Goal: Task Accomplishment & Management: Use online tool/utility

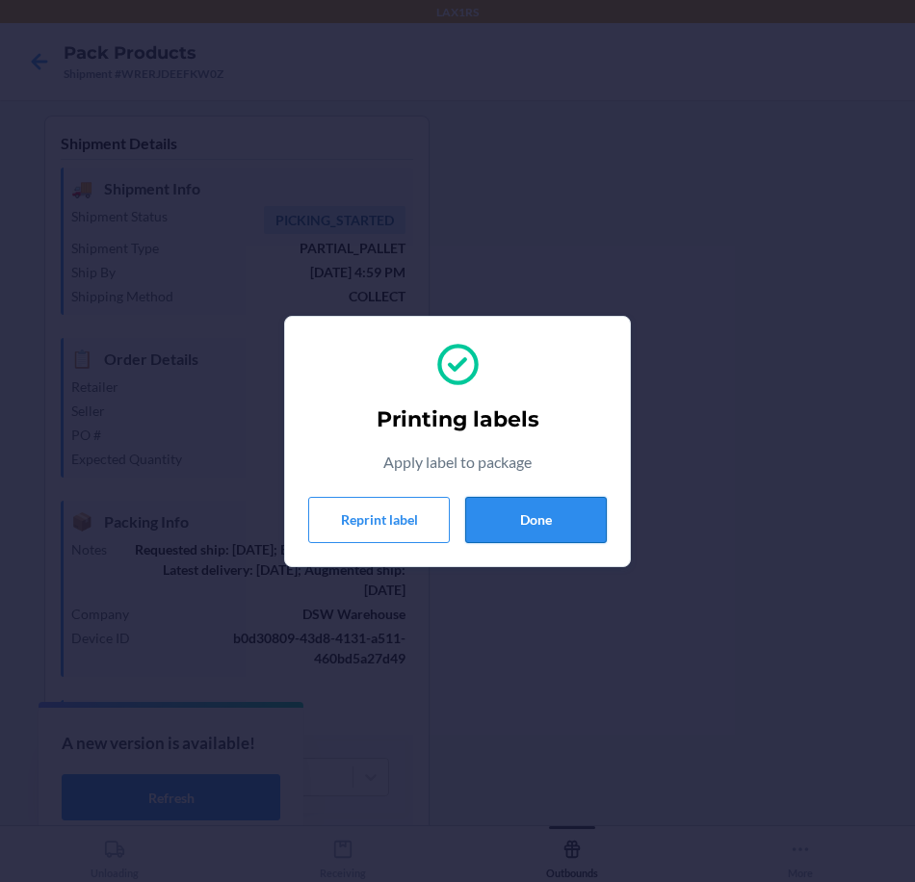
scroll to position [106, 0]
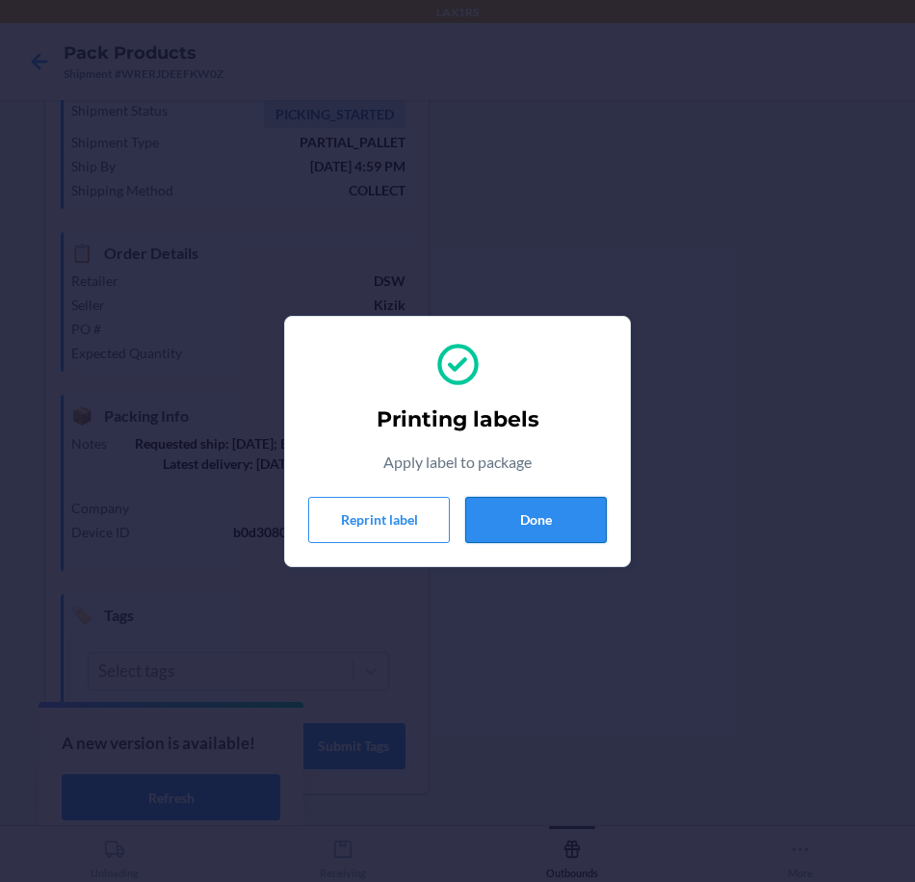
click at [568, 508] on button "Done" at bounding box center [536, 520] width 142 height 46
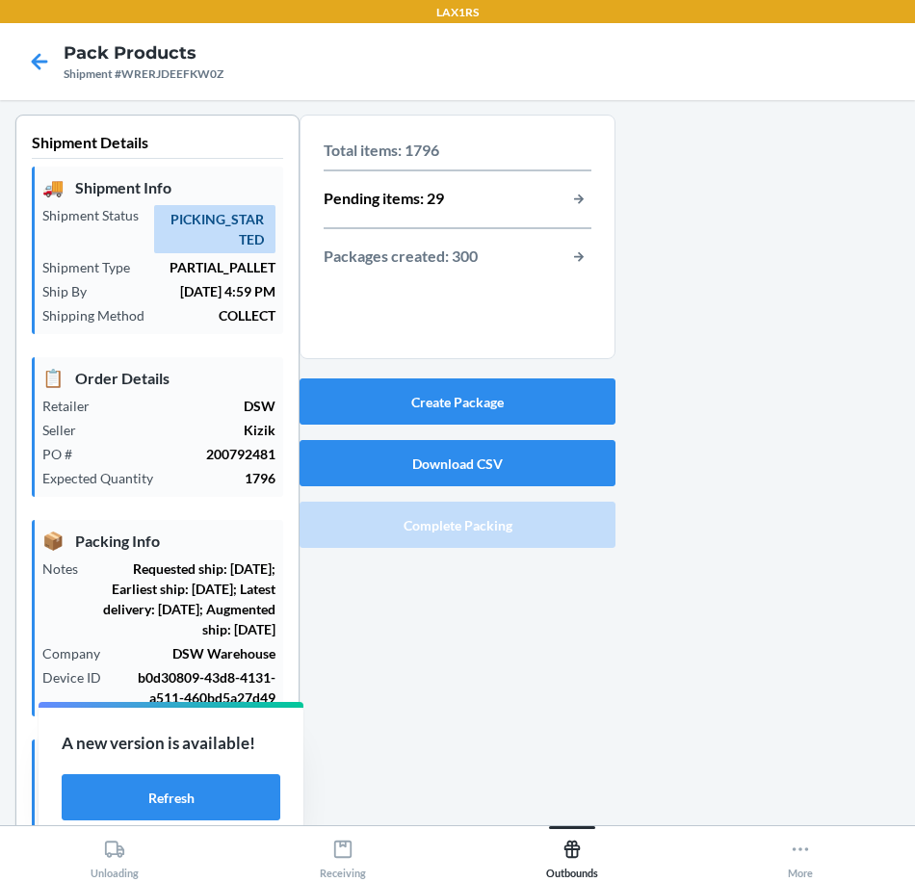
scroll to position [0, 0]
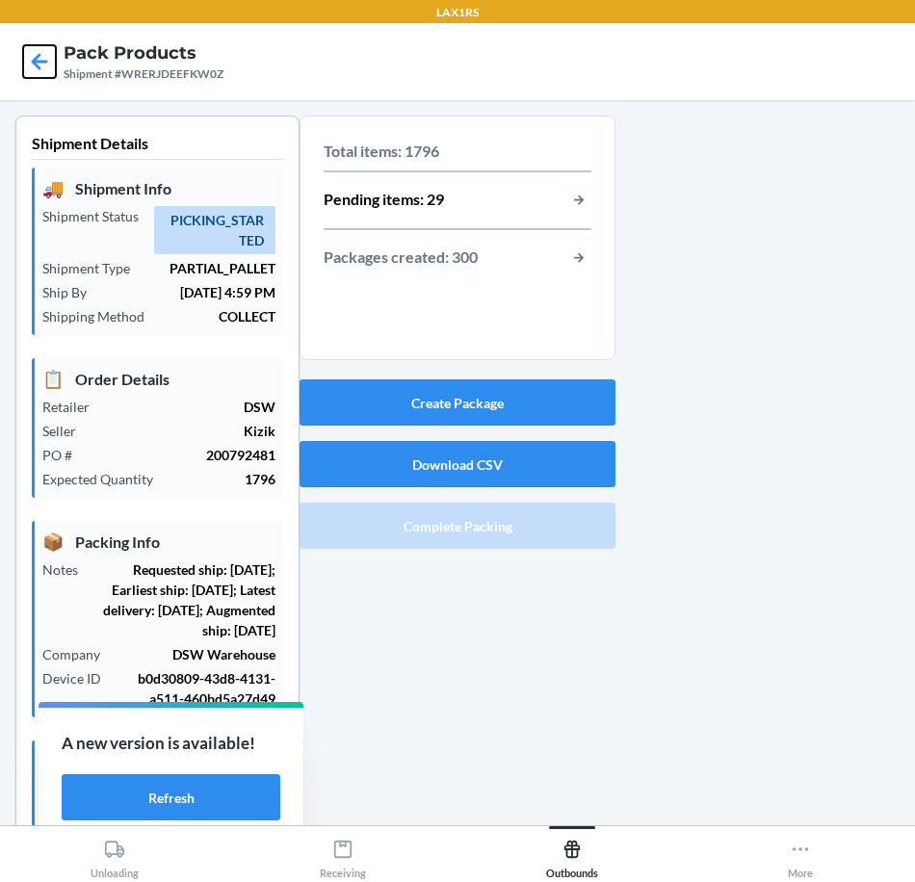
click at [30, 50] on icon at bounding box center [39, 61] width 33 height 33
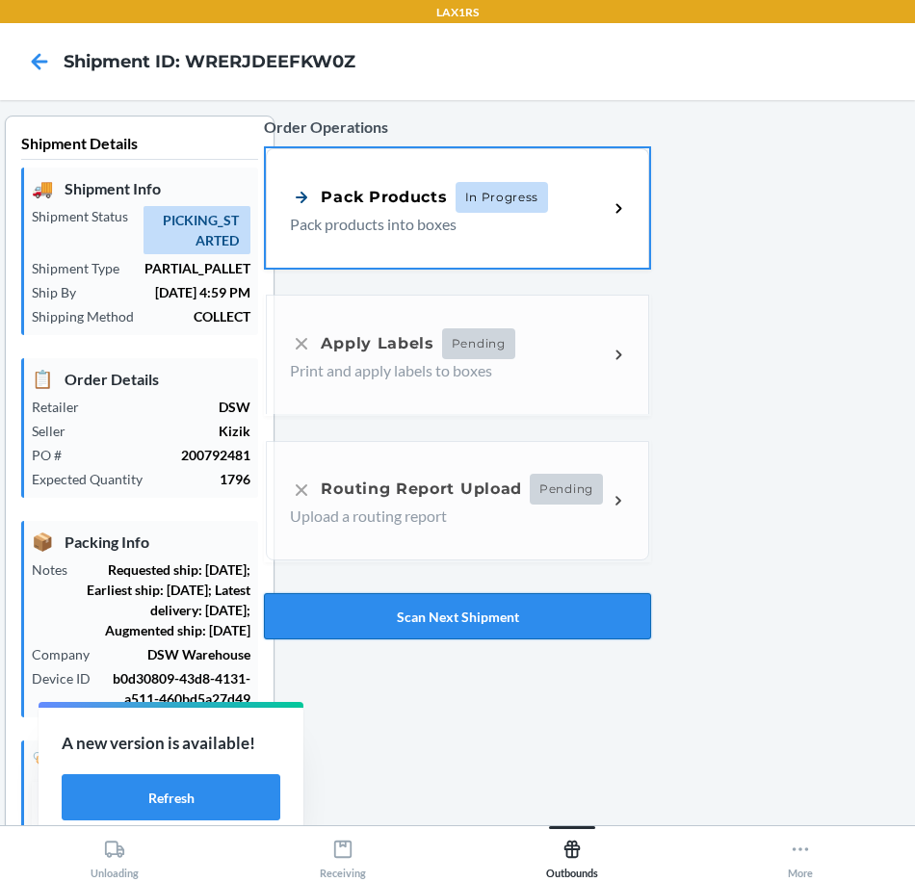
click at [548, 632] on button "Scan Next Shipment" at bounding box center [457, 616] width 386 height 46
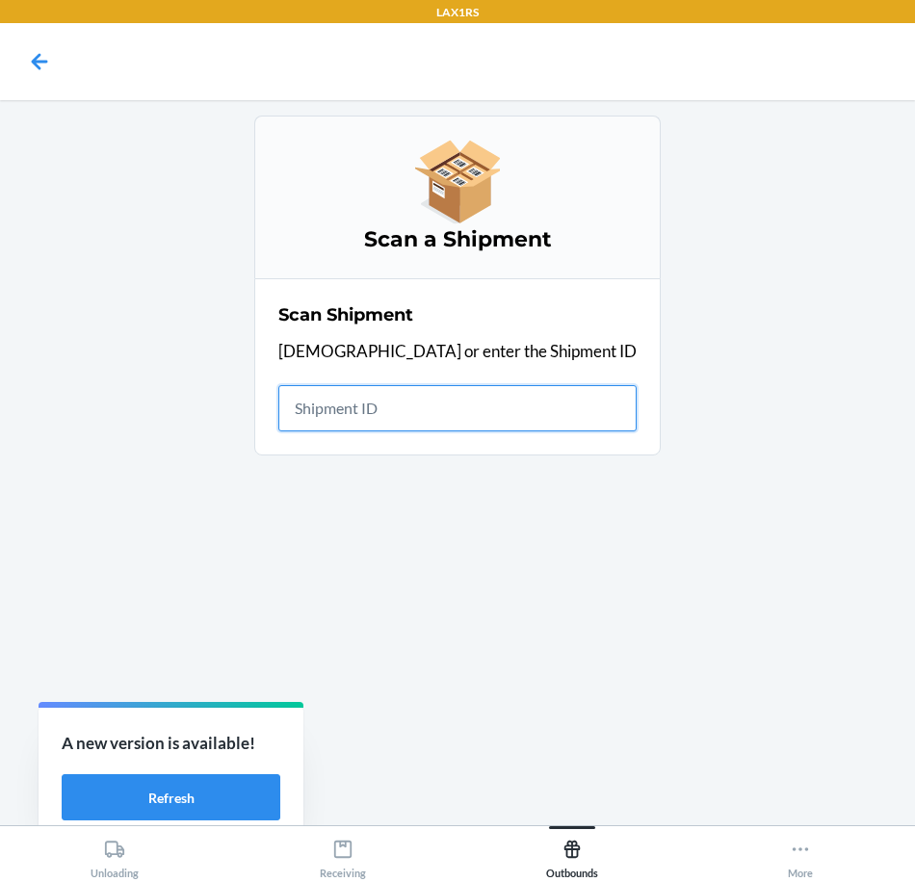
click at [446, 411] on input "text" at bounding box center [457, 408] width 358 height 46
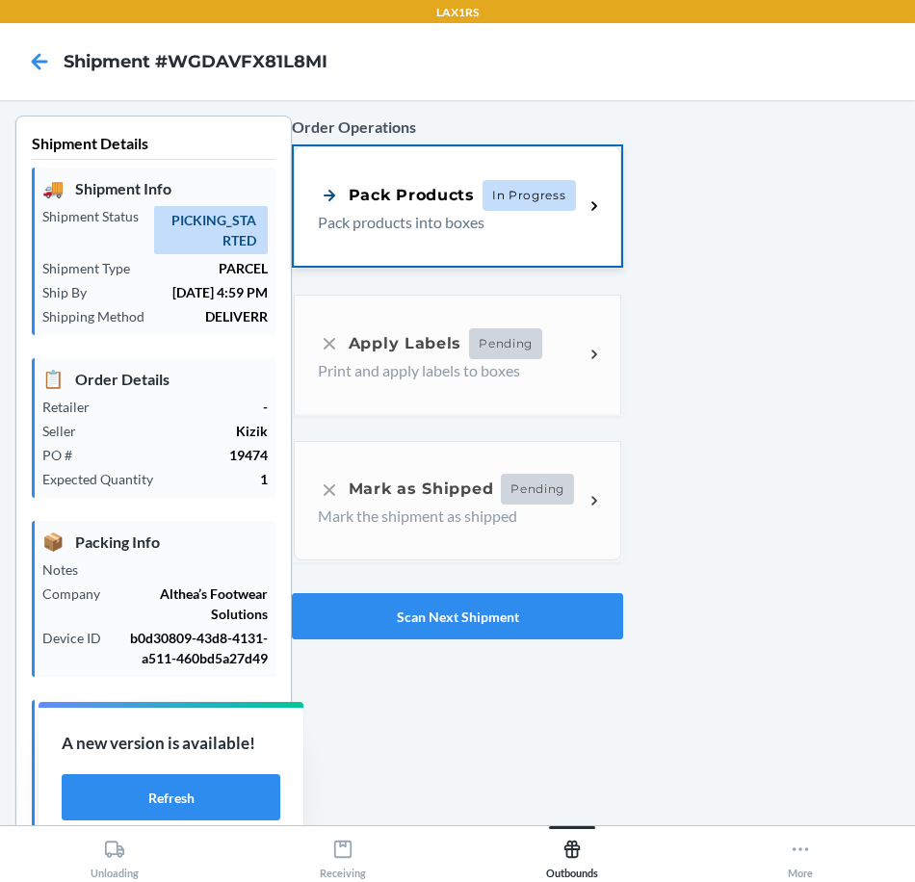
click at [472, 236] on div "Pack Products In Progress Pack products into boxes" at bounding box center [457, 205] width 327 height 119
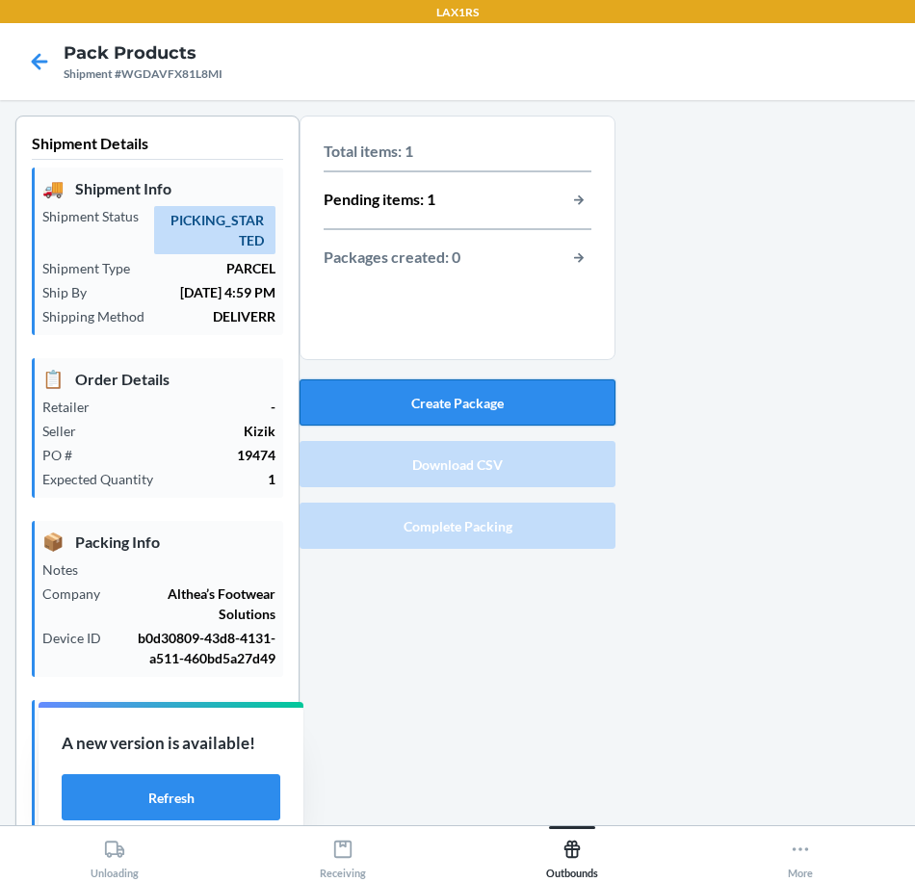
click at [509, 416] on button "Create Package" at bounding box center [457, 402] width 316 height 46
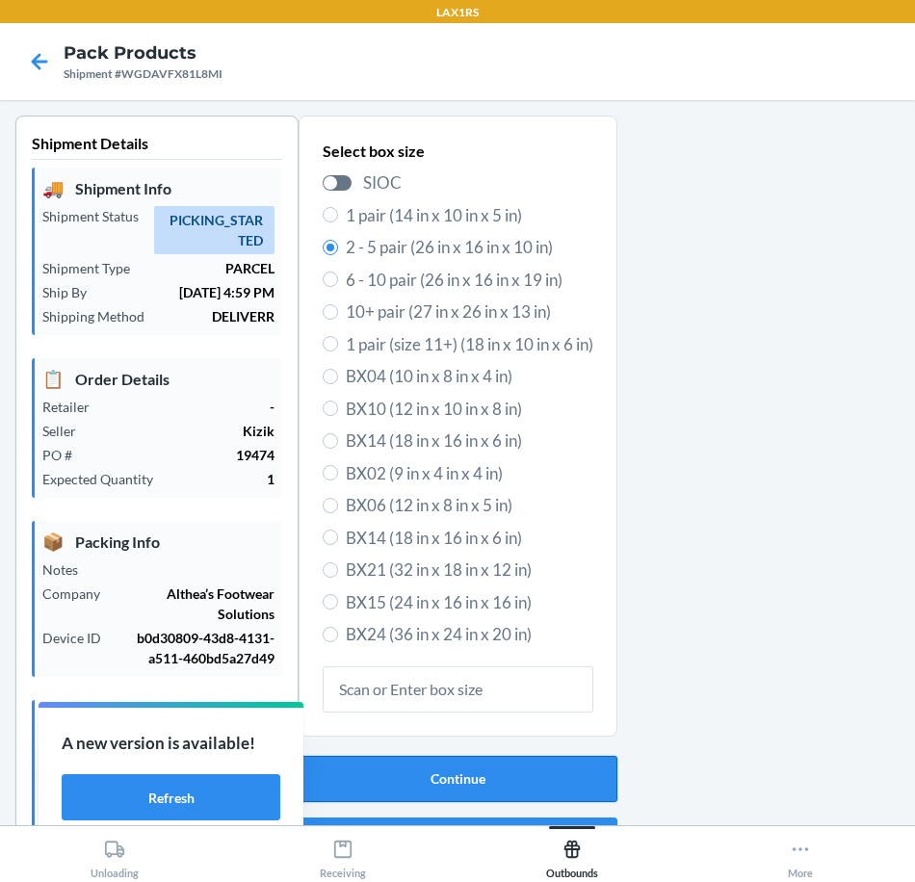
click at [555, 763] on button "Continue" at bounding box center [457, 779] width 319 height 46
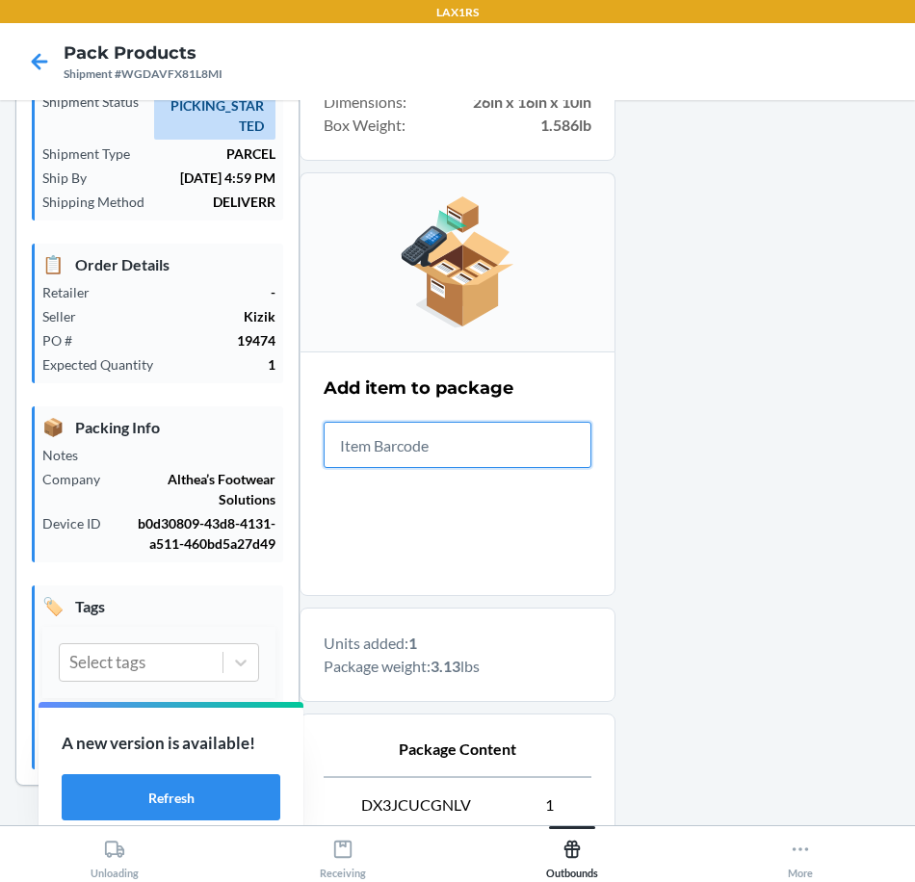
scroll to position [326, 0]
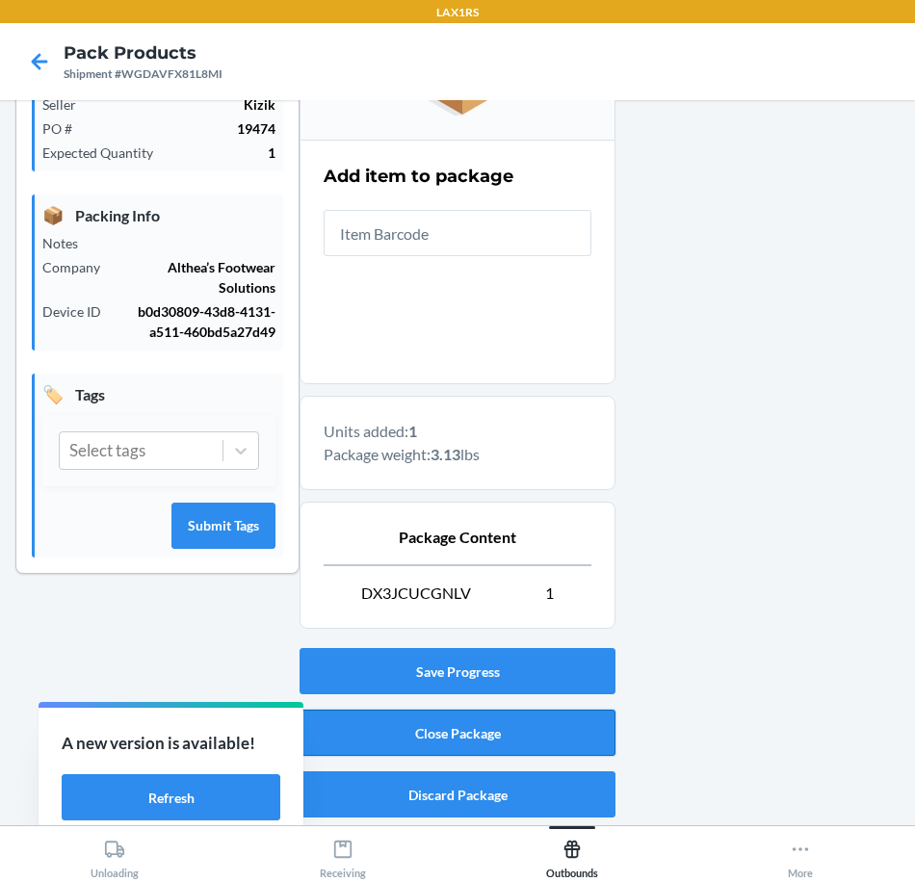
click at [584, 729] on button "Close Package" at bounding box center [457, 732] width 316 height 46
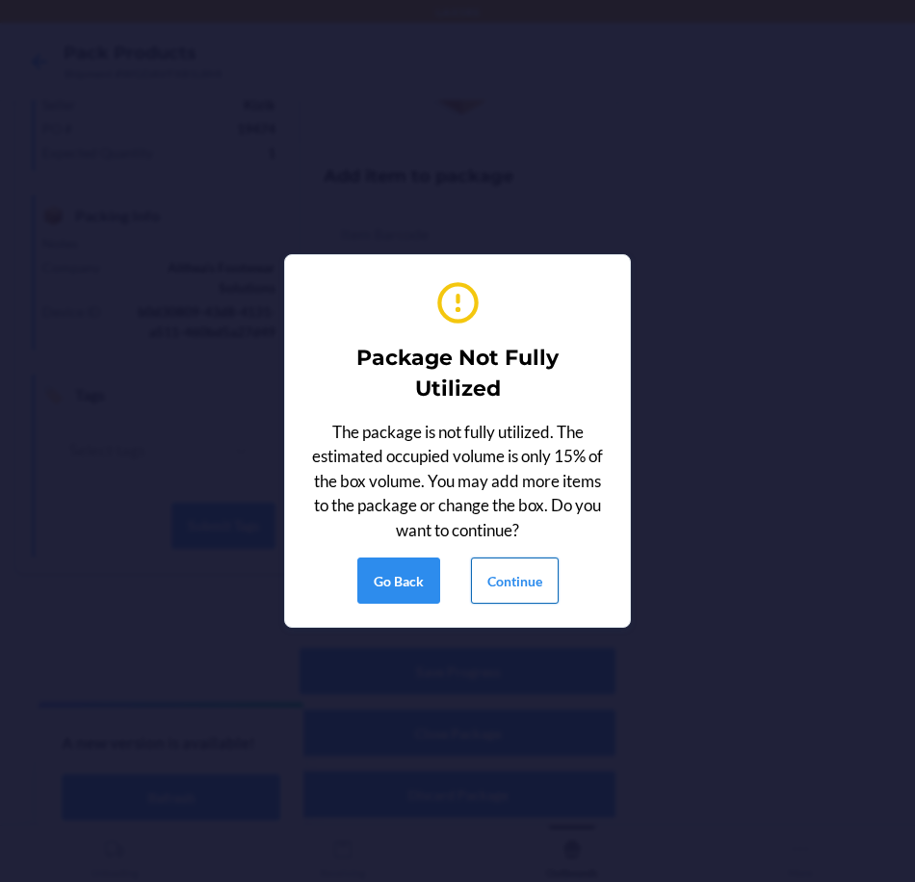
click at [526, 583] on button "Continue" at bounding box center [515, 580] width 88 height 46
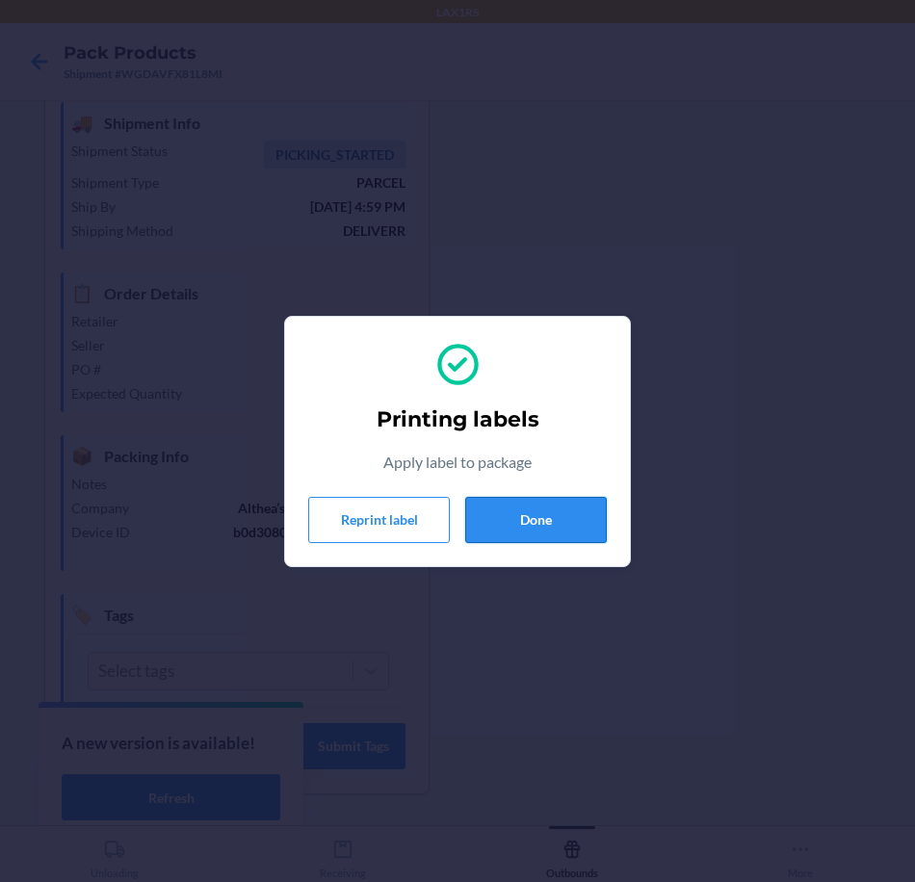
click at [484, 500] on button "Done" at bounding box center [536, 520] width 142 height 46
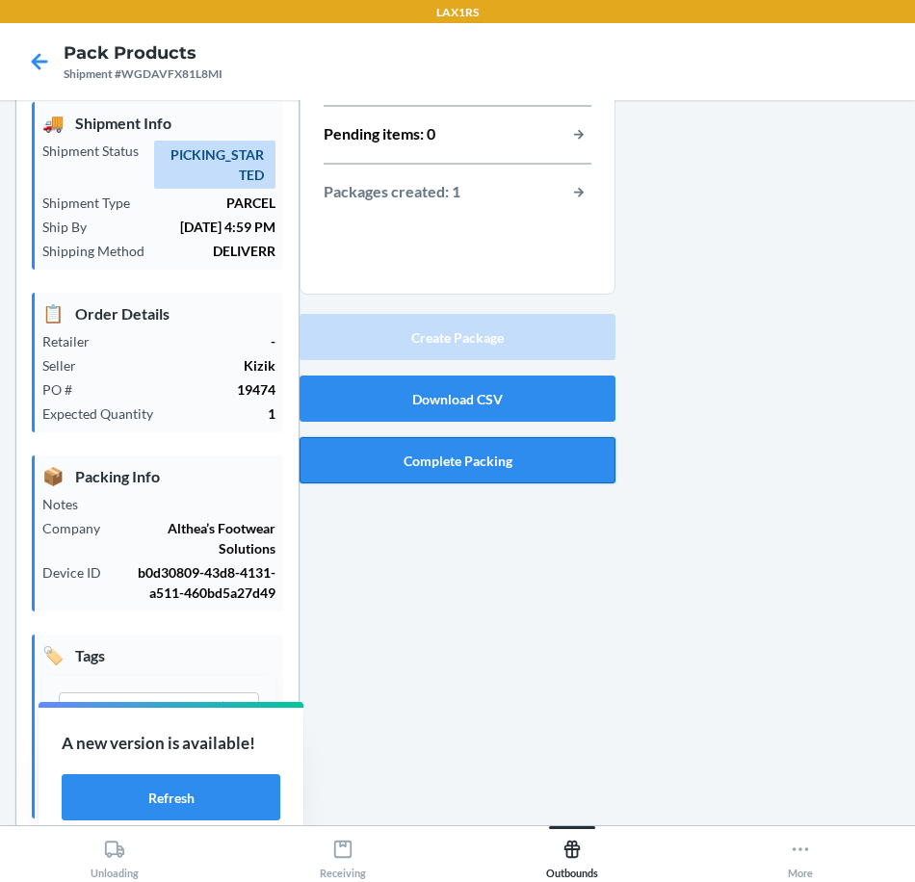
click at [507, 459] on button "Complete Packing" at bounding box center [457, 460] width 316 height 46
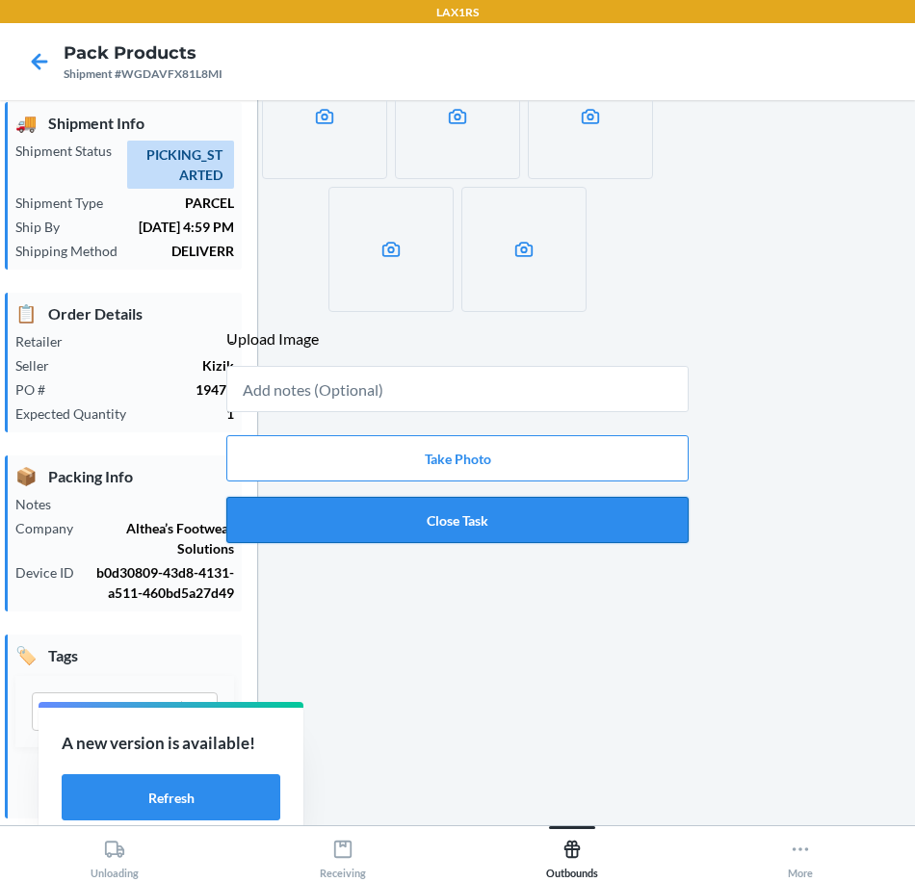
click at [555, 525] on button "Close Task" at bounding box center [457, 520] width 462 height 46
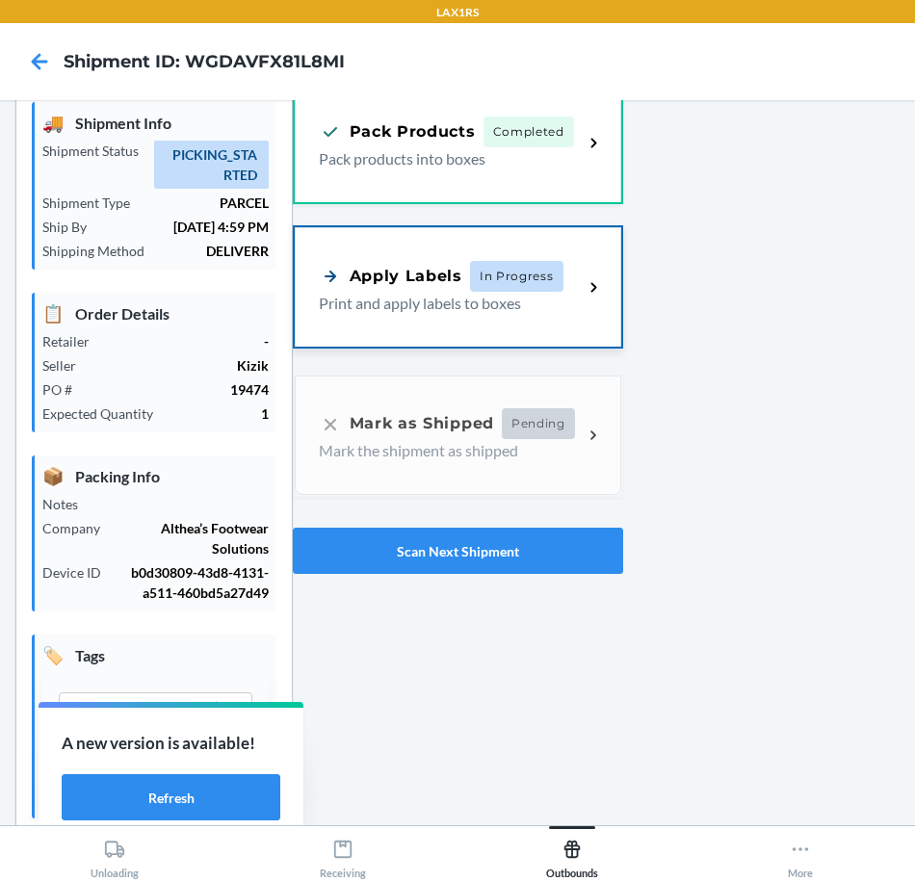
click at [518, 338] on div "Apply Labels In Progress Print and apply labels to boxes" at bounding box center [458, 286] width 326 height 119
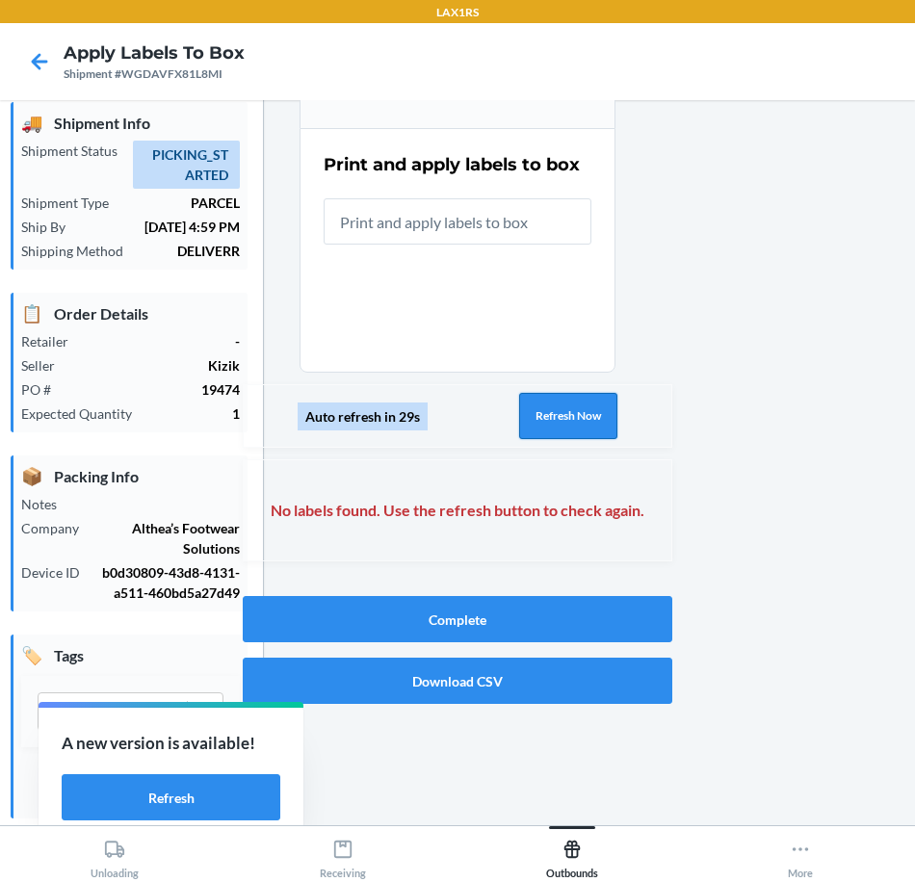
click at [578, 426] on button "Refresh Now" at bounding box center [568, 416] width 98 height 46
click at [578, 426] on div "Auto refresh in 29s Refresh Now" at bounding box center [457, 416] width 429 height 64
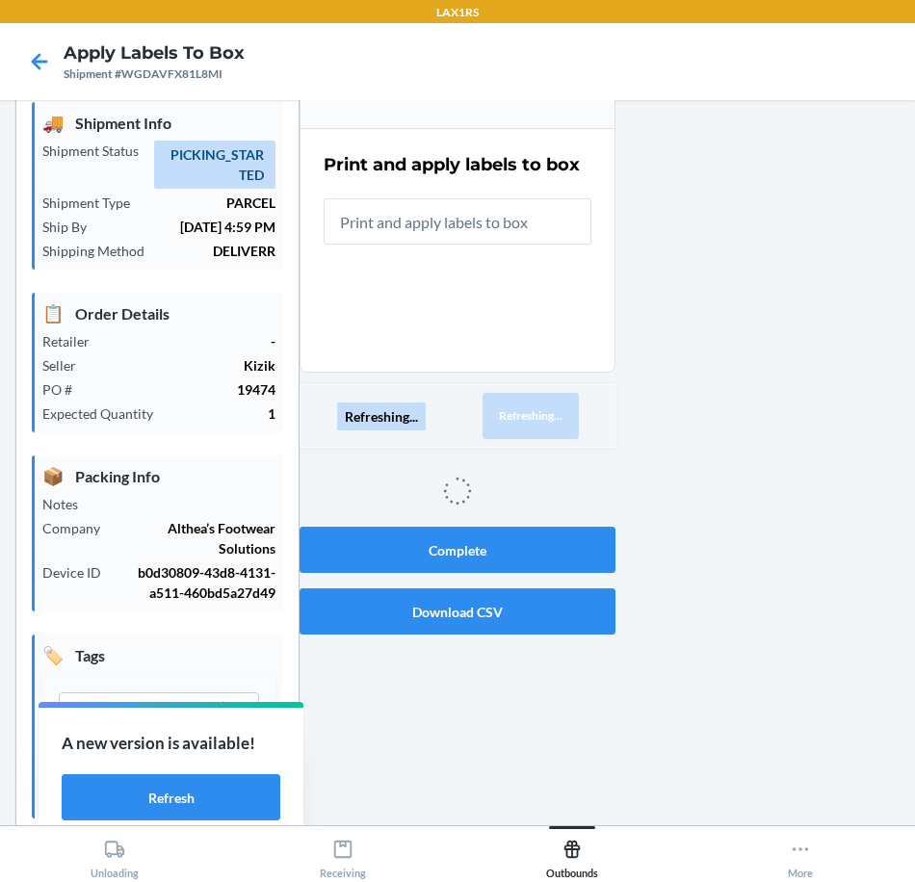
click at [578, 426] on div "Refreshing... Refreshing..." at bounding box center [457, 416] width 316 height 64
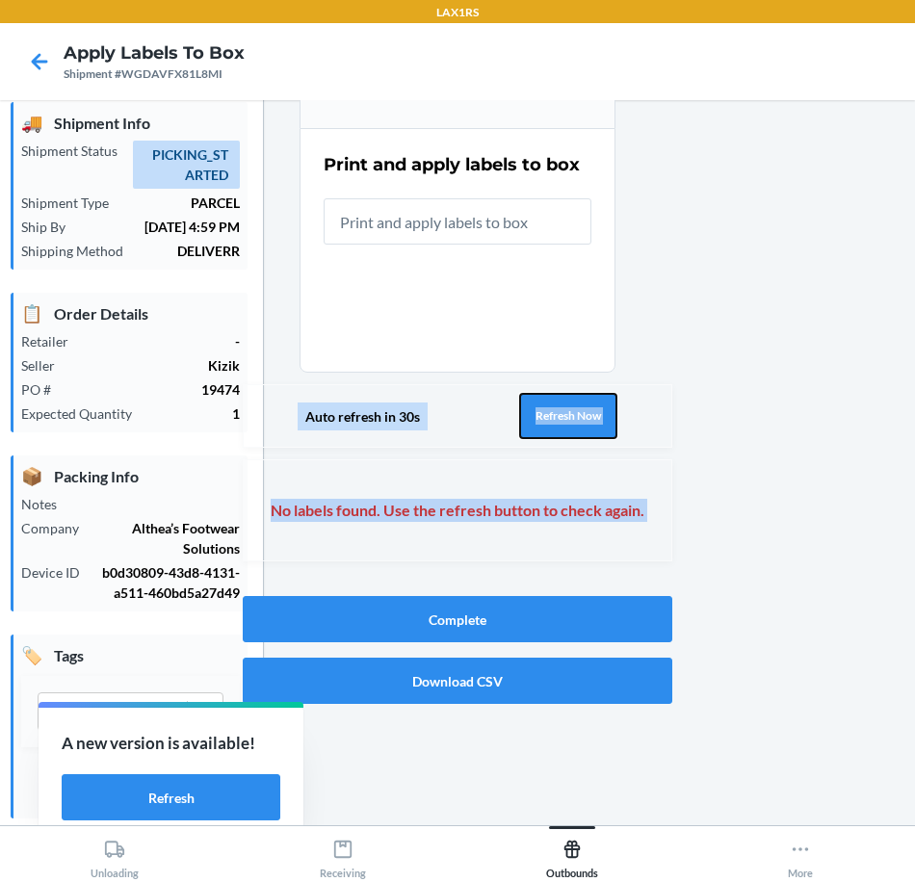
click at [579, 426] on button "Refresh Now" at bounding box center [568, 416] width 98 height 46
click at [575, 408] on button "Refresh Now" at bounding box center [568, 416] width 98 height 46
click at [576, 415] on button "Refresh Now" at bounding box center [568, 416] width 98 height 46
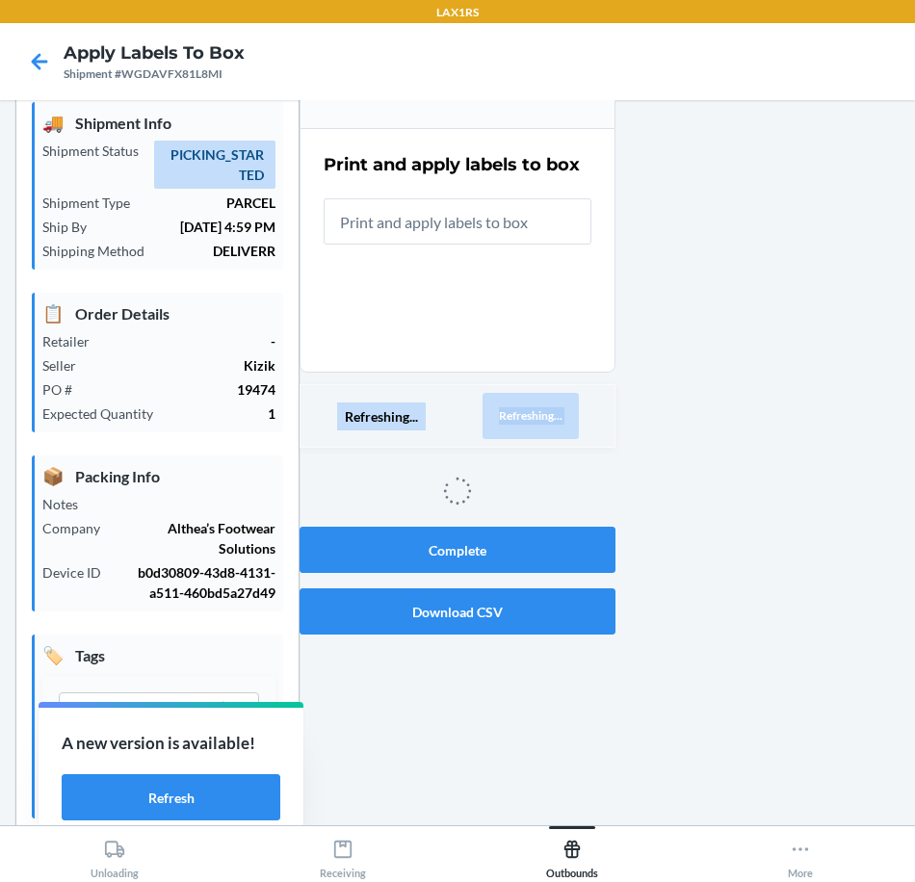
click at [565, 415] on button "Refreshing..." at bounding box center [530, 416] width 96 height 46
click at [534, 405] on button "Refreshing..." at bounding box center [530, 416] width 96 height 46
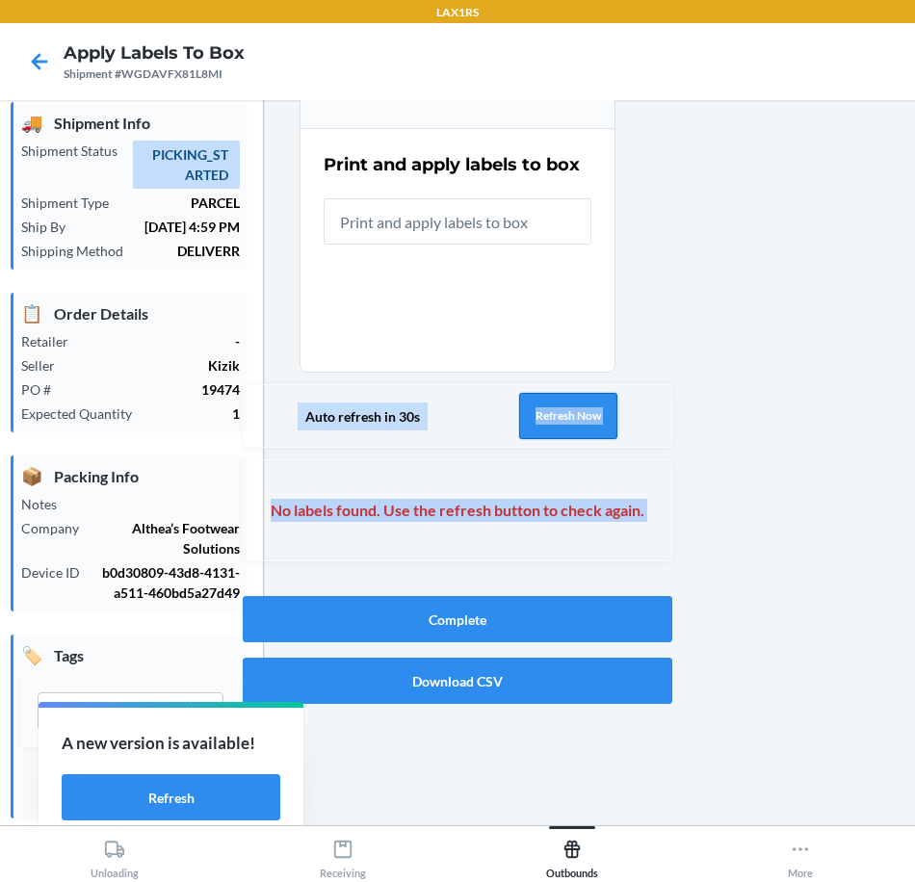
click at [537, 415] on button "Refresh Now" at bounding box center [568, 416] width 98 height 46
click at [538, 416] on button "Refresh Now" at bounding box center [568, 416] width 98 height 46
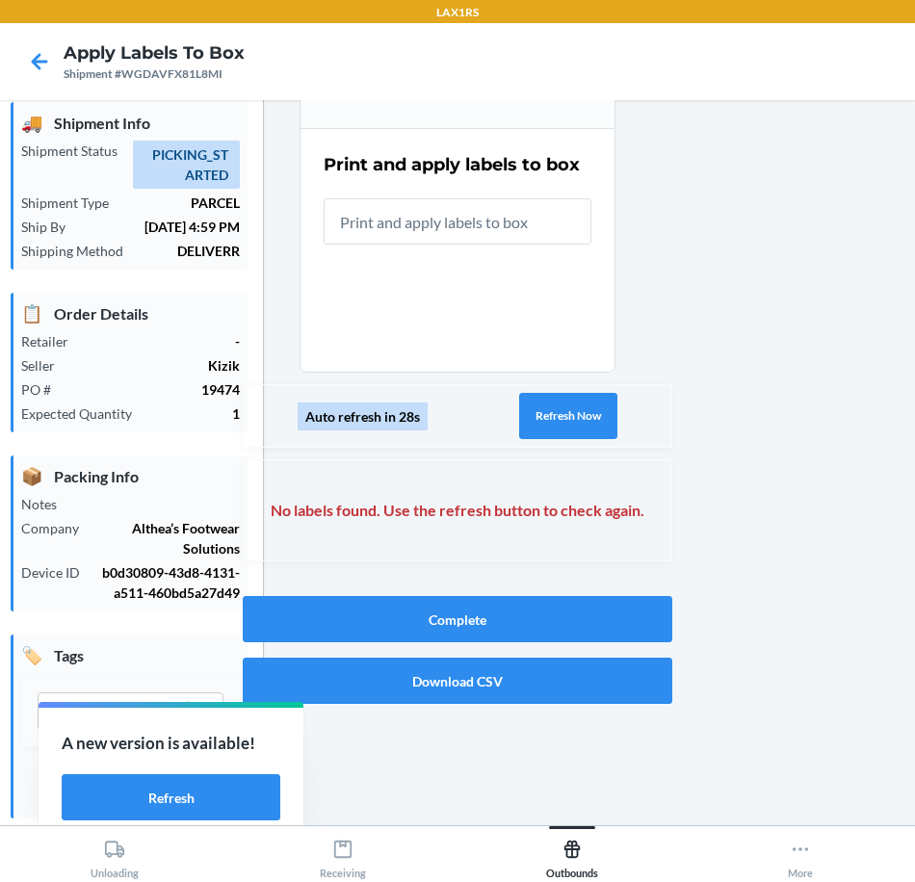
click at [708, 402] on div at bounding box center [785, 457] width 227 height 815
click at [592, 418] on button "Refresh Now" at bounding box center [568, 416] width 98 height 46
click at [606, 412] on button "Refresh Now" at bounding box center [568, 416] width 98 height 46
click at [566, 412] on button "Refresh Now" at bounding box center [568, 416] width 98 height 46
click at [571, 407] on button "Refresh Now" at bounding box center [568, 416] width 98 height 46
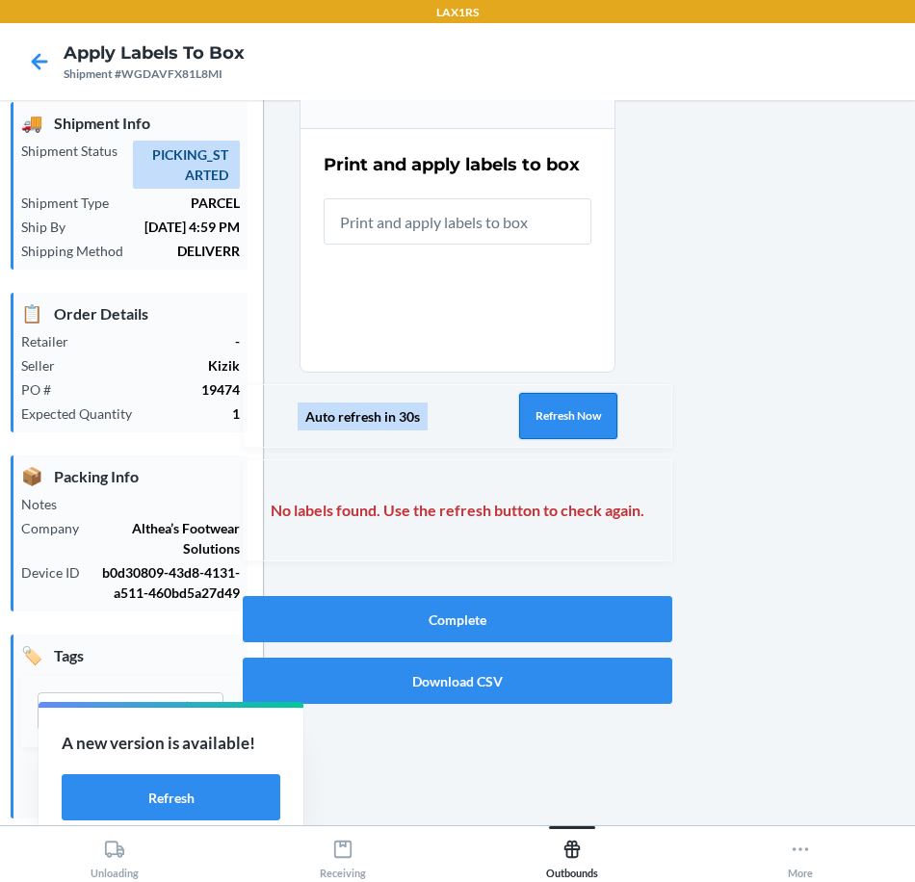
click at [567, 409] on button "Refresh Now" at bounding box center [568, 416] width 98 height 46
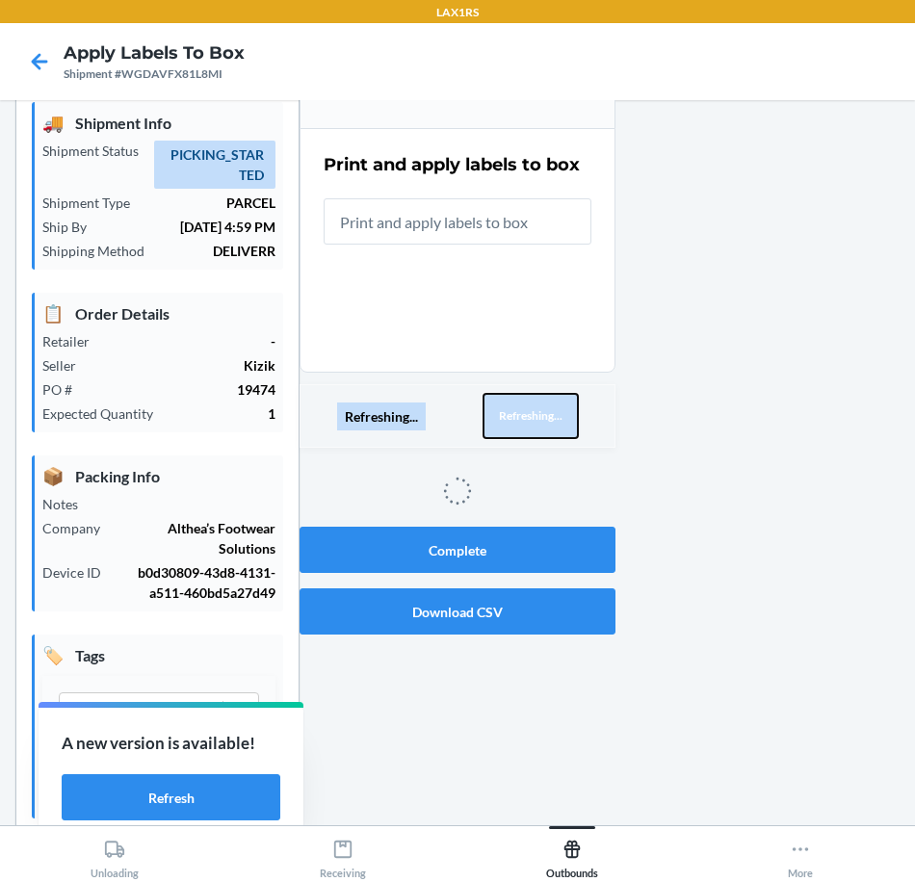
click at [567, 409] on button "Refreshing..." at bounding box center [530, 416] width 96 height 46
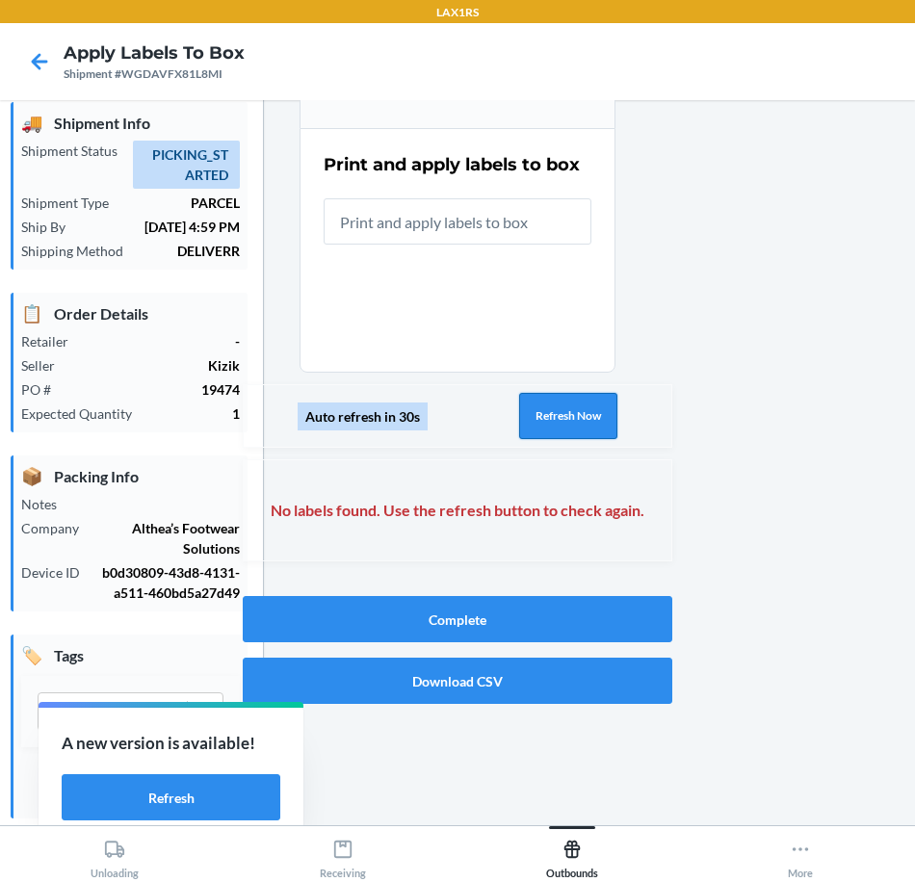
click at [563, 407] on button "Refresh Now" at bounding box center [568, 416] width 98 height 46
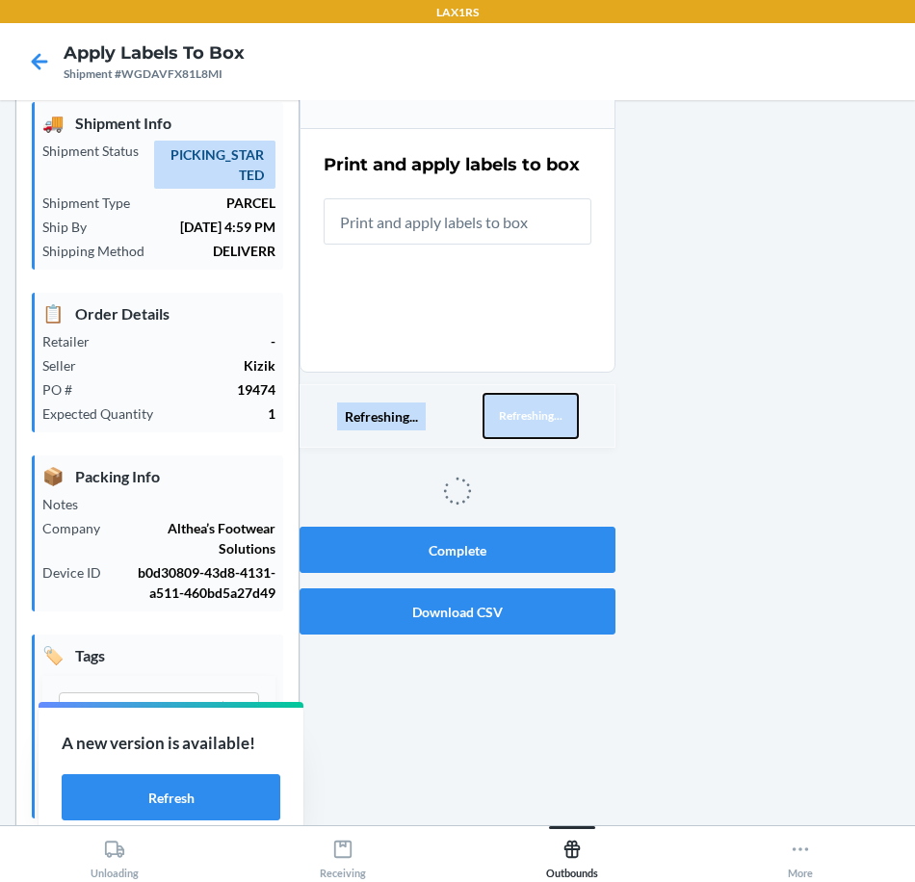
click at [563, 407] on button "Refreshing..." at bounding box center [530, 416] width 96 height 46
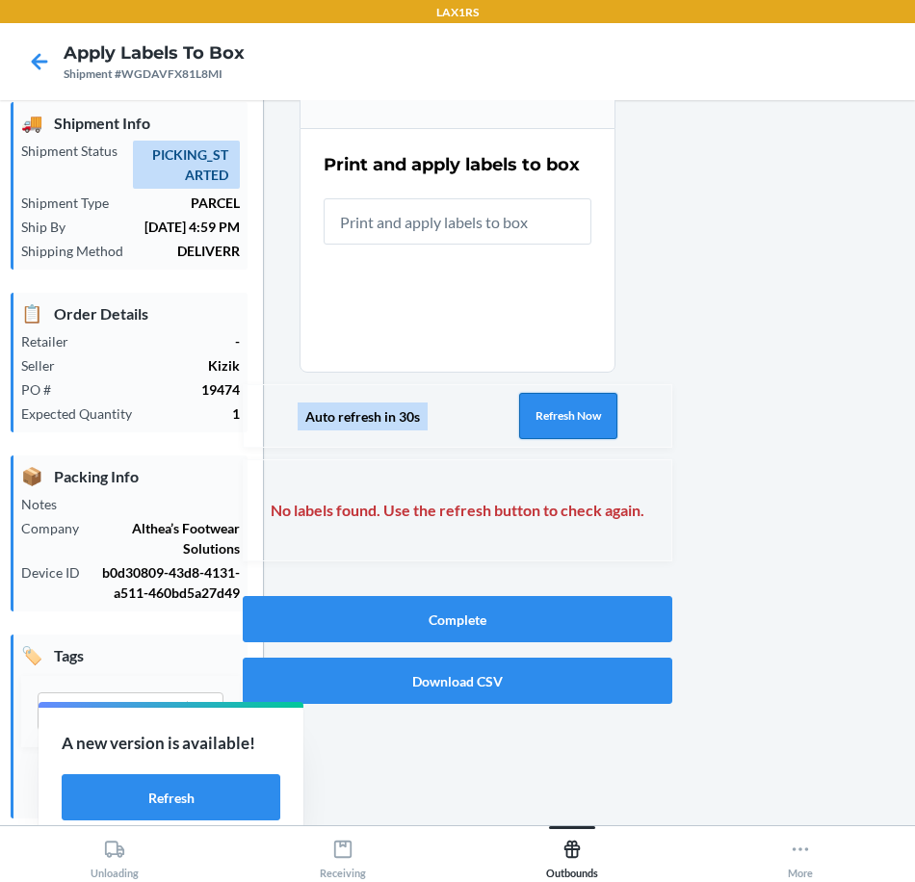
click at [563, 407] on button "Refresh Now" at bounding box center [568, 416] width 98 height 46
click at [565, 401] on button "Refresh Now" at bounding box center [568, 416] width 98 height 46
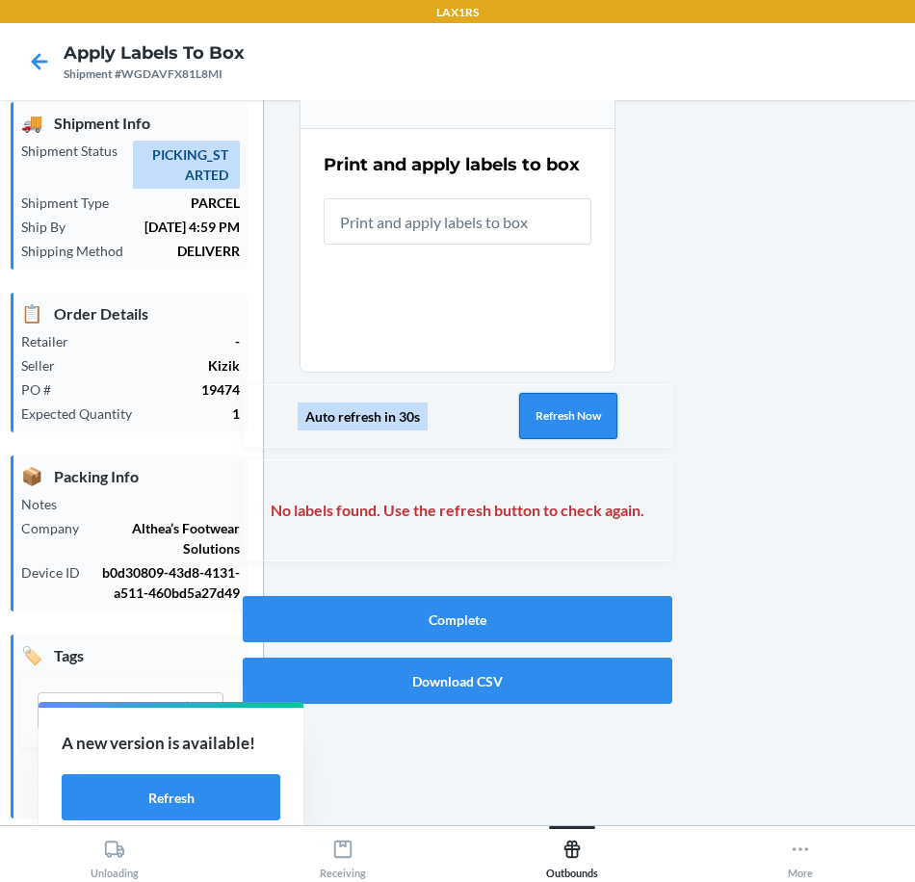
click at [560, 402] on button "Refresh Now" at bounding box center [568, 416] width 98 height 46
click at [546, 397] on button "Refresh Now" at bounding box center [568, 416] width 98 height 46
click at [544, 409] on button "Refresh Now" at bounding box center [568, 416] width 98 height 46
click at [543, 407] on button "Refresh Now" at bounding box center [568, 416] width 98 height 46
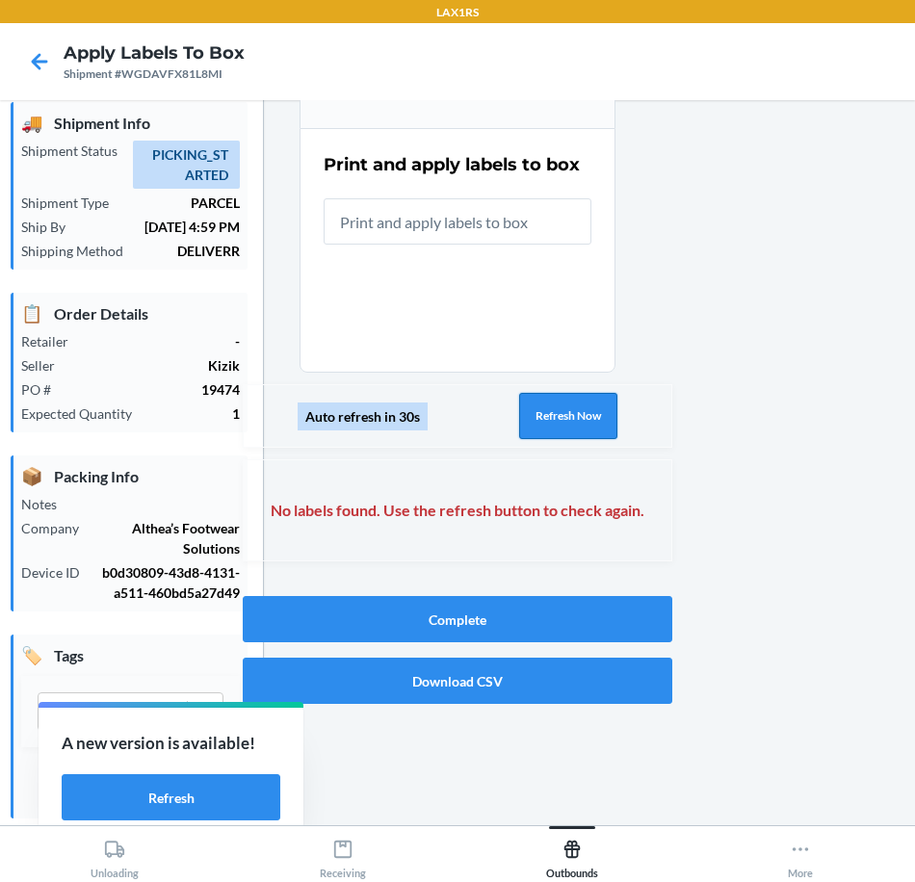
click at [548, 405] on button "Refresh Now" at bounding box center [568, 416] width 98 height 46
click at [539, 404] on button "Refresh Now" at bounding box center [568, 416] width 98 height 46
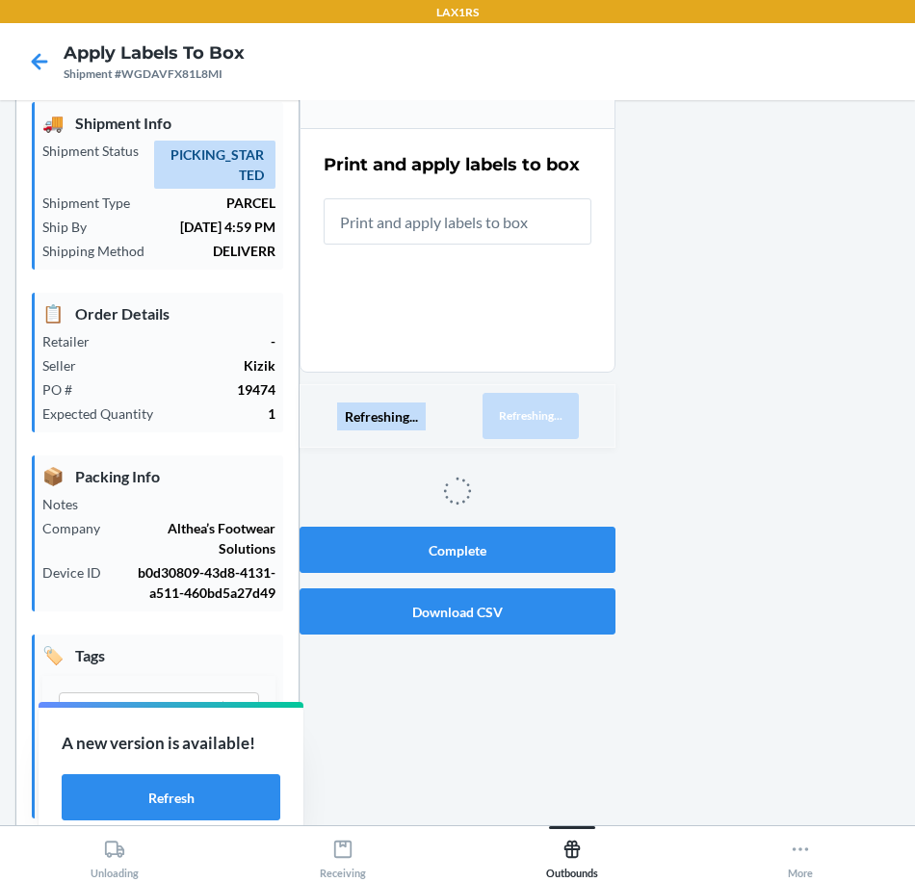
click at [542, 403] on button "Refreshing..." at bounding box center [530, 416] width 96 height 46
click at [542, 400] on button "Refreshing..." at bounding box center [530, 416] width 96 height 46
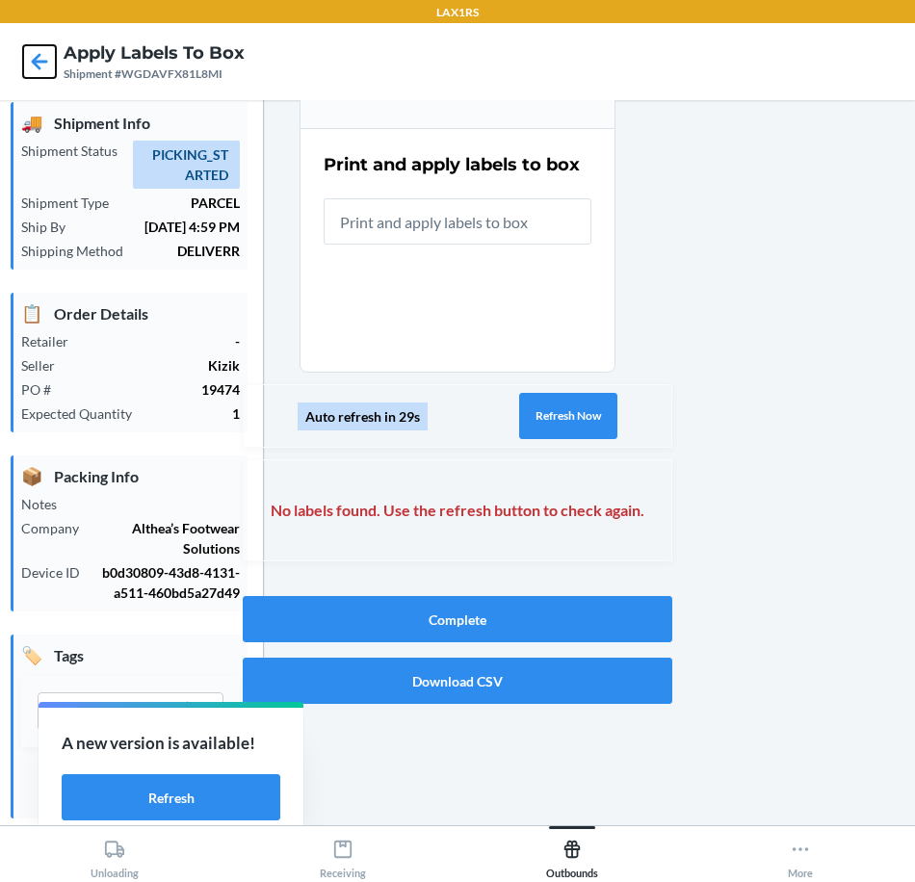
click at [42, 49] on icon at bounding box center [39, 61] width 33 height 33
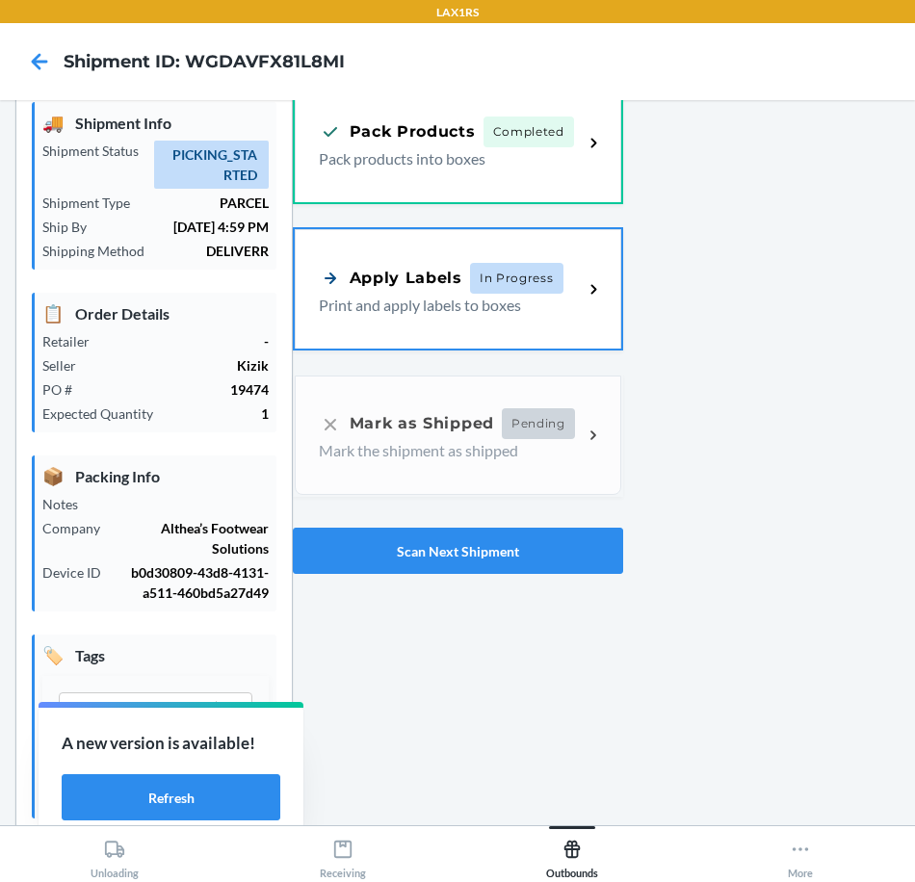
drag, startPoint x: 516, startPoint y: 297, endPoint x: 568, endPoint y: 323, distance: 58.1
click at [519, 298] on p "Print and apply labels to boxes" at bounding box center [443, 305] width 249 height 23
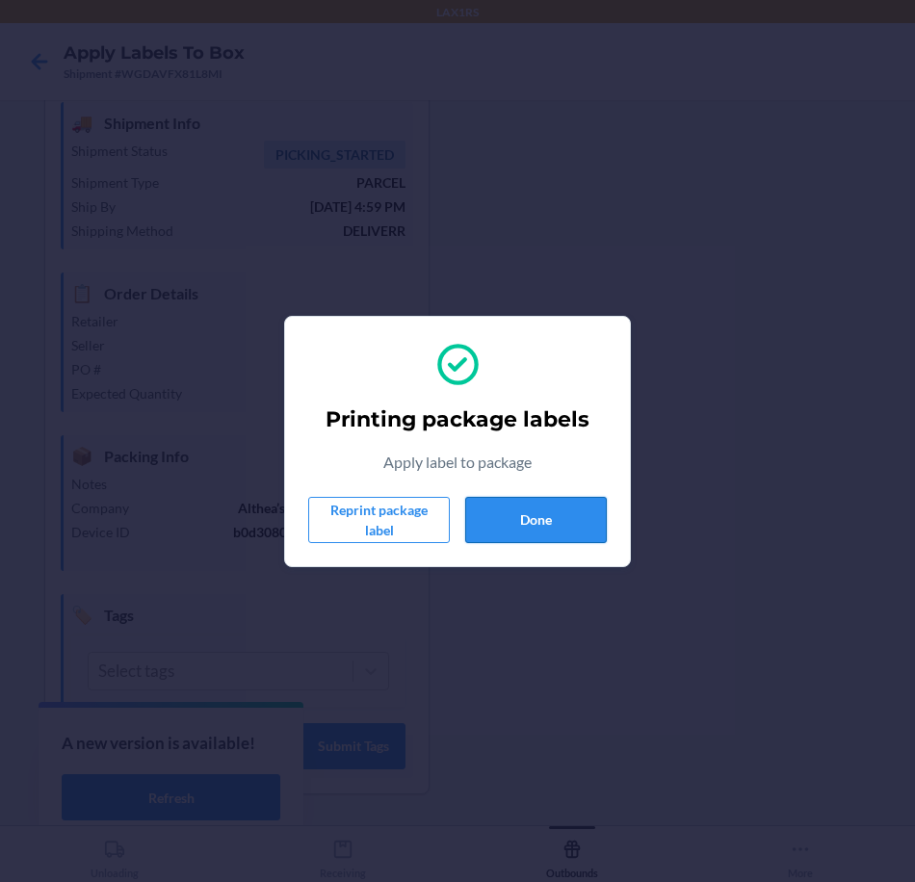
click at [587, 507] on button "Done" at bounding box center [536, 520] width 142 height 46
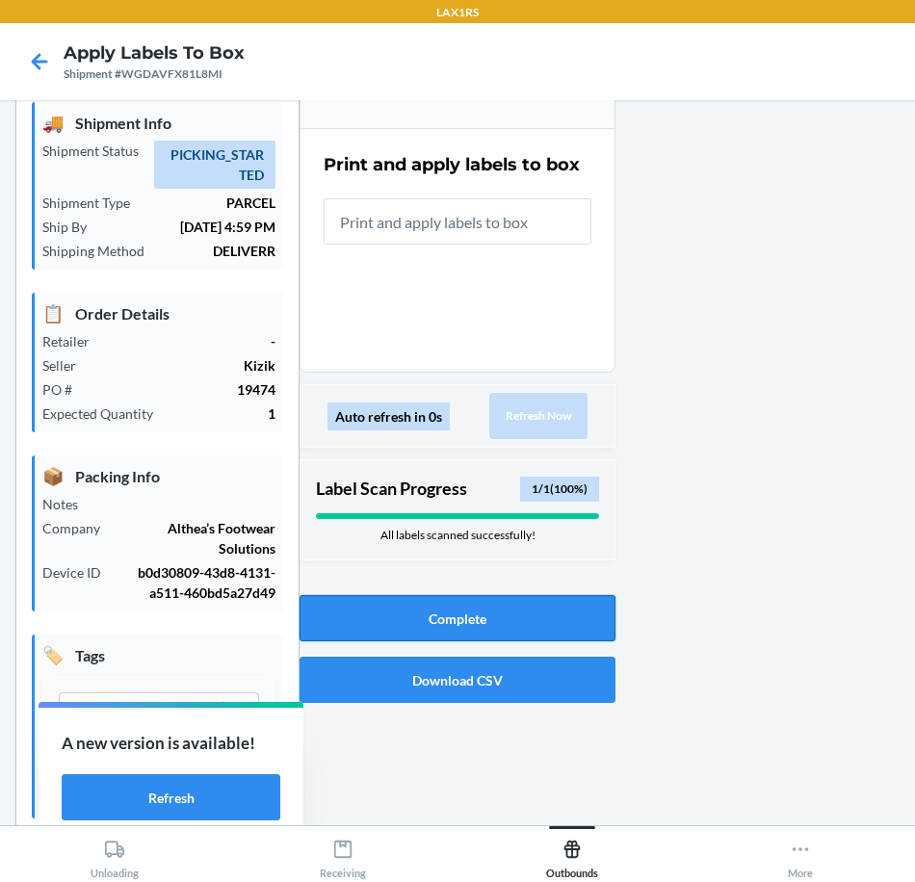
drag, startPoint x: 477, startPoint y: 618, endPoint x: 505, endPoint y: 605, distance: 31.9
click at [477, 618] on button "Complete" at bounding box center [457, 618] width 316 height 46
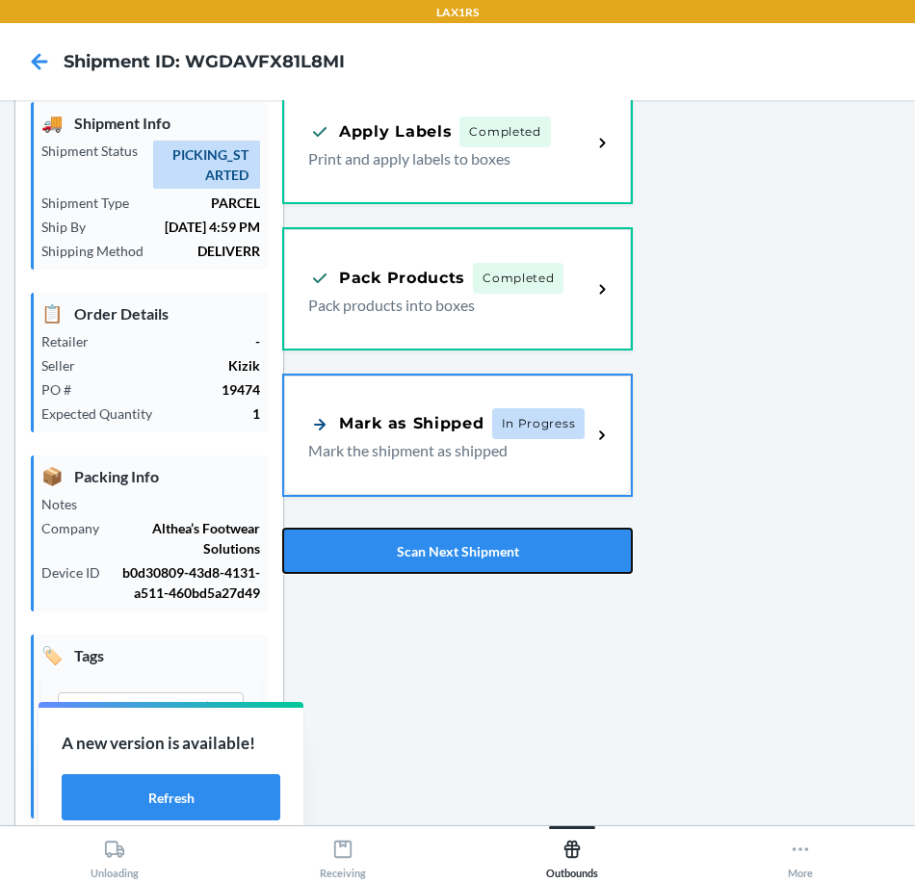
drag, startPoint x: 507, startPoint y: 550, endPoint x: 543, endPoint y: 526, distance: 43.0
click at [507, 550] on button "Scan Next Shipment" at bounding box center [457, 551] width 350 height 46
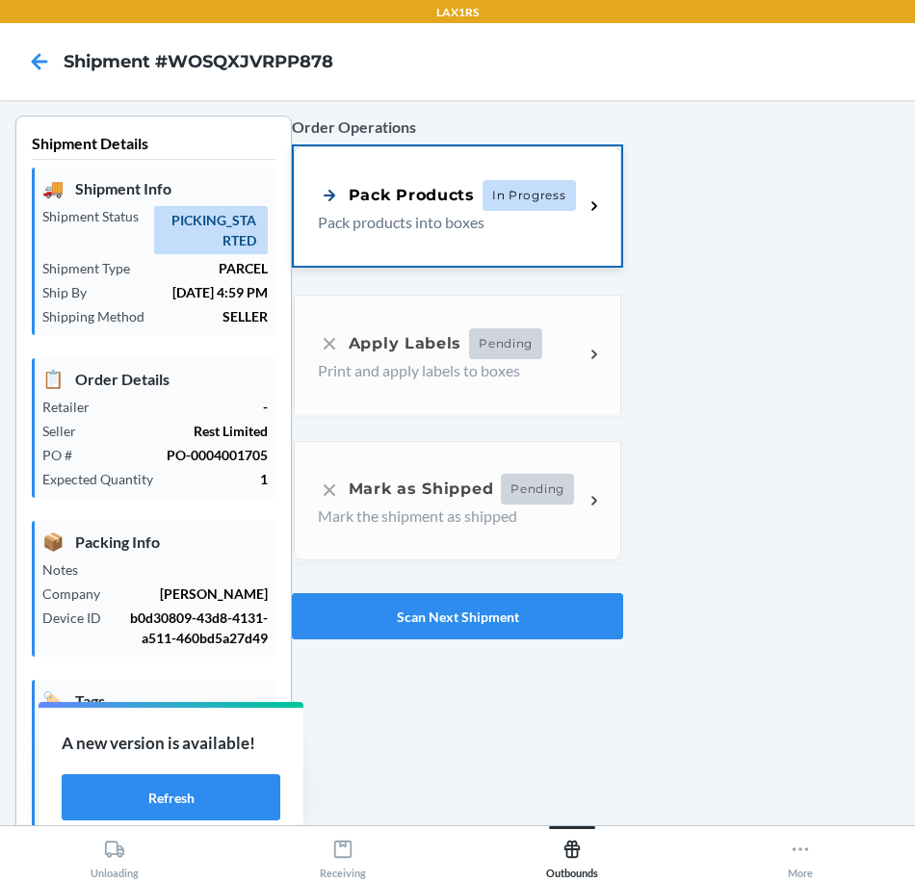
click at [463, 231] on p "Pack products into boxes" at bounding box center [443, 222] width 250 height 23
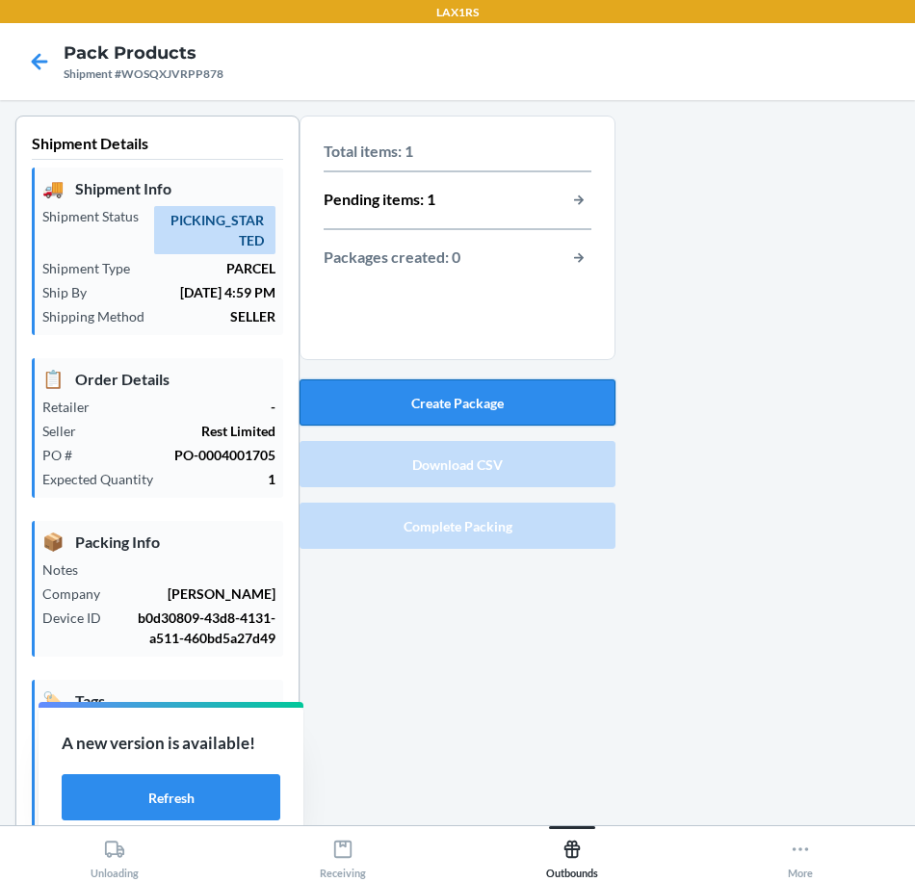
click at [563, 389] on button "Create Package" at bounding box center [457, 402] width 316 height 46
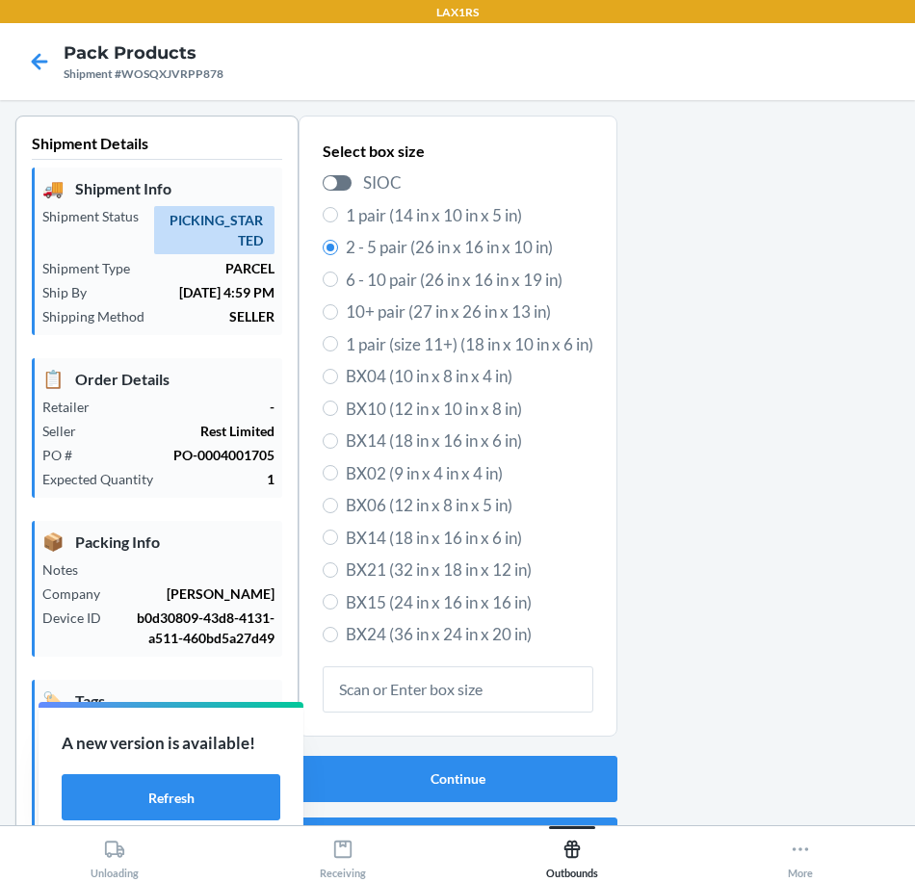
click at [322, 201] on div "Select box size SIOC 1 pair (14 in x 10 in x 5 in) 2 - 5 pair (26 in x 16 in x …" at bounding box center [457, 393] width 271 height 515
click at [327, 218] on input "1 pair (14 in x 10 in x 5 in)" at bounding box center [329, 214] width 15 height 15
radio input "true"
radio input "false"
click at [403, 752] on div "Continue Back" at bounding box center [457, 809] width 319 height 123
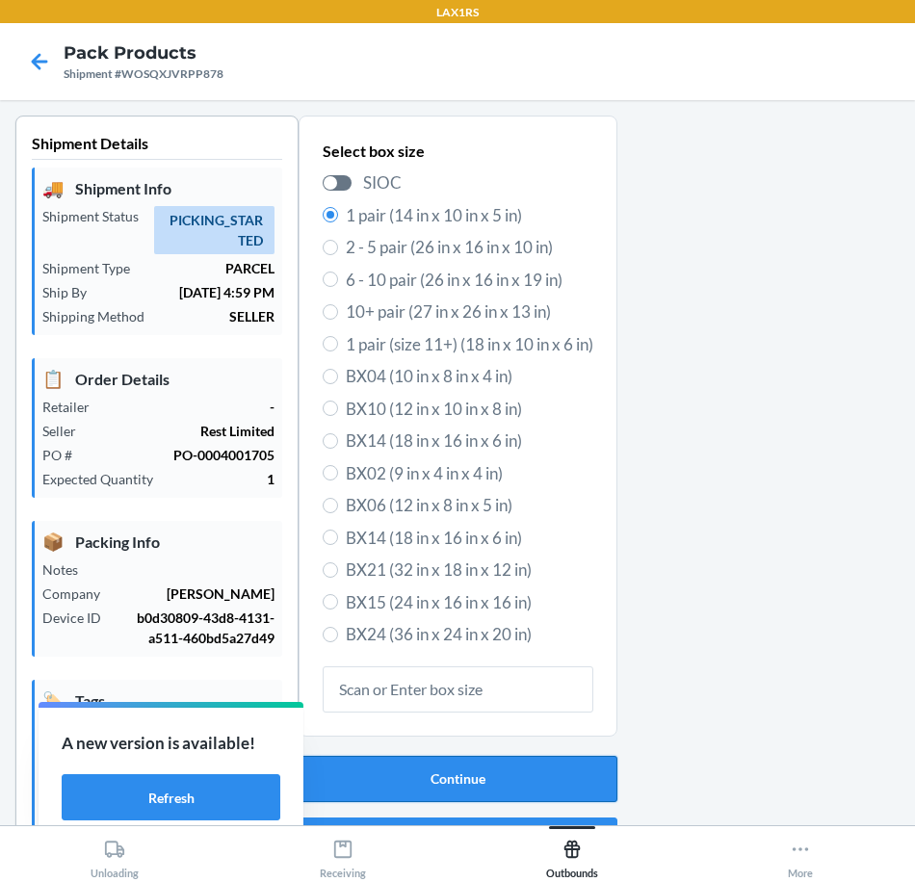
click at [405, 759] on button "Continue" at bounding box center [457, 779] width 319 height 46
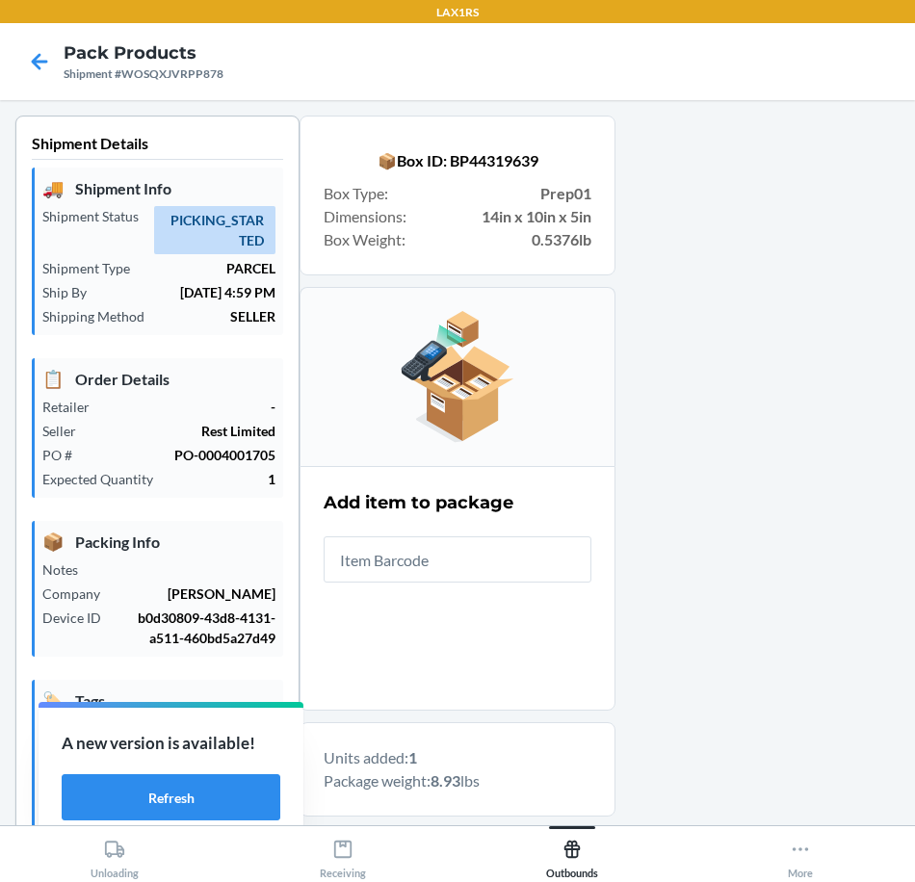
click at [745, 398] on div at bounding box center [757, 634] width 284 height 1036
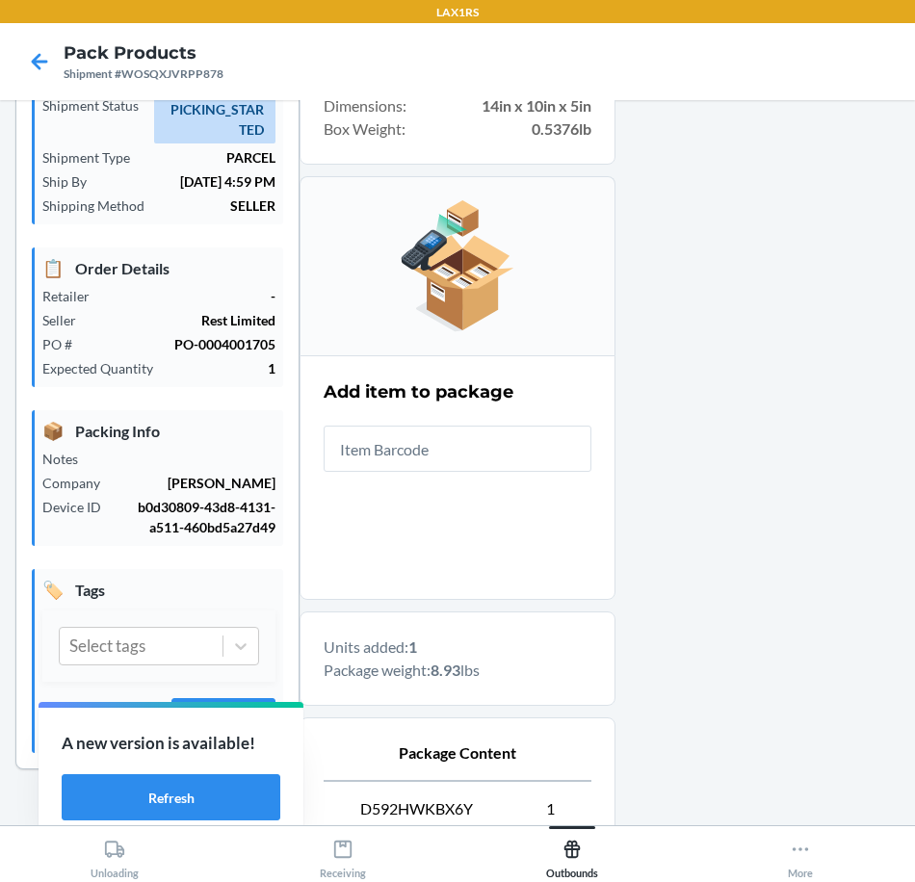
scroll to position [326, 0]
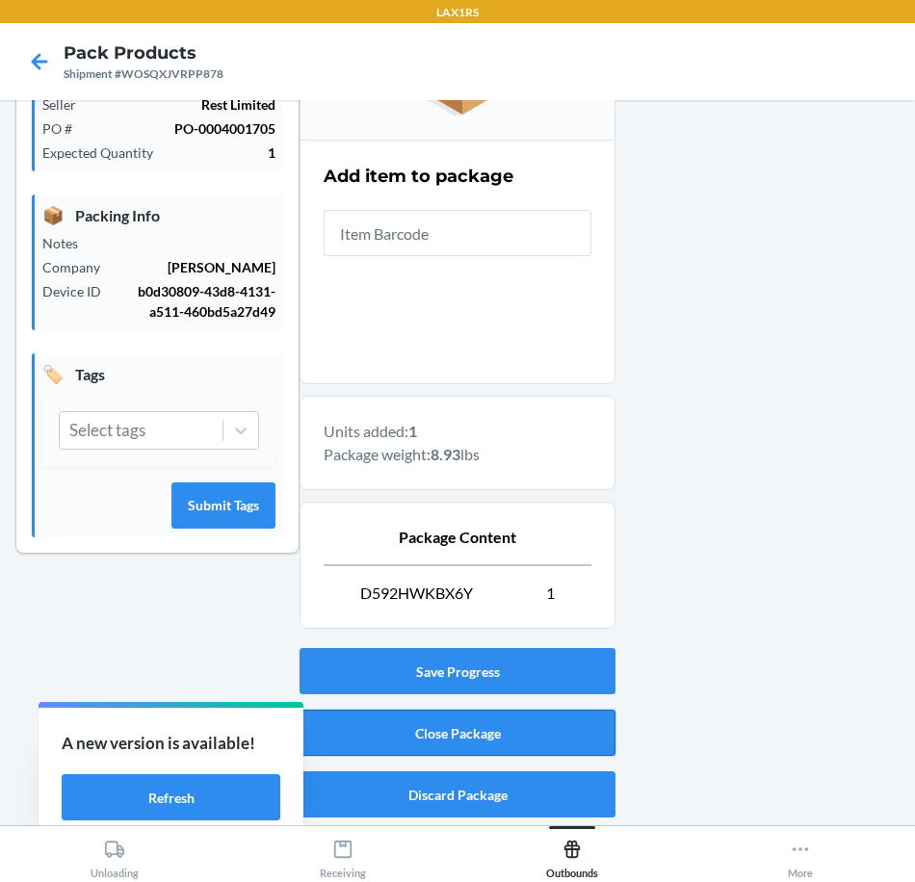
click at [544, 728] on button "Close Package" at bounding box center [457, 732] width 316 height 46
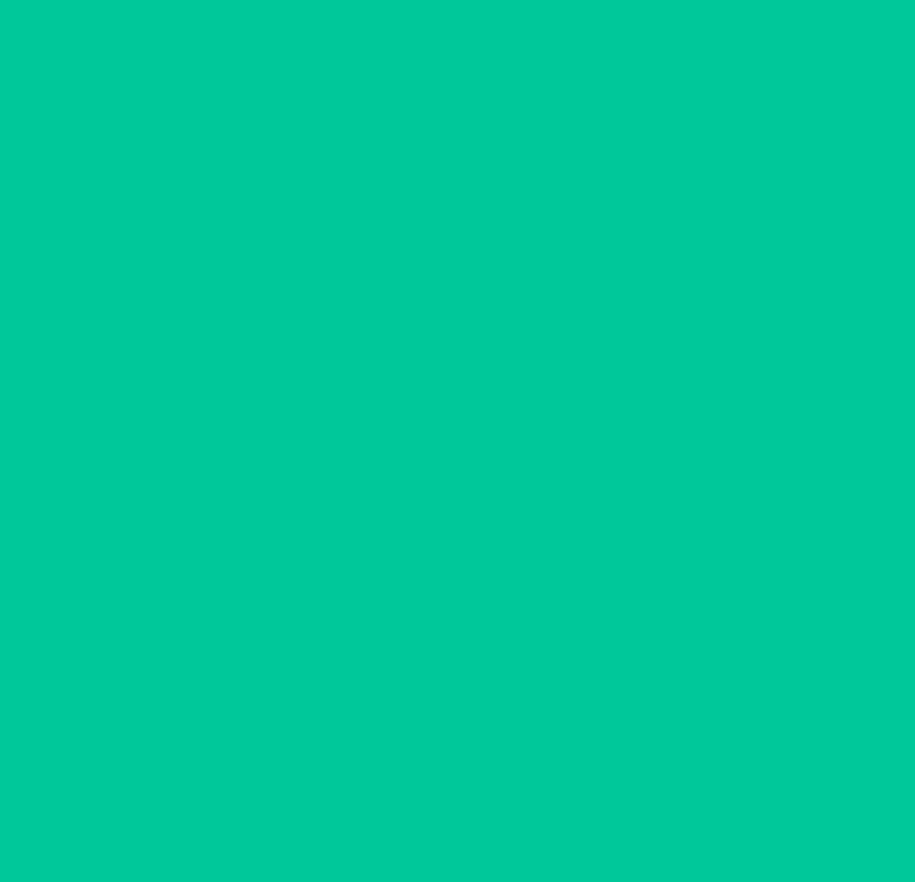
scroll to position [65, 0]
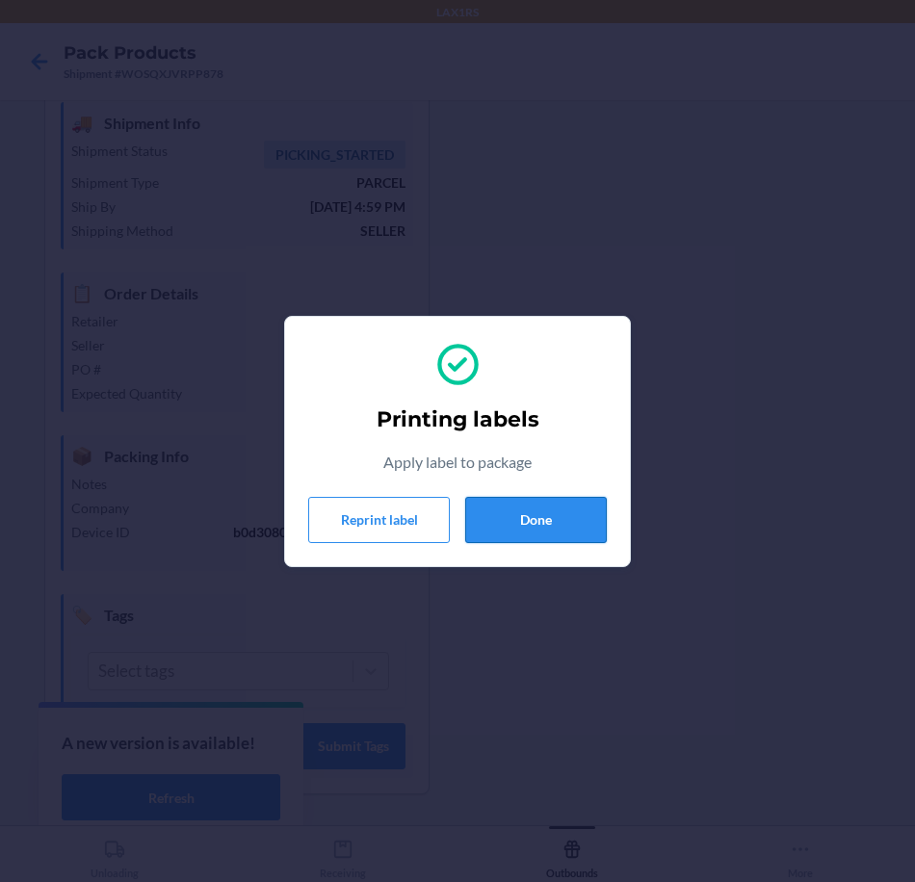
click at [571, 507] on button "Done" at bounding box center [536, 520] width 142 height 46
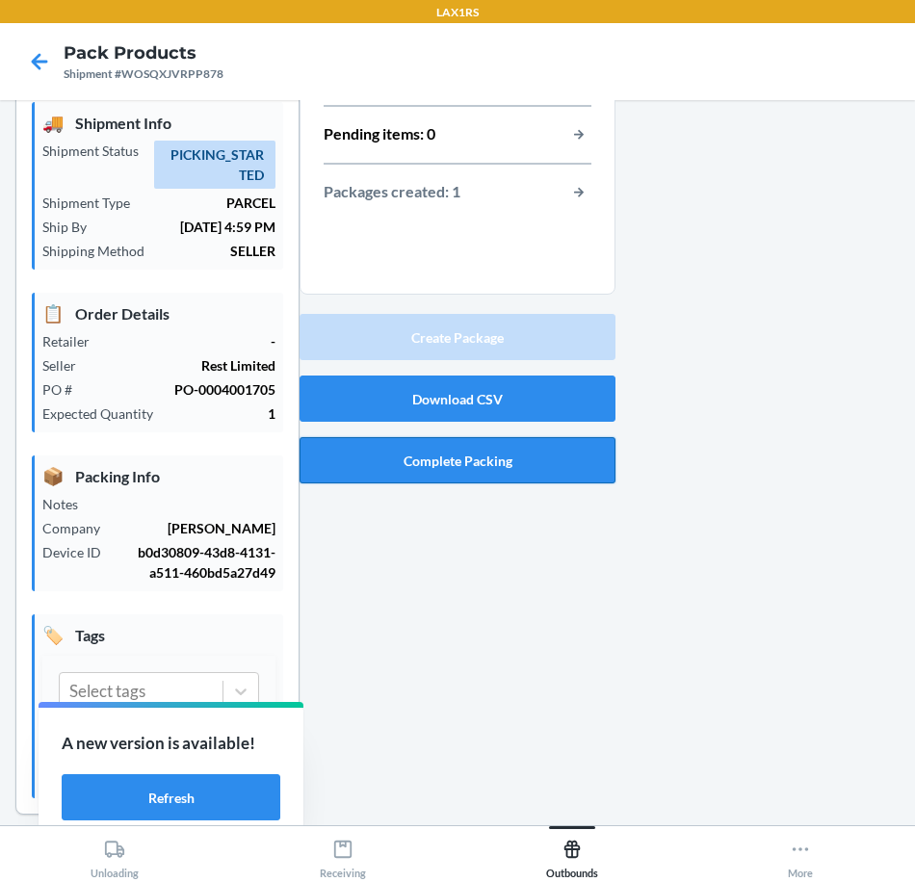
click at [520, 446] on button "Complete Packing" at bounding box center [457, 460] width 316 height 46
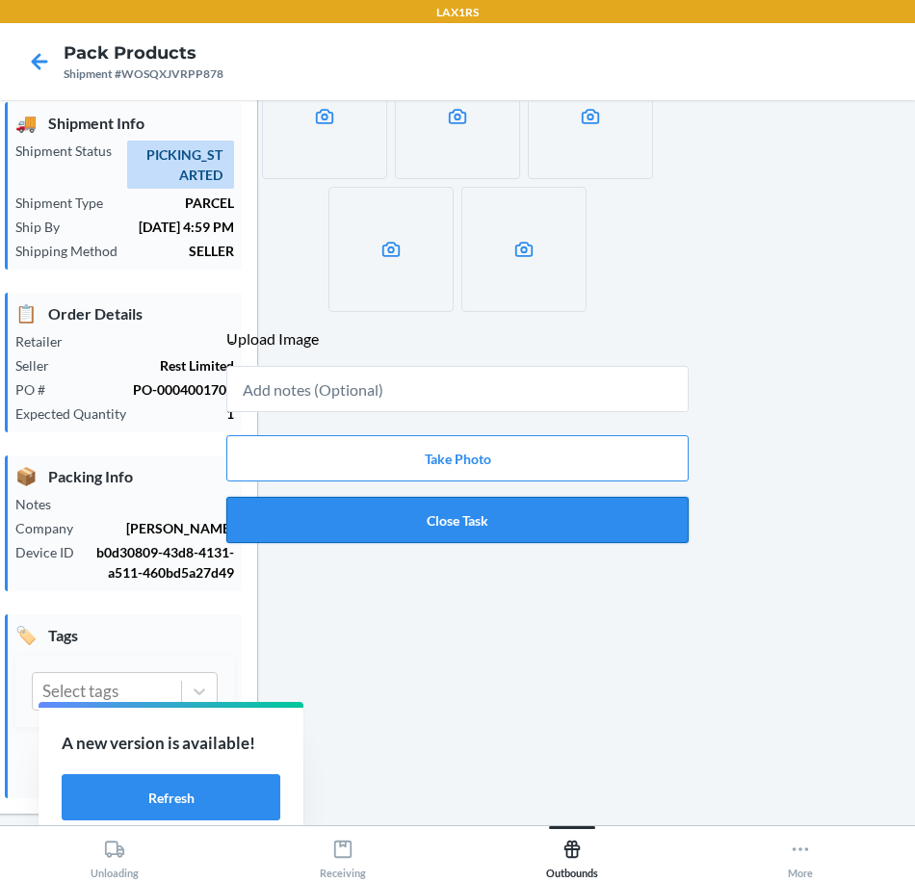
click at [519, 513] on button "Close Task" at bounding box center [457, 520] width 462 height 46
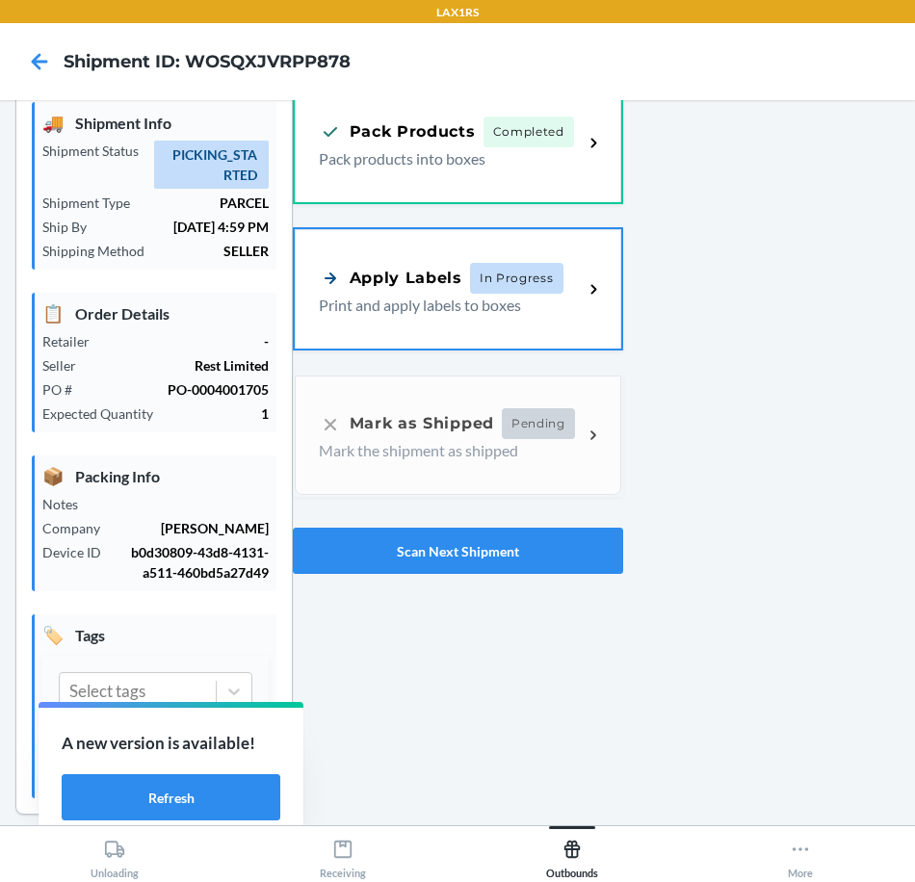
click at [471, 343] on div "Apply Labels In Progress Print and apply labels to boxes" at bounding box center [458, 288] width 326 height 119
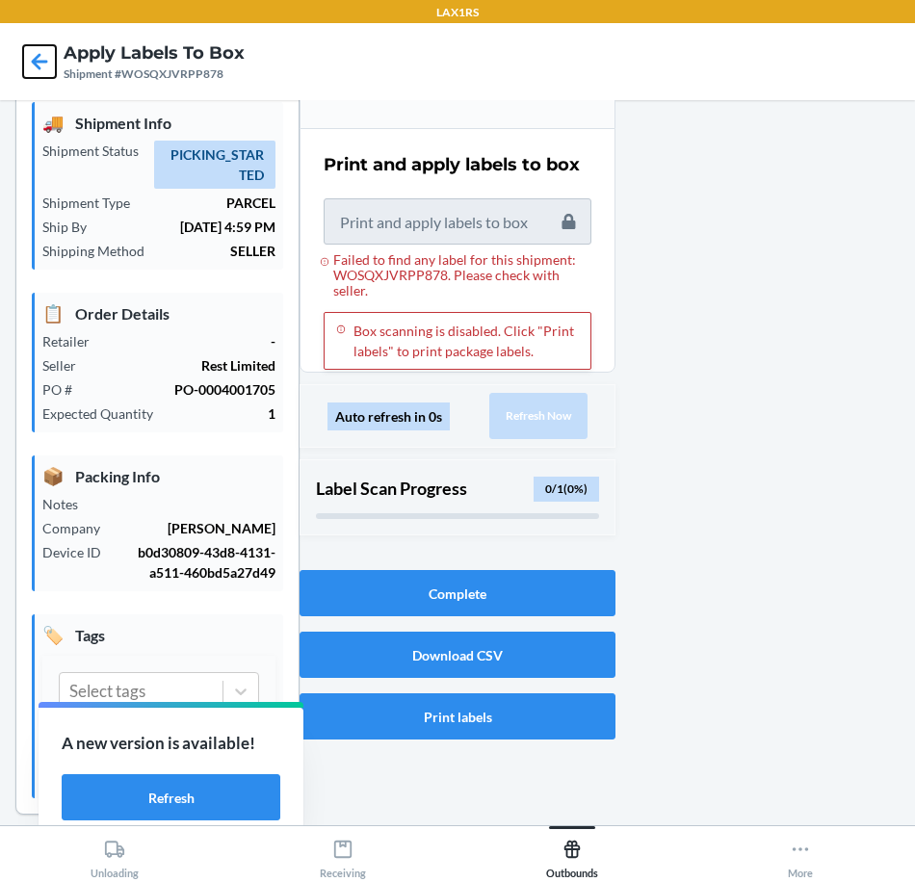
click at [42, 64] on icon at bounding box center [39, 61] width 33 height 33
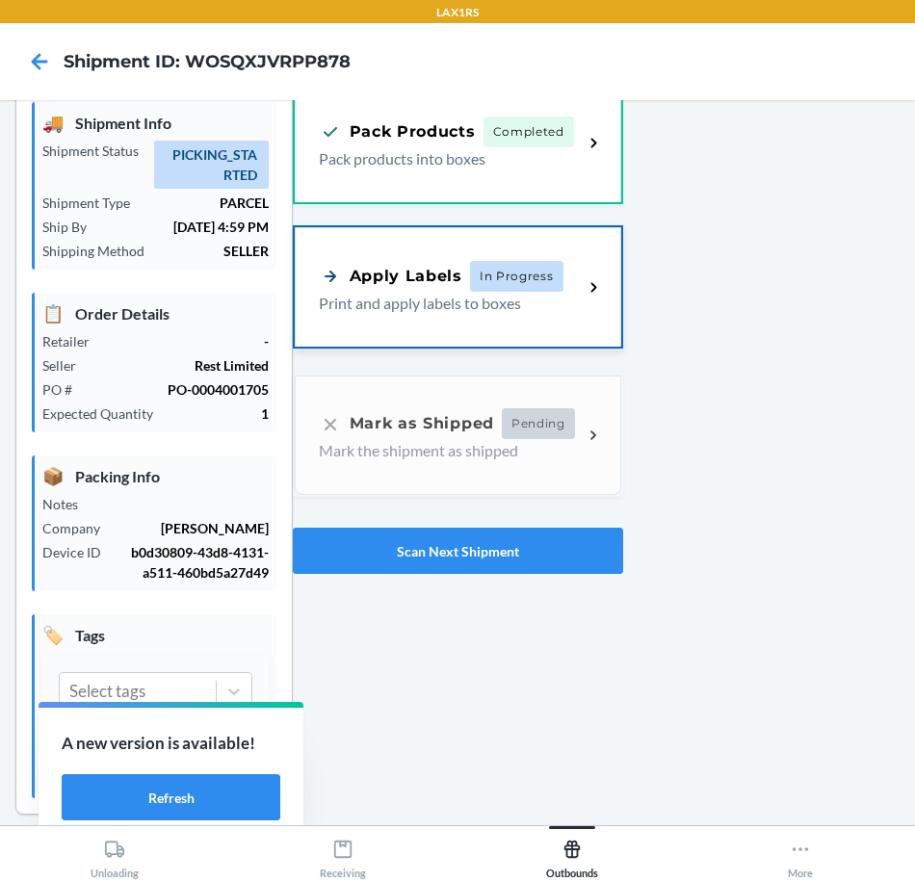
click at [435, 330] on div "Apply Labels In Progress Print and apply labels to boxes" at bounding box center [458, 286] width 326 height 119
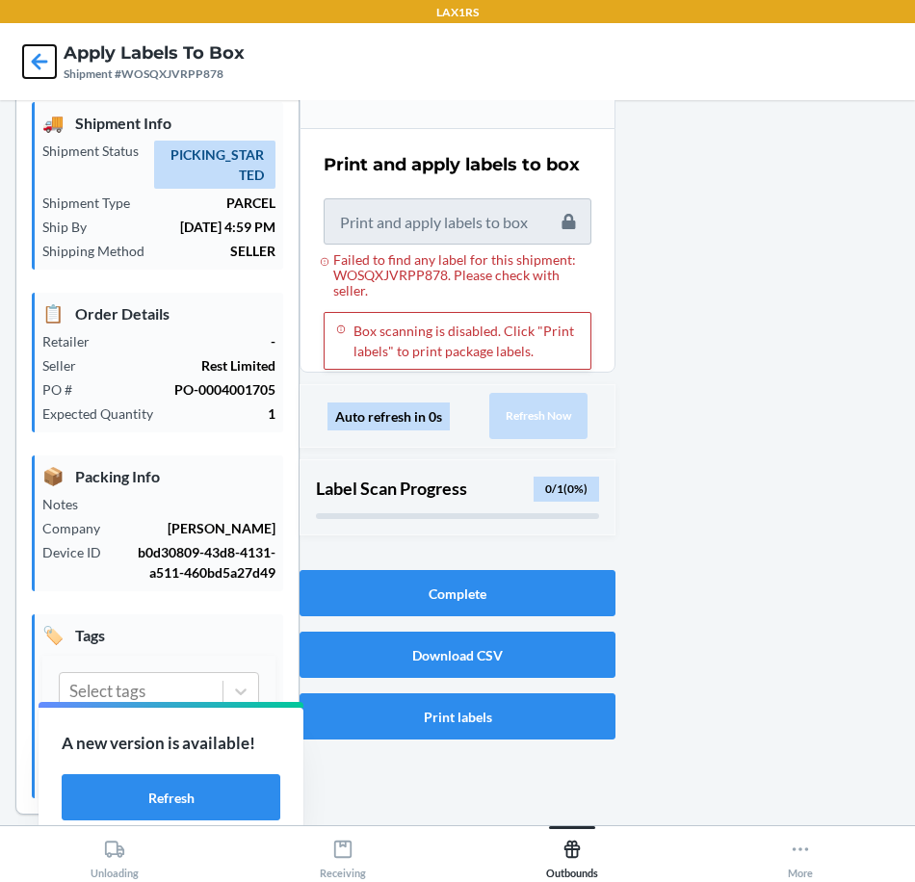
click at [39, 62] on icon at bounding box center [40, 61] width 16 height 16
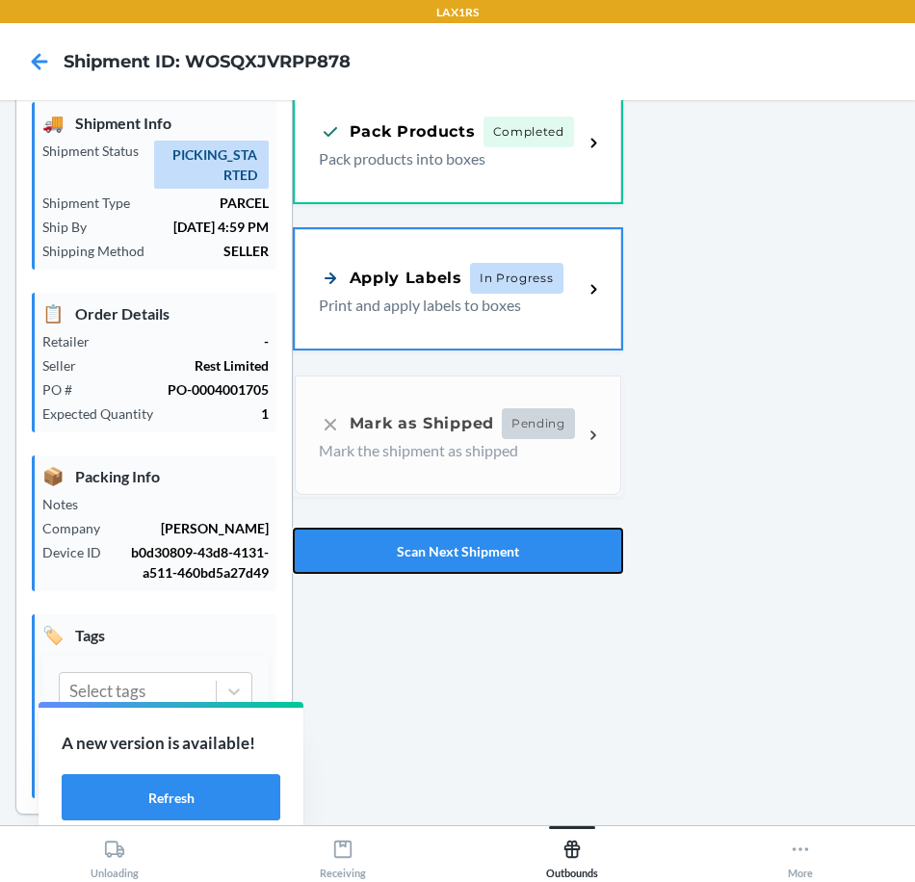
click at [545, 528] on button "Scan Next Shipment" at bounding box center [458, 551] width 330 height 46
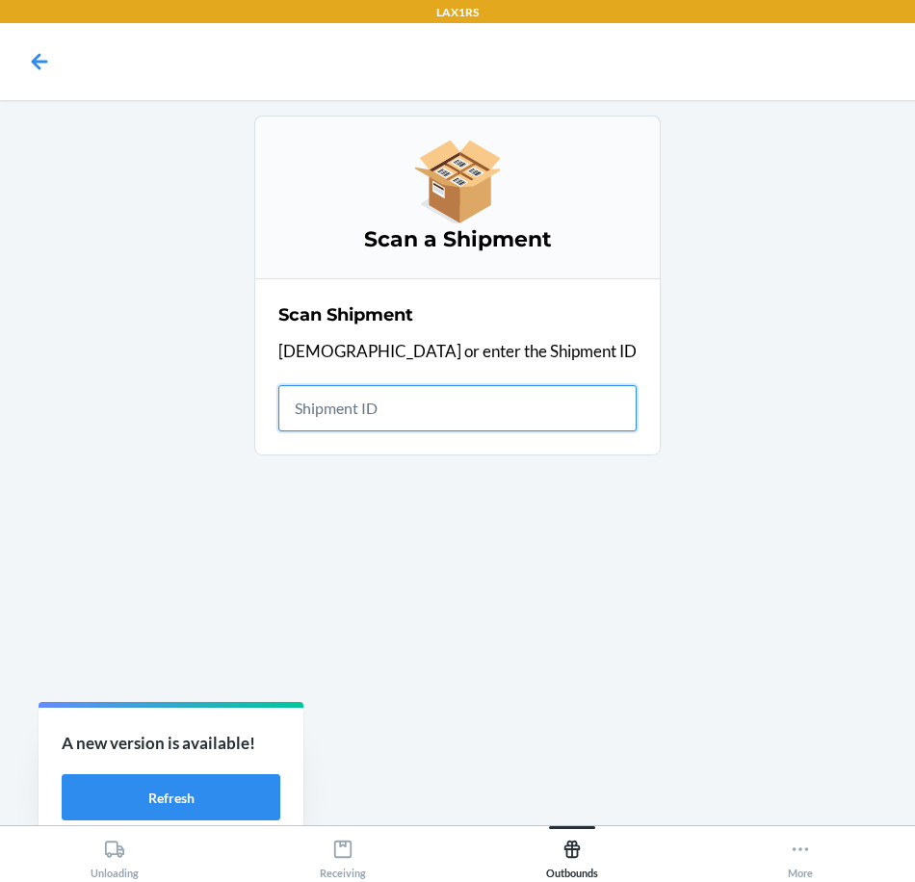
click at [504, 424] on input "text" at bounding box center [457, 408] width 358 height 46
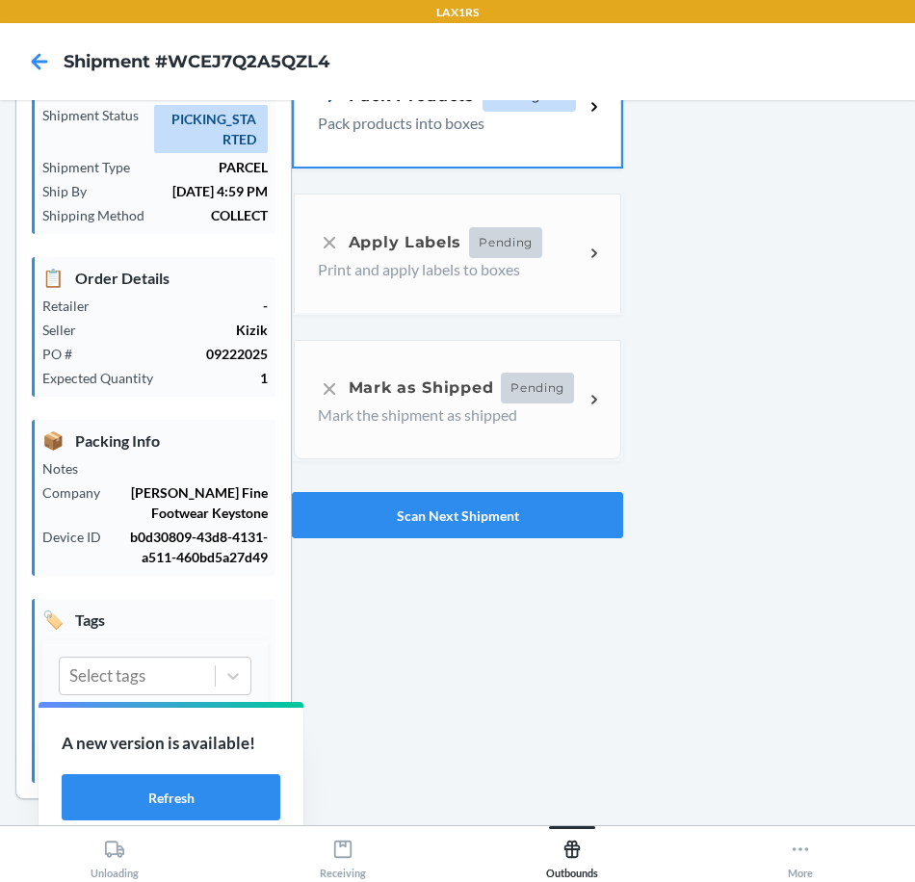
scroll to position [106, 0]
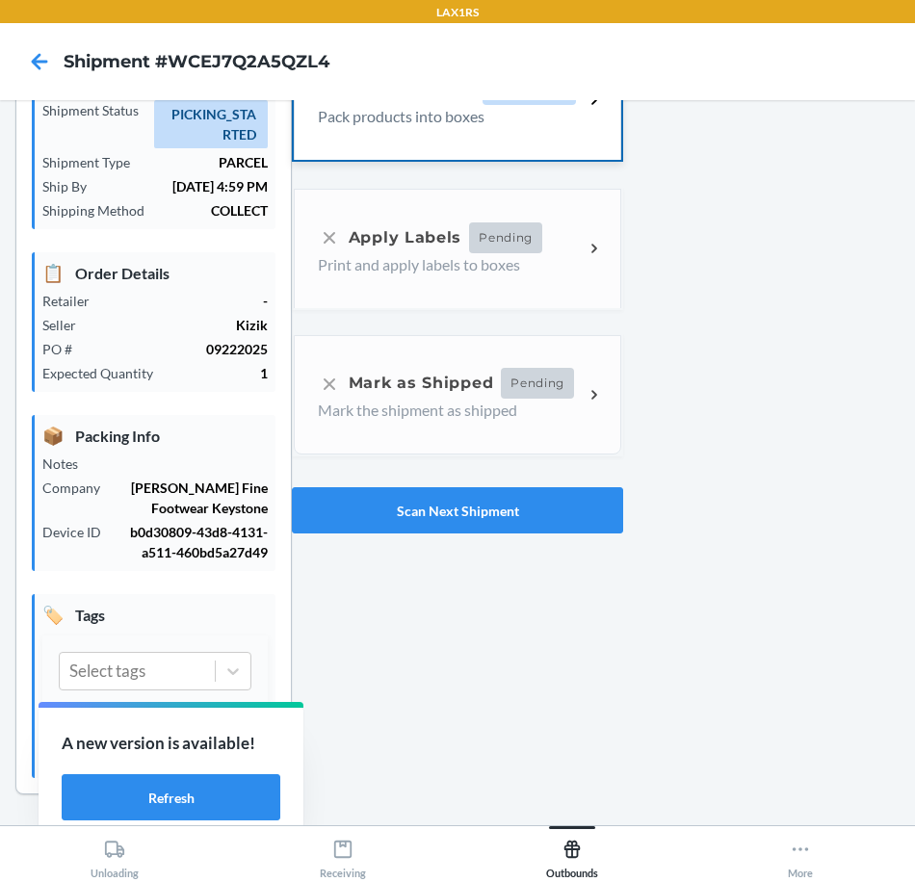
click at [559, 149] on div "Pack Products In Progress Pack products into boxes" at bounding box center [457, 99] width 327 height 119
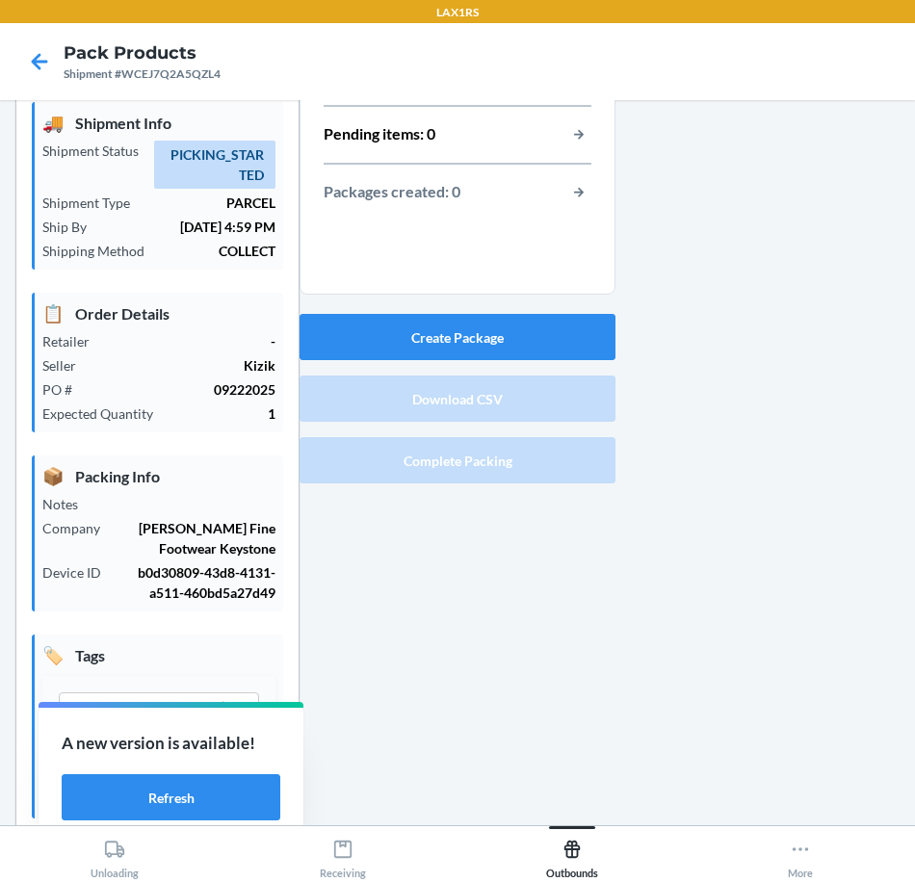
scroll to position [106, 0]
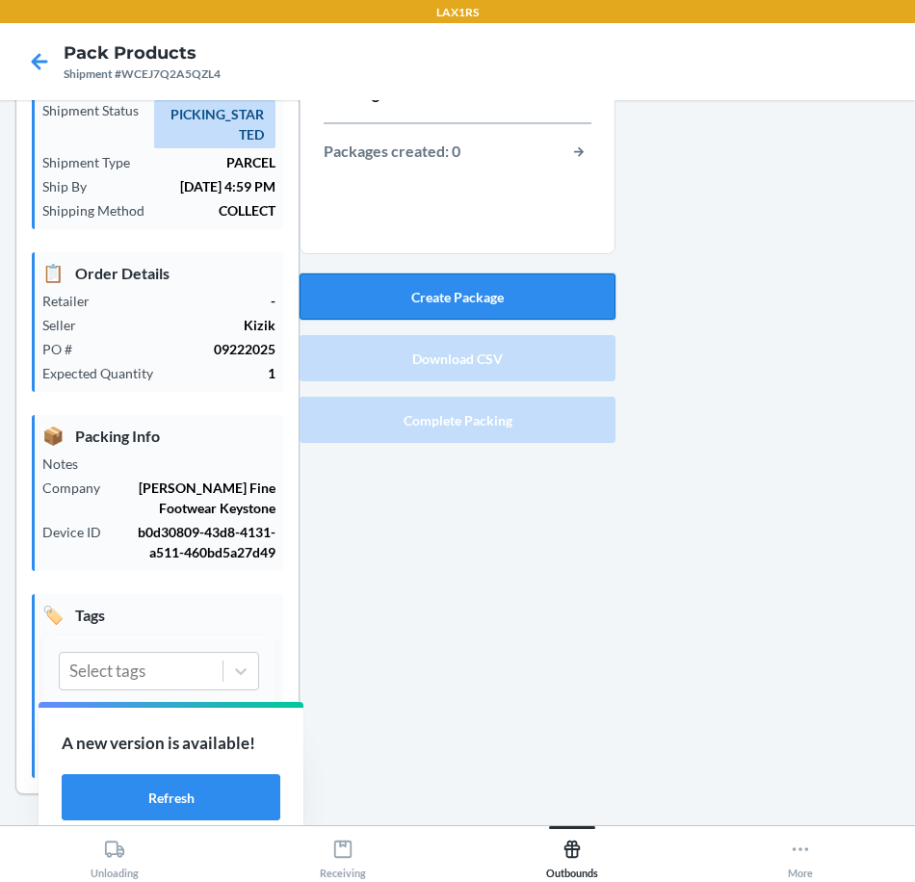
click at [591, 319] on button "Create Package" at bounding box center [457, 296] width 316 height 46
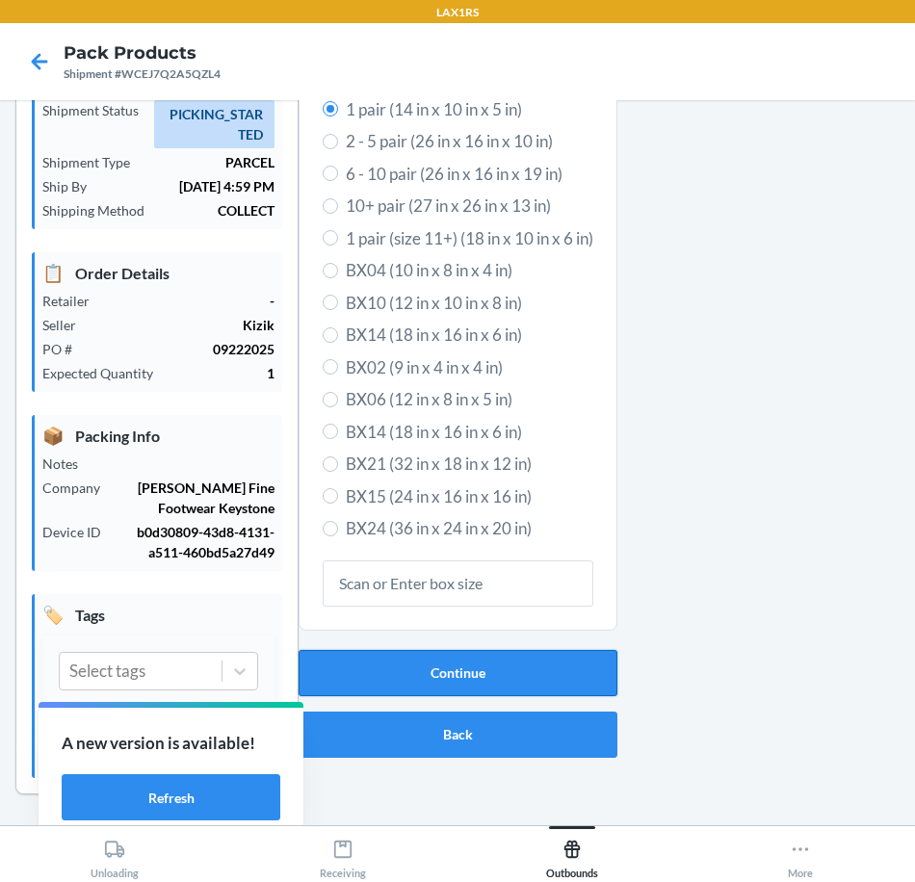
click at [587, 687] on button "Continue" at bounding box center [457, 673] width 319 height 46
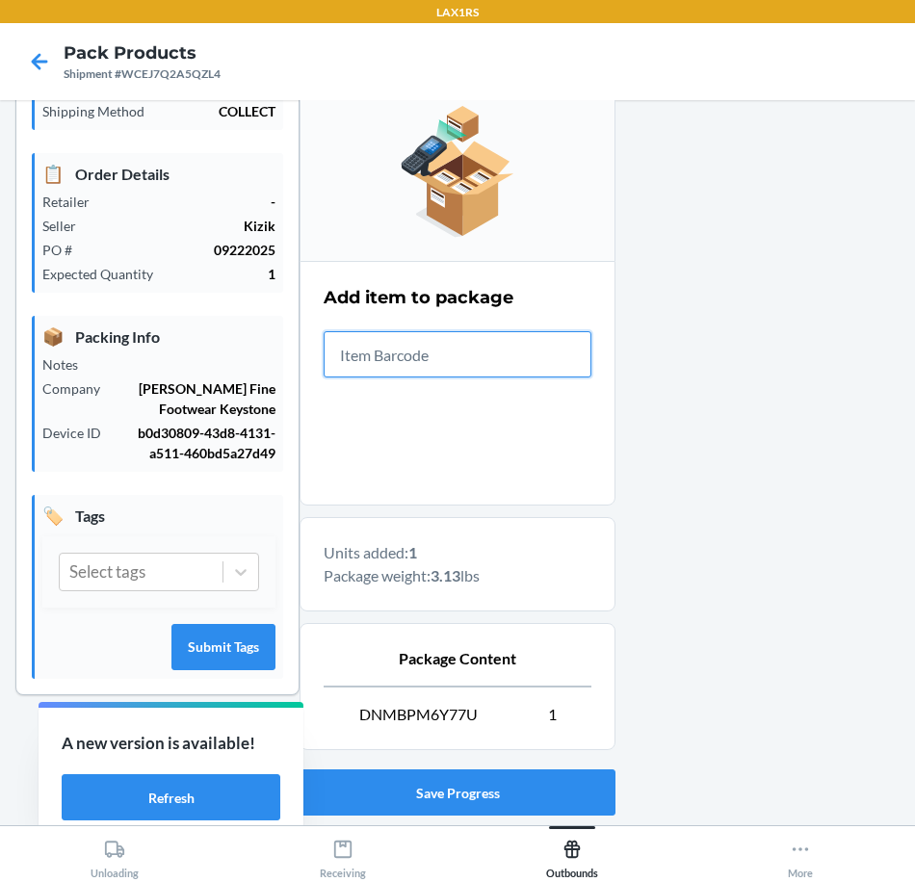
scroll to position [326, 0]
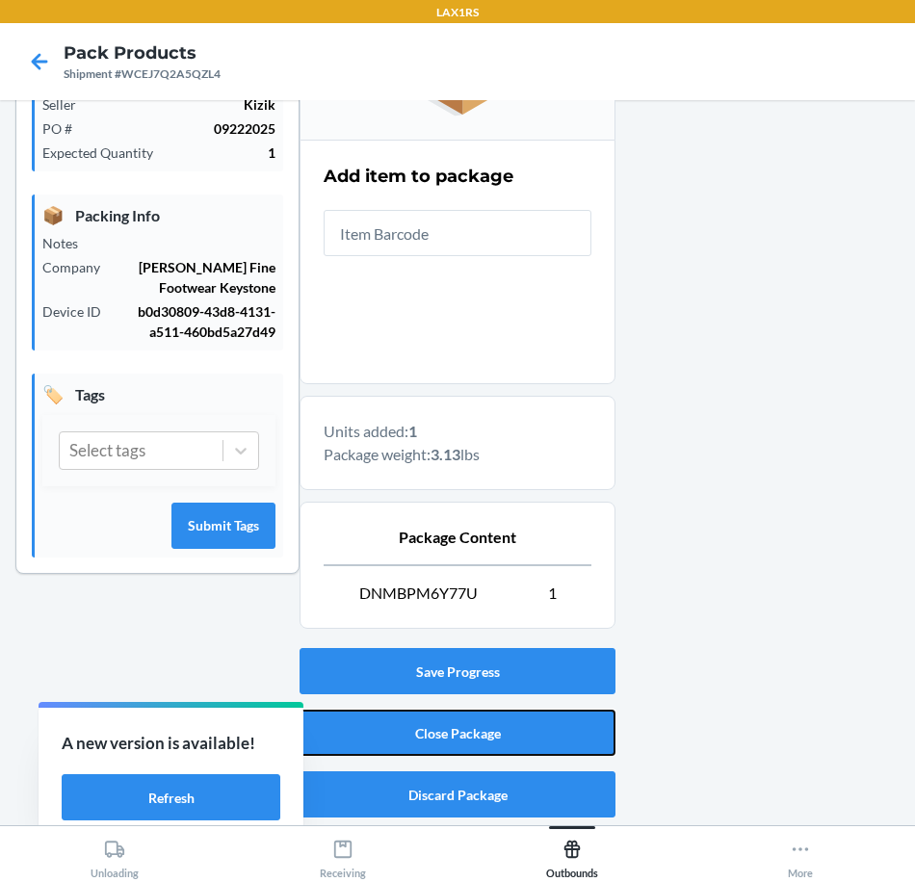
click at [528, 723] on button "Close Package" at bounding box center [457, 732] width 316 height 46
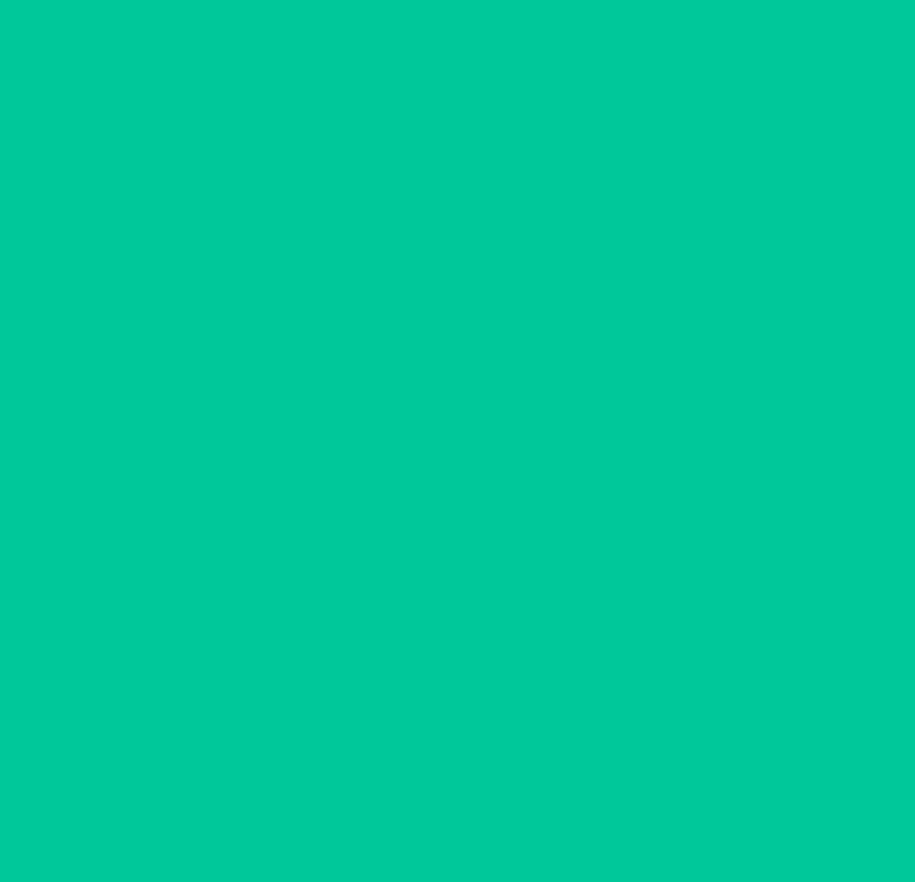
scroll to position [65, 0]
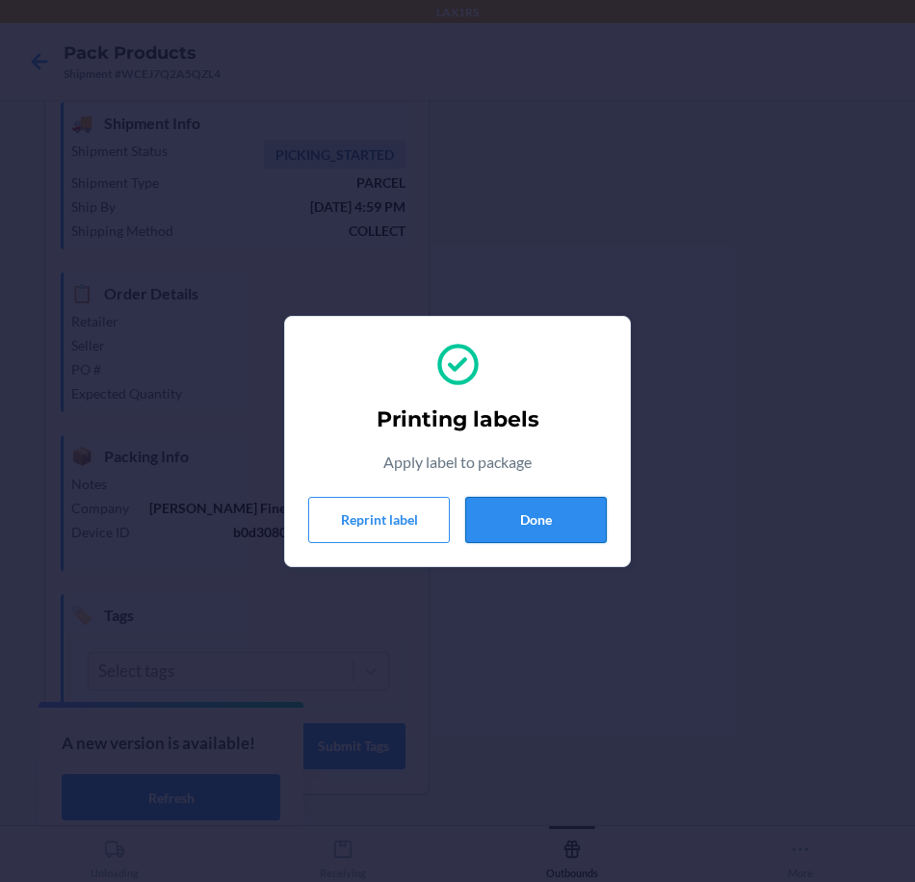
click at [558, 535] on button "Done" at bounding box center [536, 520] width 142 height 46
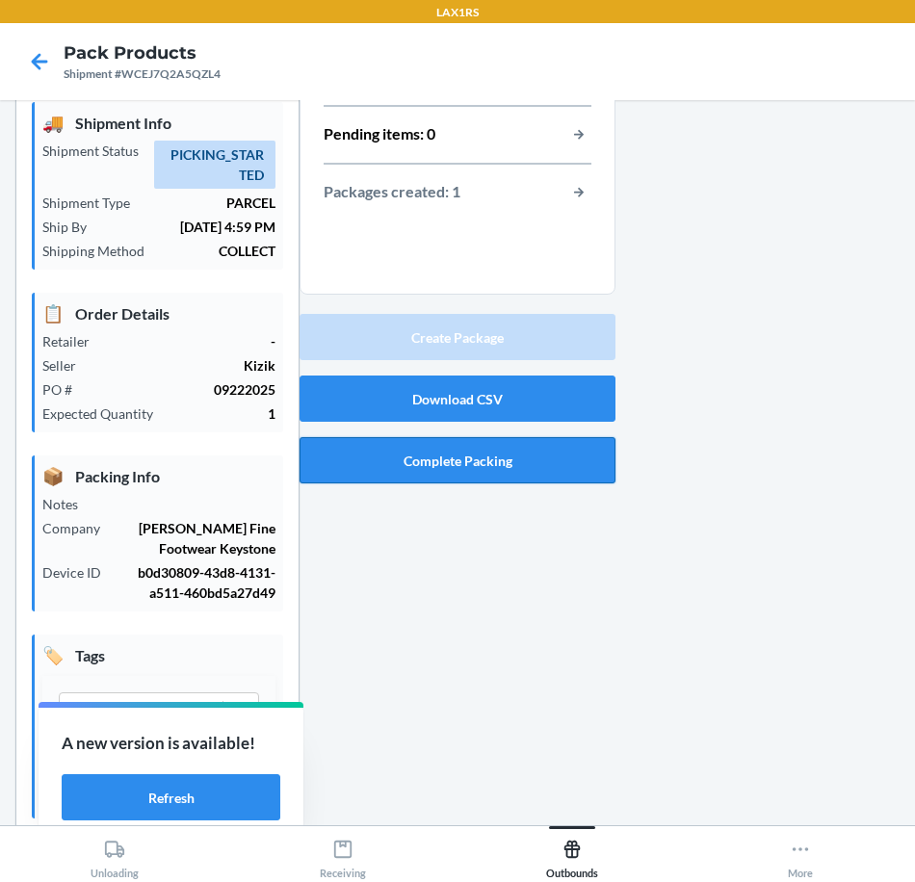
click at [527, 473] on button "Complete Packing" at bounding box center [457, 460] width 316 height 46
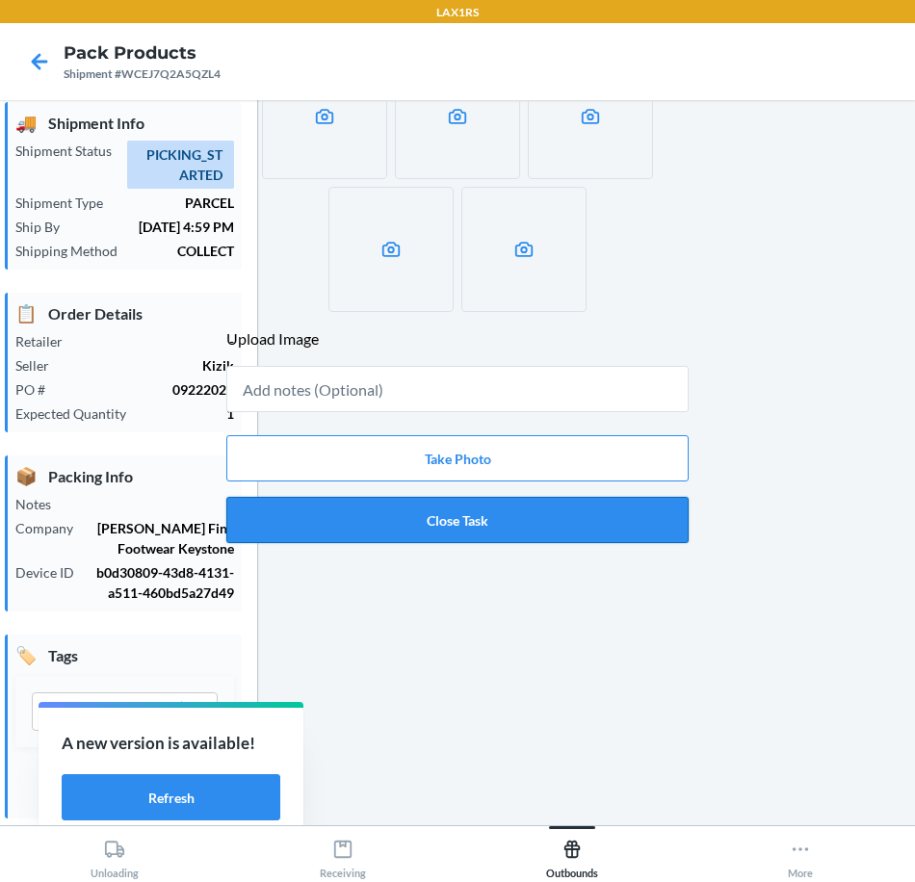
click at [561, 526] on button "Close Task" at bounding box center [457, 520] width 462 height 46
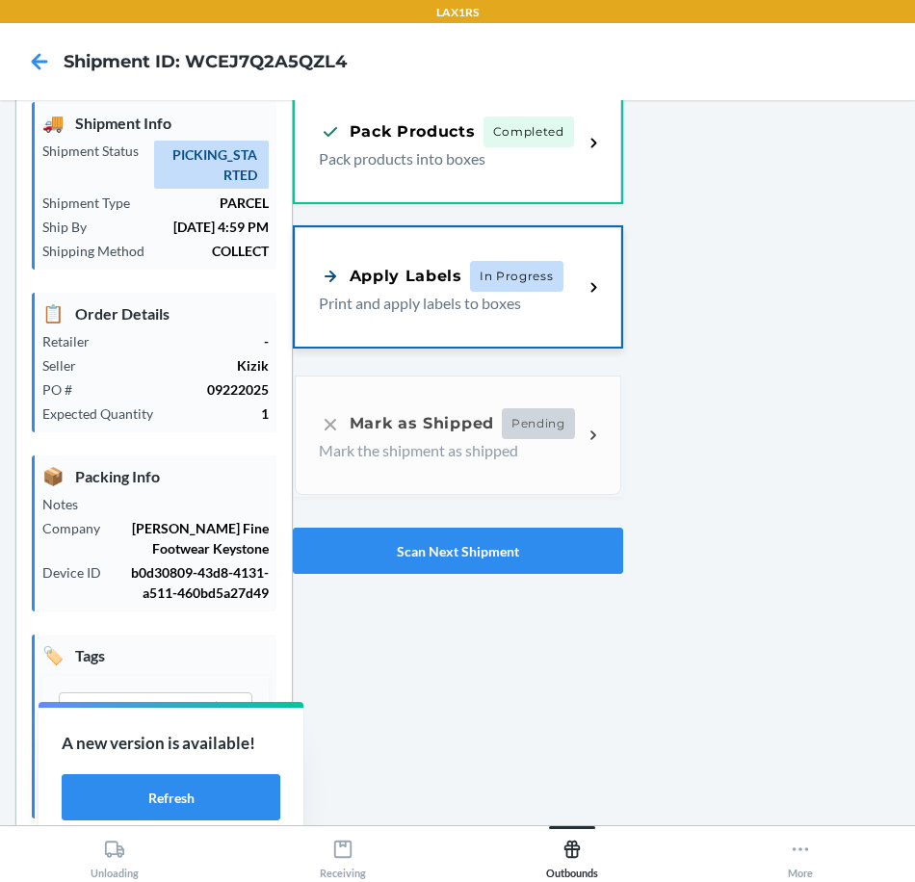
click at [489, 340] on div "Apply Labels In Progress Print and apply labels to boxes" at bounding box center [458, 286] width 326 height 119
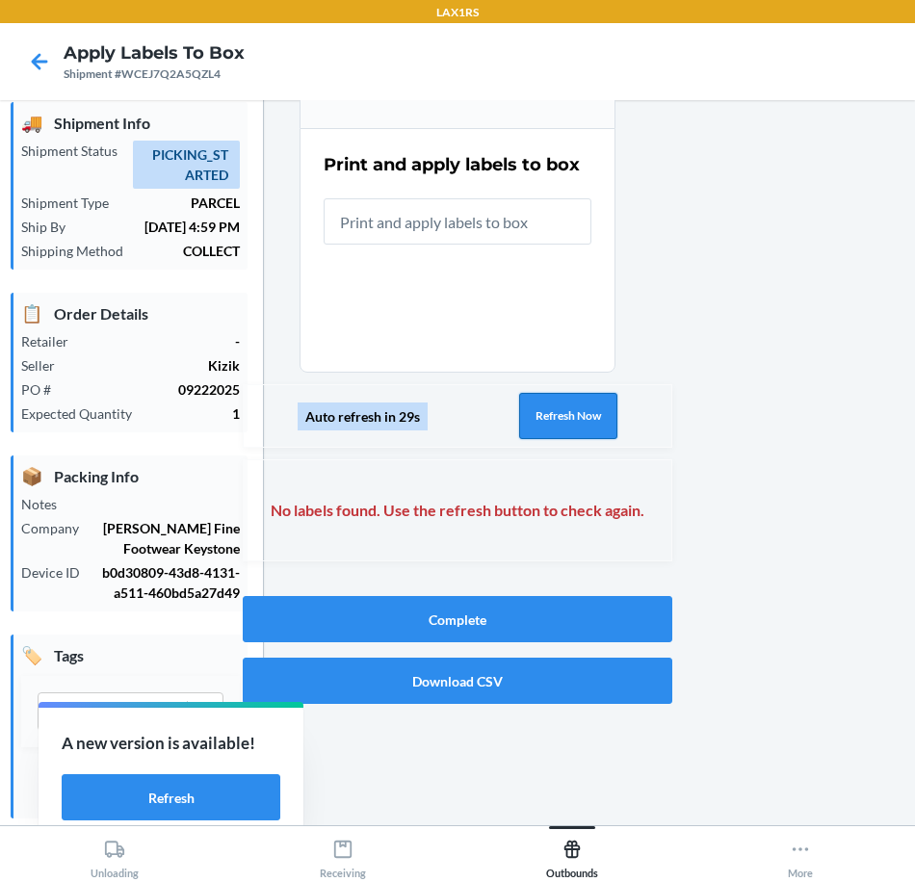
click at [530, 430] on button "Refresh Now" at bounding box center [568, 416] width 98 height 46
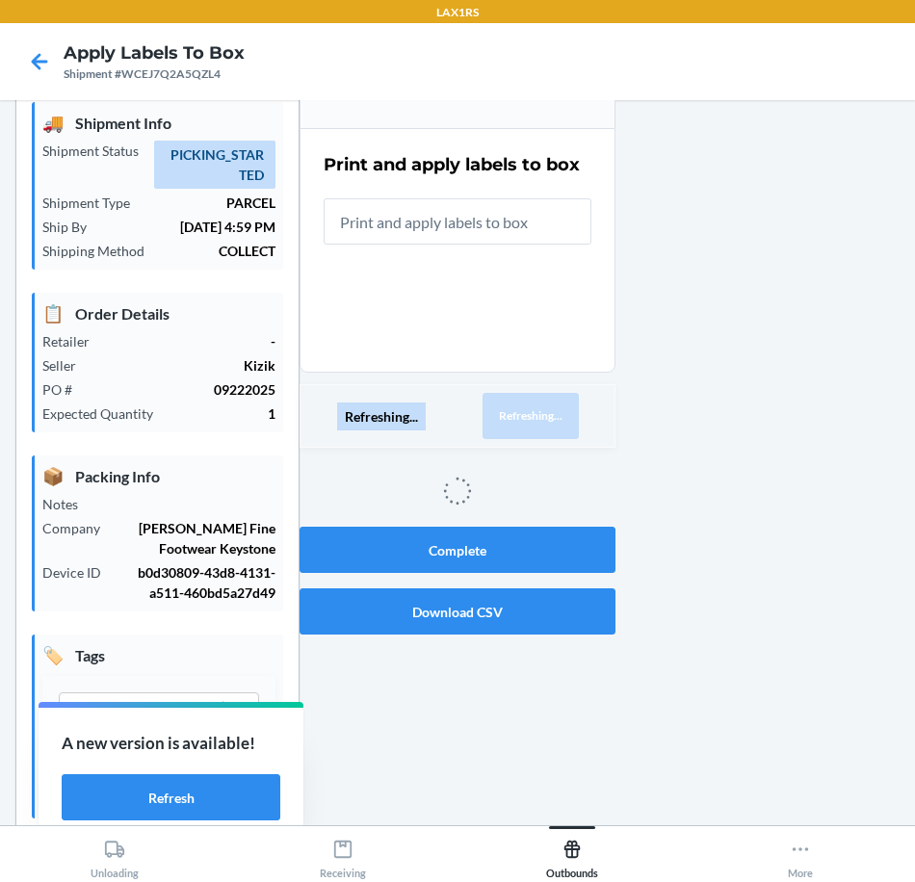
click at [530, 430] on button "Refreshing..." at bounding box center [530, 416] width 96 height 46
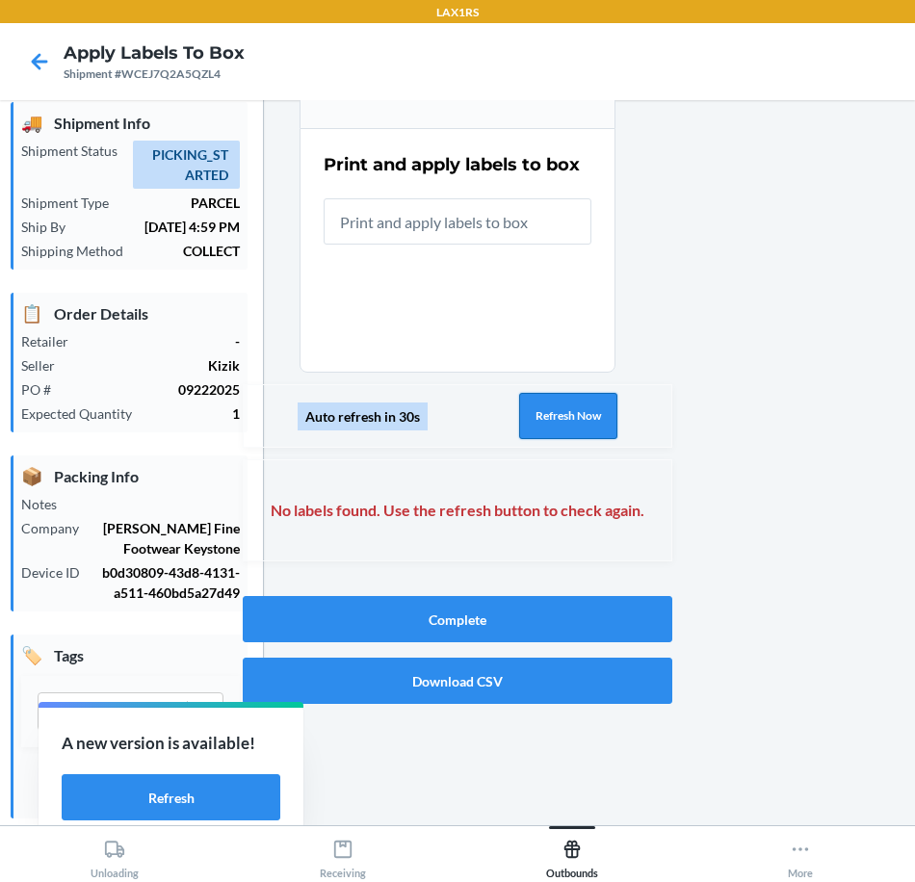
click at [530, 430] on button "Refresh Now" at bounding box center [568, 416] width 98 height 46
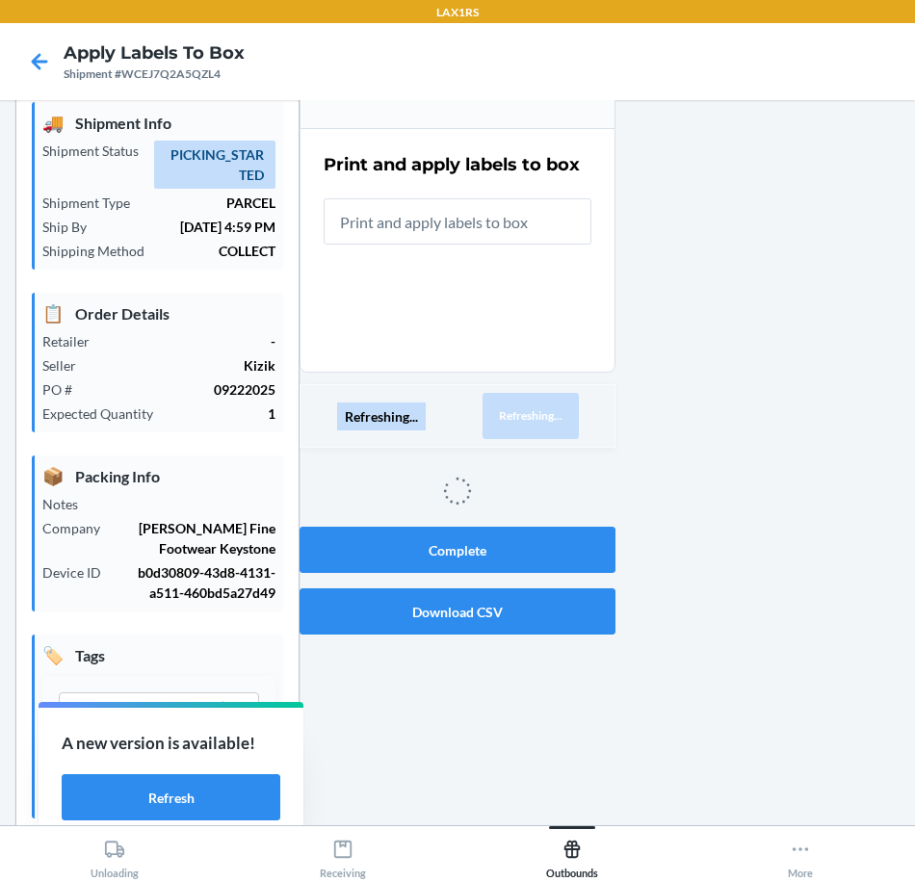
click at [530, 430] on button "Refreshing..." at bounding box center [530, 416] width 96 height 46
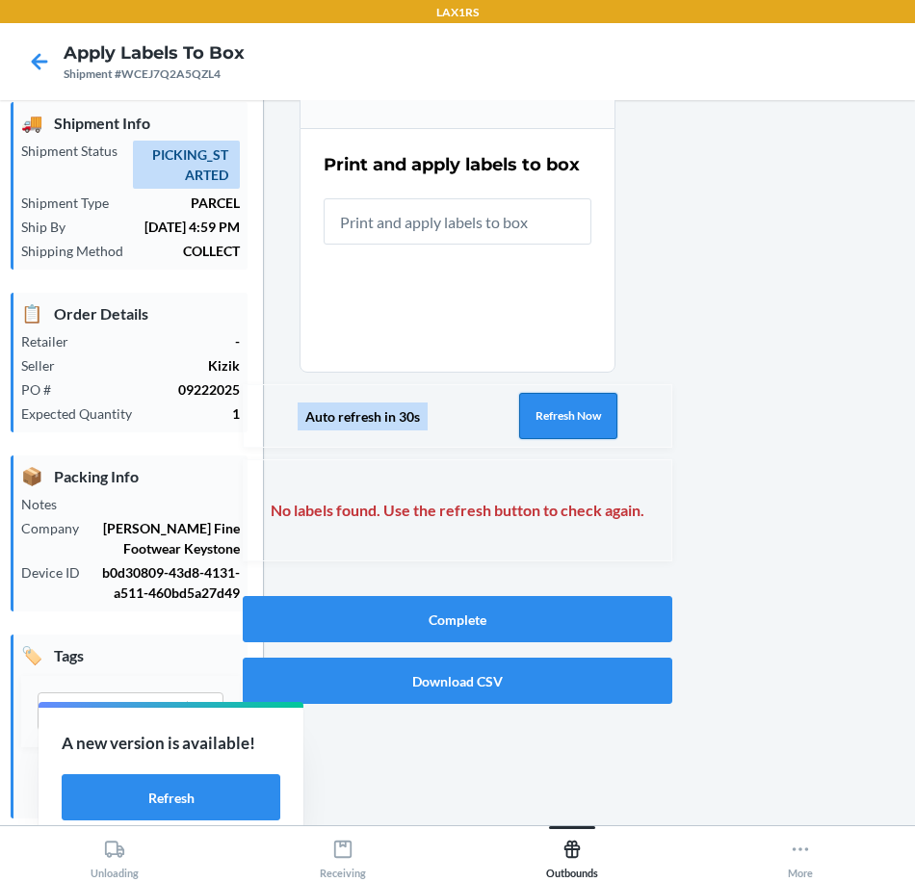
click at [530, 430] on button "Refresh Now" at bounding box center [568, 416] width 98 height 46
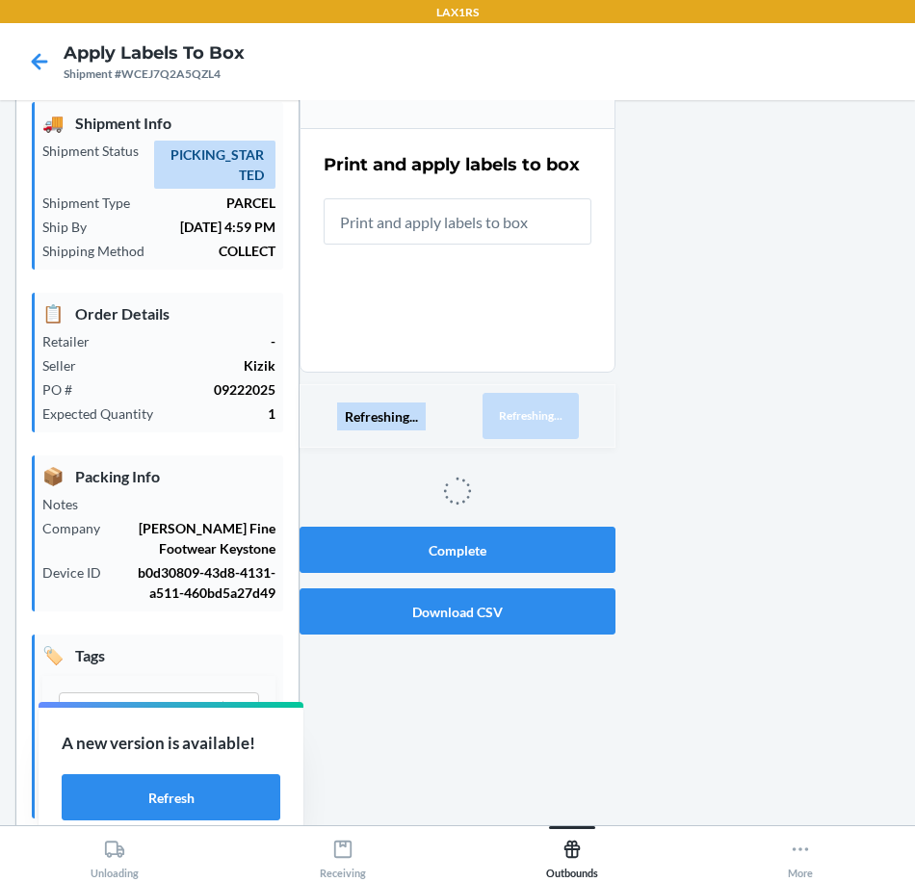
click at [530, 430] on button "Refreshing..." at bounding box center [530, 416] width 96 height 46
click at [533, 430] on button "Refreshing..." at bounding box center [530, 416] width 96 height 46
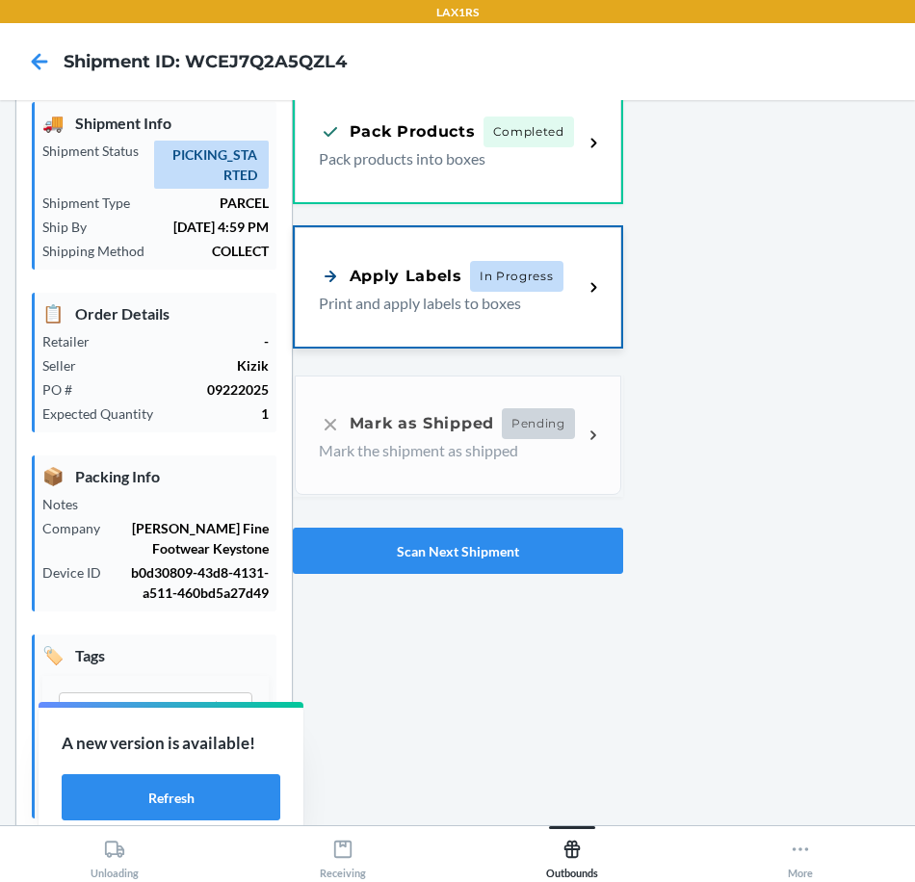
click at [477, 288] on span "In Progress" at bounding box center [516, 276] width 93 height 31
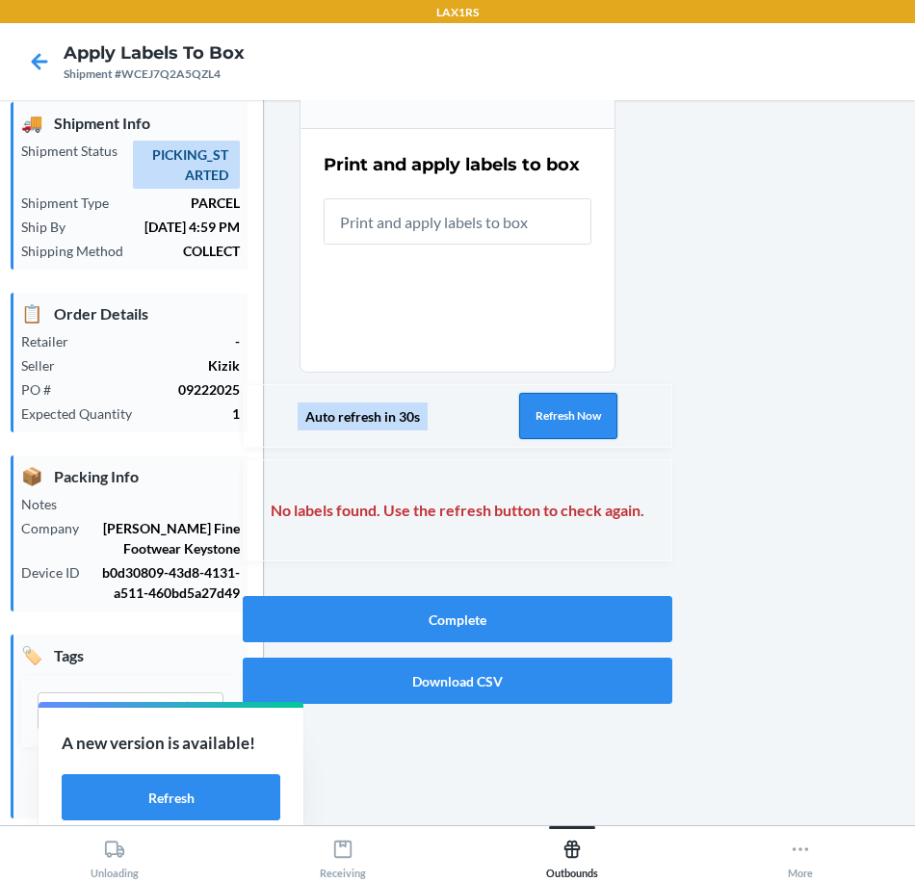
click at [573, 426] on button "Refresh Now" at bounding box center [568, 416] width 98 height 46
click at [573, 427] on button "Refresh Now" at bounding box center [568, 416] width 98 height 46
click at [573, 427] on div "Auto refresh in 30s Refresh Now" at bounding box center [457, 416] width 429 height 64
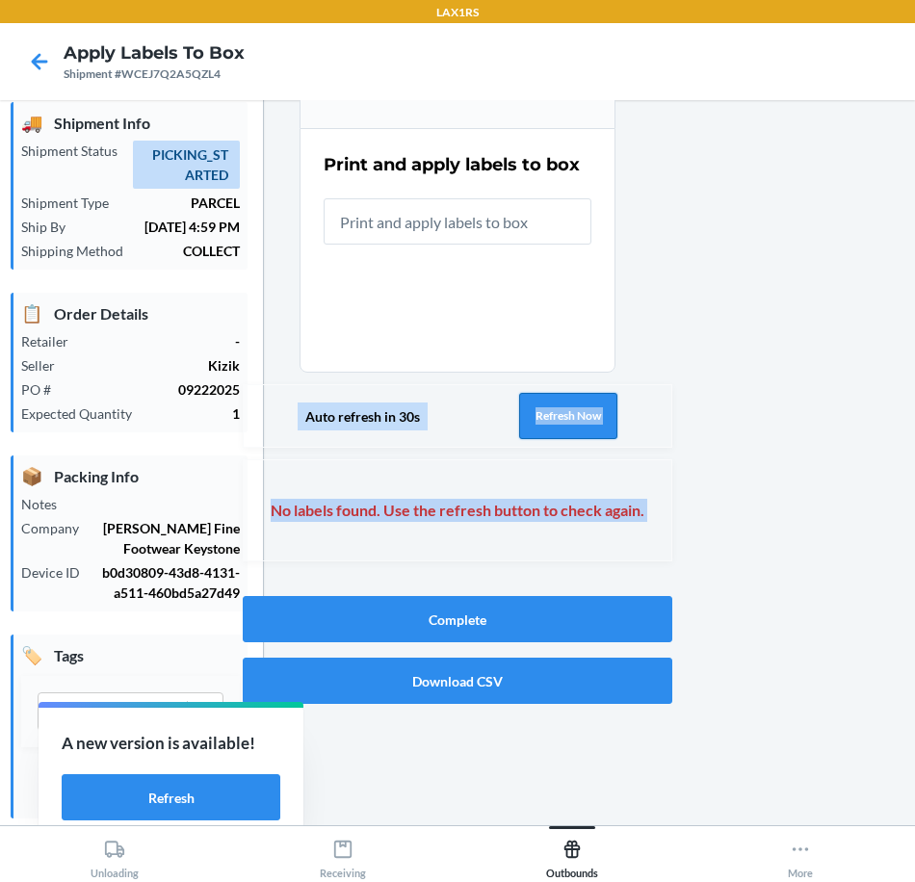
click at [573, 427] on button "Refresh Now" at bounding box center [568, 416] width 98 height 46
click at [563, 415] on button "Refresh Now" at bounding box center [568, 416] width 98 height 46
click at [512, 416] on div "Auto refresh in 30s Refresh Now" at bounding box center [457, 416] width 429 height 64
click at [525, 414] on button "Refresh Now" at bounding box center [568, 416] width 98 height 46
click at [525, 411] on button "Refresh Now" at bounding box center [568, 416] width 98 height 46
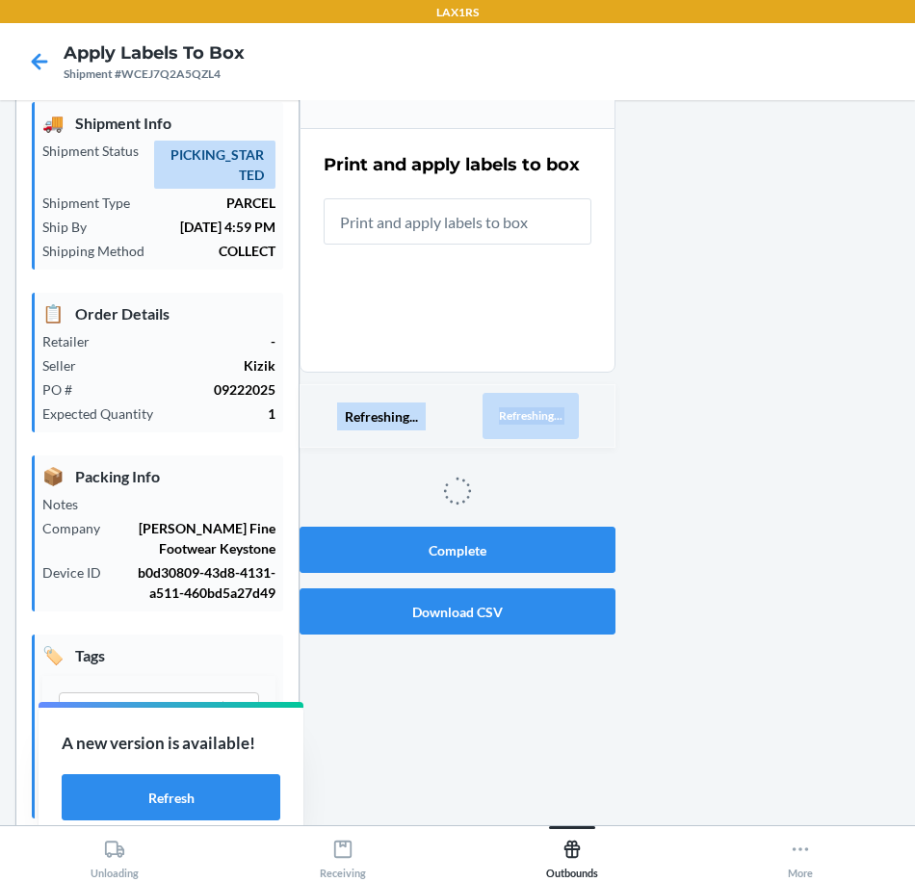
click at [525, 411] on button "Refreshing..." at bounding box center [530, 416] width 96 height 46
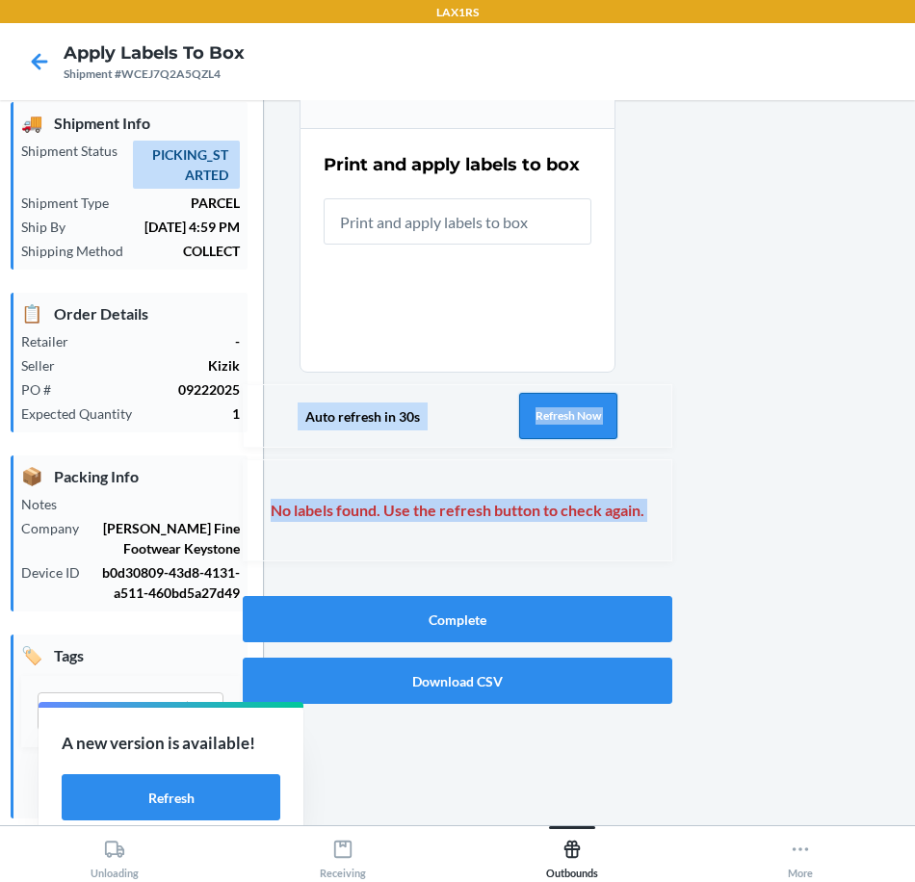
click at [526, 411] on button "Refresh Now" at bounding box center [568, 416] width 98 height 46
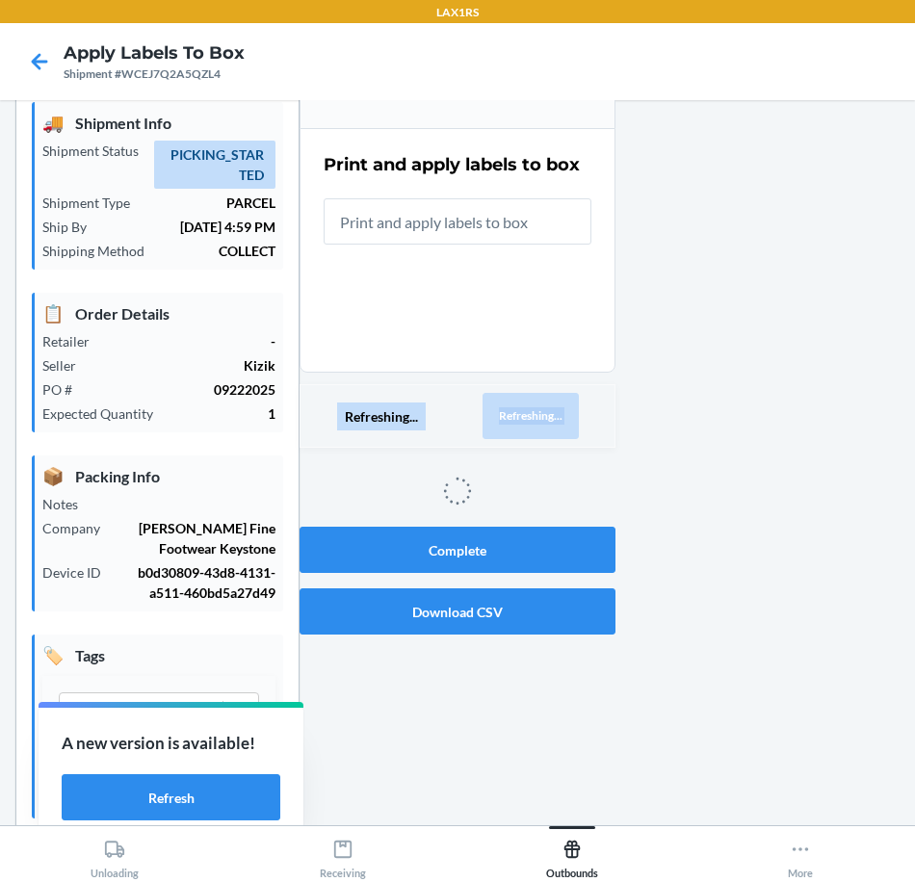
click at [527, 411] on button "Refreshing..." at bounding box center [530, 416] width 96 height 46
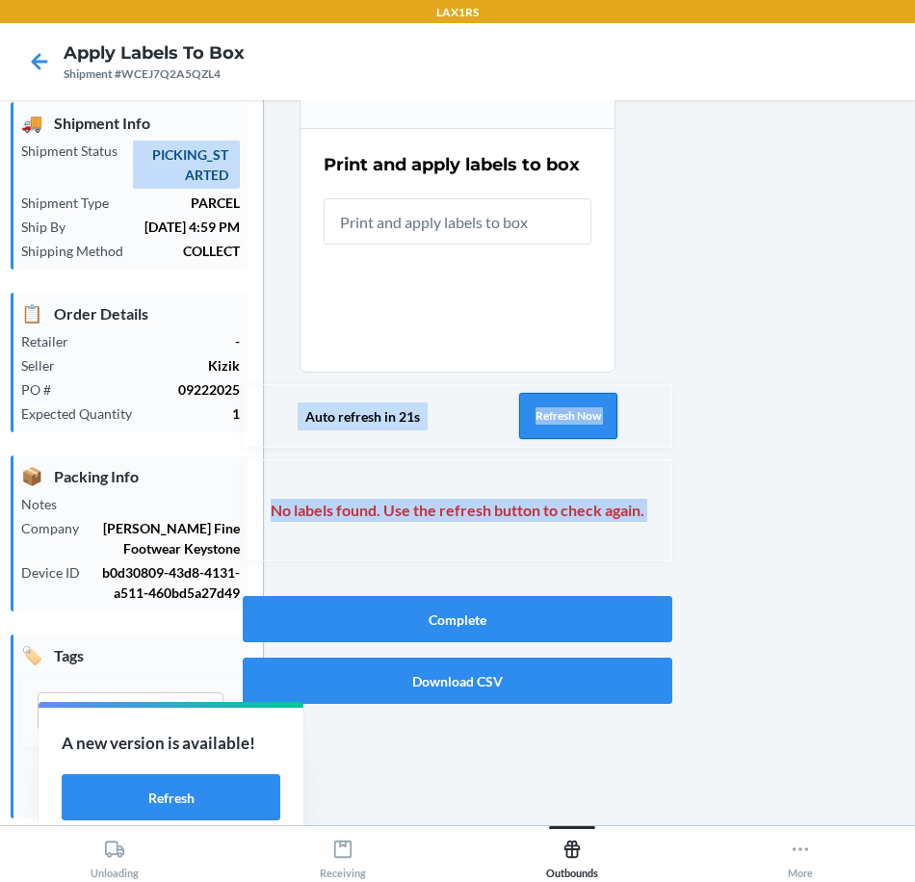
click at [550, 425] on button "Refresh Now" at bounding box center [568, 416] width 98 height 46
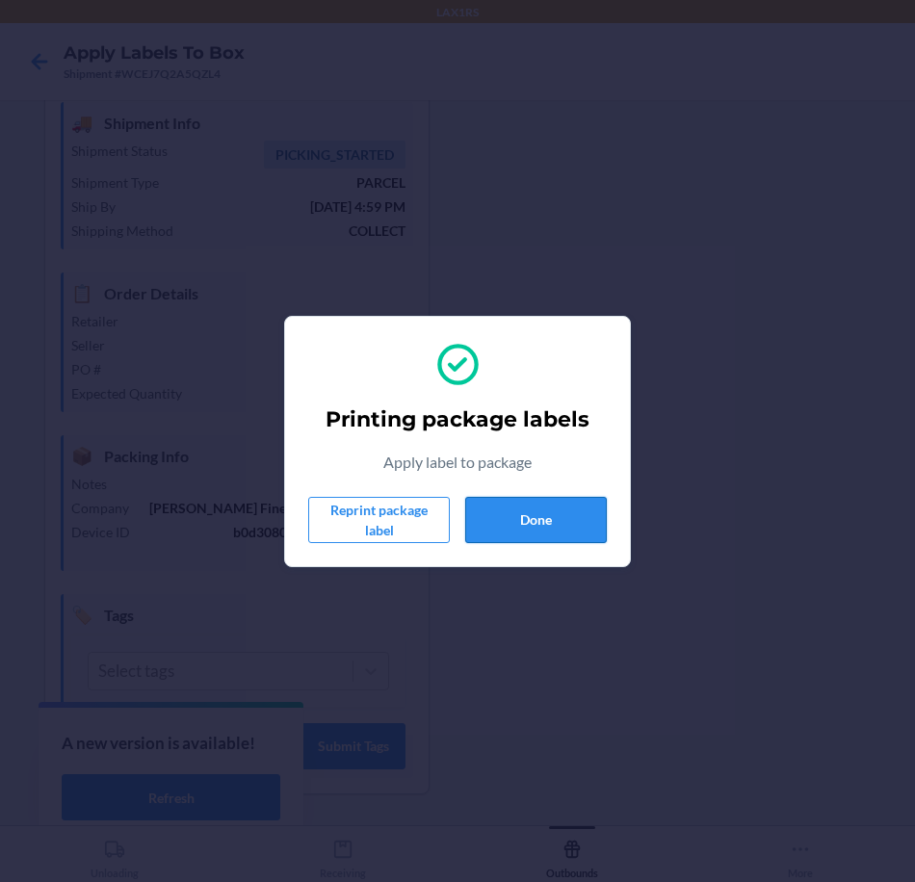
click at [553, 503] on button "Done" at bounding box center [536, 520] width 142 height 46
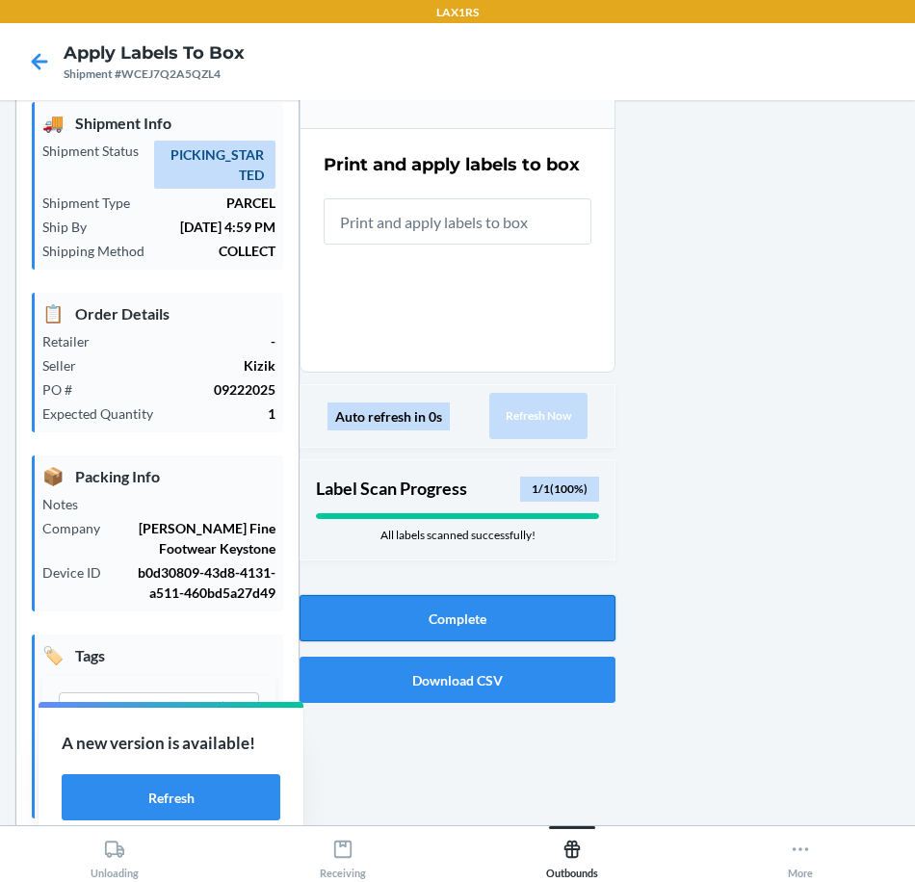
click at [576, 629] on button "Complete" at bounding box center [457, 618] width 316 height 46
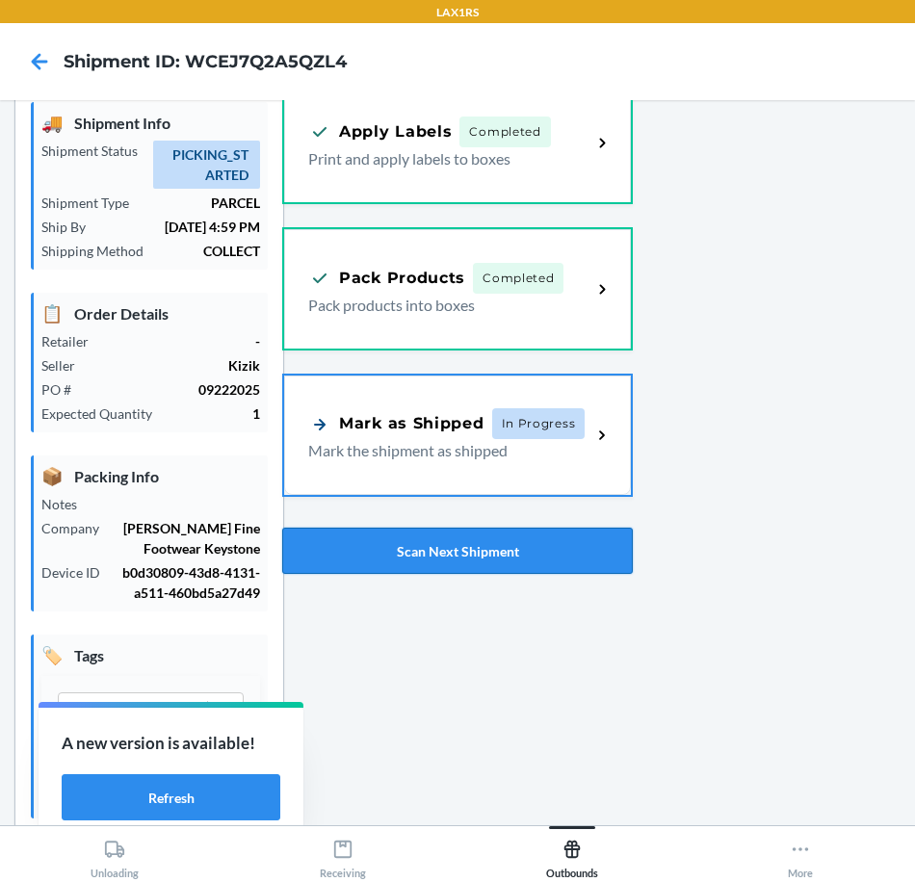
drag, startPoint x: 557, startPoint y: 550, endPoint x: 629, endPoint y: 549, distance: 71.2
click at [558, 550] on button "Scan Next Shipment" at bounding box center [457, 551] width 350 height 46
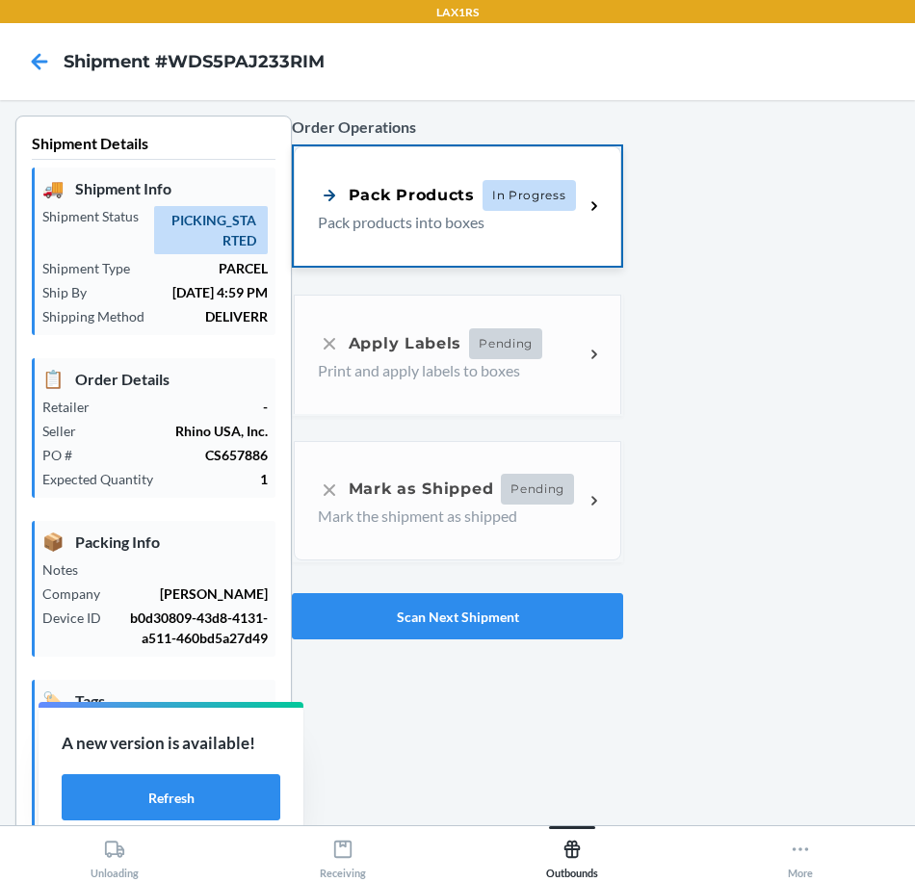
click at [407, 173] on div "Pack Products In Progress Pack products into boxes" at bounding box center [457, 205] width 327 height 119
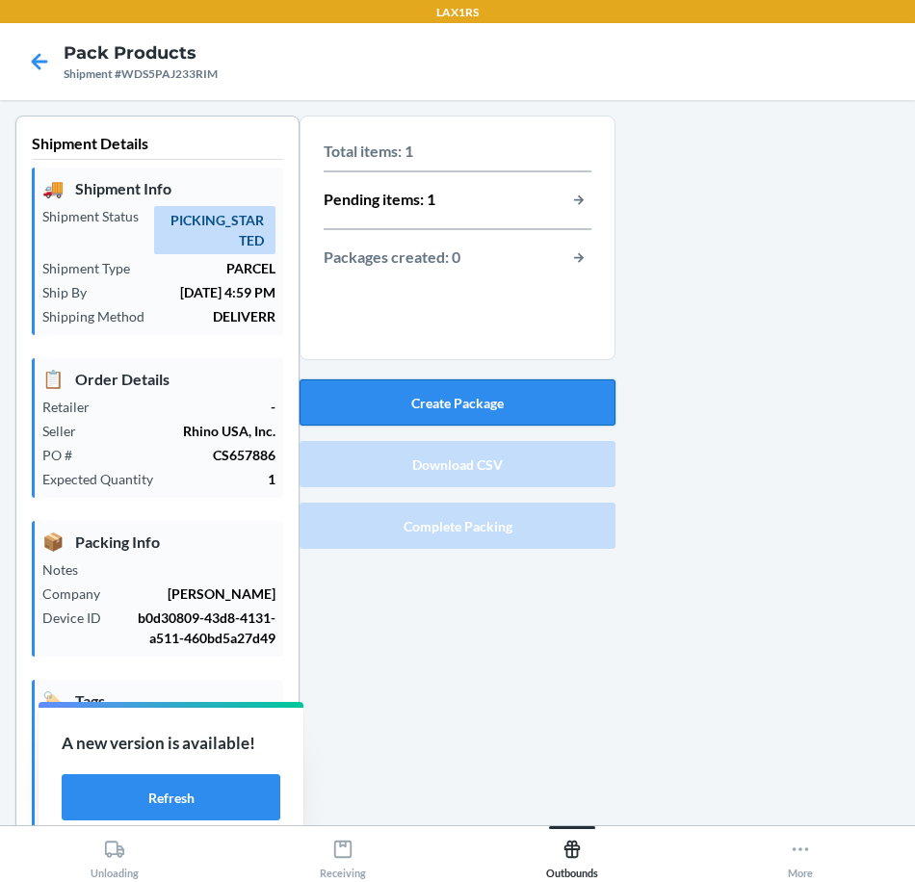
click at [570, 407] on button "Create Package" at bounding box center [457, 402] width 316 height 46
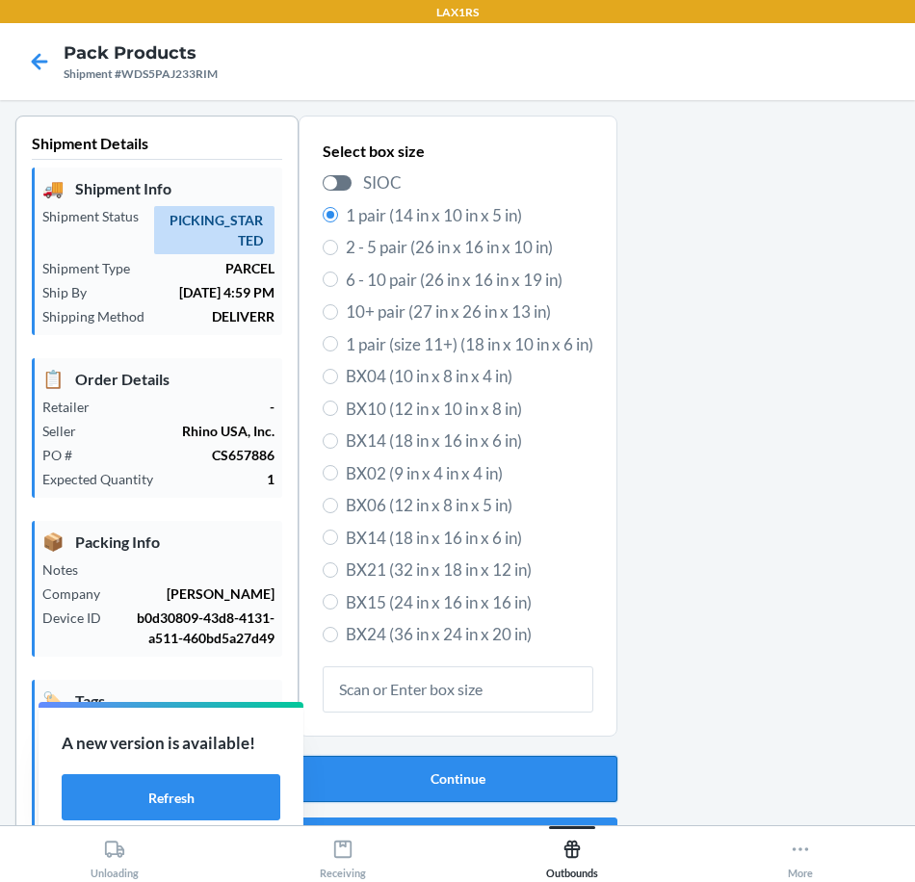
click at [462, 781] on button "Continue" at bounding box center [457, 779] width 319 height 46
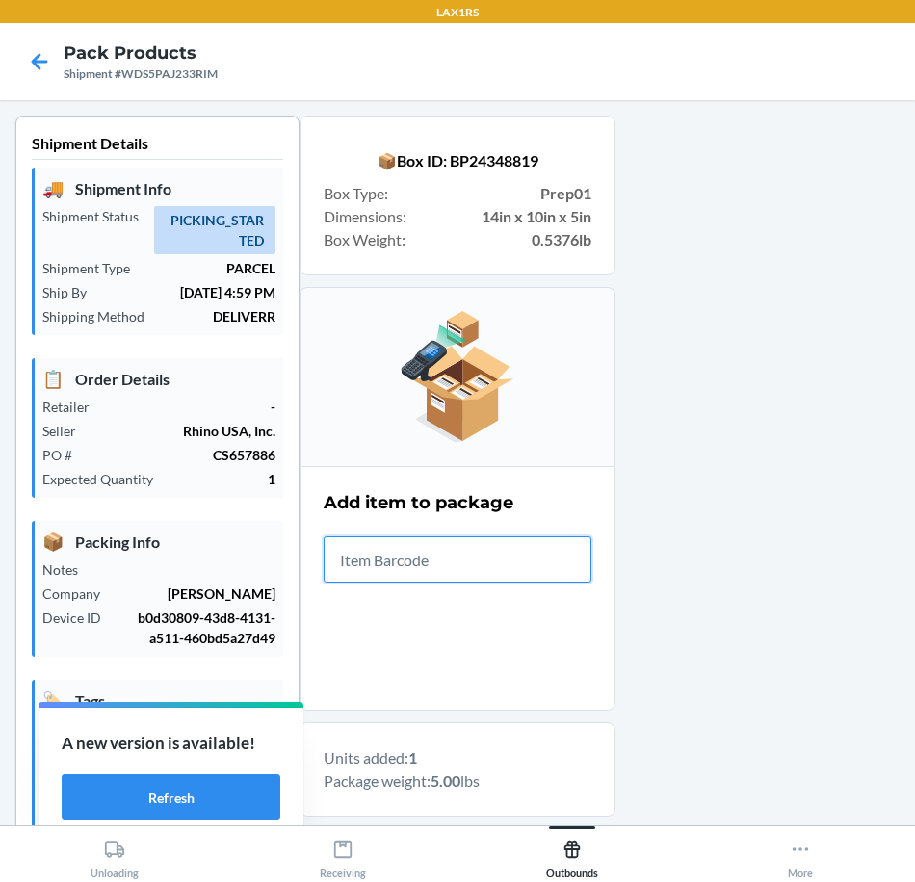
scroll to position [326, 0]
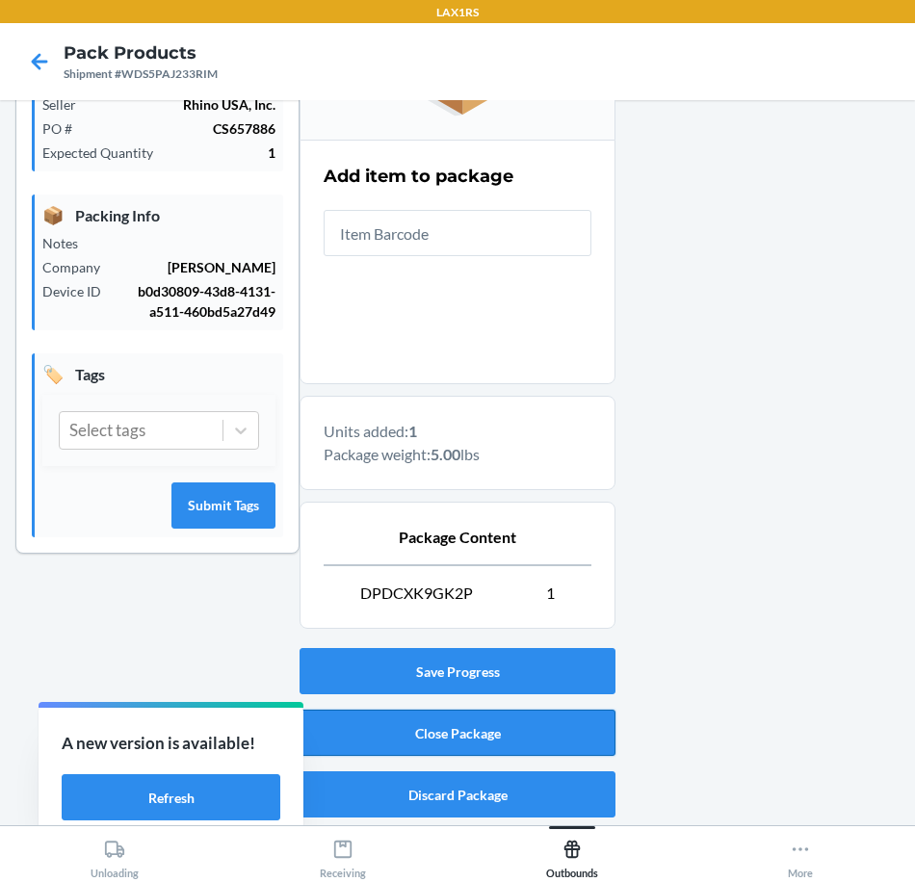
click at [535, 722] on button "Close Package" at bounding box center [457, 732] width 316 height 46
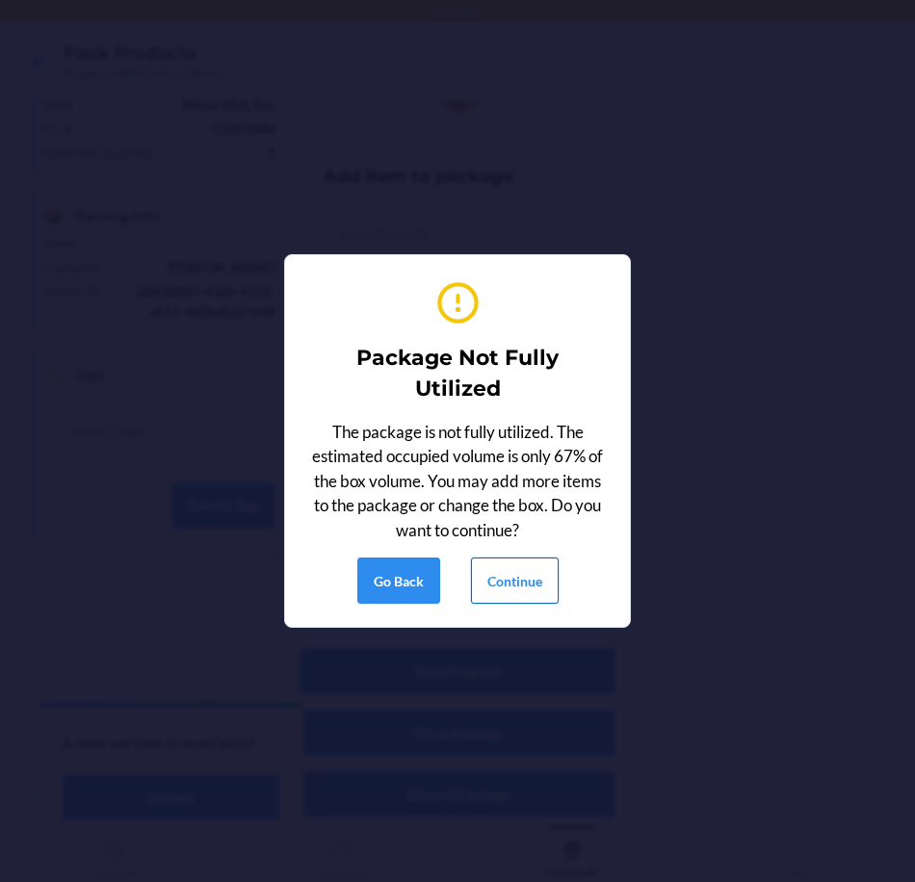
click at [545, 583] on button "Continue" at bounding box center [515, 580] width 88 height 46
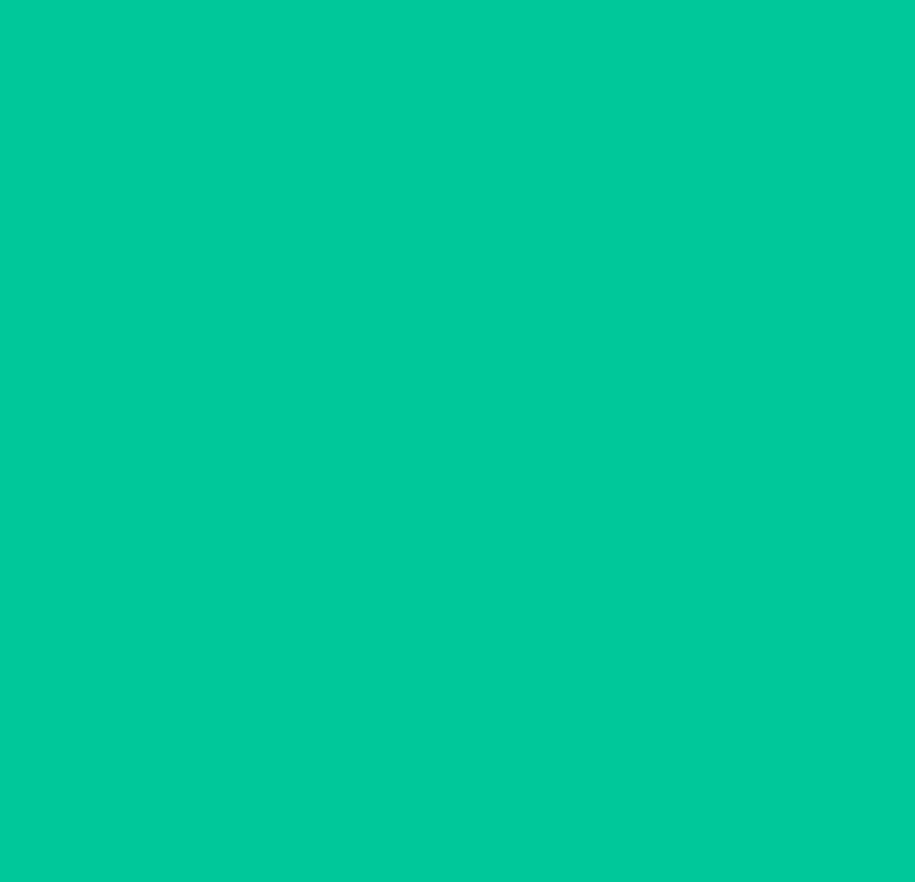
scroll to position [65, 0]
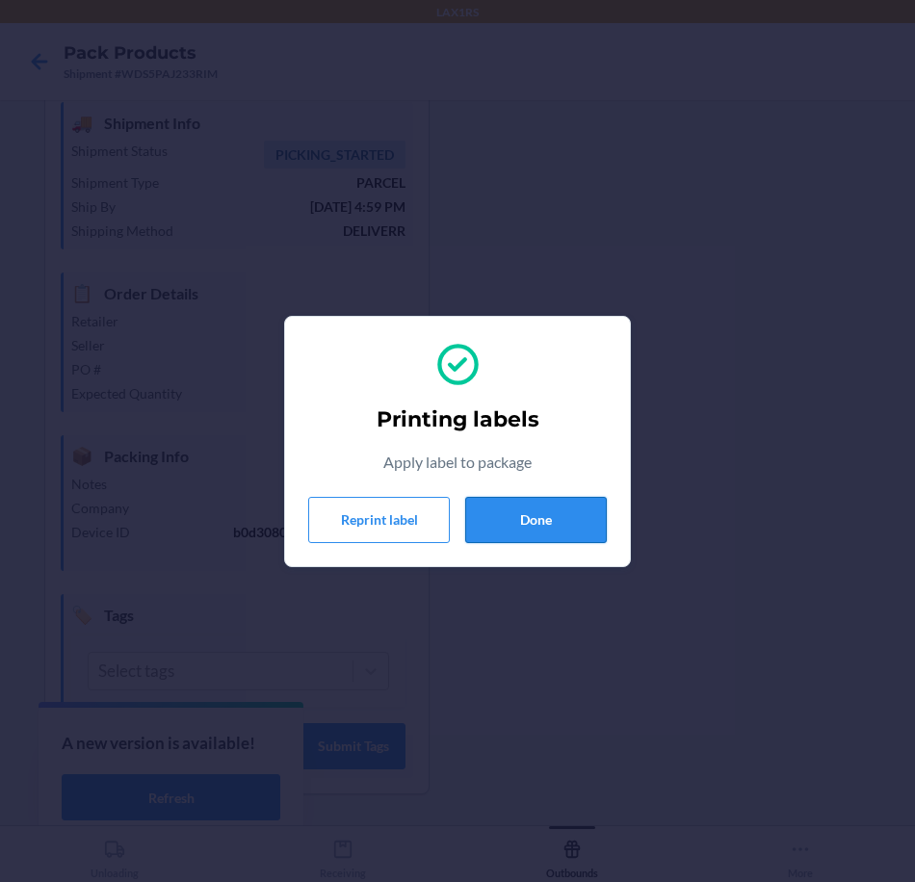
click at [575, 529] on button "Done" at bounding box center [536, 520] width 142 height 46
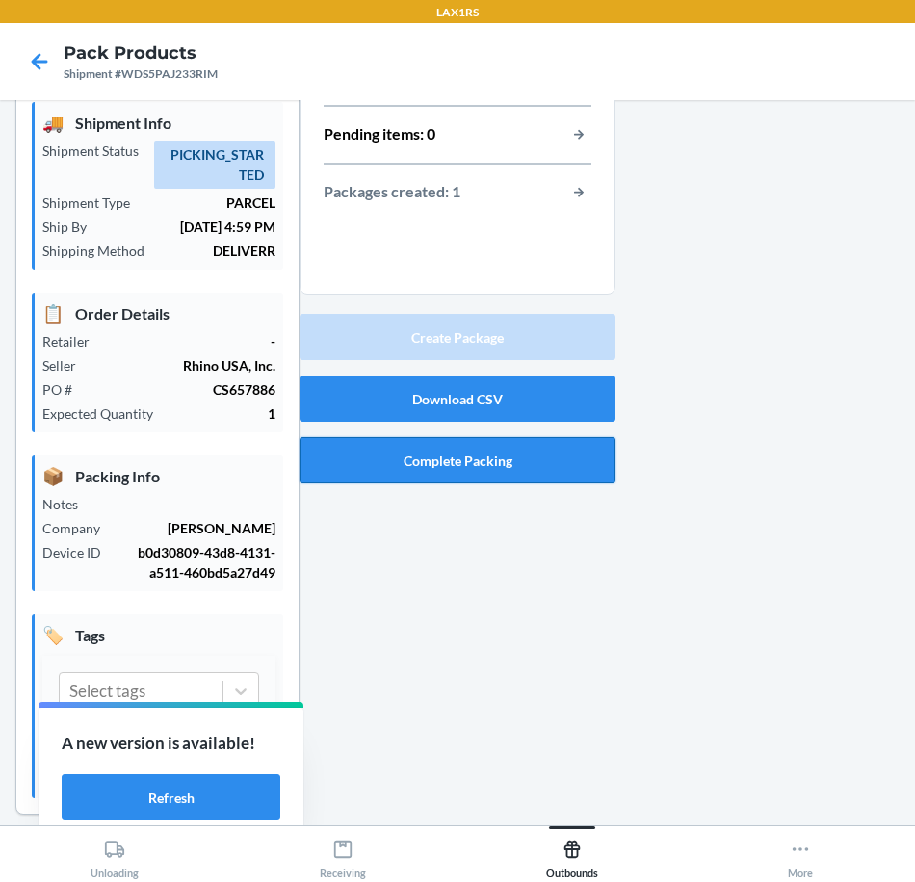
click at [556, 454] on button "Complete Packing" at bounding box center [457, 460] width 316 height 46
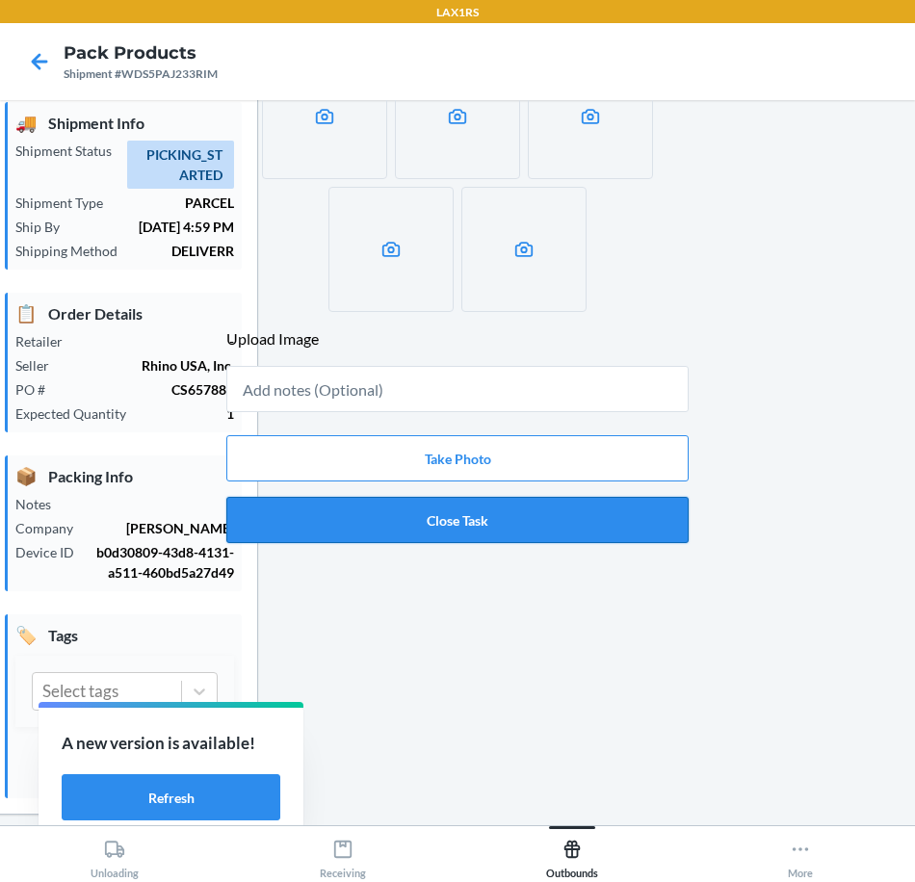
click at [563, 526] on button "Close Task" at bounding box center [457, 520] width 462 height 46
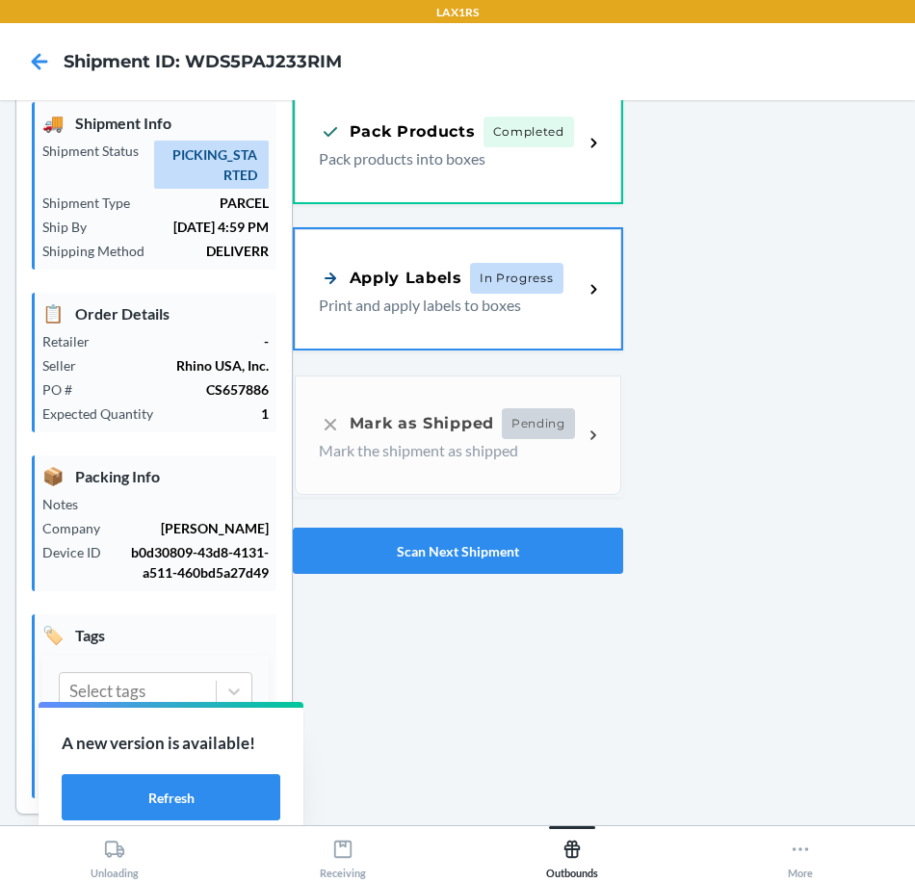
drag, startPoint x: 469, startPoint y: 308, endPoint x: 743, endPoint y: 355, distance: 278.4
click at [469, 308] on p "Print and apply labels to boxes" at bounding box center [443, 305] width 249 height 23
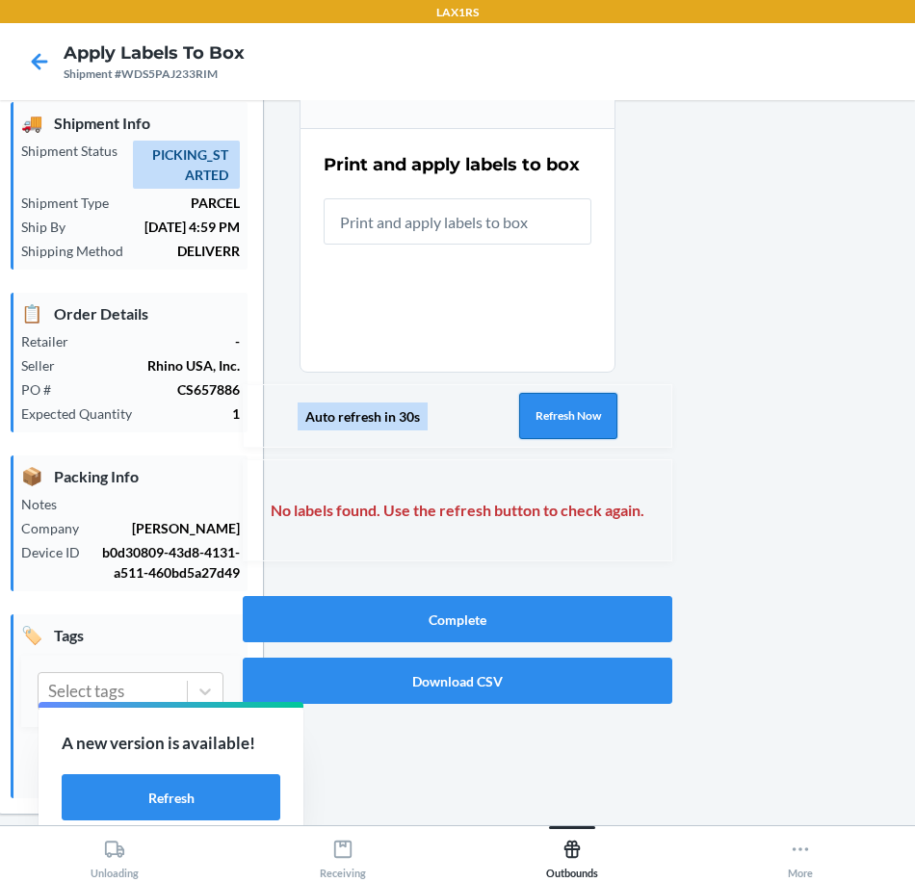
click at [572, 416] on button "Refresh Now" at bounding box center [568, 416] width 98 height 46
click at [562, 400] on button "Refresh Now" at bounding box center [568, 416] width 98 height 46
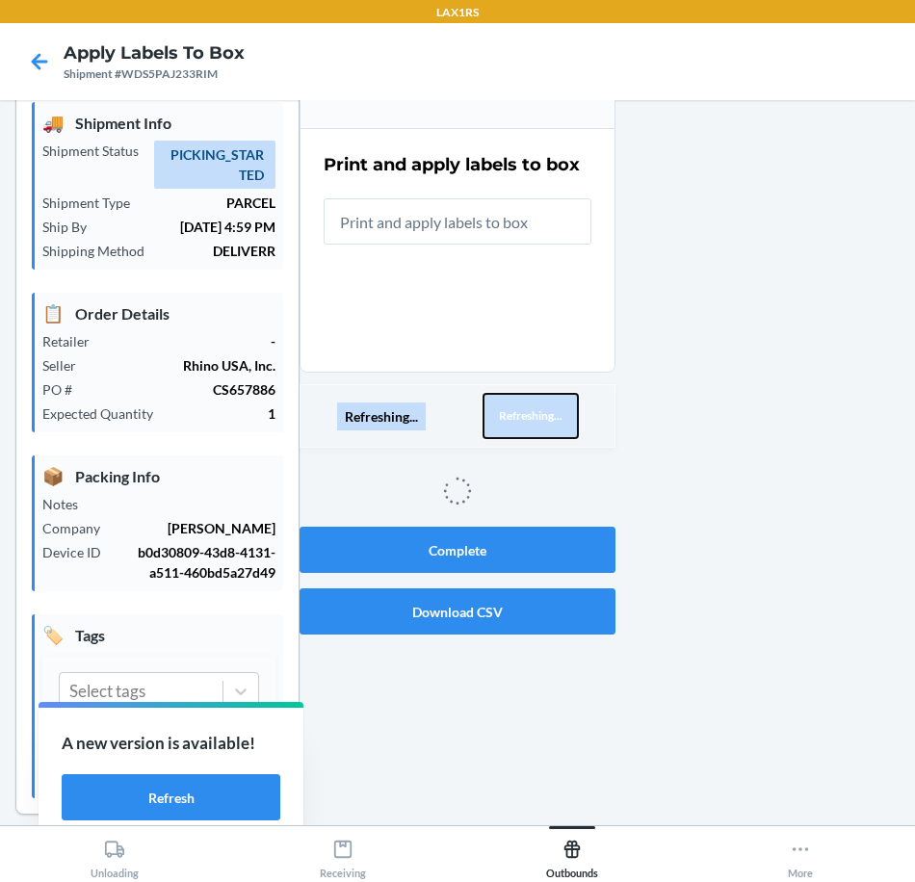
click at [566, 402] on button "Refreshing..." at bounding box center [530, 416] width 96 height 46
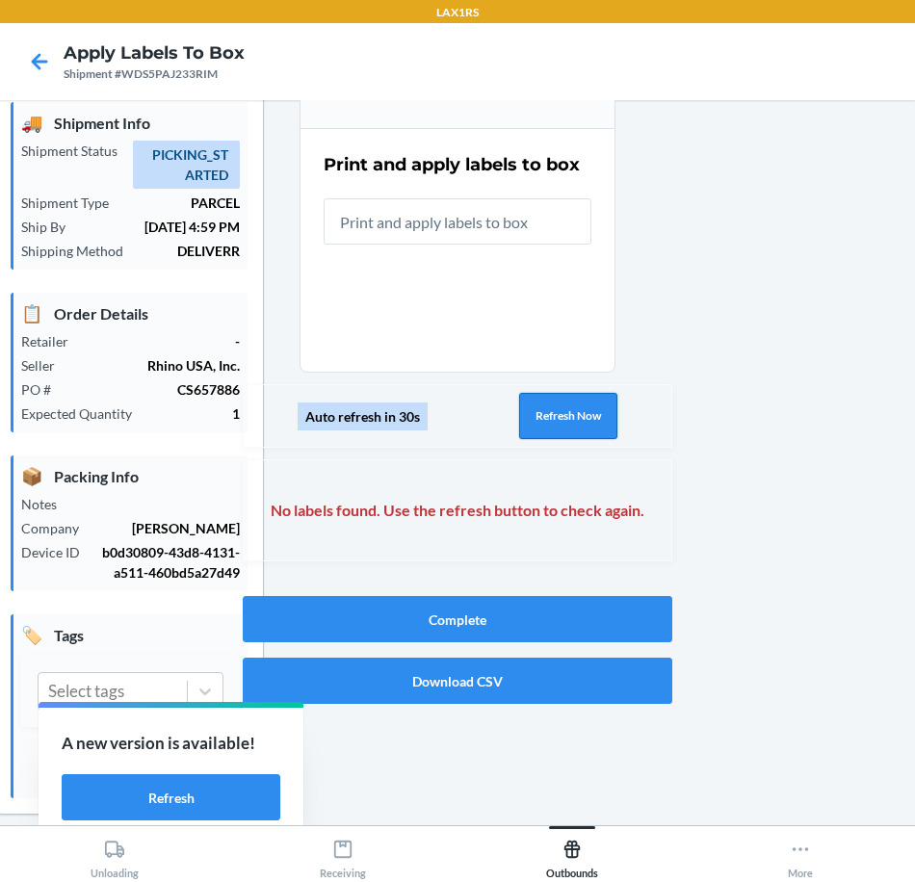
click at [566, 403] on button "Refresh Now" at bounding box center [568, 416] width 98 height 46
click at [566, 400] on button "Refresh Now" at bounding box center [568, 416] width 98 height 46
click at [577, 428] on button "Refresh Now" at bounding box center [568, 416] width 98 height 46
click at [575, 427] on button "Refresh Now" at bounding box center [568, 416] width 98 height 46
click at [572, 430] on button "Refresh Now" at bounding box center [568, 416] width 98 height 46
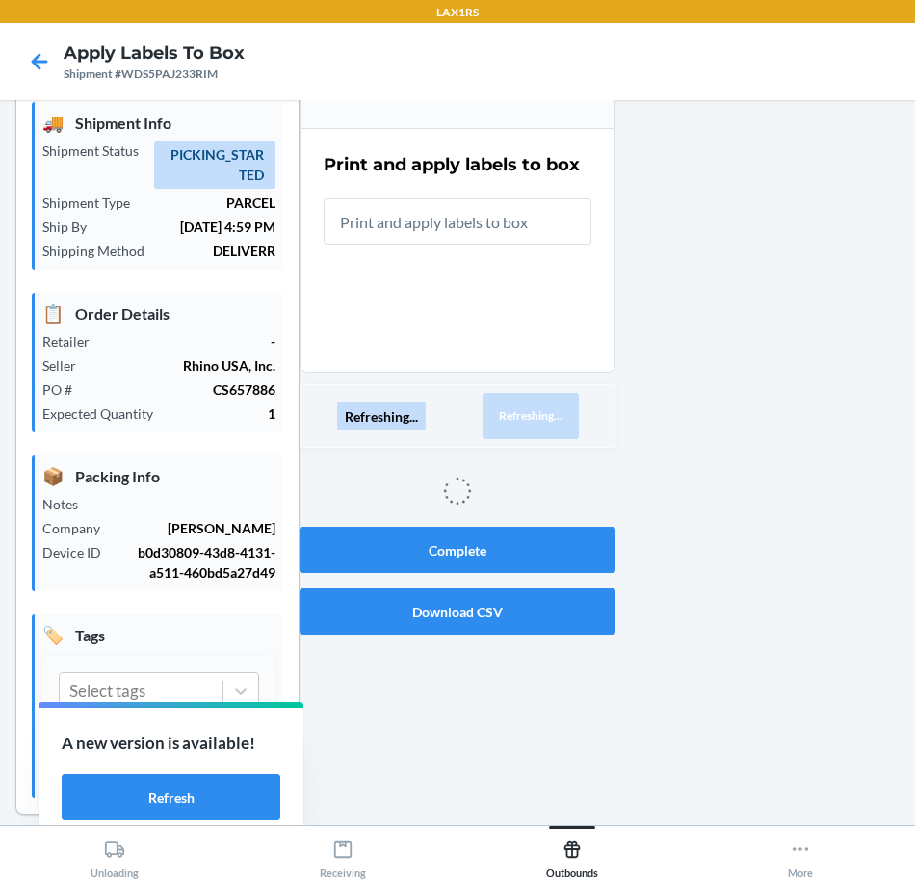
click at [579, 434] on div "Refreshing... Refreshing..." at bounding box center [457, 416] width 316 height 64
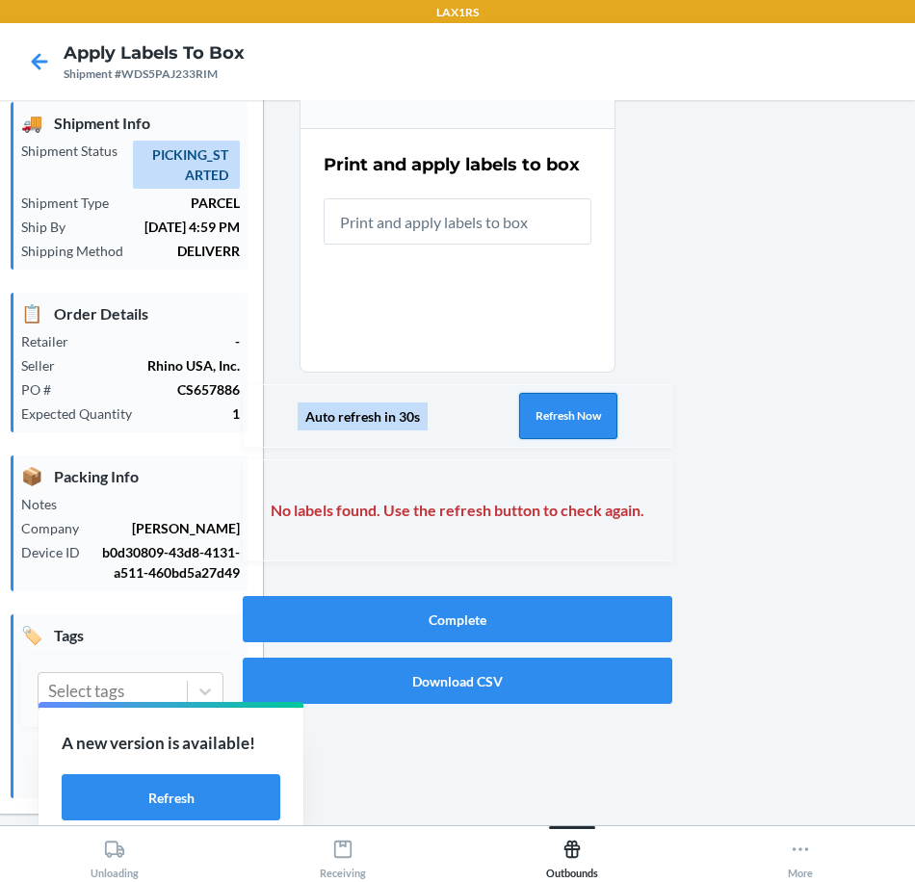
click at [579, 433] on button "Refresh Now" at bounding box center [568, 416] width 98 height 46
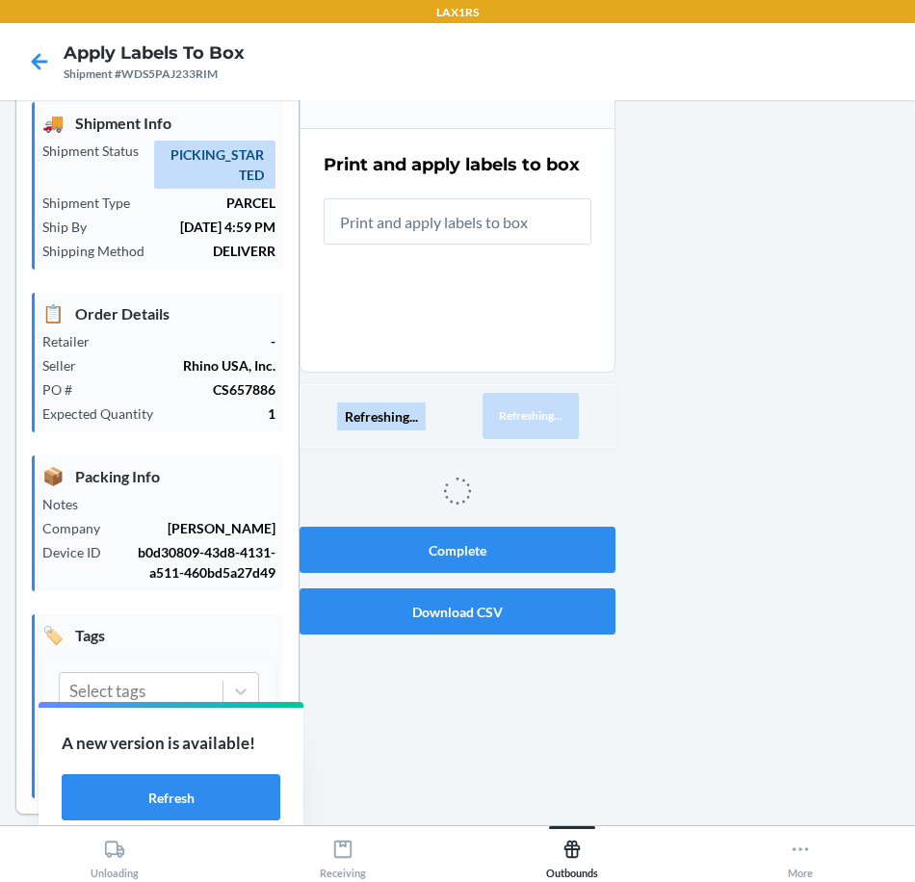
click at [578, 432] on div "Refreshing... Refreshing..." at bounding box center [457, 416] width 316 height 64
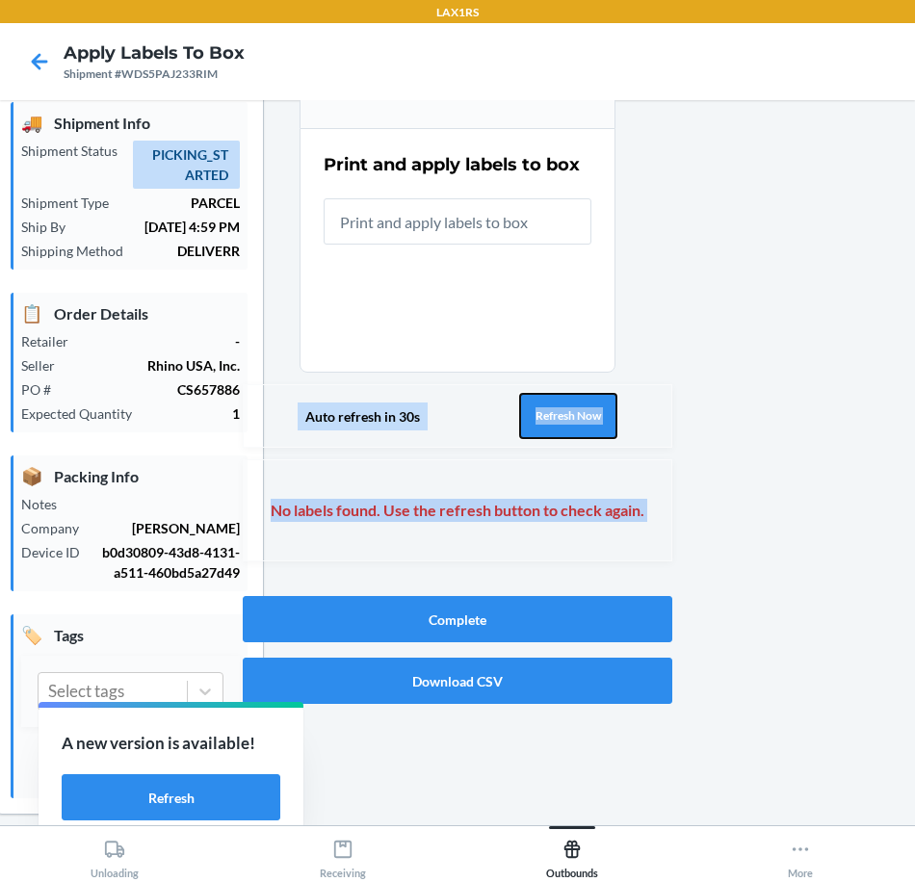
click at [577, 432] on button "Refresh Now" at bounding box center [568, 416] width 98 height 46
click at [32, 63] on icon at bounding box center [40, 61] width 16 height 16
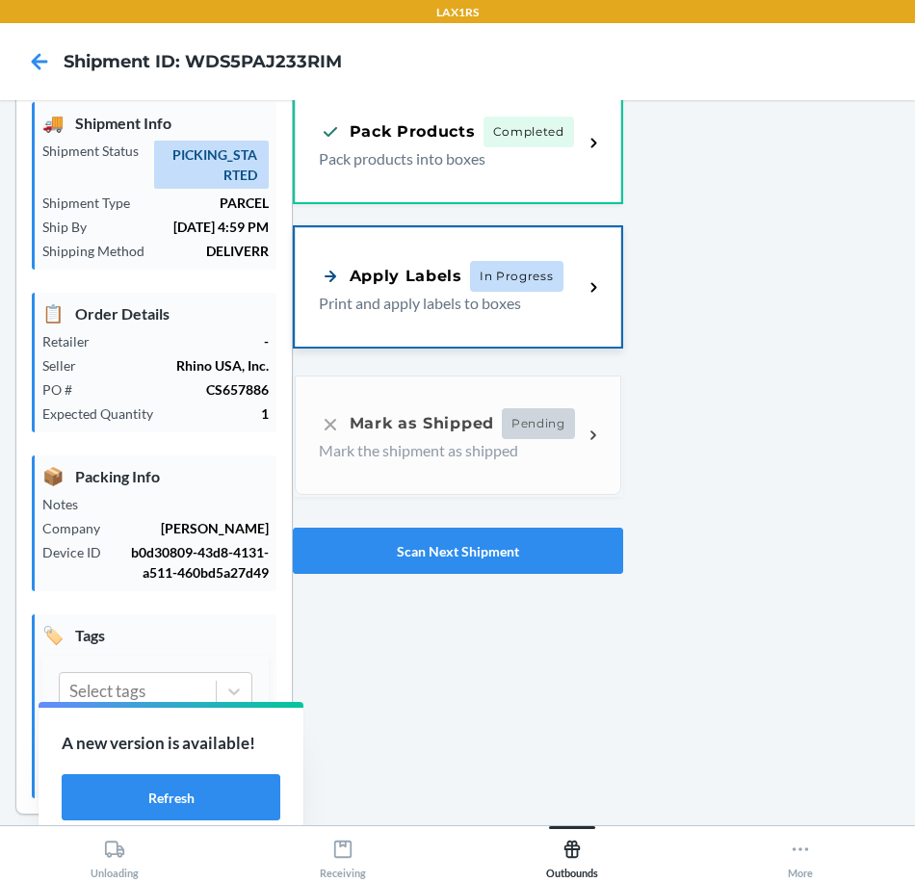
click at [529, 285] on span "In Progress" at bounding box center [516, 276] width 93 height 31
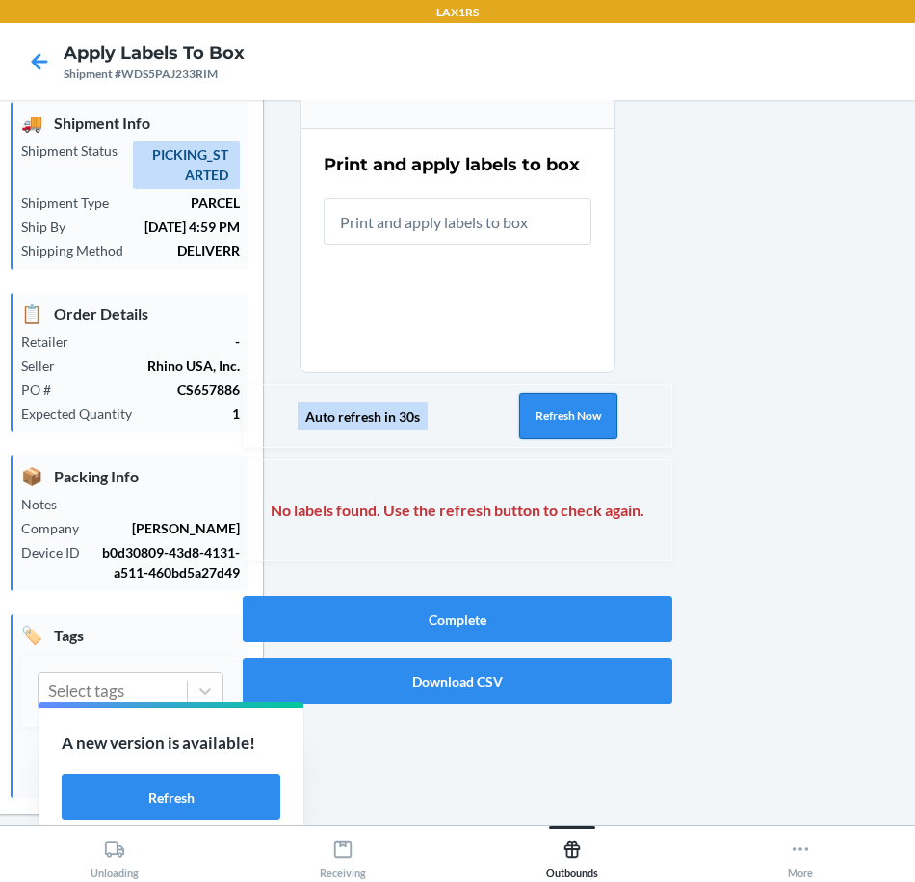
click at [568, 426] on button "Refresh Now" at bounding box center [568, 416] width 98 height 46
click at [583, 423] on button "Refresh Now" at bounding box center [568, 416] width 98 height 46
click at [583, 424] on button "Refresh Now" at bounding box center [568, 416] width 98 height 46
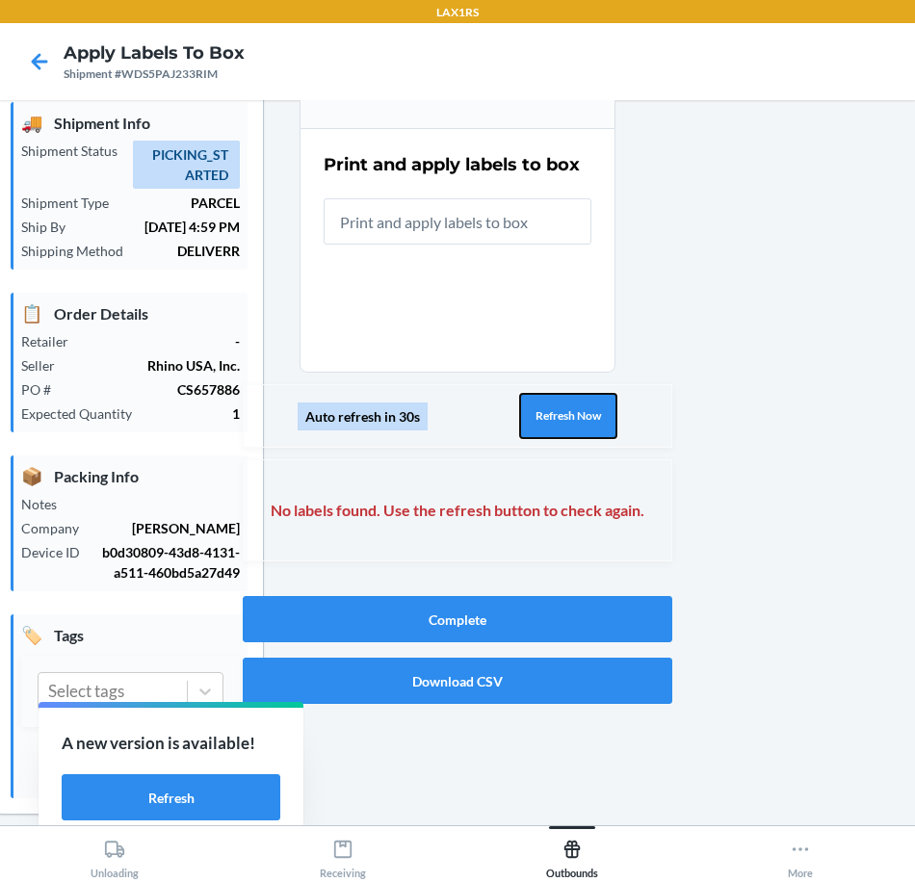
click at [583, 424] on button "Refresh Now" at bounding box center [568, 416] width 98 height 46
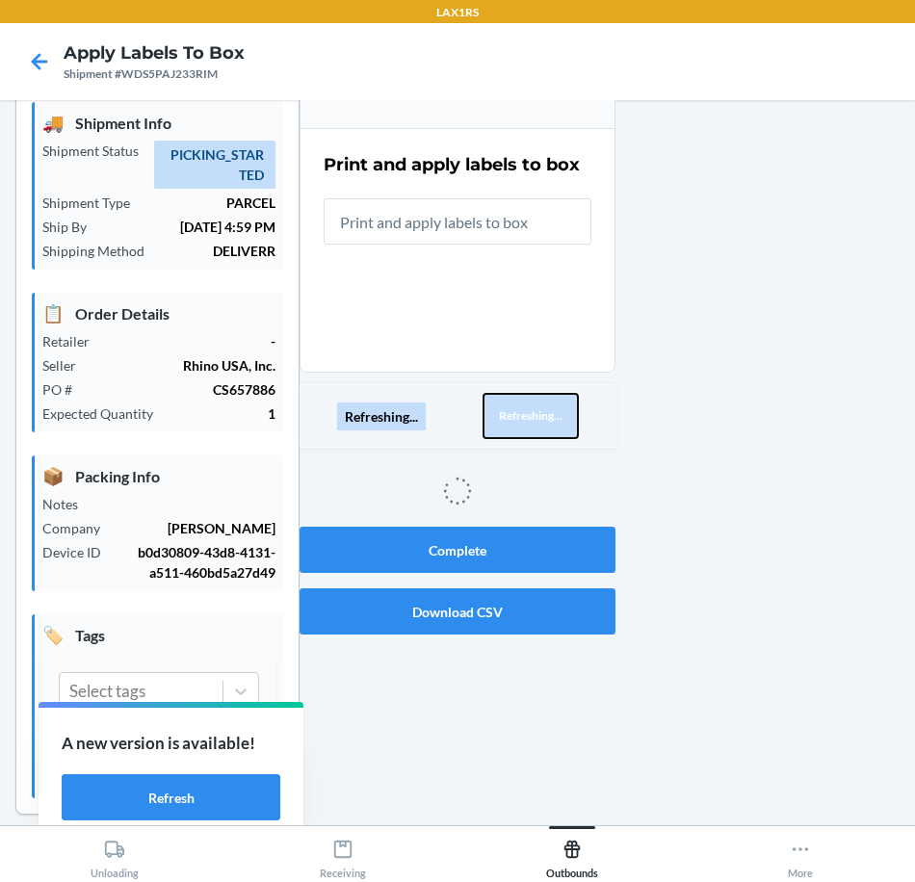
click at [579, 424] on button "Refreshing..." at bounding box center [530, 416] width 96 height 46
click at [583, 424] on div "Refreshing... Refreshing..." at bounding box center [457, 416] width 316 height 64
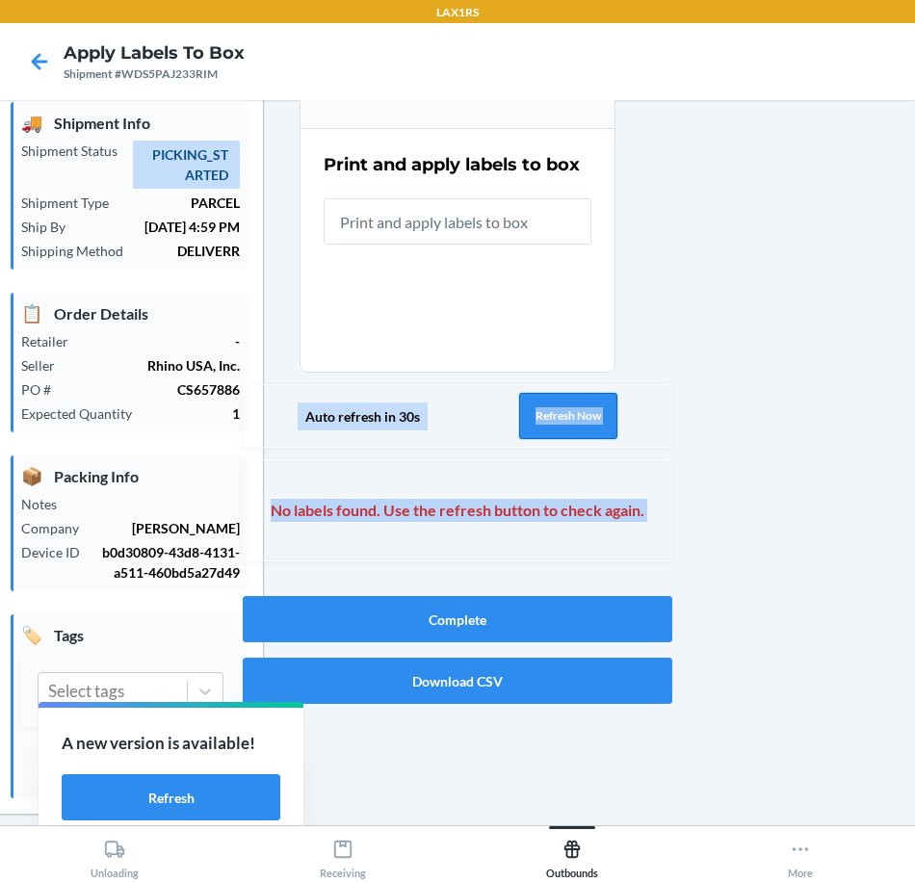
click at [583, 424] on button "Refresh Now" at bounding box center [568, 416] width 98 height 46
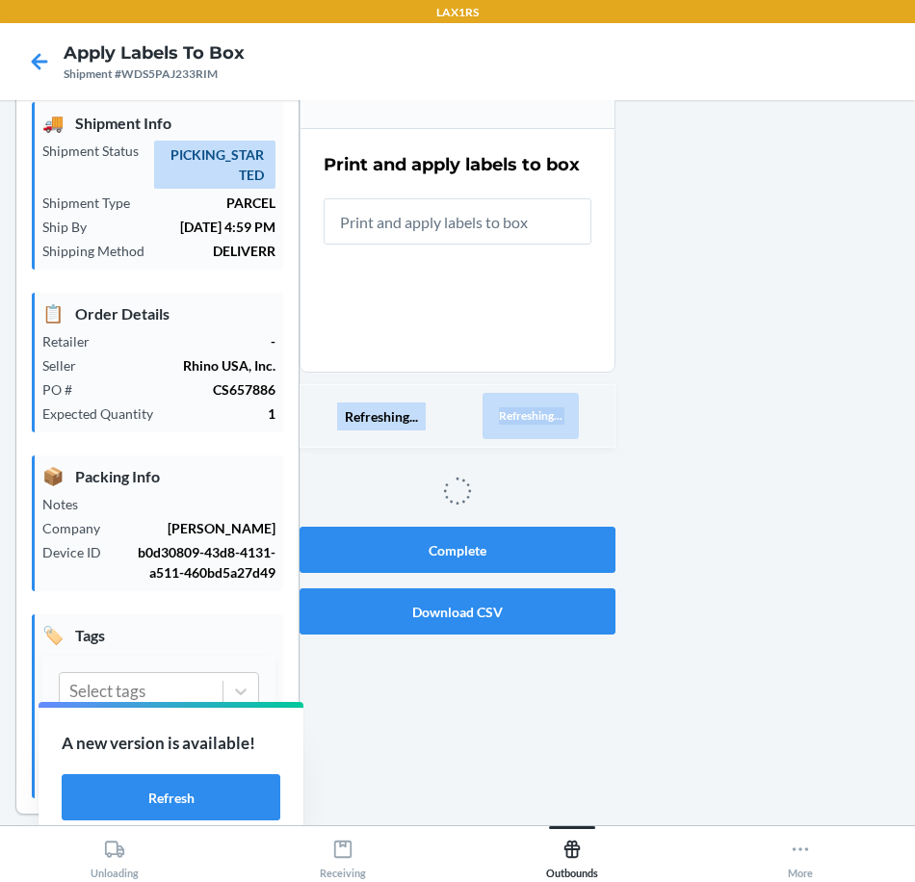
click at [583, 424] on div "Refreshing... Refreshing..." at bounding box center [457, 416] width 316 height 64
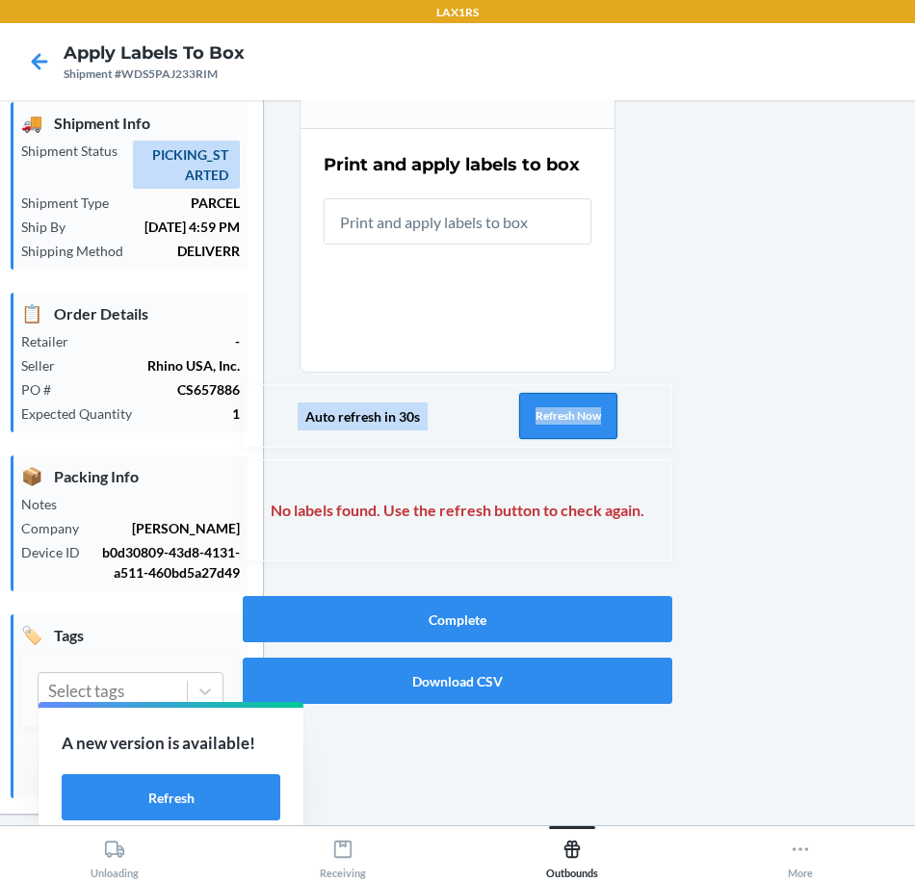
click at [583, 424] on div "Auto refresh in 30s Refresh Now" at bounding box center [457, 416] width 429 height 64
click at [583, 424] on button "Refresh Now" at bounding box center [568, 416] width 98 height 46
click at [42, 57] on icon at bounding box center [39, 61] width 33 height 33
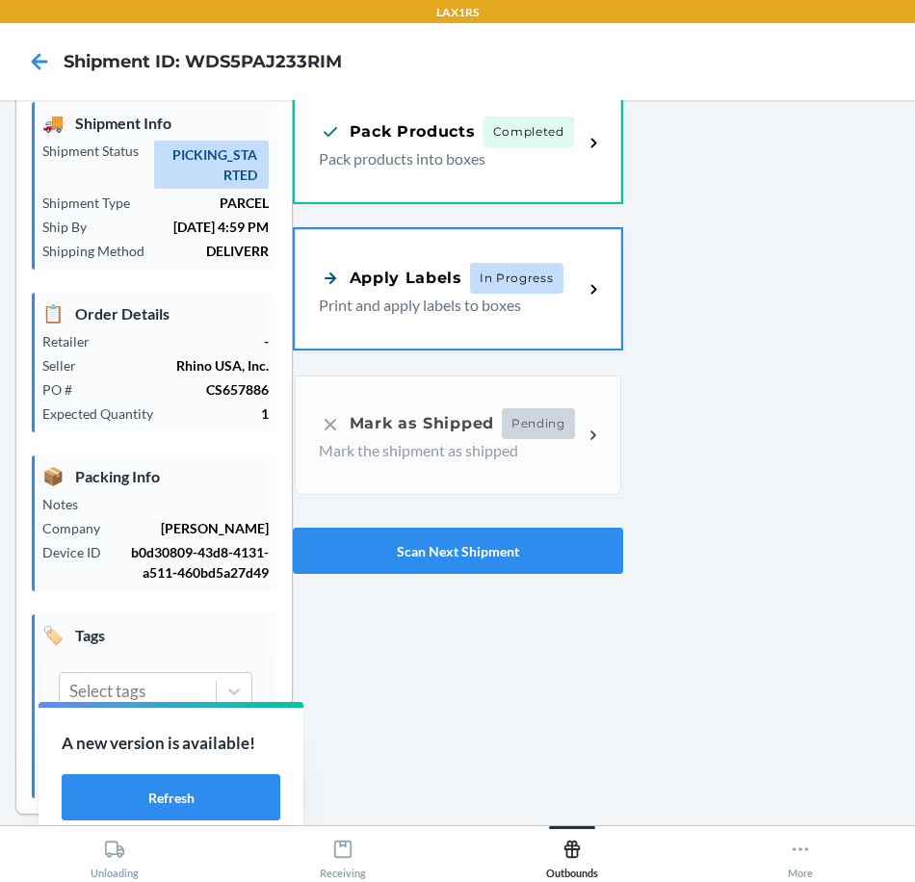
click at [383, 280] on div "Apply Labels" at bounding box center [390, 278] width 143 height 24
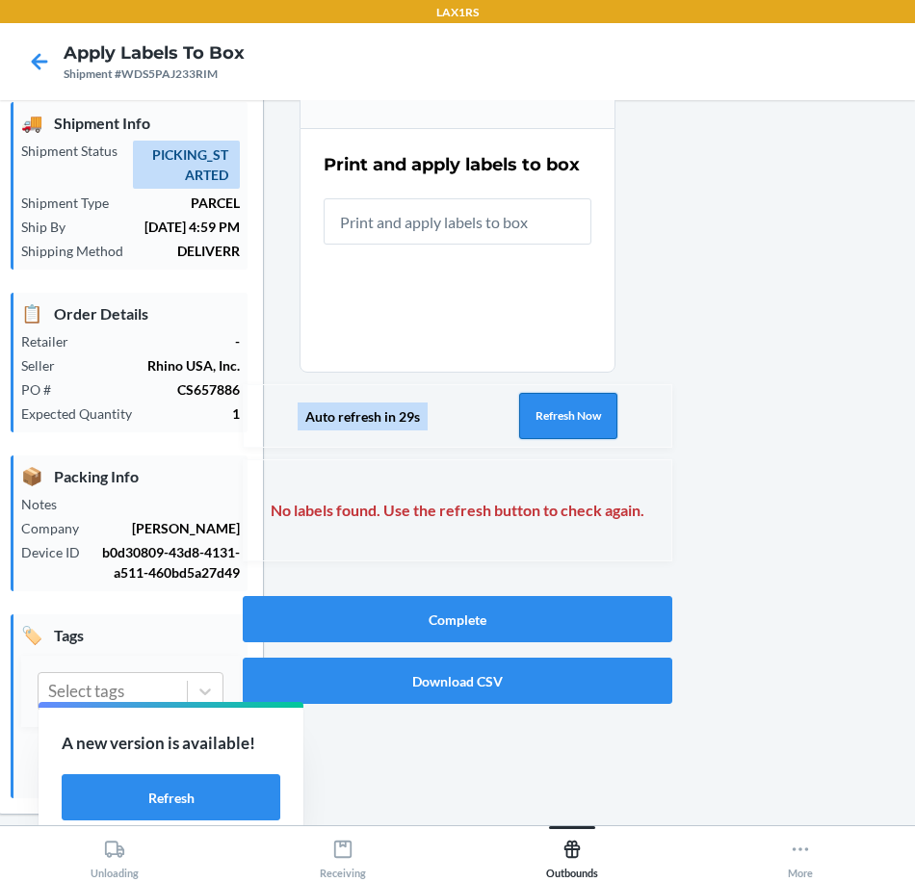
click at [532, 419] on button "Refresh Now" at bounding box center [568, 416] width 98 height 46
click at [537, 417] on button "Refresh Now" at bounding box center [568, 416] width 98 height 46
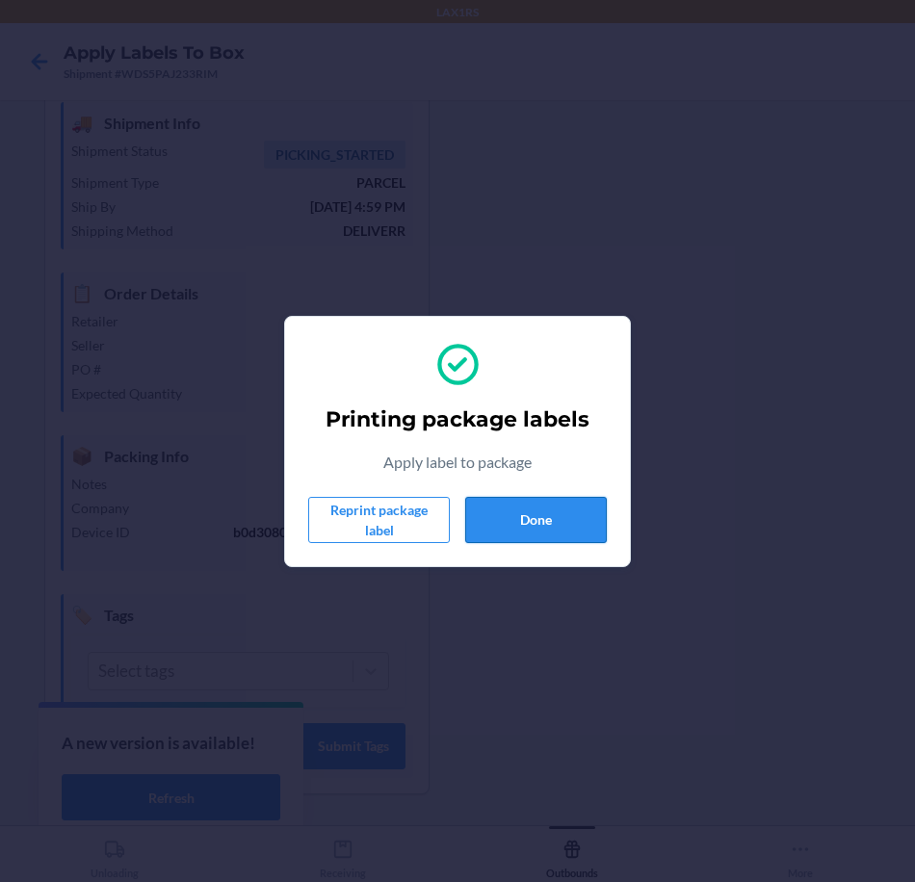
click at [582, 516] on button "Done" at bounding box center [536, 520] width 142 height 46
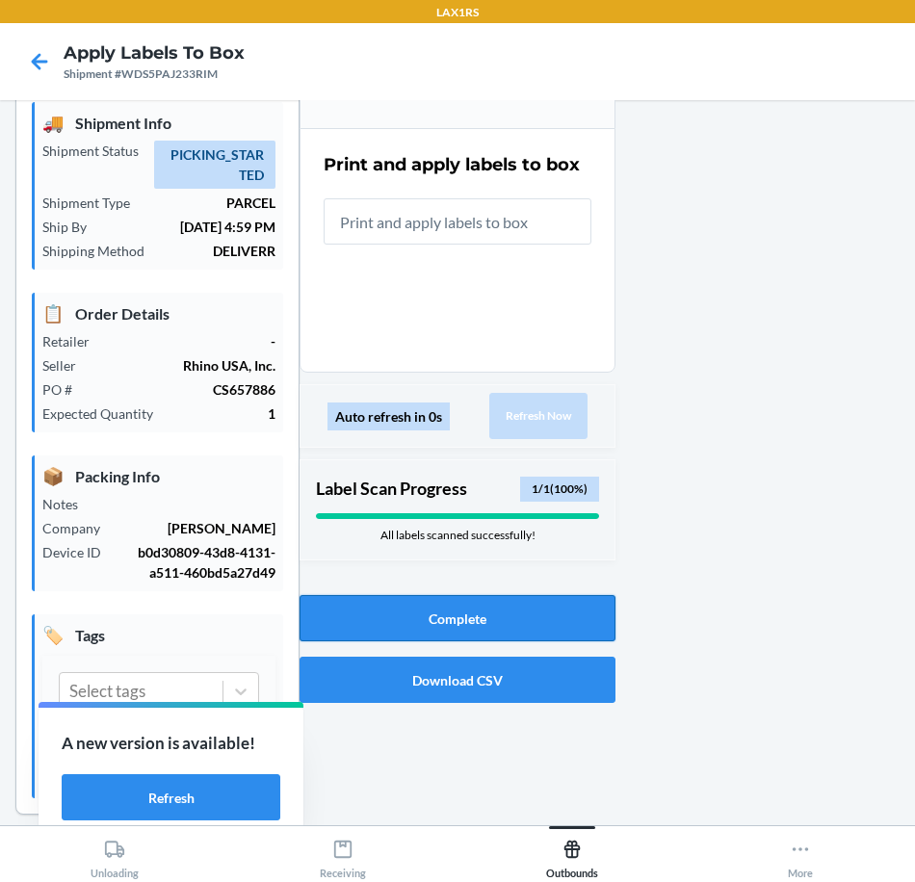
click at [529, 622] on button "Complete" at bounding box center [457, 618] width 316 height 46
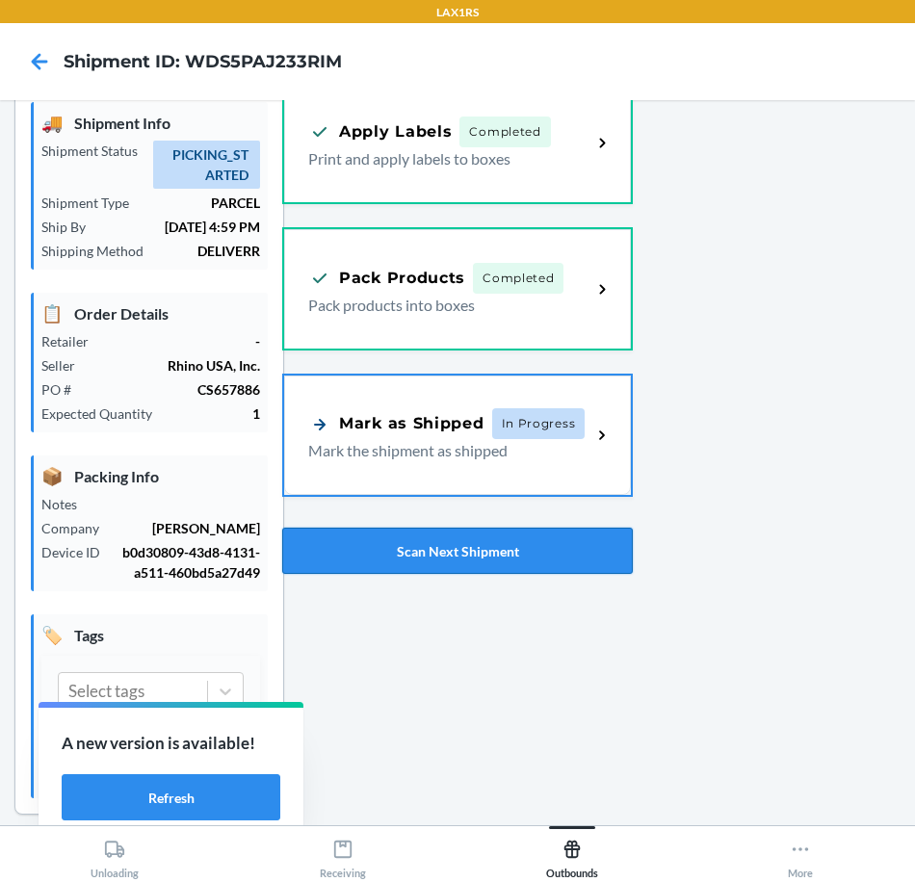
click at [591, 538] on button "Scan Next Shipment" at bounding box center [457, 551] width 350 height 46
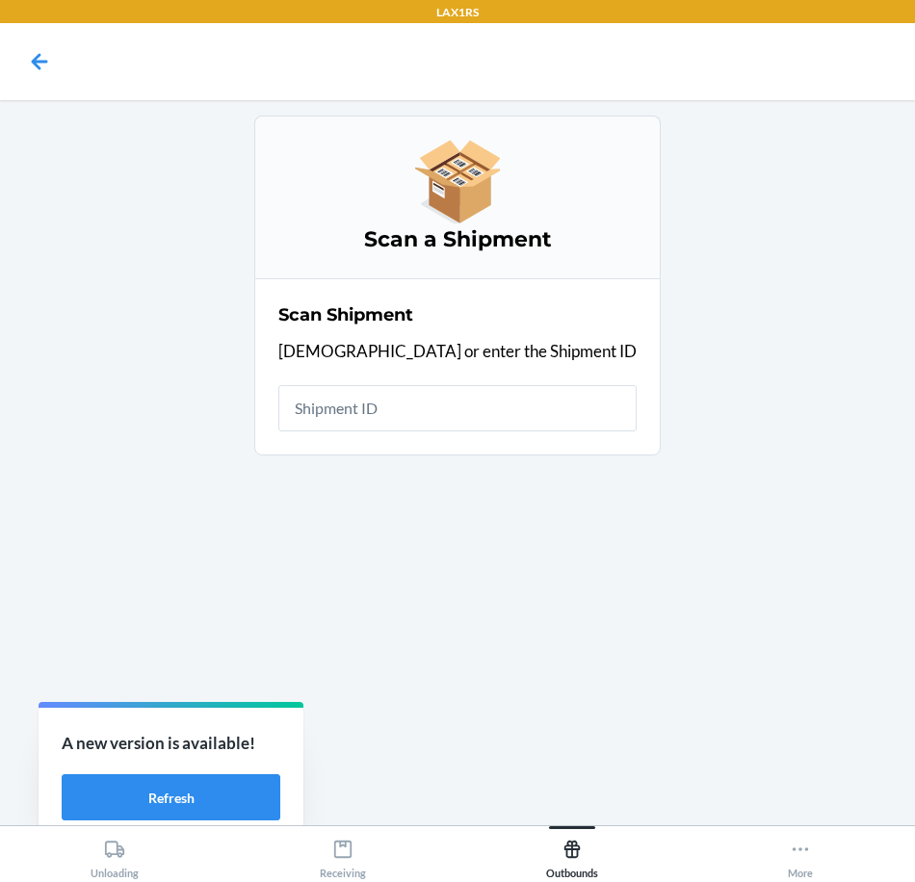
click at [417, 409] on input "text" at bounding box center [457, 408] width 358 height 46
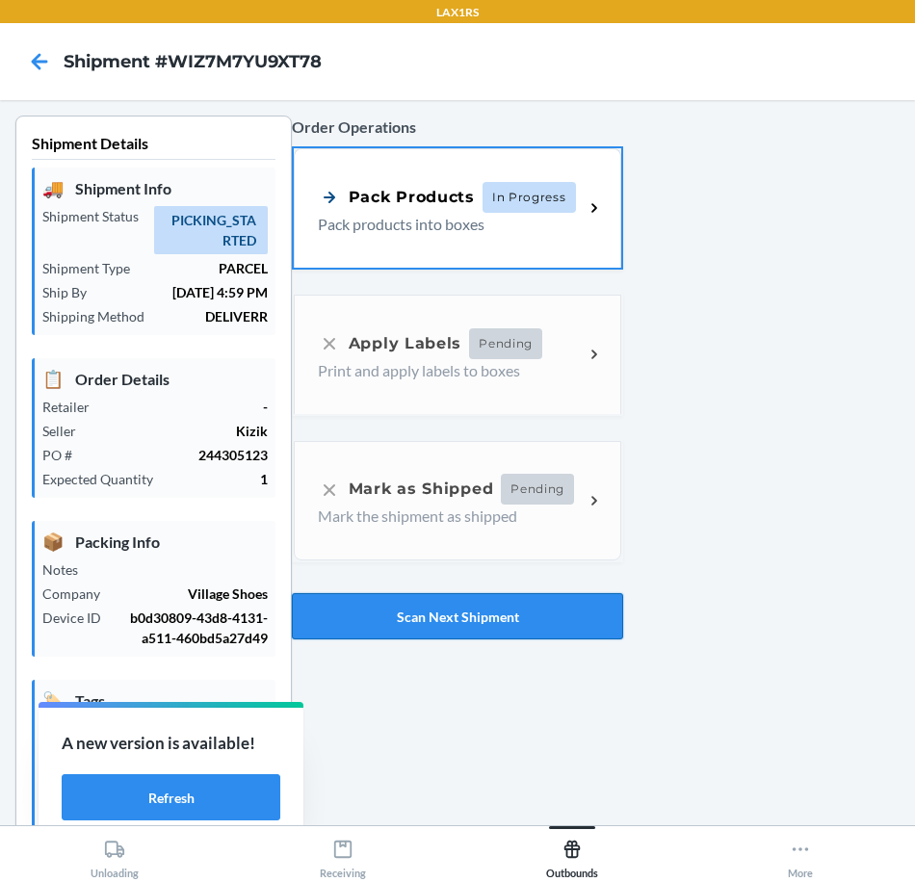
click at [462, 633] on button "Scan Next Shipment" at bounding box center [457, 616] width 331 height 46
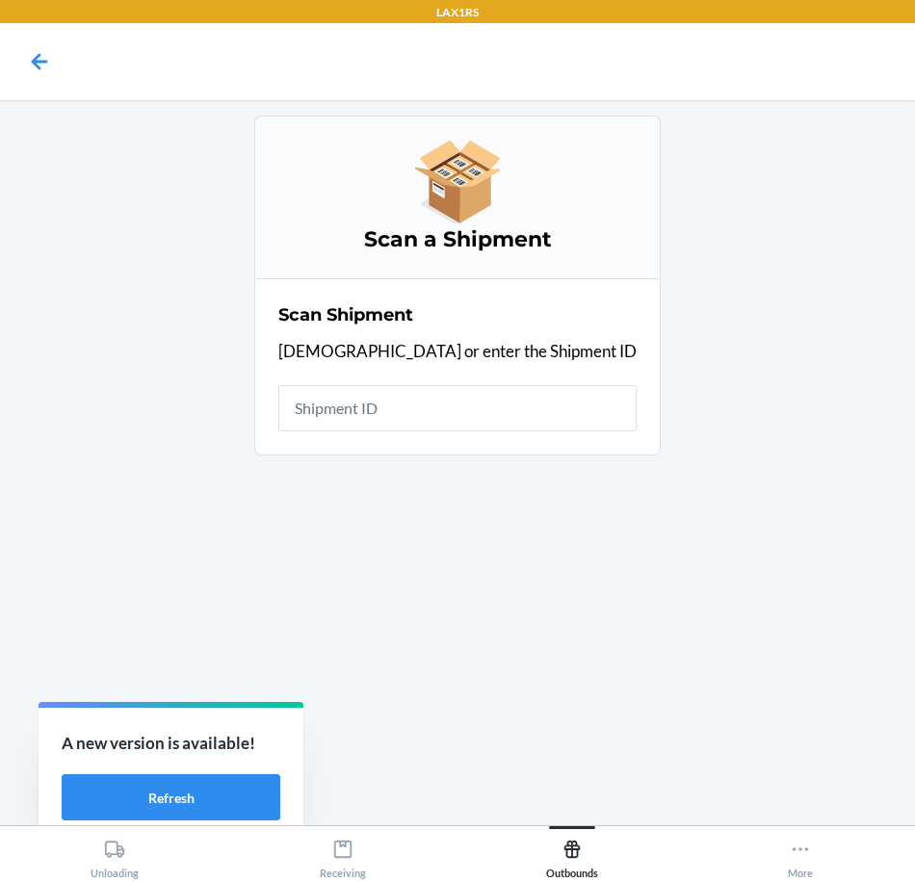
click at [539, 421] on input "text" at bounding box center [457, 408] width 358 height 46
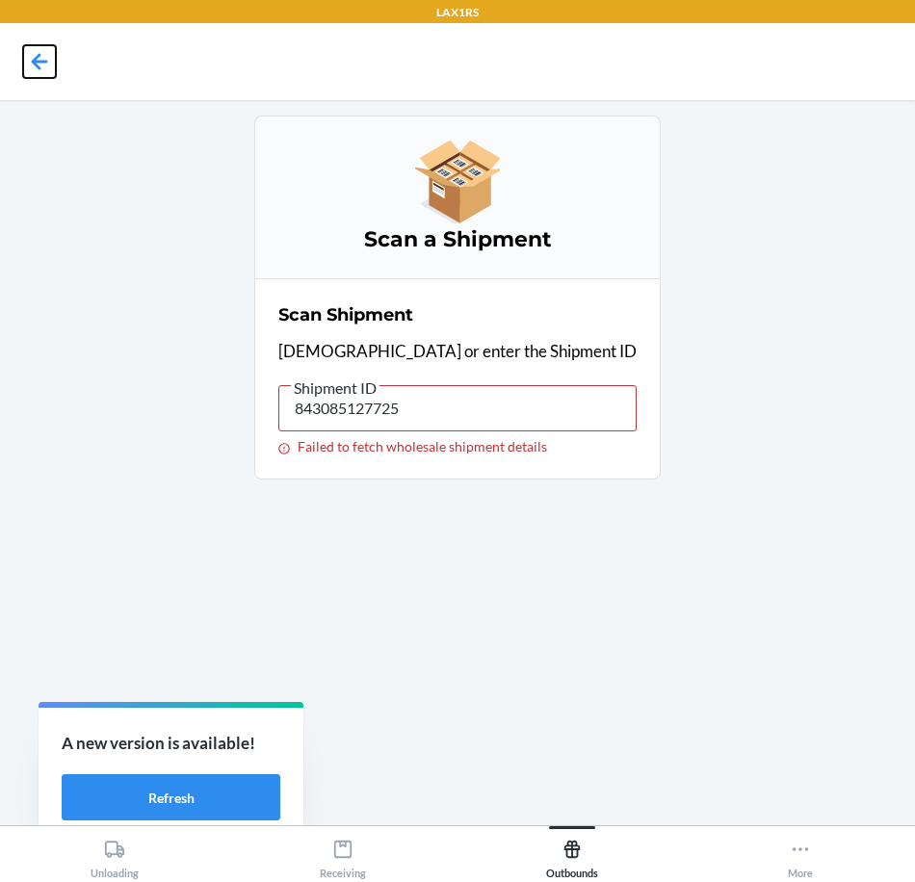
click at [36, 72] on icon at bounding box center [39, 61] width 33 height 33
click at [480, 412] on input "843085127725" at bounding box center [457, 408] width 358 height 46
type input "8"
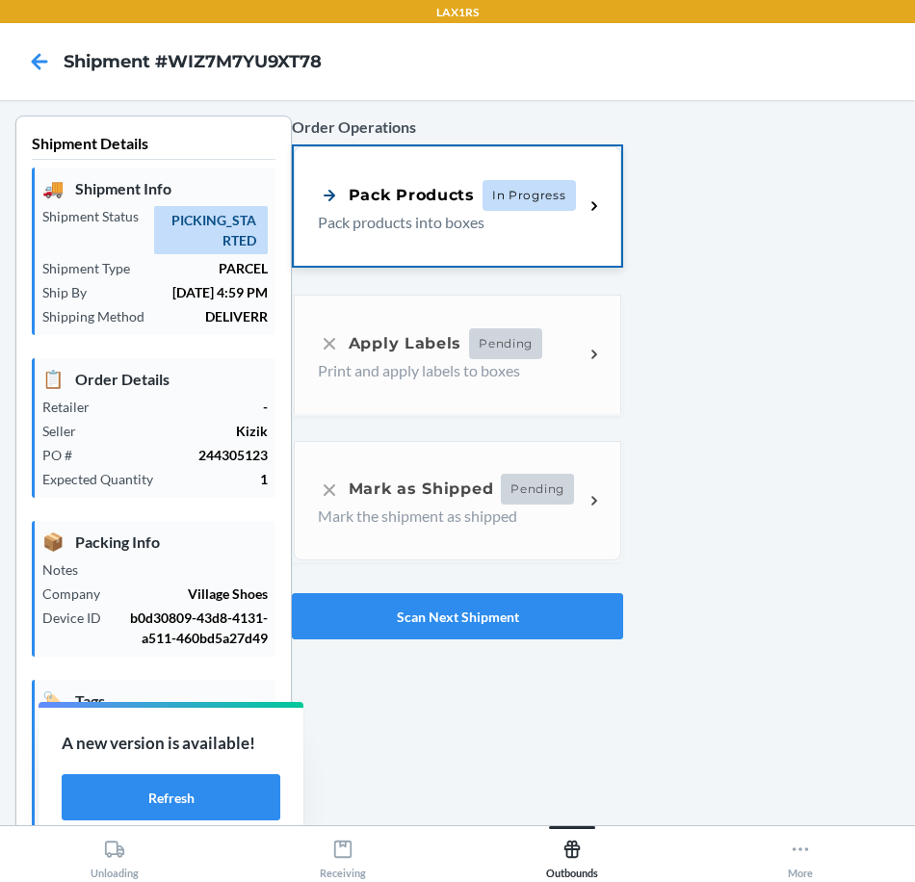
click at [447, 229] on p "Pack products into boxes" at bounding box center [443, 222] width 250 height 23
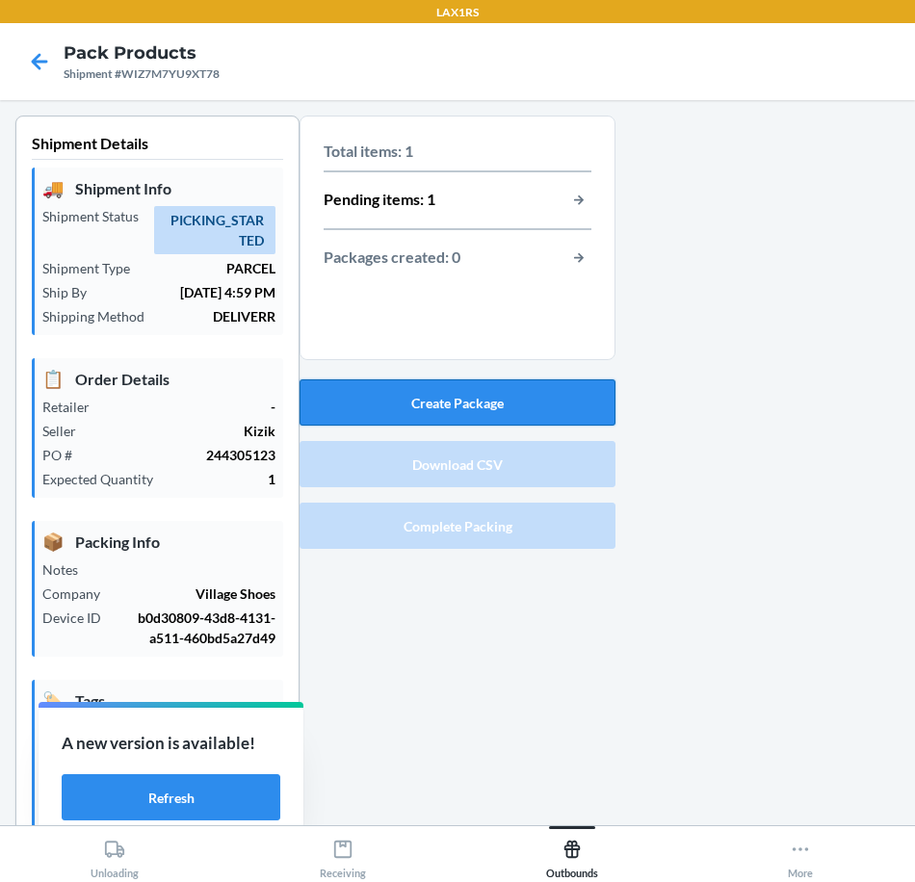
click at [537, 417] on button "Create Package" at bounding box center [457, 402] width 316 height 46
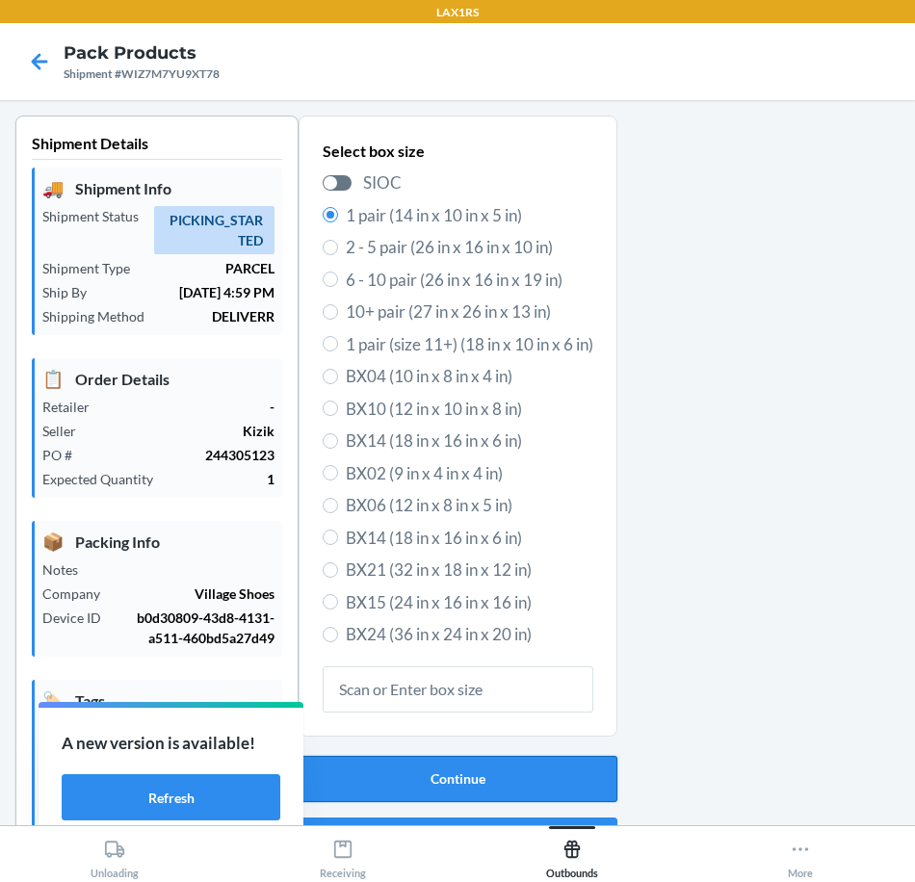
click at [421, 757] on button "Continue" at bounding box center [457, 779] width 319 height 46
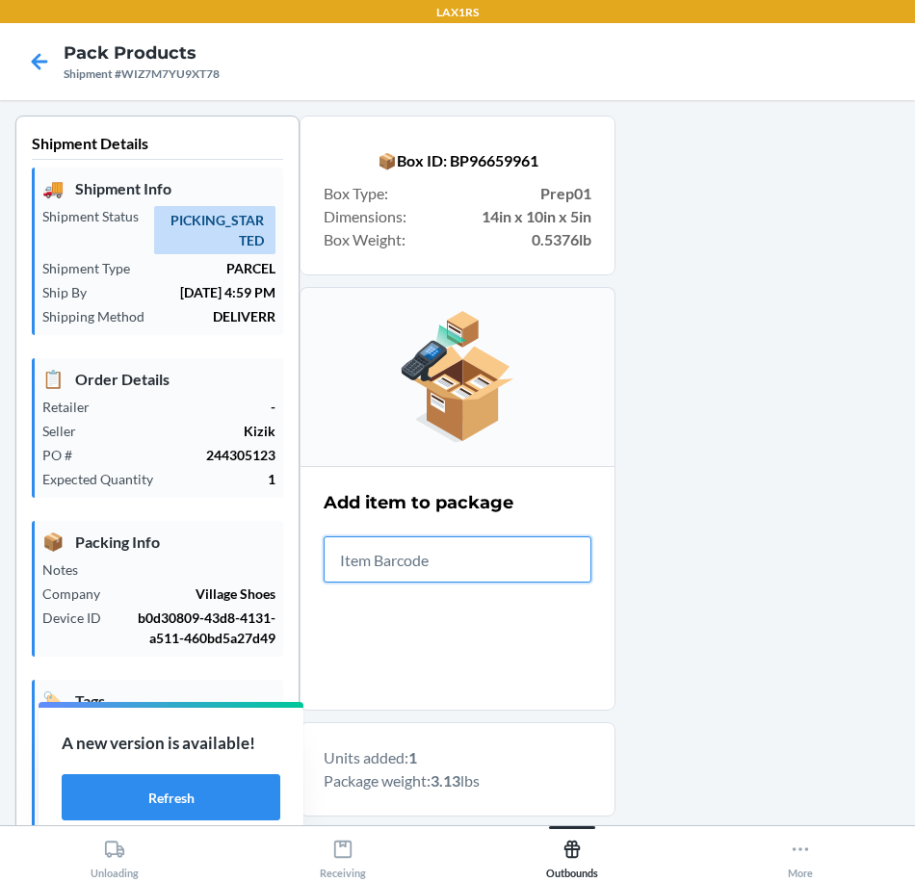
scroll to position [326, 0]
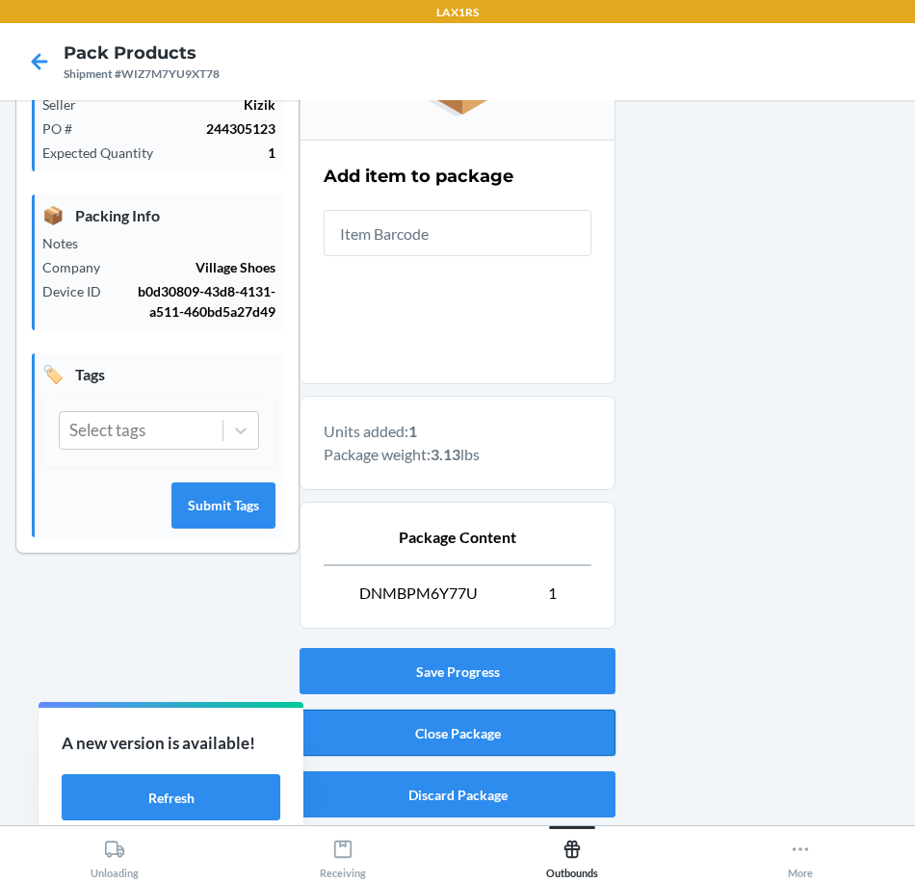
click at [480, 733] on button "Close Package" at bounding box center [457, 732] width 316 height 46
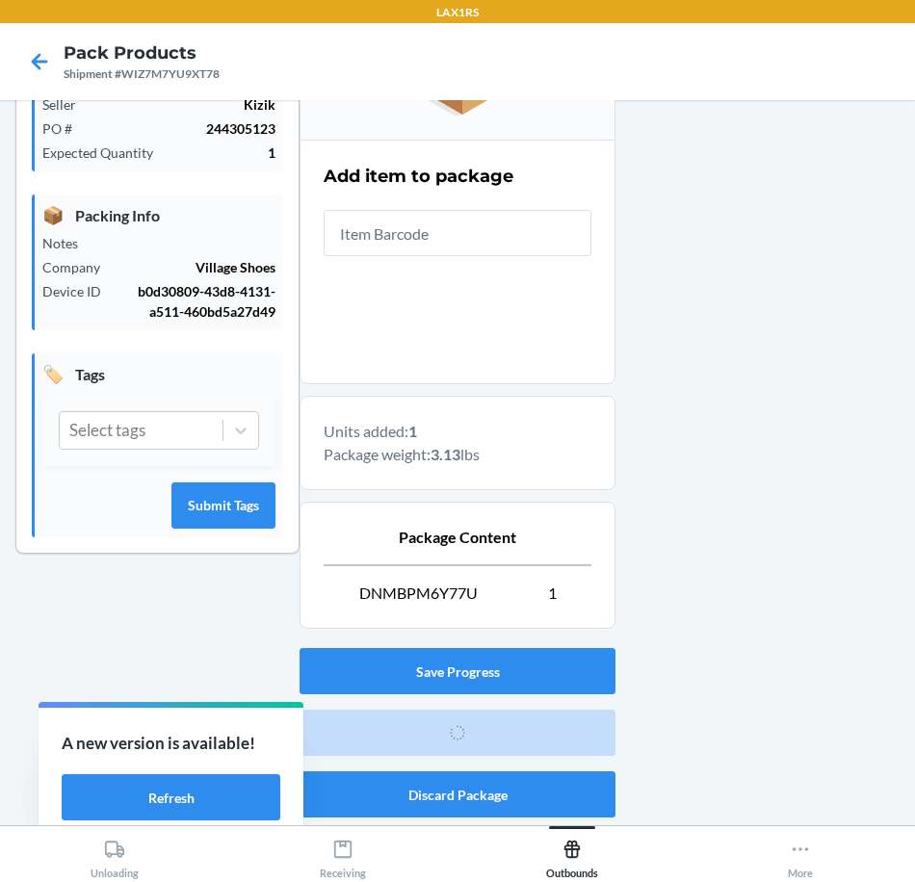
scroll to position [65, 0]
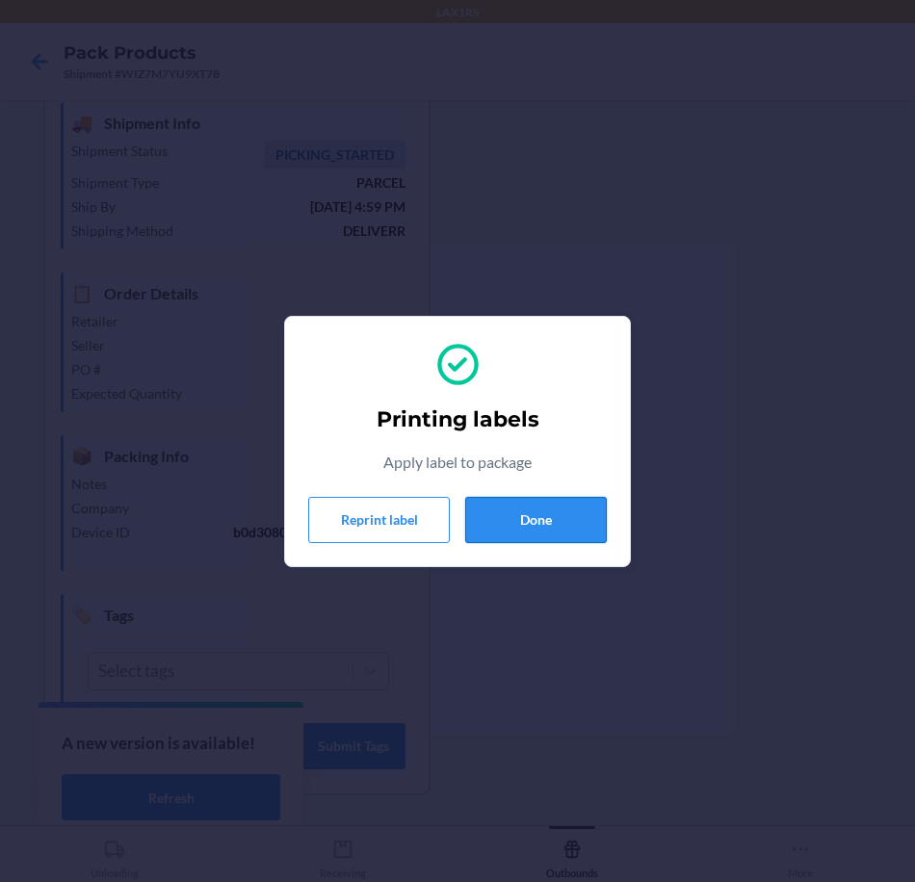
click at [583, 529] on button "Done" at bounding box center [536, 520] width 142 height 46
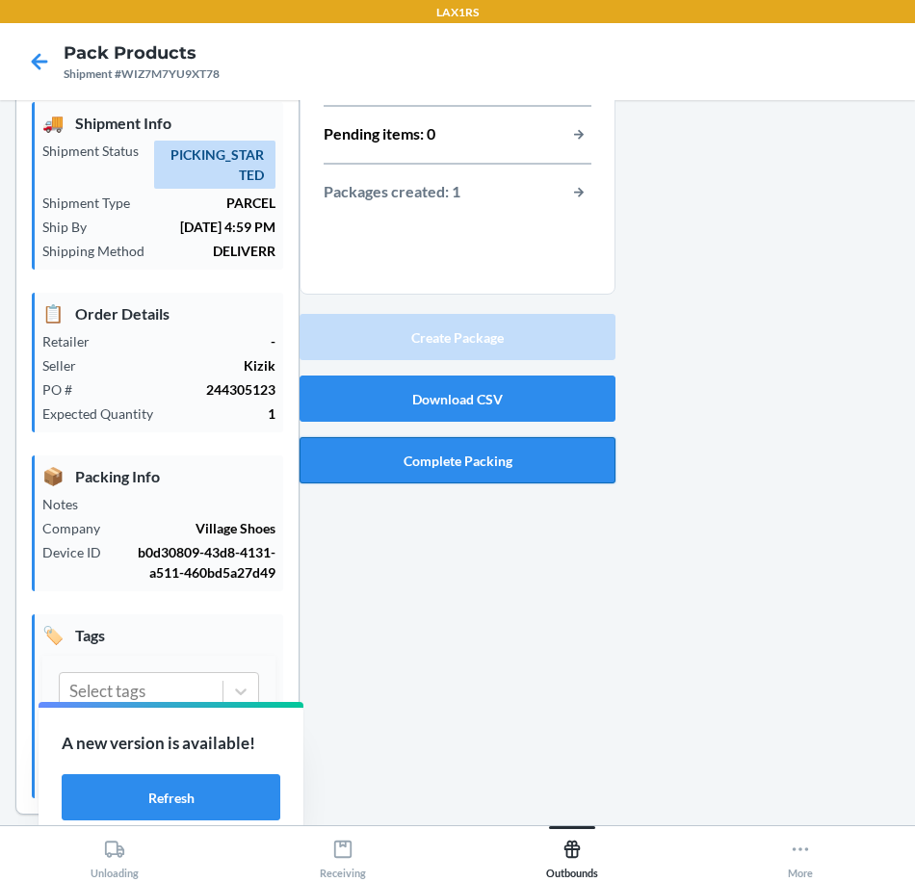
click at [581, 458] on button "Complete Packing" at bounding box center [457, 460] width 316 height 46
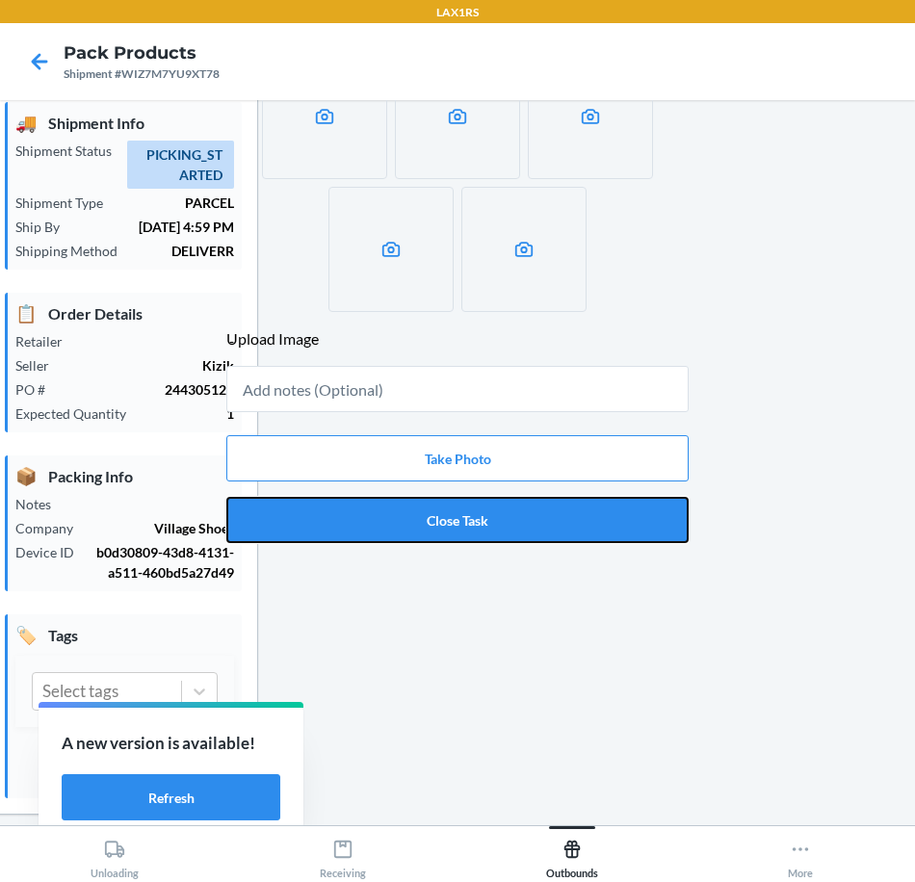
drag, startPoint x: 548, startPoint y: 528, endPoint x: 724, endPoint y: 457, distance: 189.7
click at [550, 521] on button "Close Task" at bounding box center [457, 520] width 462 height 46
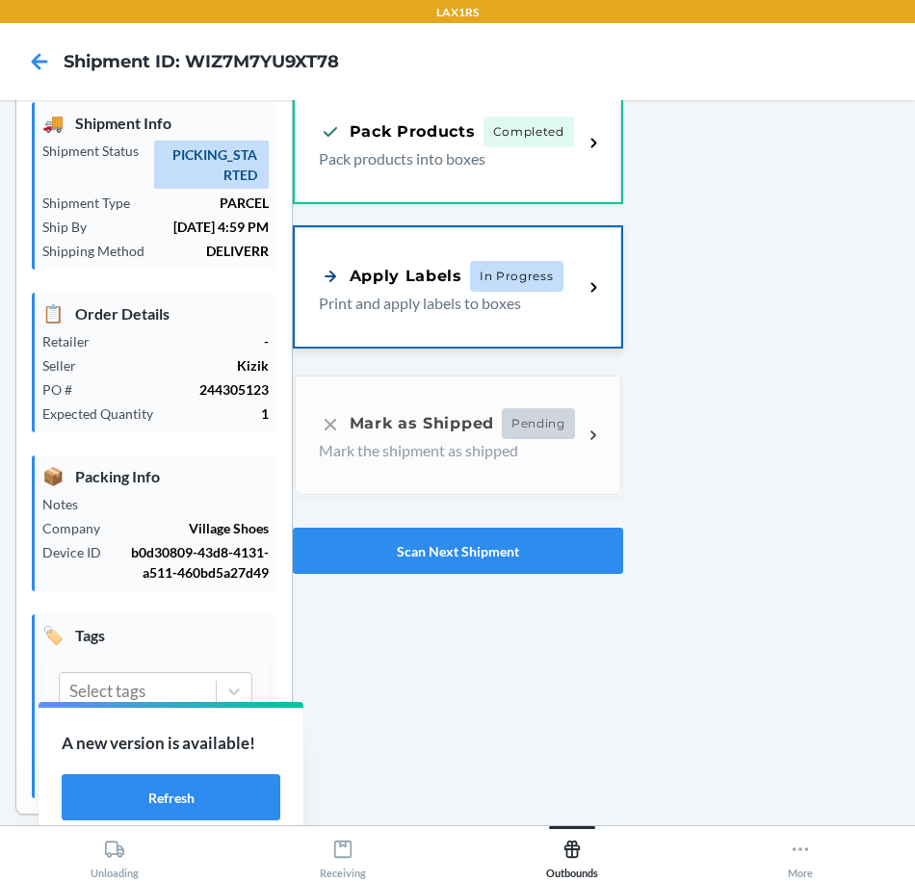
click at [585, 287] on icon at bounding box center [593, 287] width 22 height 22
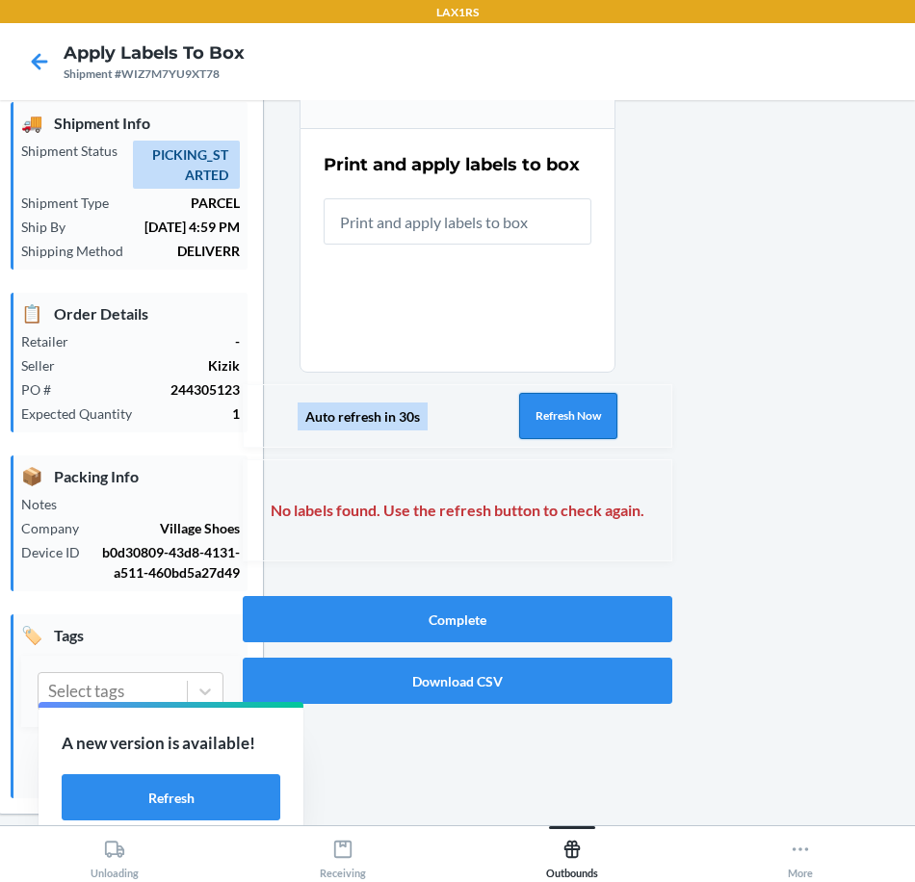
click at [557, 404] on button "Refresh Now" at bounding box center [568, 416] width 98 height 46
click at [562, 405] on button "Refresh Now" at bounding box center [568, 416] width 98 height 46
click at [565, 406] on button "Refresh Now" at bounding box center [568, 416] width 98 height 46
click at [568, 407] on button "Refresh Now" at bounding box center [568, 416] width 98 height 46
click at [523, 428] on button "Refresh Now" at bounding box center [568, 416] width 98 height 46
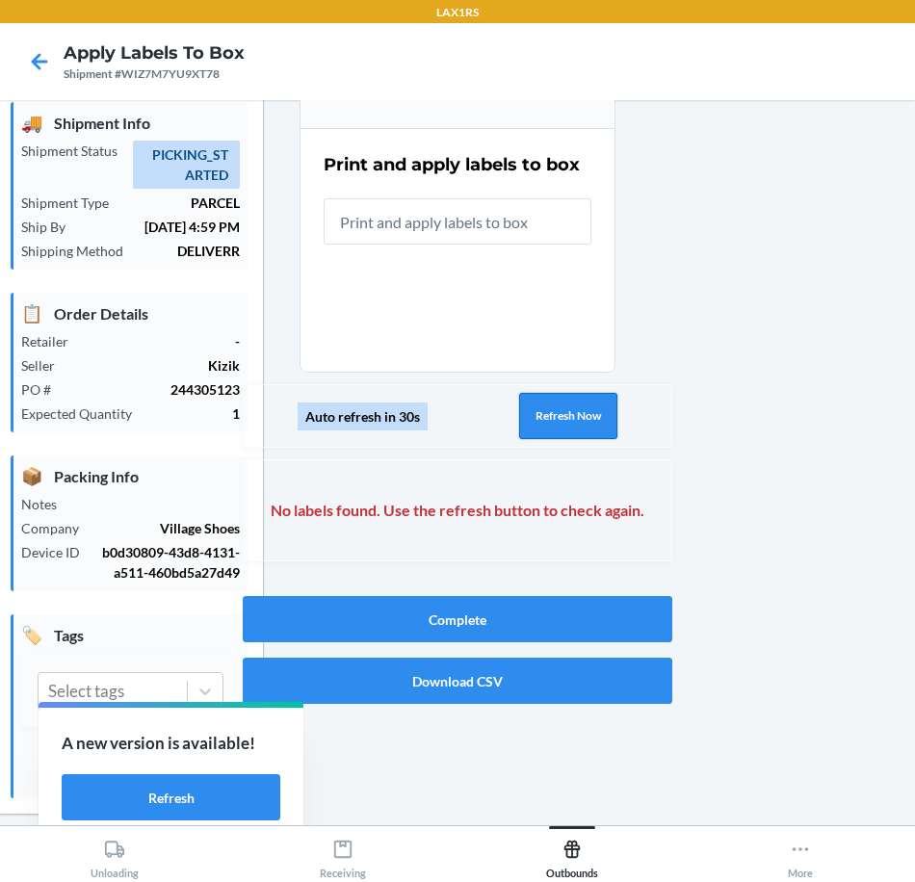
click at [522, 421] on button "Refresh Now" at bounding box center [568, 416] width 98 height 46
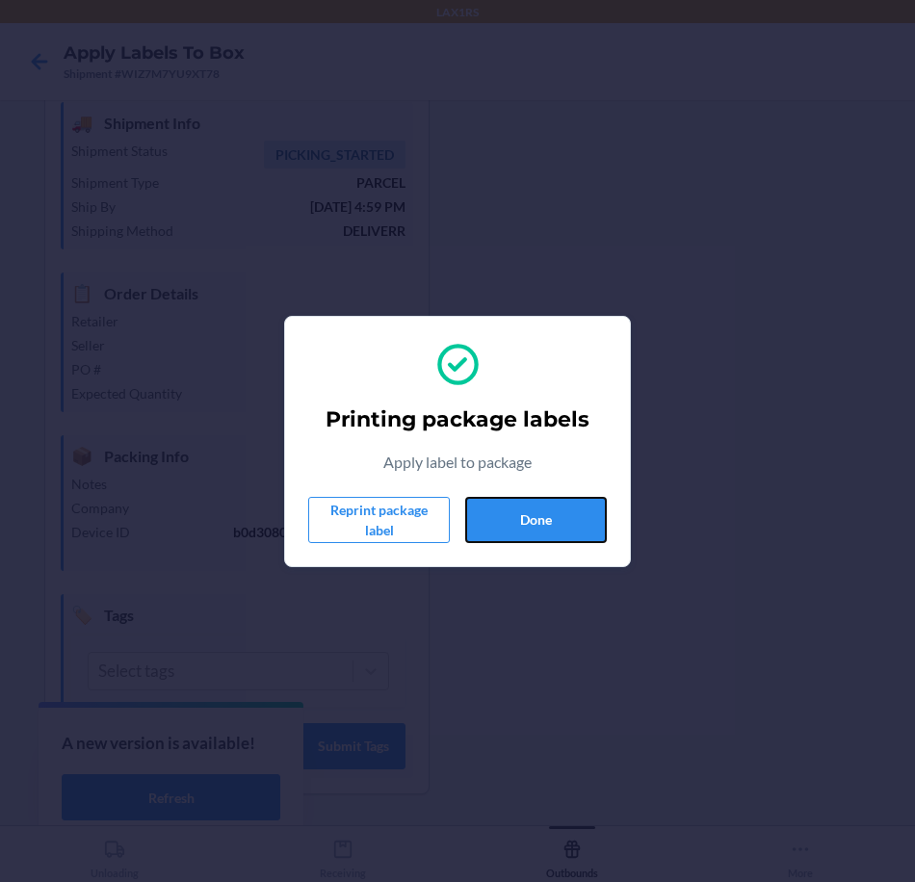
drag, startPoint x: 550, startPoint y: 524, endPoint x: 651, endPoint y: 529, distance: 101.2
click at [550, 524] on button "Done" at bounding box center [536, 520] width 142 height 46
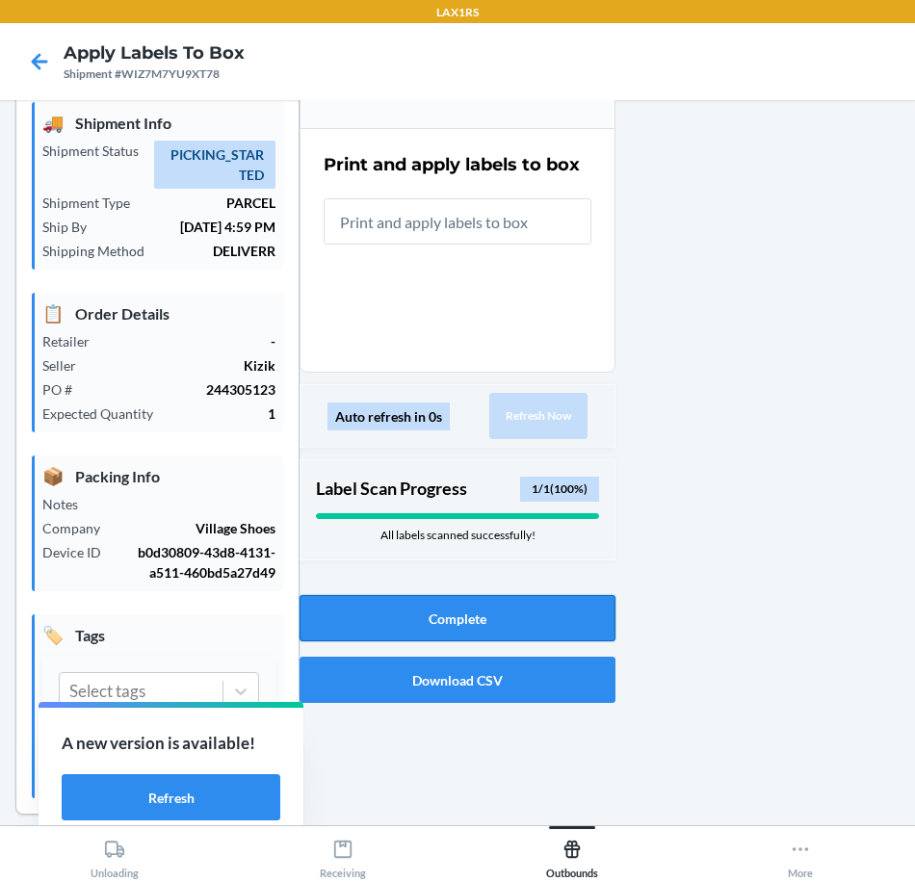
click at [537, 623] on button "Complete" at bounding box center [457, 618] width 316 height 46
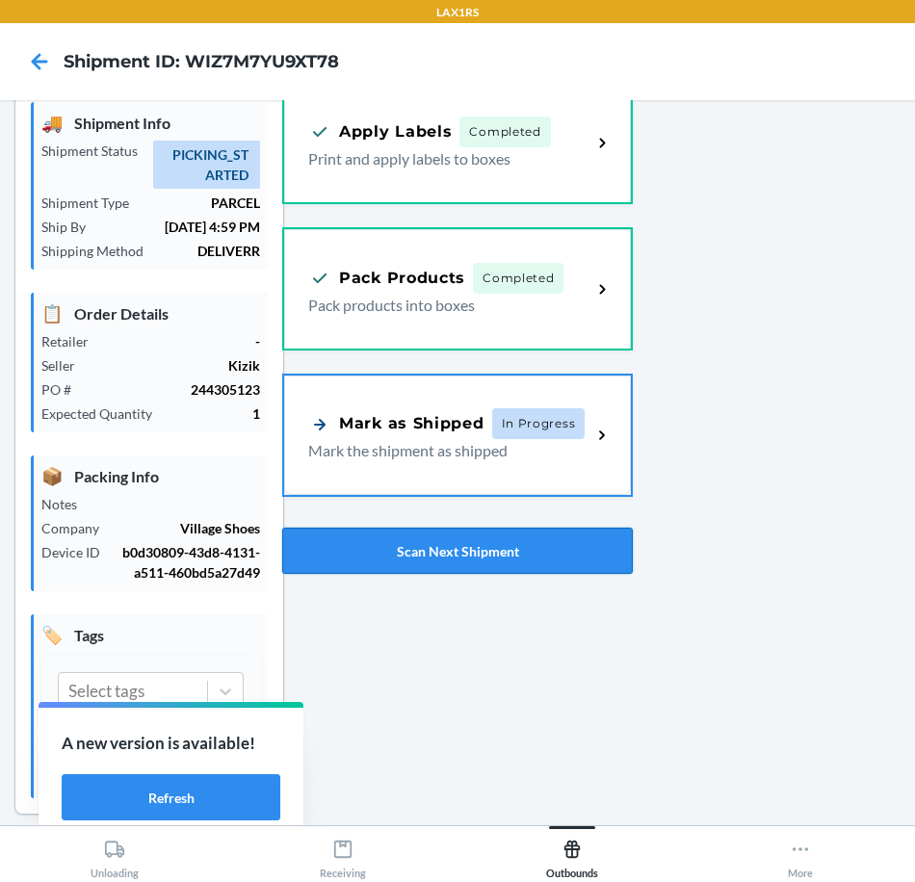
click at [513, 554] on button "Scan Next Shipment" at bounding box center [457, 551] width 350 height 46
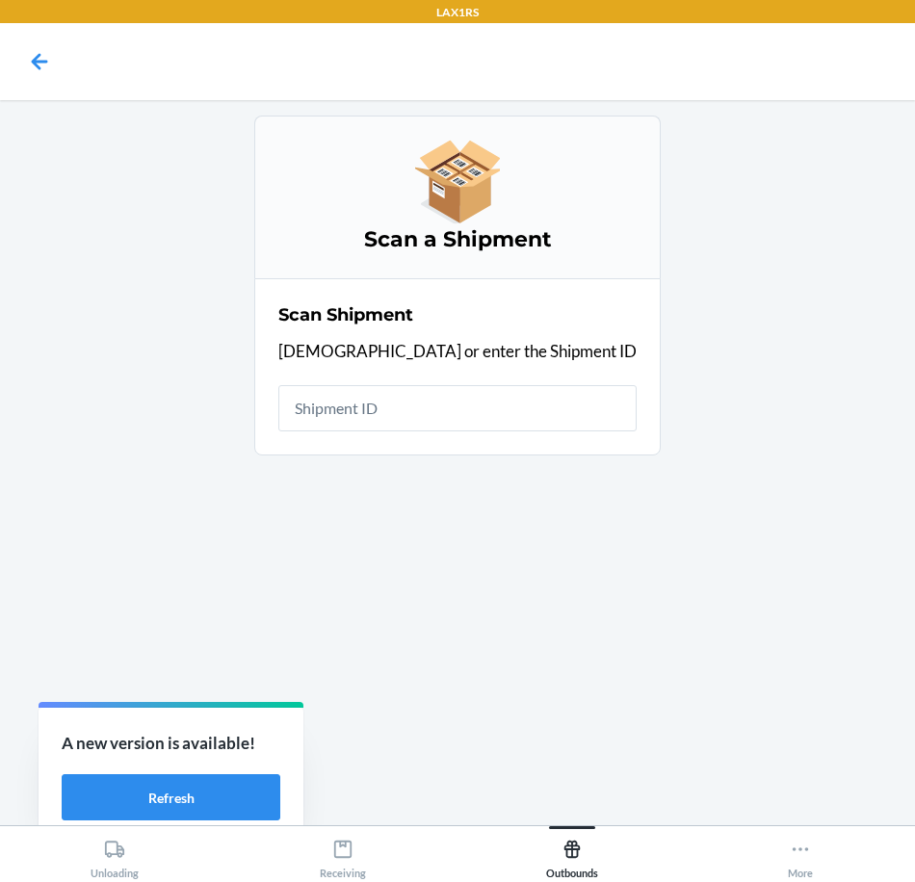
click at [507, 416] on input "text" at bounding box center [457, 408] width 358 height 46
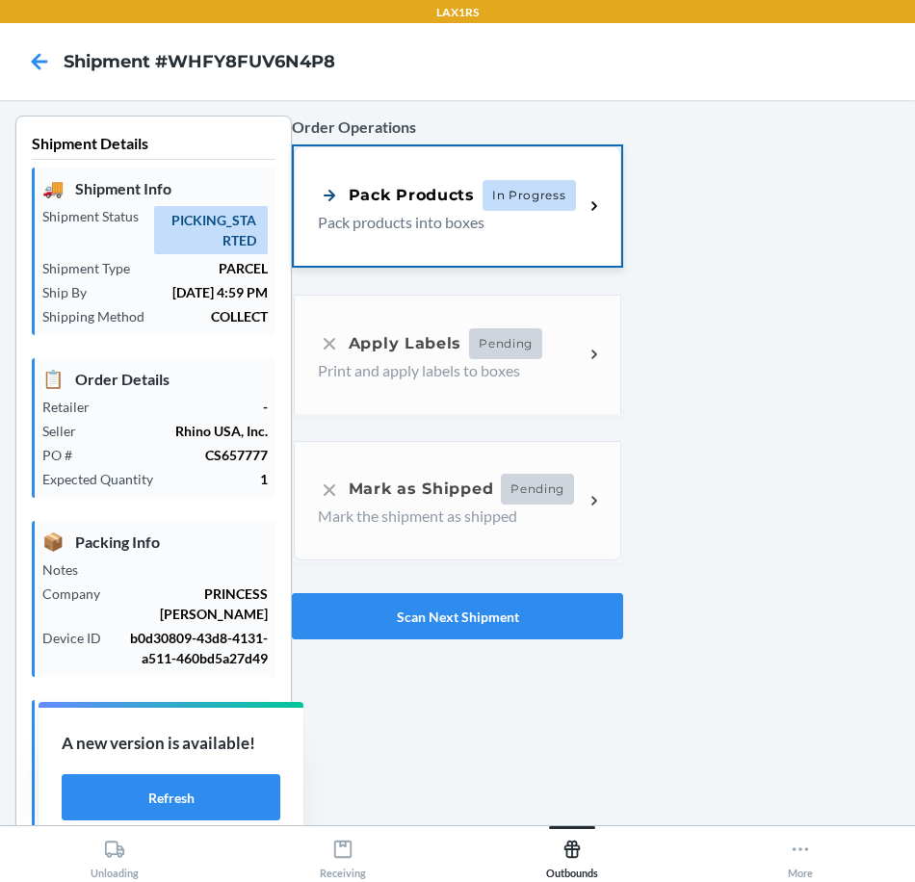
click at [482, 199] on span "In Progress" at bounding box center [528, 195] width 93 height 31
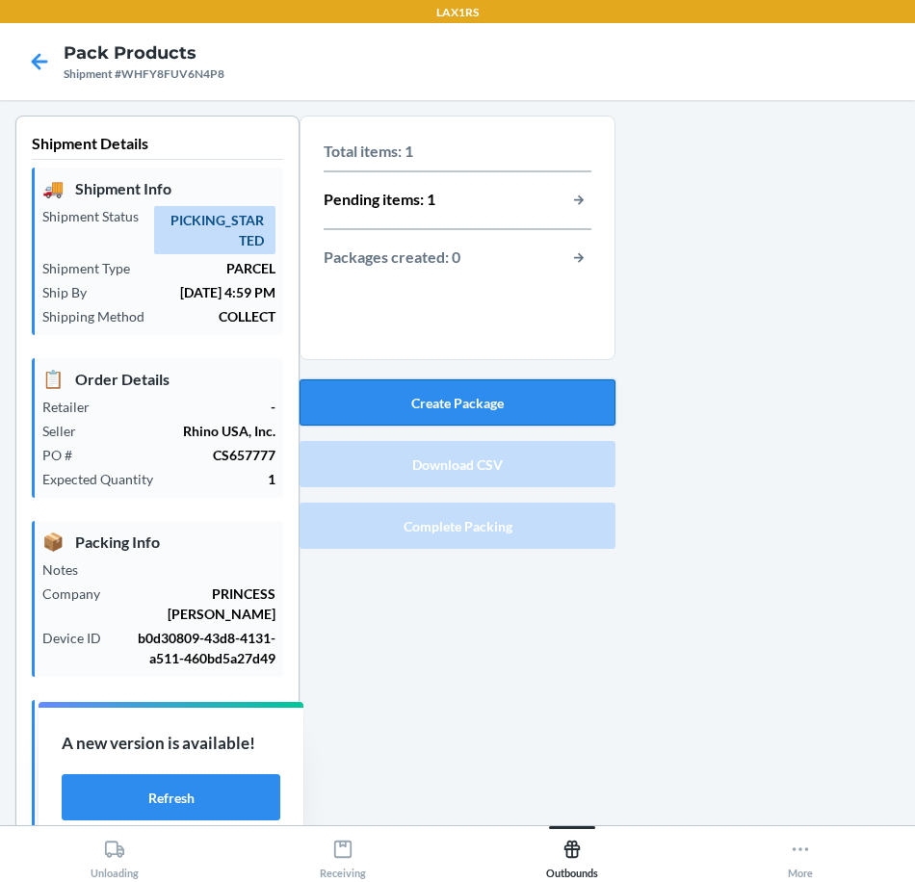
click at [511, 400] on button "Create Package" at bounding box center [457, 402] width 316 height 46
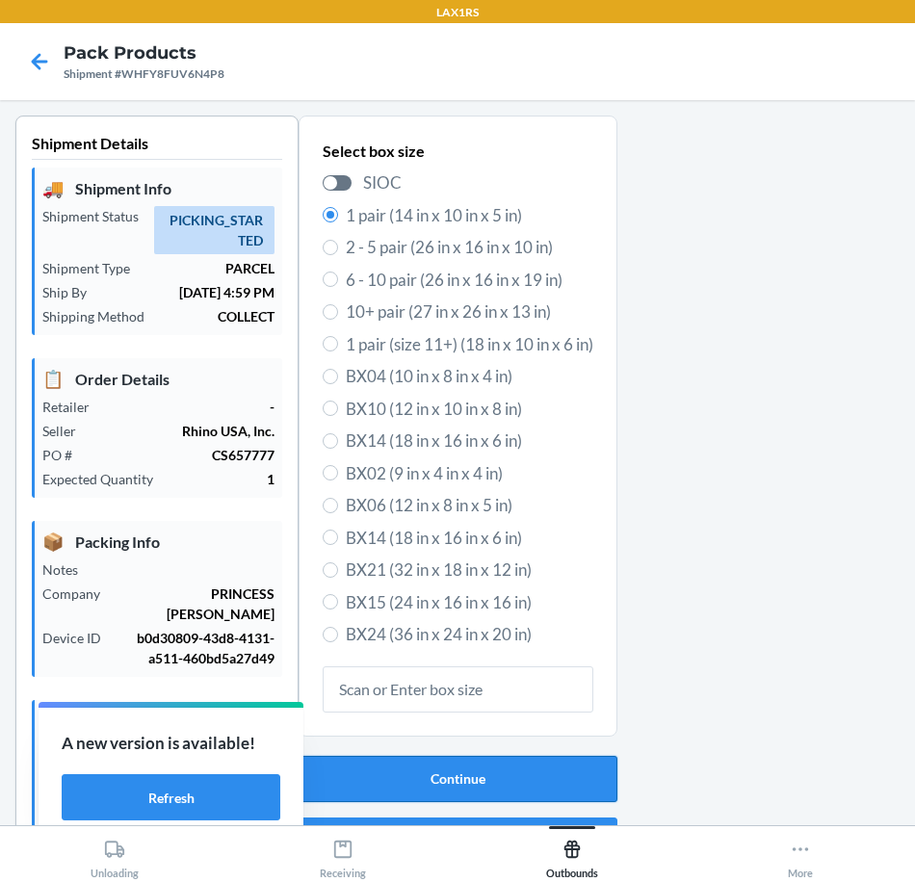
click at [540, 795] on button "Continue" at bounding box center [457, 779] width 319 height 46
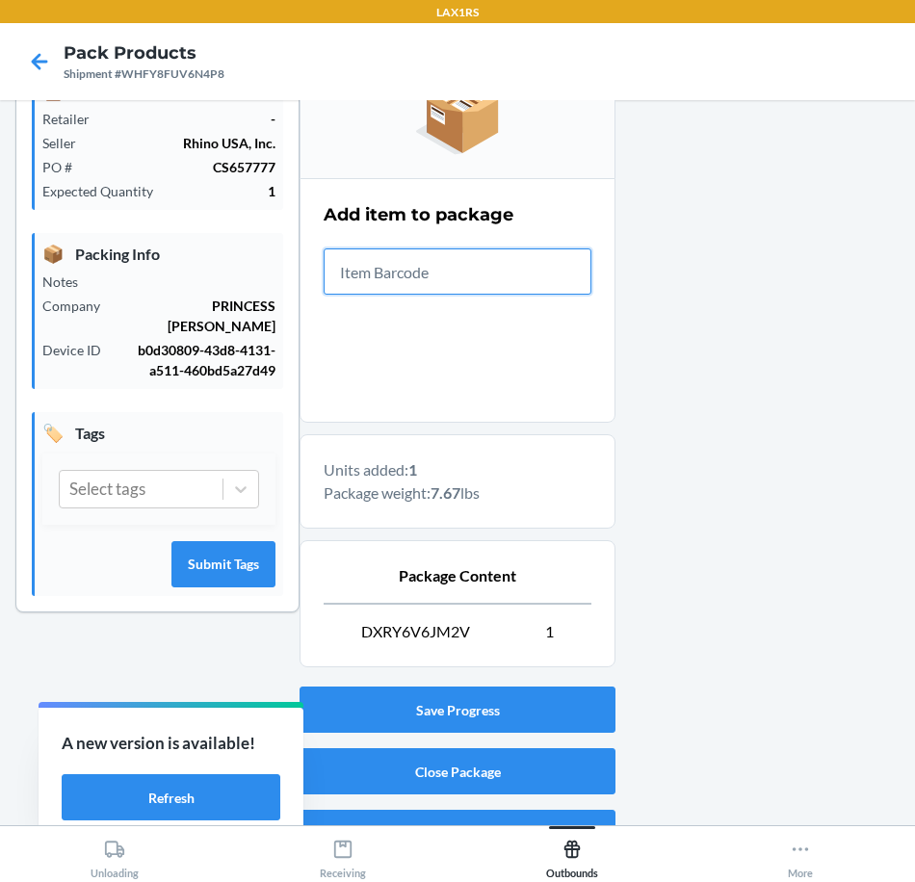
scroll to position [326, 0]
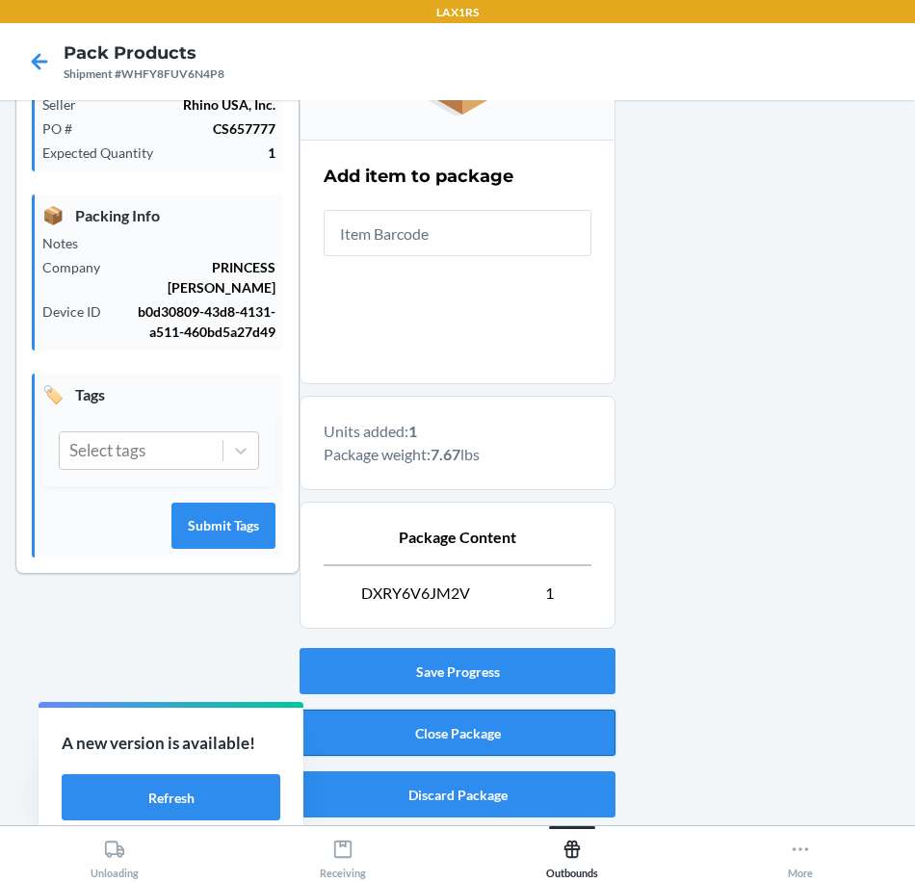
click at [568, 746] on button "Close Package" at bounding box center [457, 732] width 316 height 46
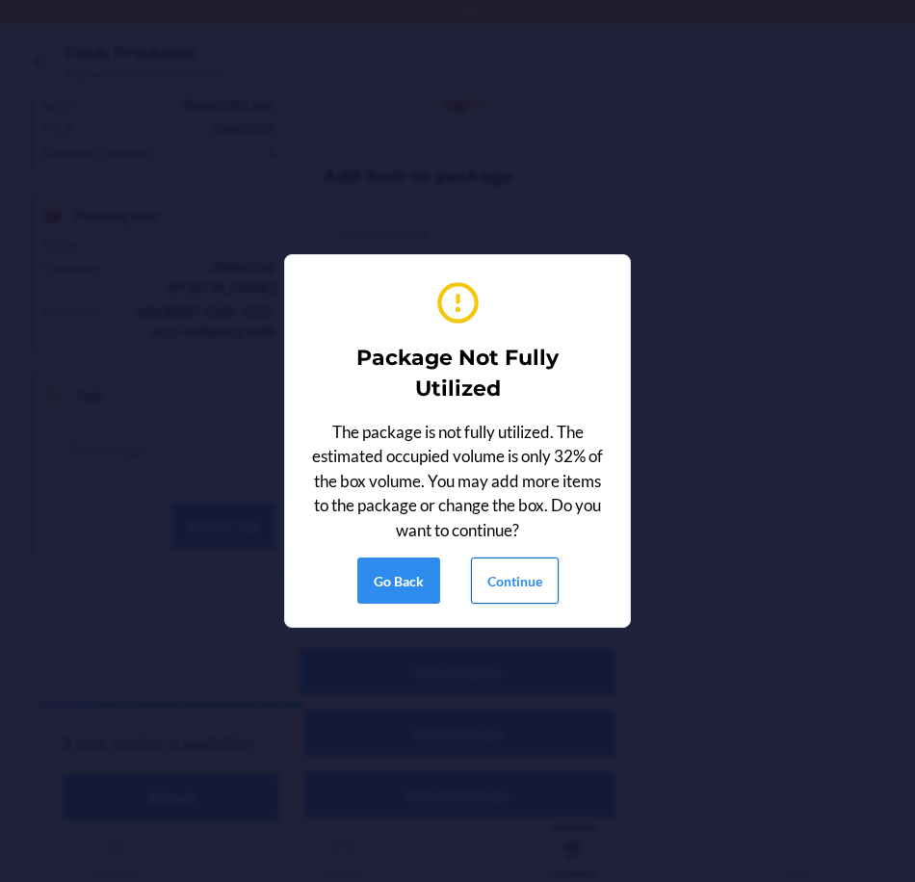
click at [517, 572] on button "Continue" at bounding box center [515, 580] width 88 height 46
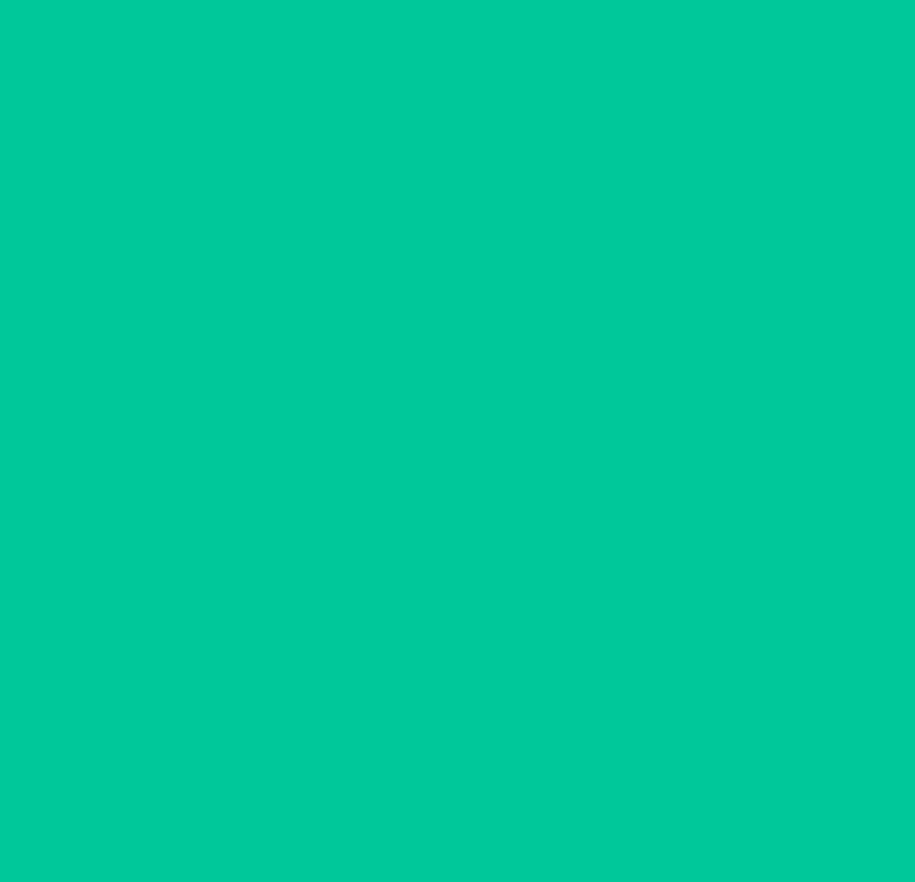
scroll to position [65, 0]
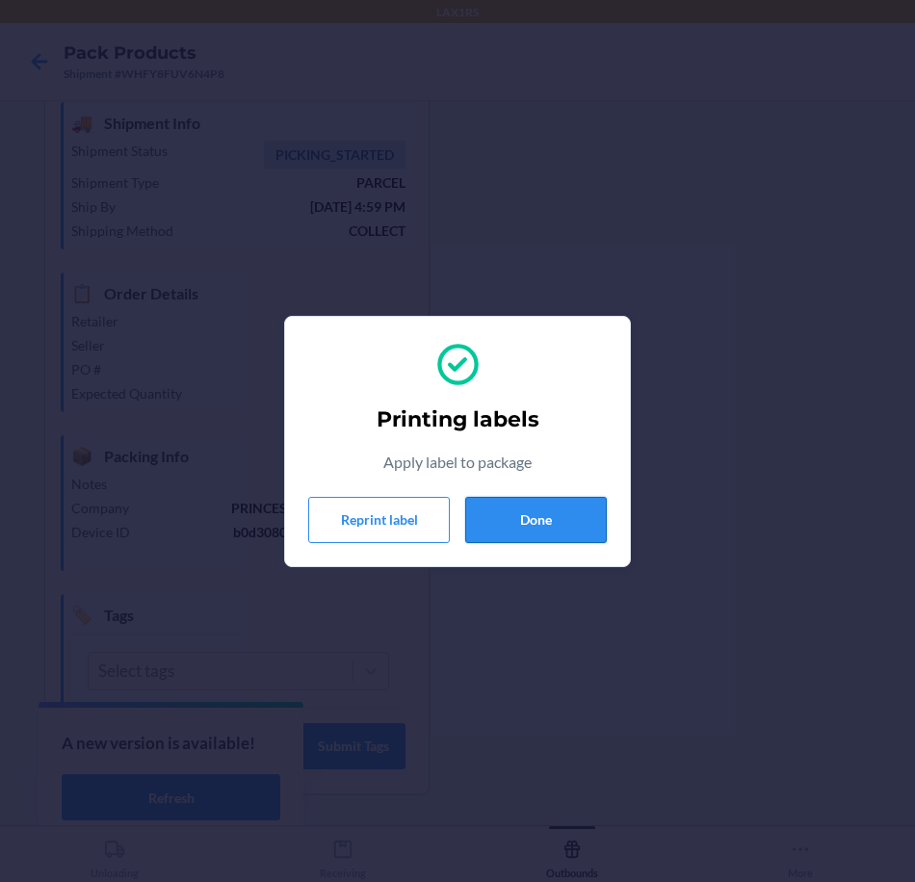
click at [564, 518] on button "Done" at bounding box center [536, 520] width 142 height 46
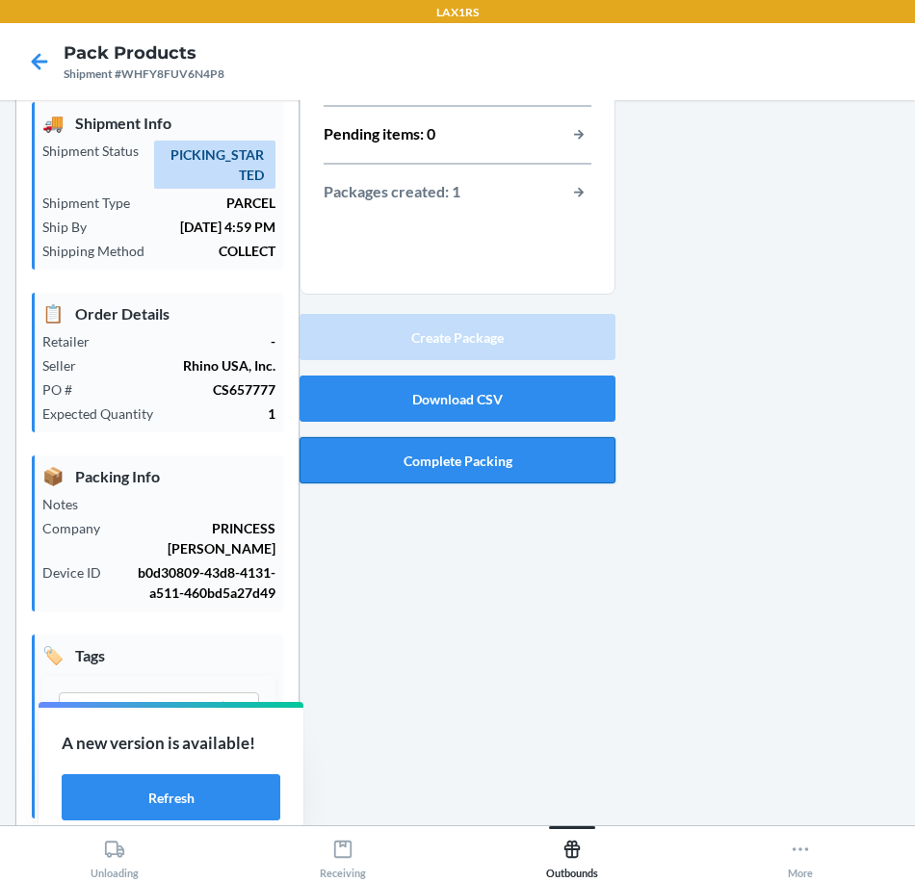
click at [453, 445] on button "Complete Packing" at bounding box center [457, 460] width 316 height 46
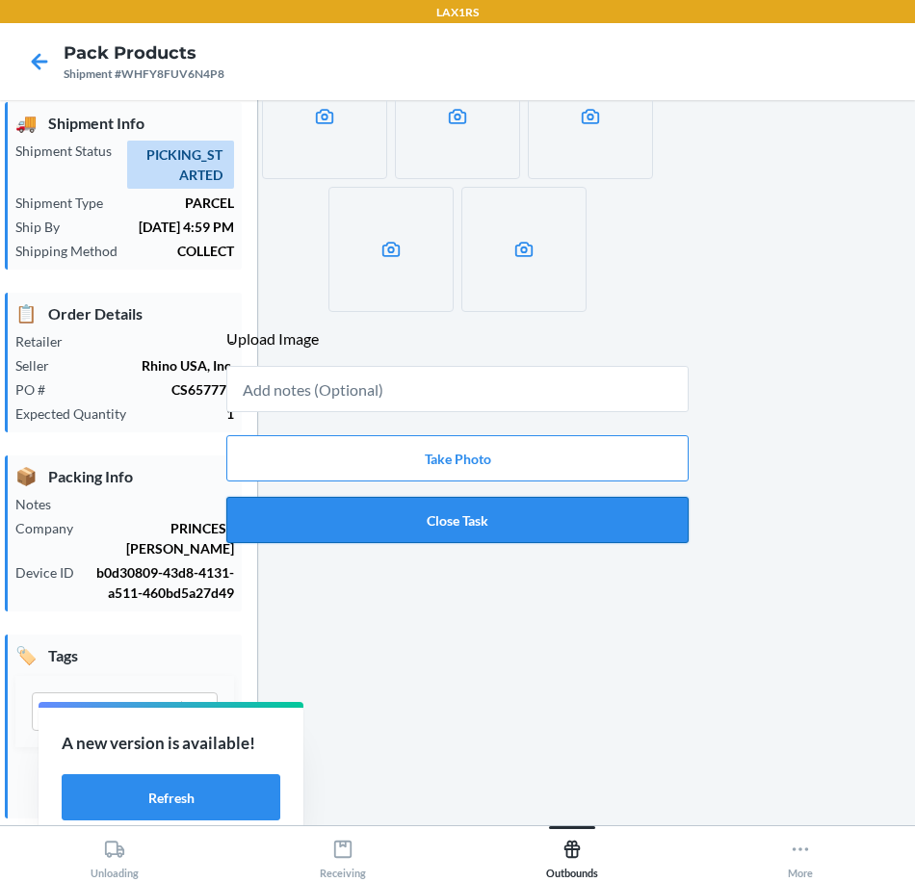
click at [676, 524] on button "Close Task" at bounding box center [457, 520] width 462 height 46
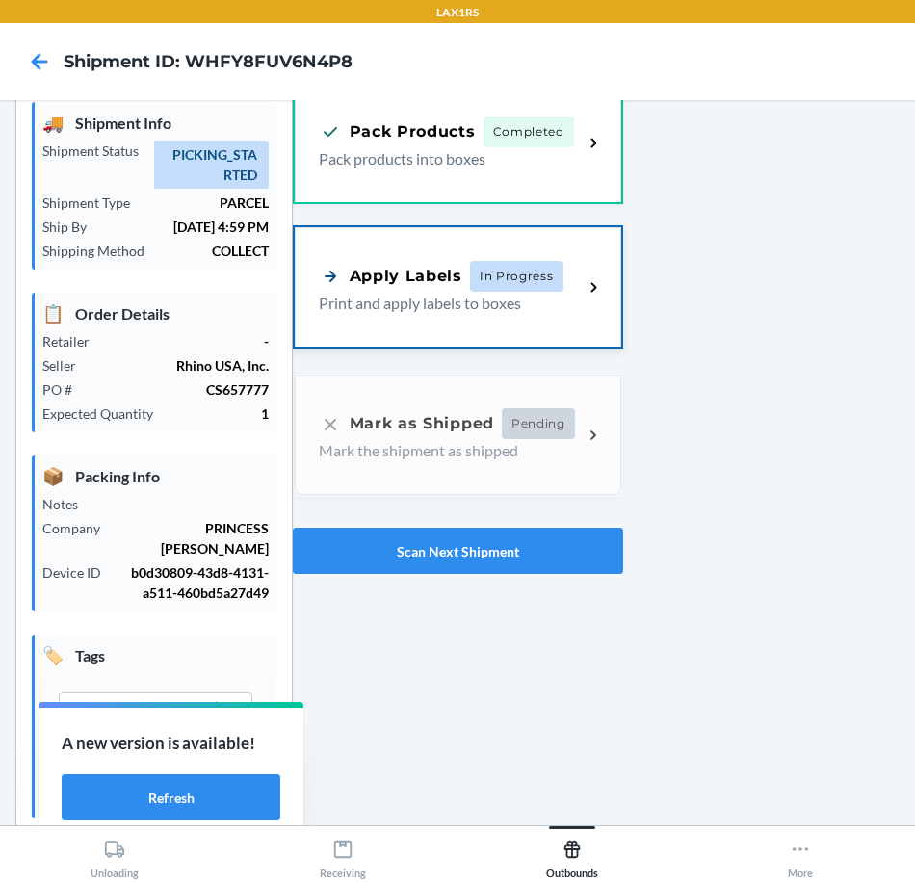
click at [459, 292] on p "Print and apply labels to boxes" at bounding box center [443, 303] width 249 height 23
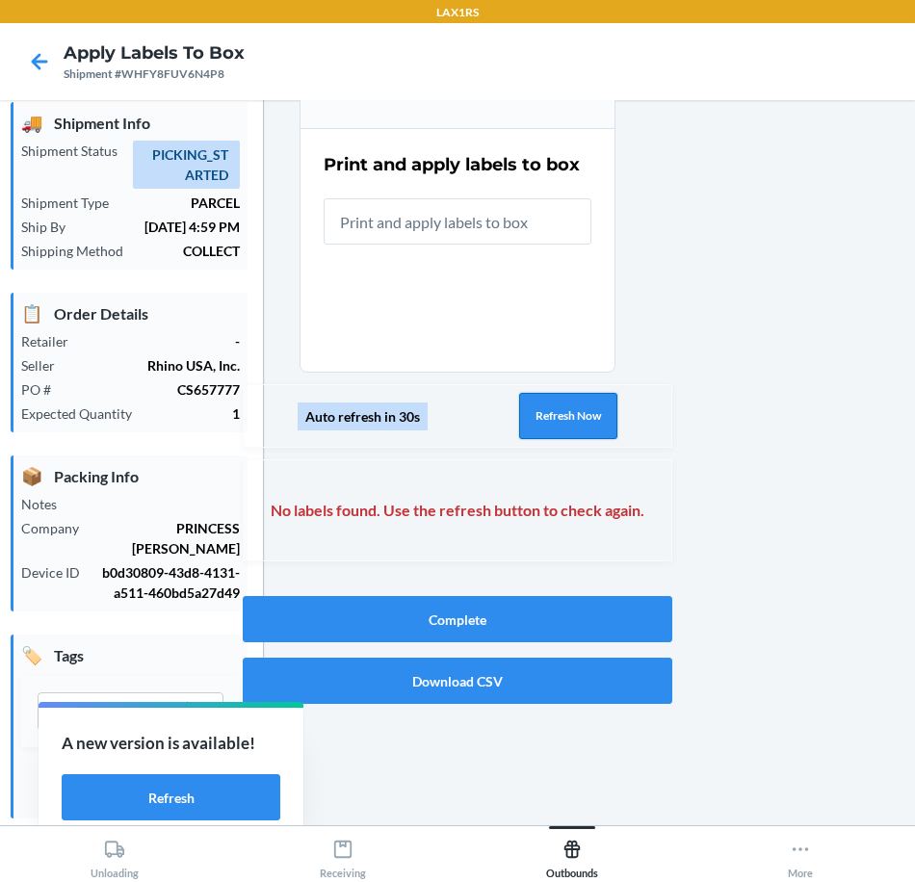
click at [594, 419] on button "Refresh Now" at bounding box center [568, 416] width 98 height 46
click at [593, 416] on button "Refresh Now" at bounding box center [568, 416] width 98 height 46
click at [594, 416] on button "Refresh Now" at bounding box center [568, 416] width 98 height 46
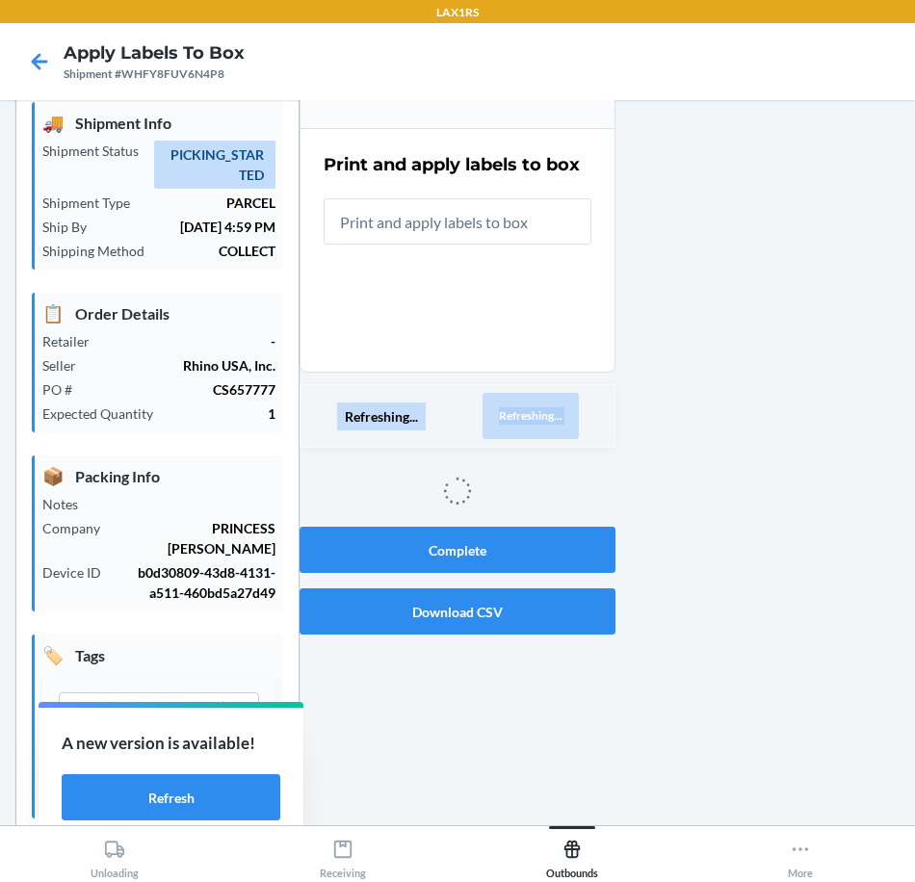
click at [594, 416] on div "Refreshing... Refreshing..." at bounding box center [457, 416] width 316 height 64
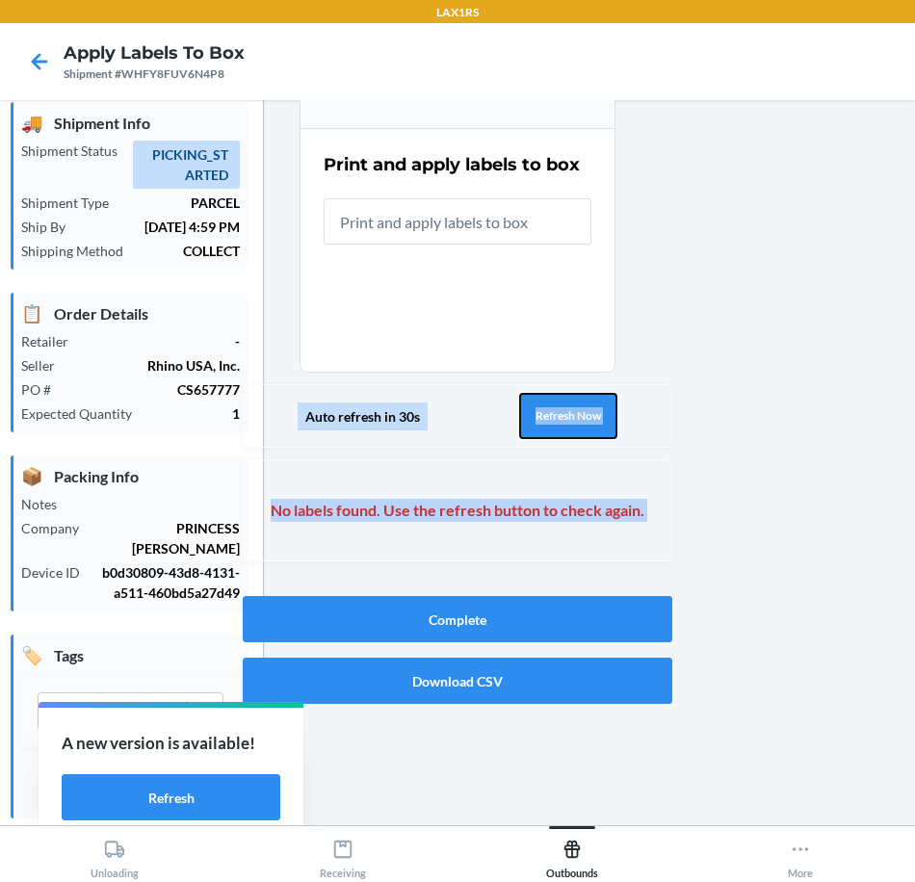
click at [593, 416] on button "Refresh Now" at bounding box center [568, 416] width 98 height 46
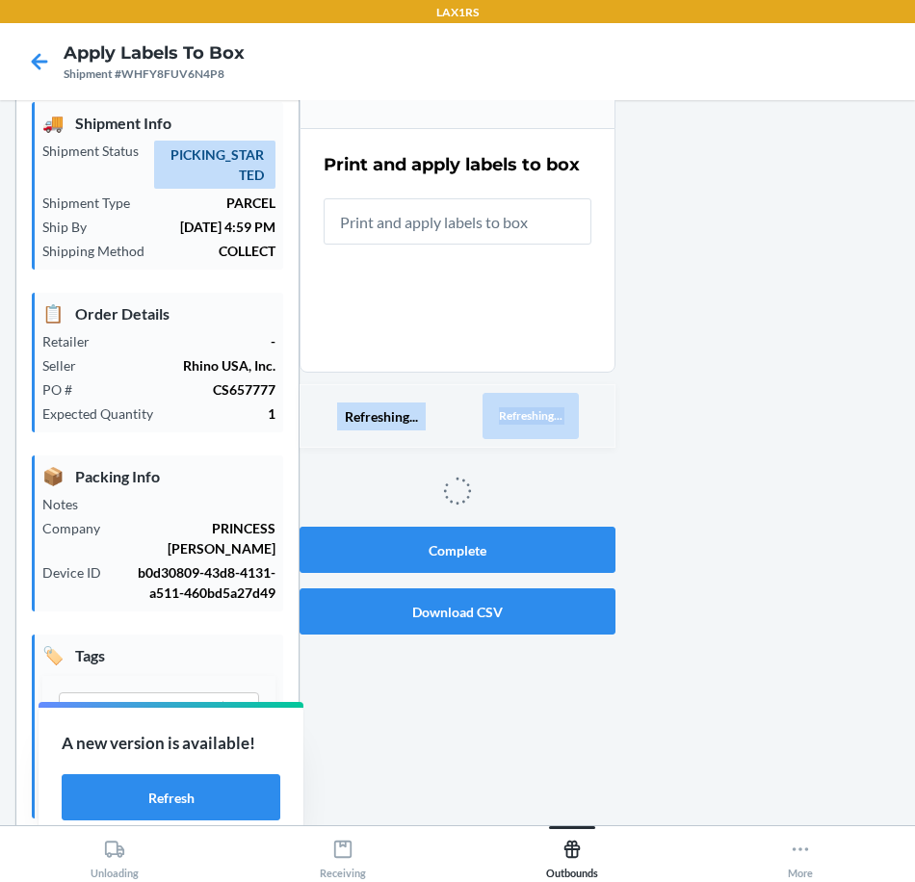
click at [592, 416] on div "Refreshing... Refreshing..." at bounding box center [457, 416] width 316 height 64
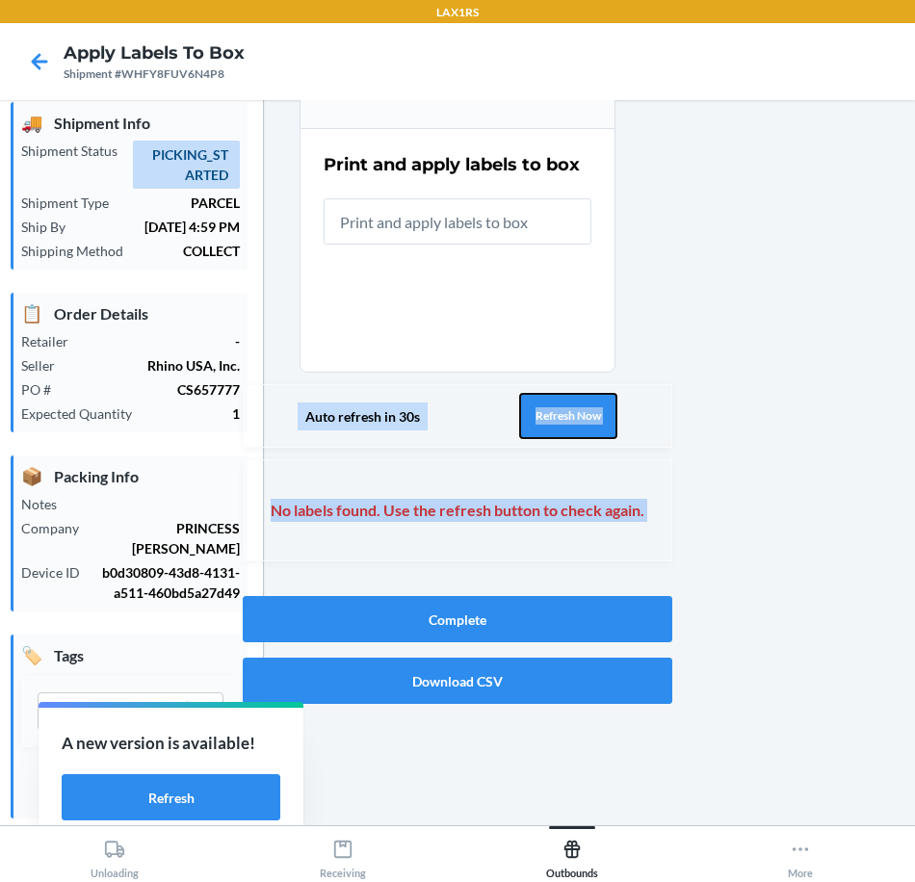
click at [592, 416] on button "Refresh Now" at bounding box center [568, 416] width 98 height 46
click at [591, 406] on button "Refresh Now" at bounding box center [568, 416] width 98 height 46
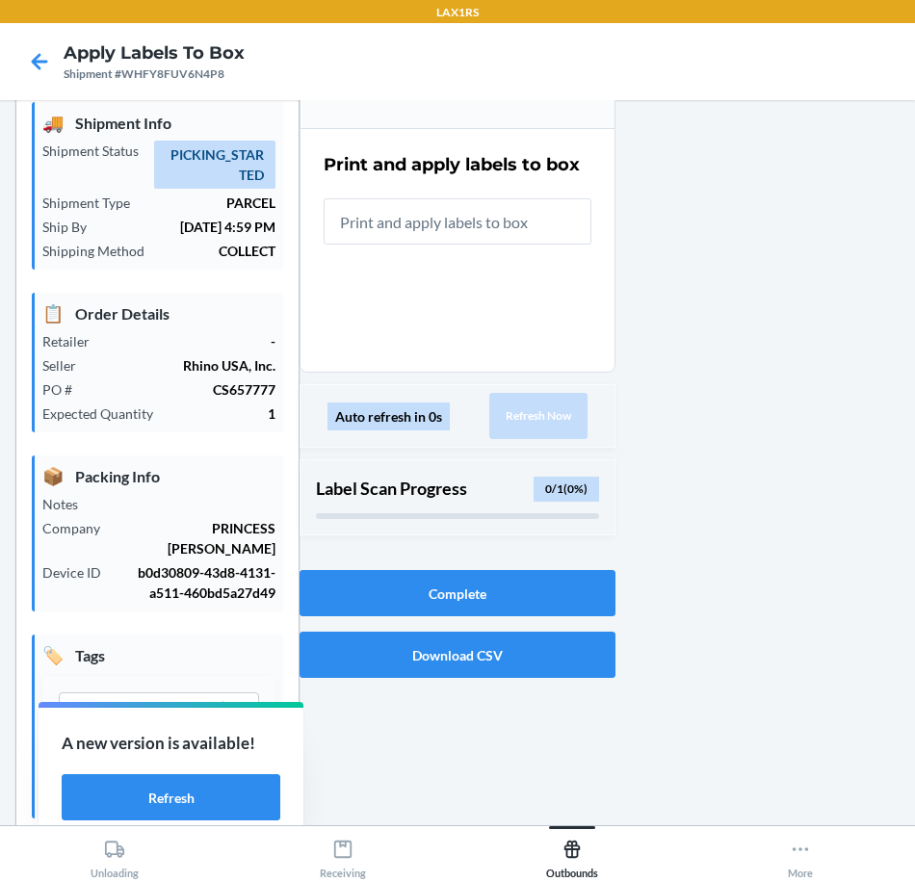
click at [660, 439] on div at bounding box center [757, 457] width 284 height 815
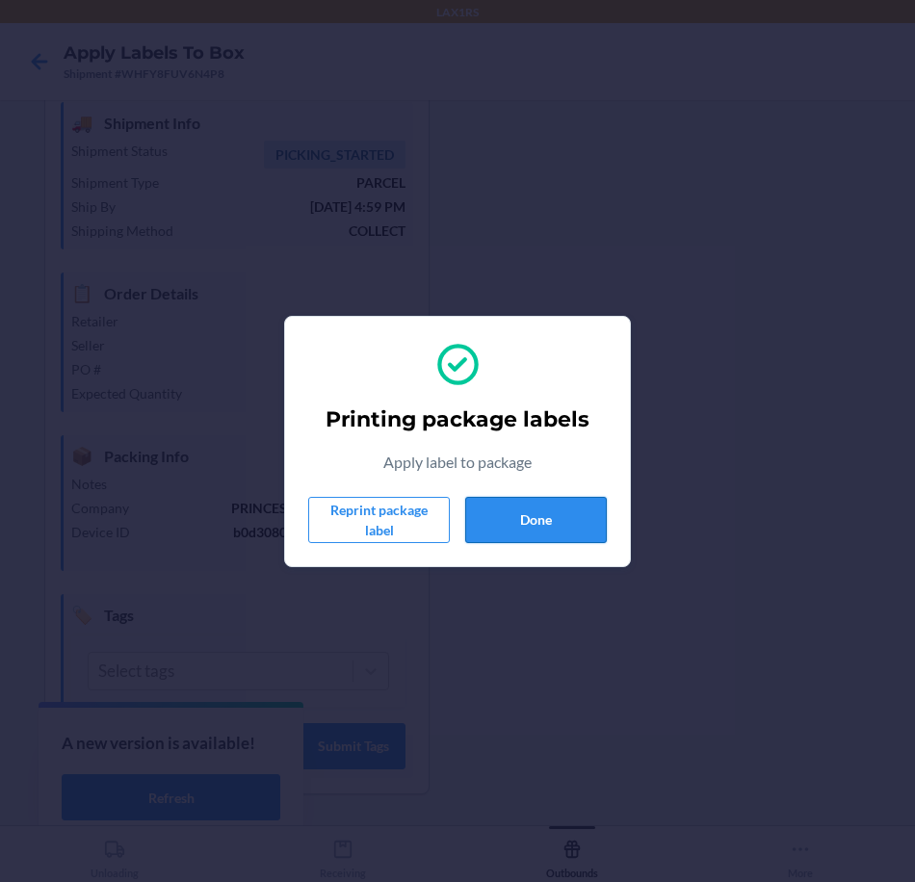
click at [533, 518] on button "Done" at bounding box center [536, 520] width 142 height 46
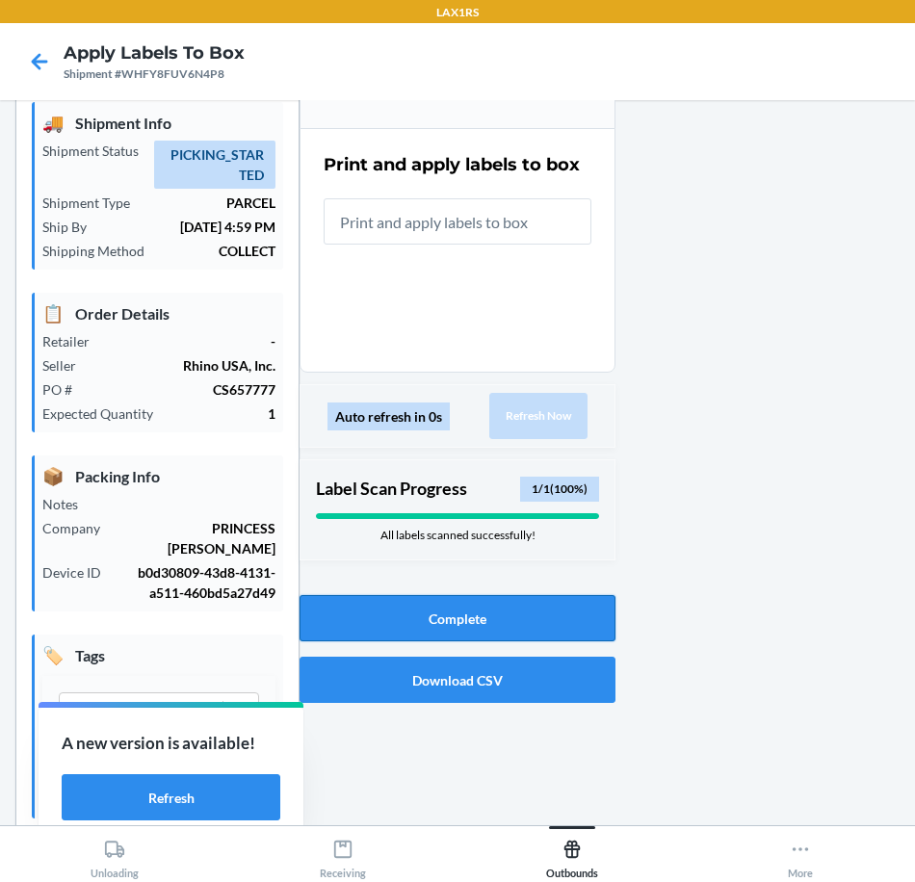
click at [564, 611] on button "Complete" at bounding box center [457, 618] width 316 height 46
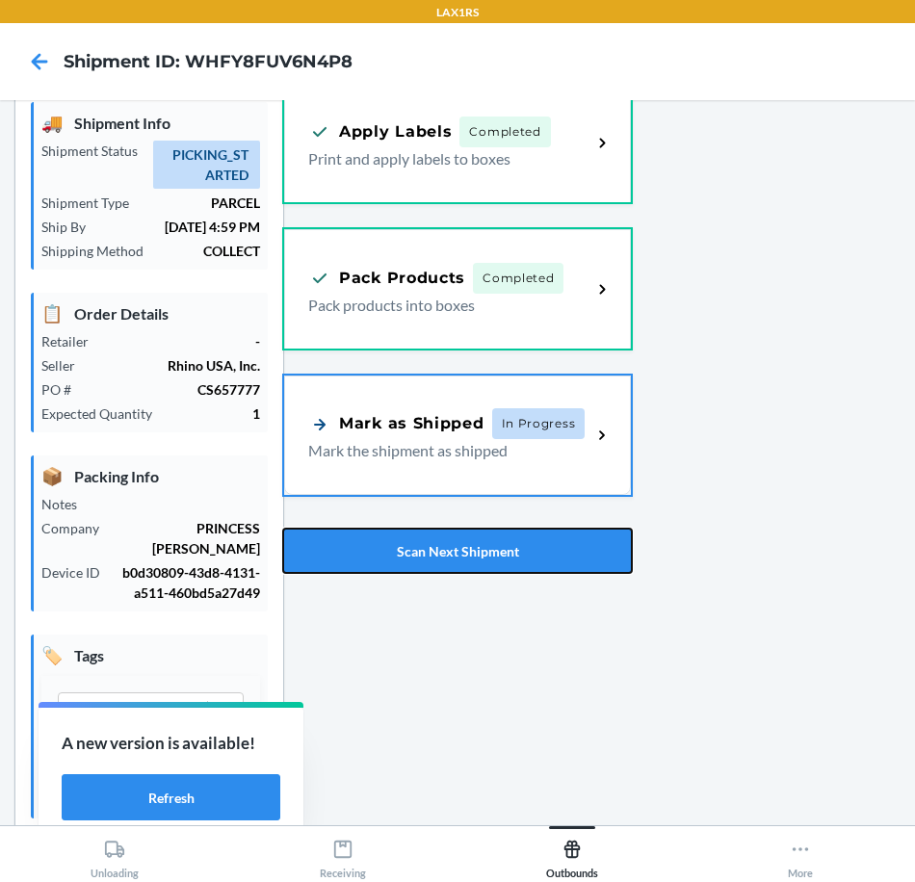
click at [579, 558] on button "Scan Next Shipment" at bounding box center [457, 551] width 350 height 46
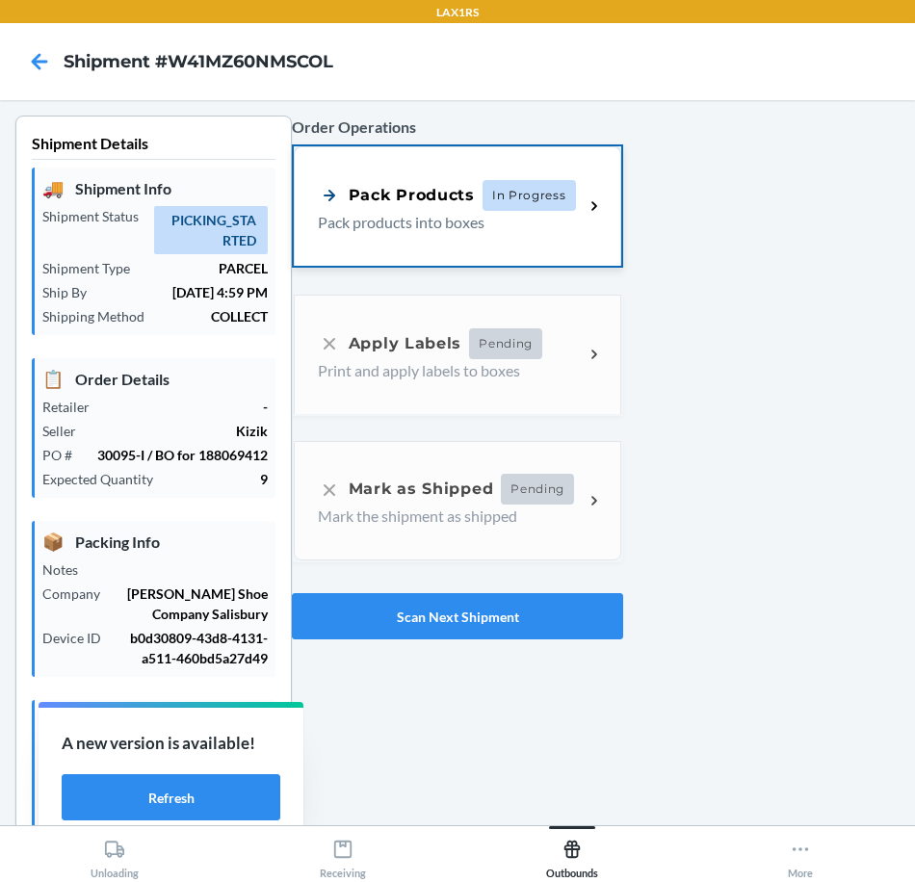
click at [448, 201] on div "Pack Products" at bounding box center [396, 195] width 157 height 24
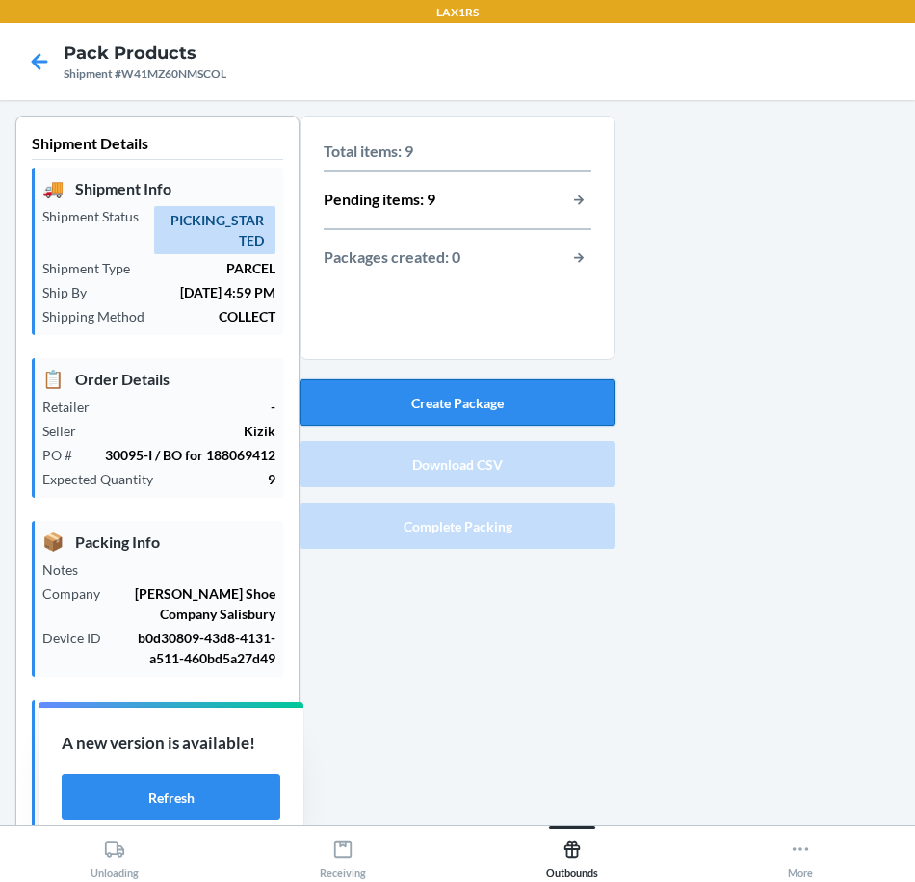
click at [503, 411] on button "Create Package" at bounding box center [457, 402] width 316 height 46
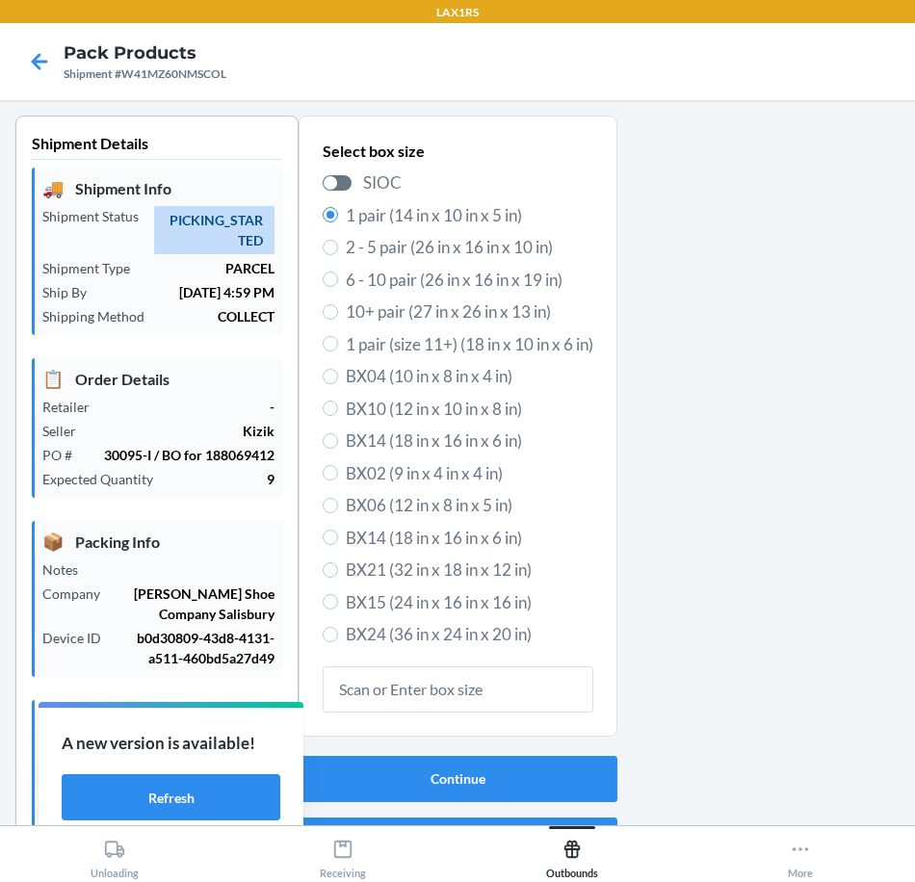
click at [334, 253] on label "2 - 5 pair (26 in x 16 in x 10 in)" at bounding box center [457, 247] width 271 height 25
click at [334, 253] on input "2 - 5 pair (26 in x 16 in x 10 in)" at bounding box center [329, 247] width 15 height 15
radio input "true"
radio input "false"
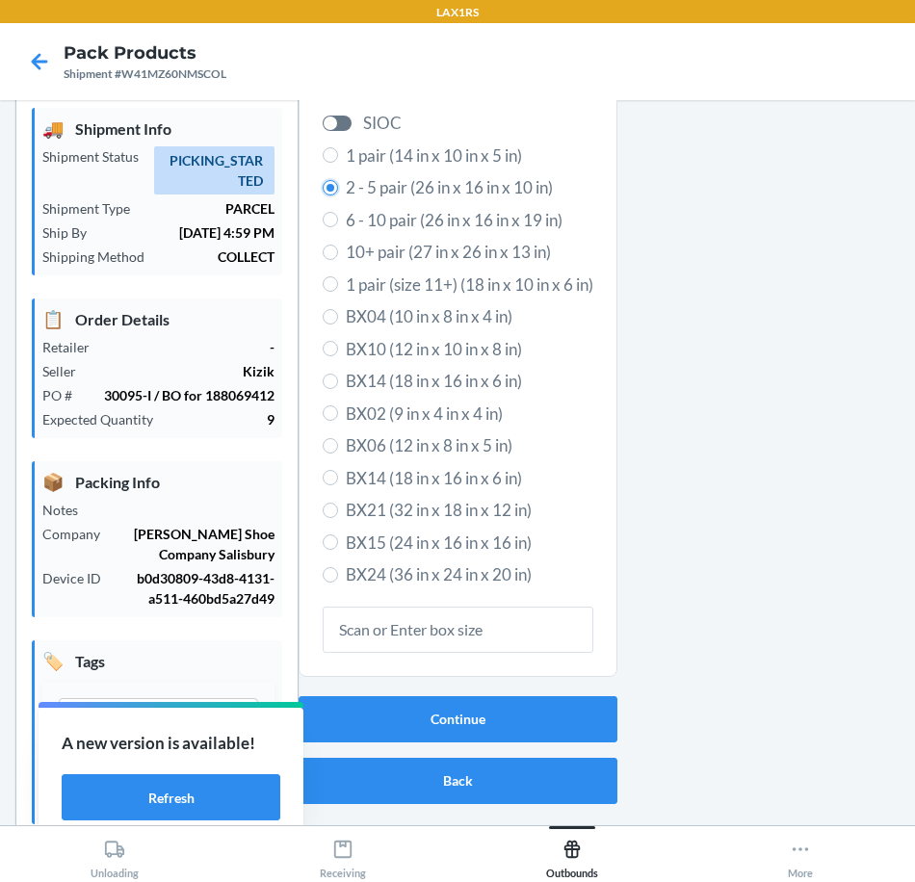
scroll to position [106, 0]
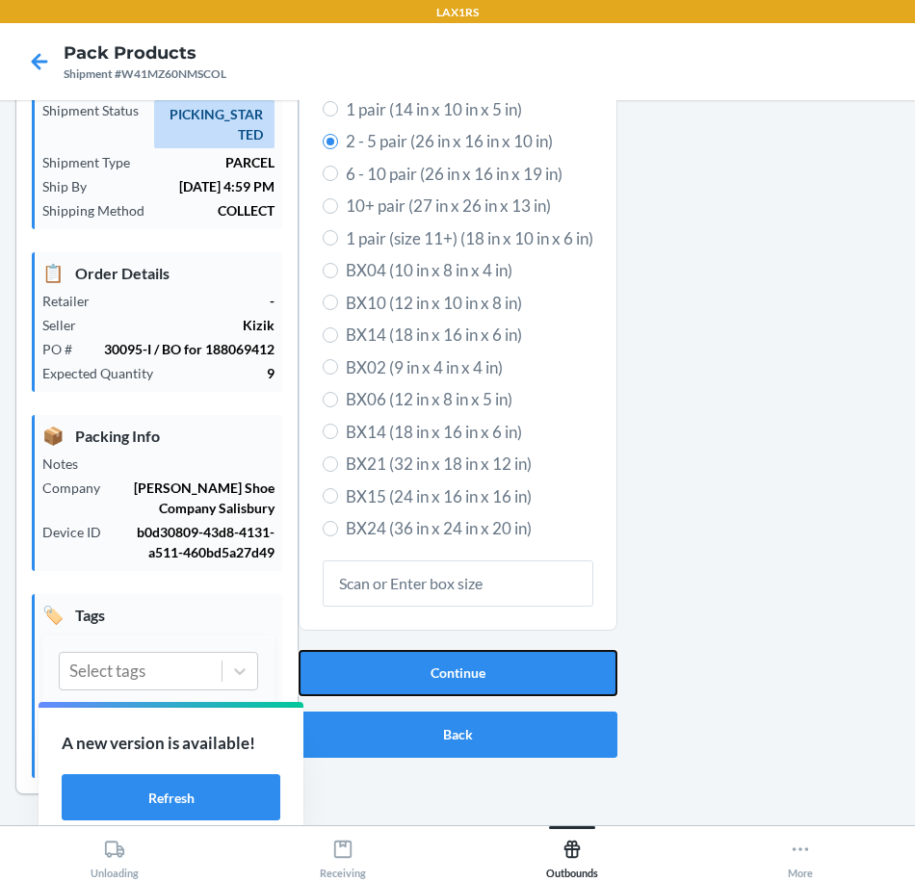
drag, startPoint x: 526, startPoint y: 677, endPoint x: 670, endPoint y: 662, distance: 145.1
click at [529, 678] on button "Continue" at bounding box center [457, 673] width 319 height 46
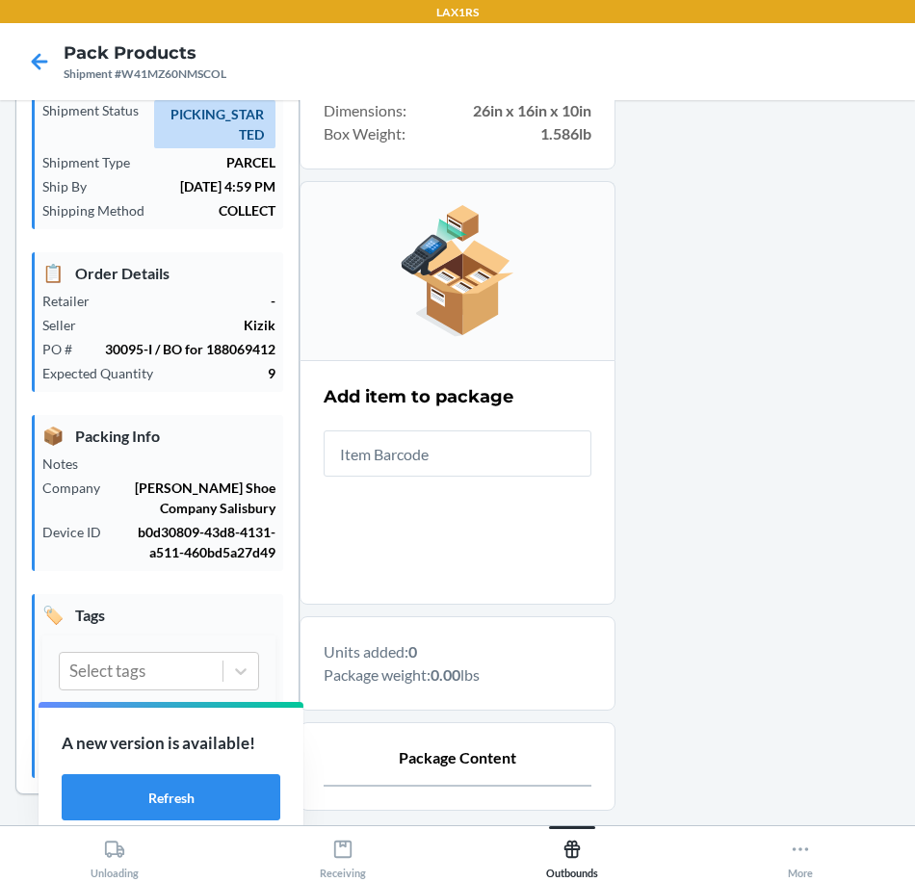
click at [510, 443] on input "text" at bounding box center [457, 453] width 268 height 46
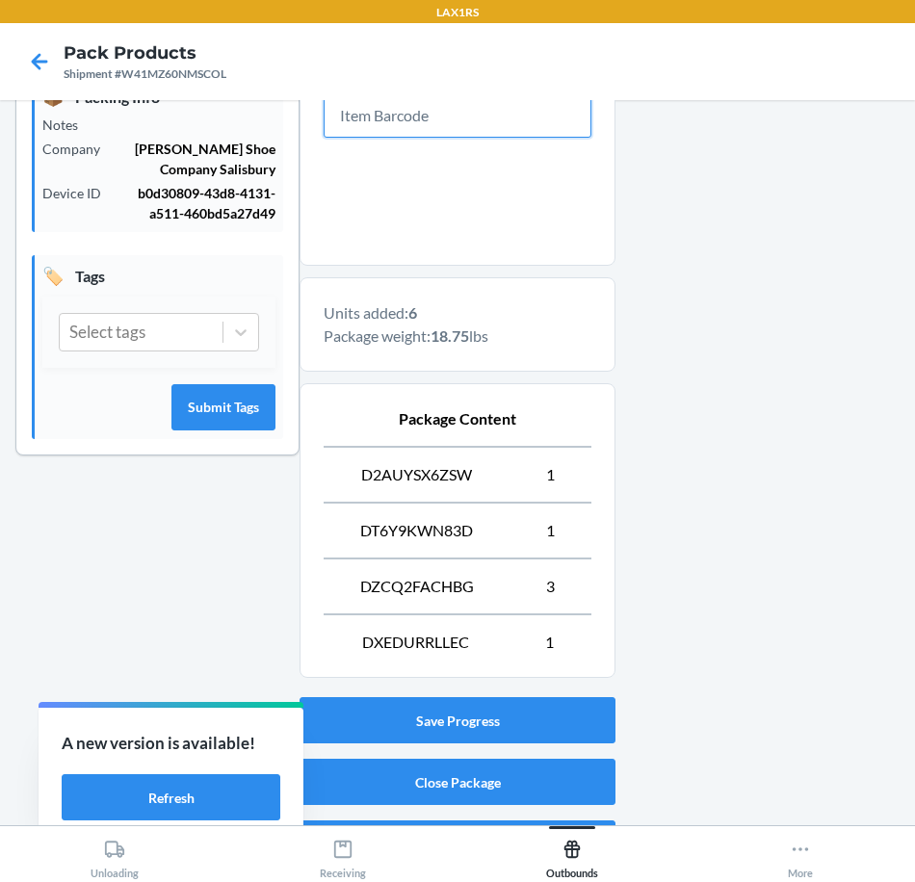
scroll to position [494, 0]
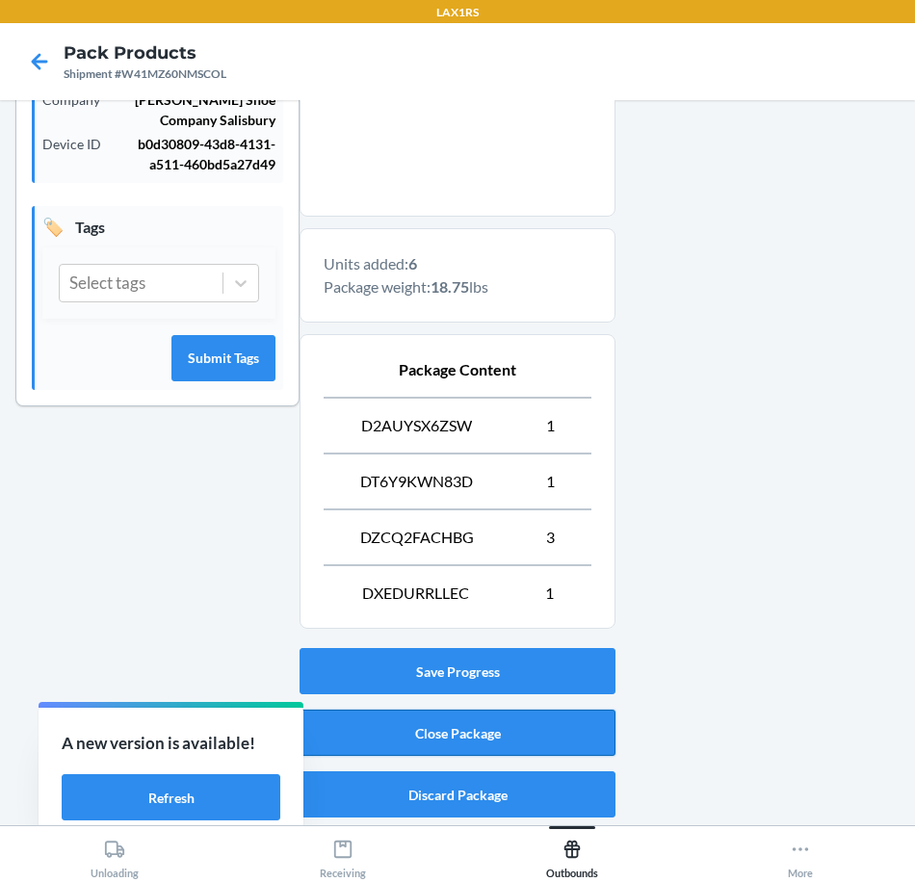
click at [533, 740] on button "Close Package" at bounding box center [457, 732] width 316 height 46
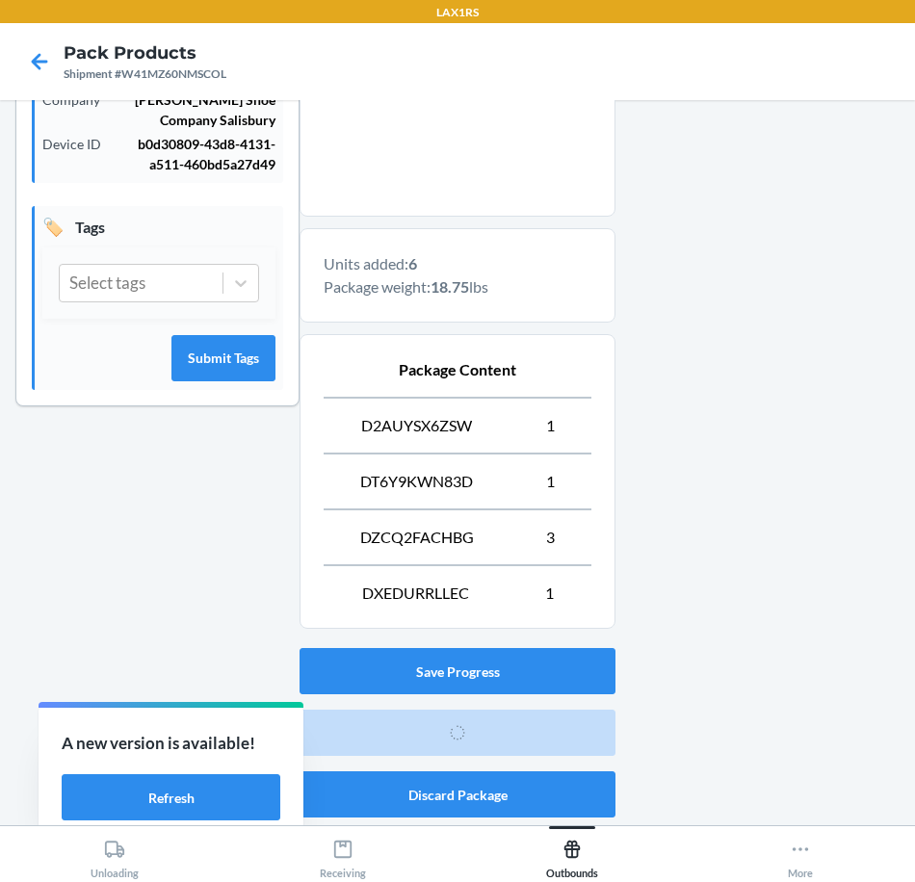
scroll to position [65, 0]
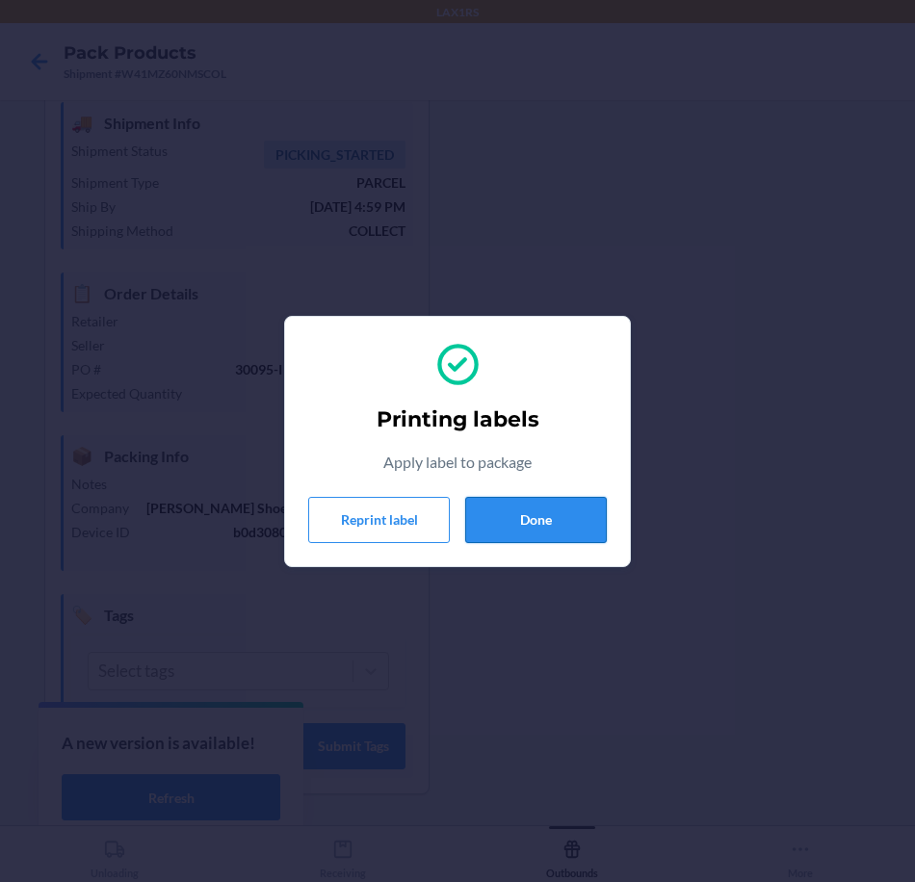
click at [580, 529] on button "Done" at bounding box center [536, 520] width 142 height 46
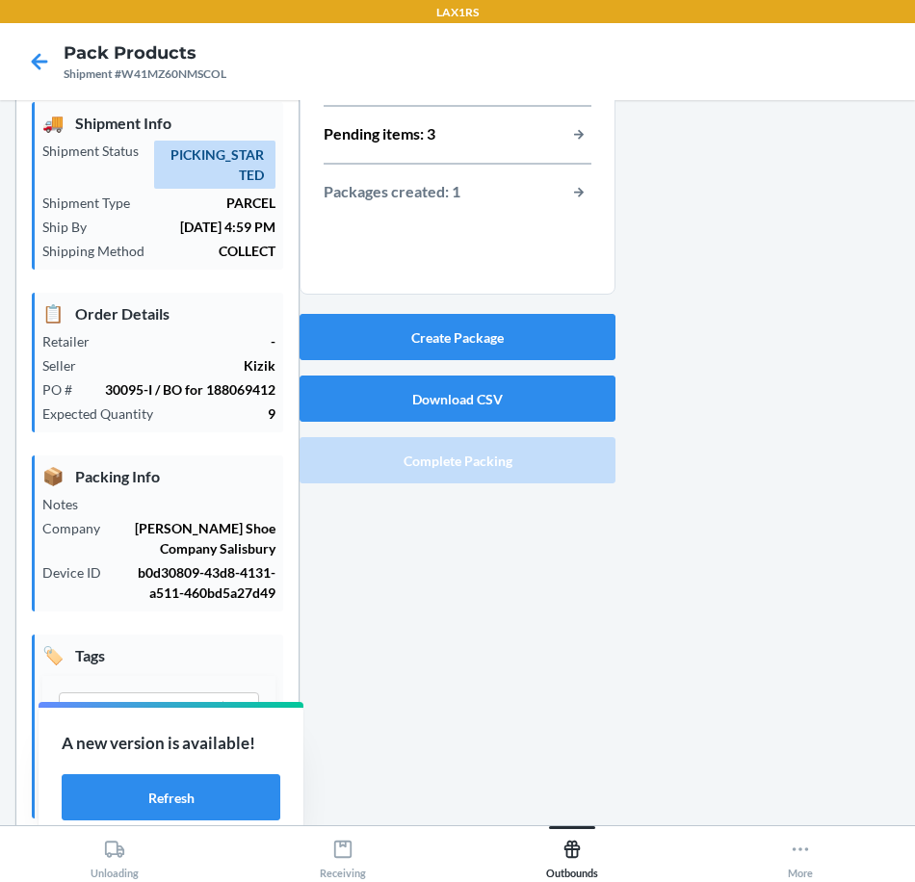
scroll to position [0, 0]
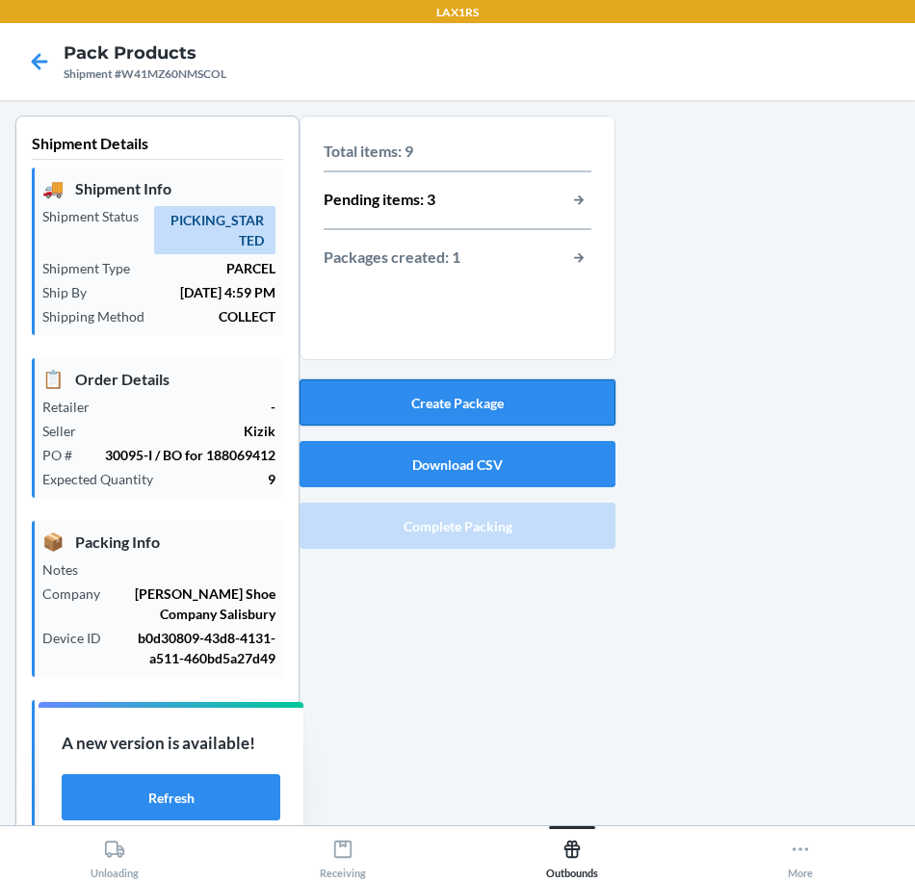
click at [586, 413] on button "Create Package" at bounding box center [457, 402] width 316 height 46
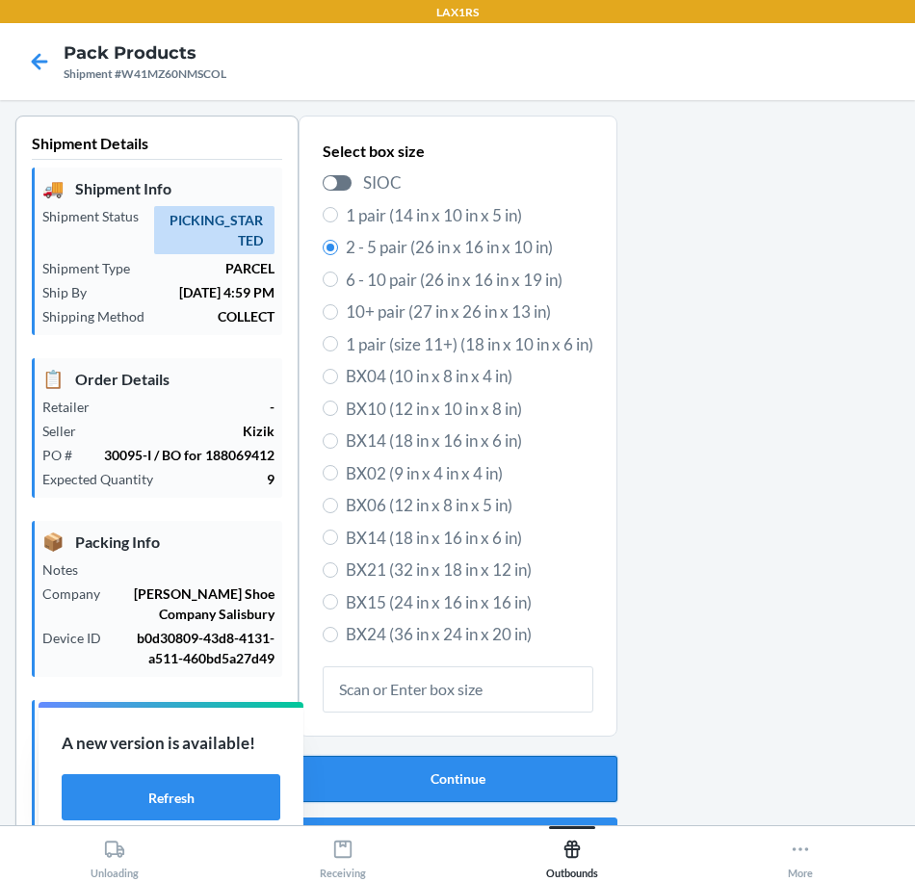
click at [485, 782] on button "Continue" at bounding box center [457, 779] width 319 height 46
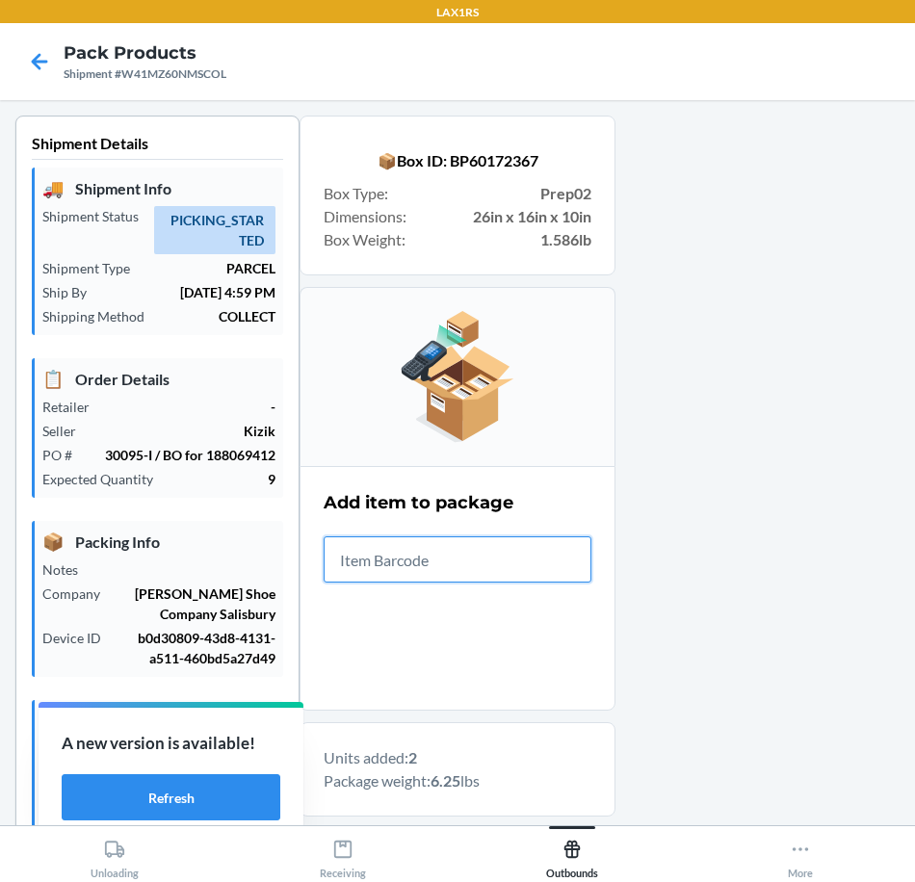
scroll to position [382, 0]
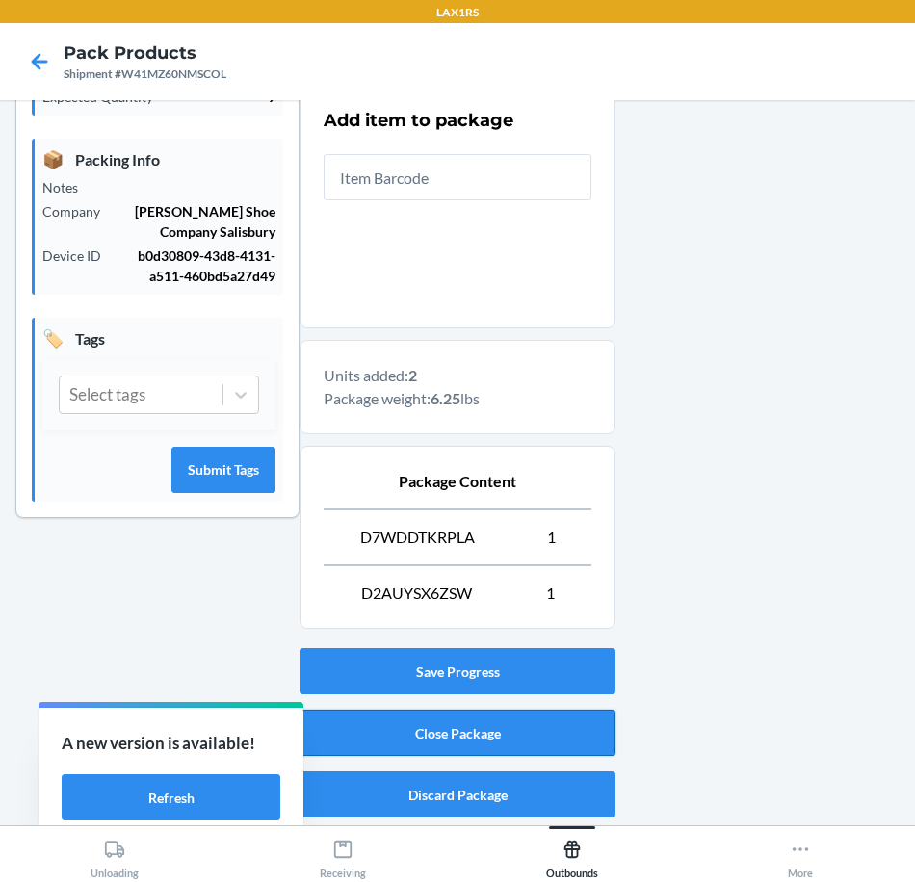
click at [579, 739] on button "Close Package" at bounding box center [457, 732] width 316 height 46
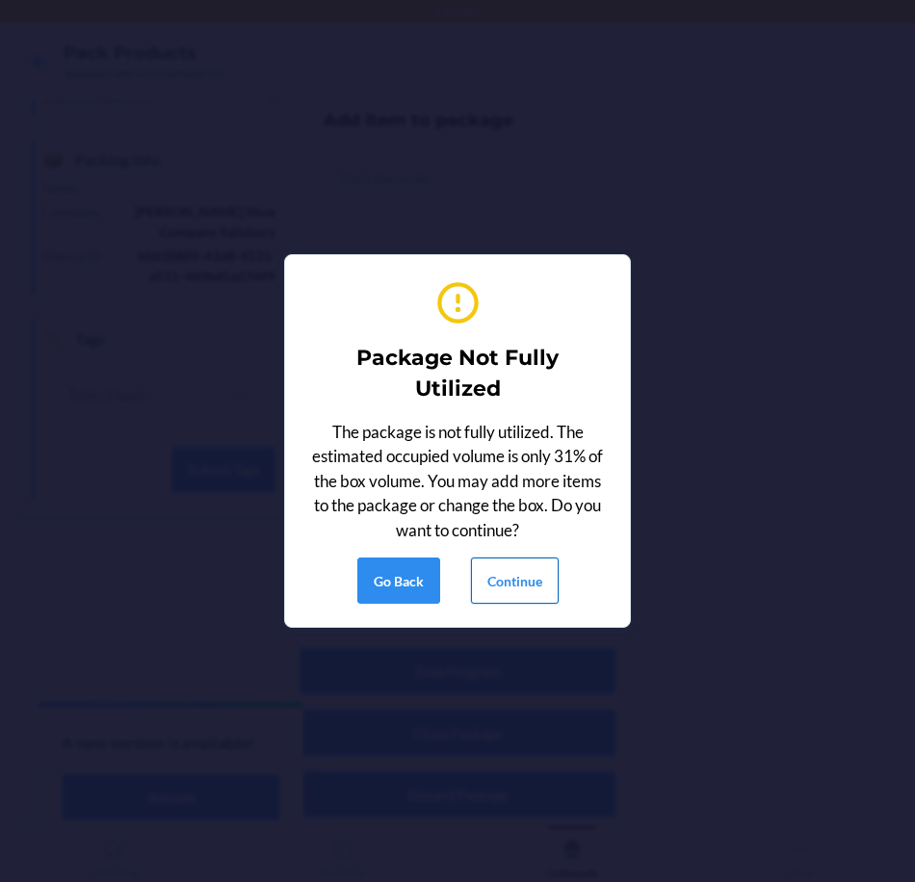
click at [497, 573] on button "Continue" at bounding box center [515, 580] width 88 height 46
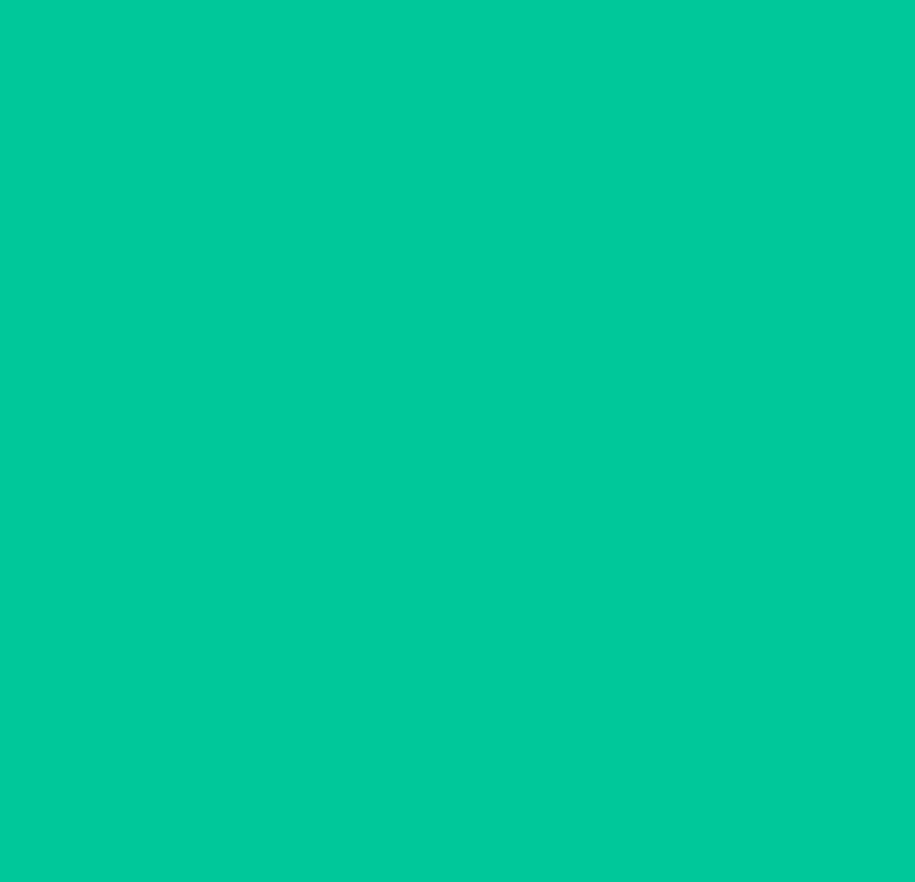
scroll to position [65, 0]
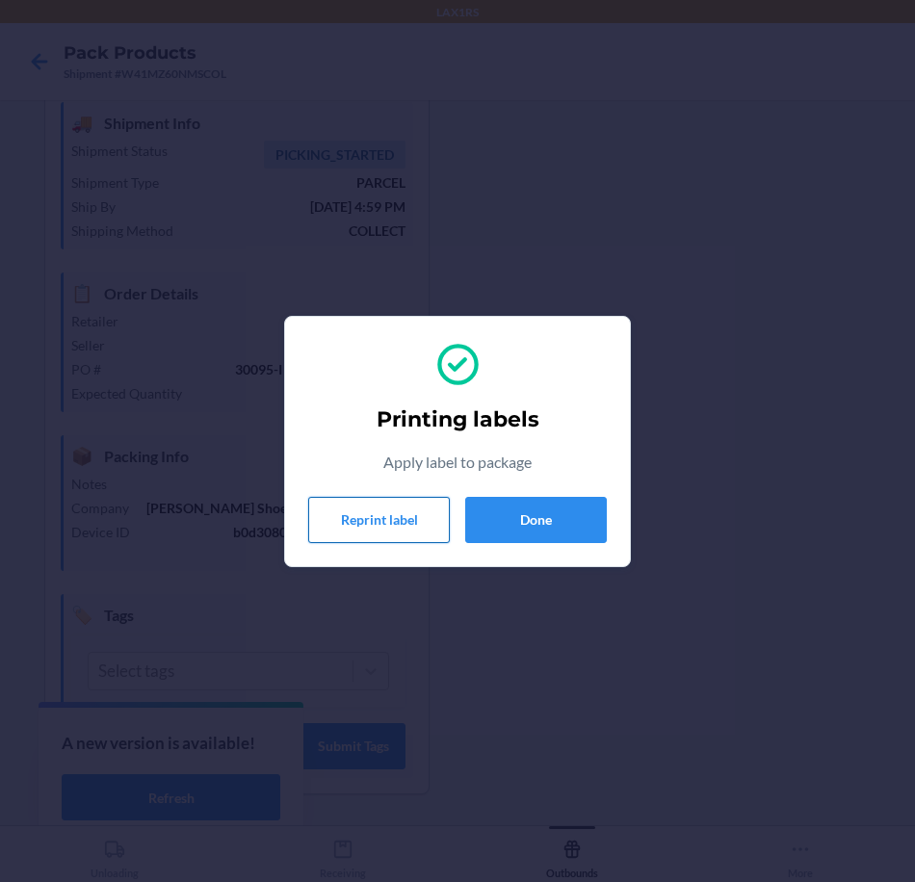
click at [332, 523] on button "Reprint label" at bounding box center [379, 520] width 142 height 46
click at [366, 528] on button "Reprint label" at bounding box center [379, 520] width 142 height 46
click at [526, 516] on button "Done" at bounding box center [536, 520] width 142 height 46
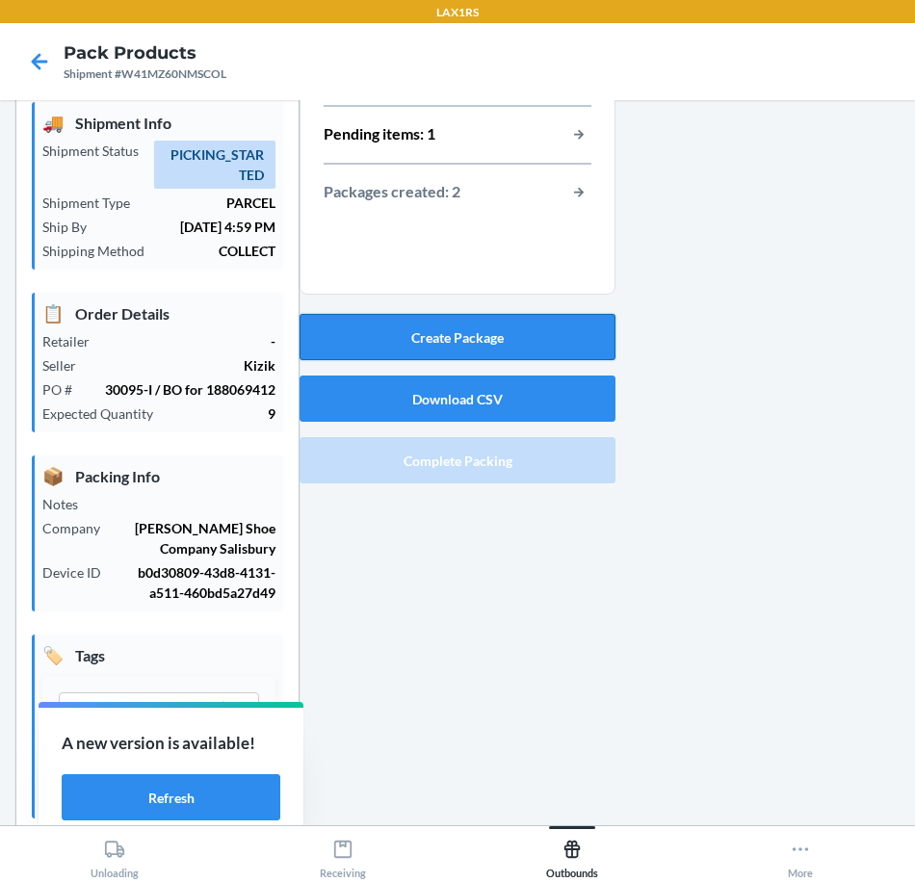
click at [543, 351] on button "Create Package" at bounding box center [457, 337] width 316 height 46
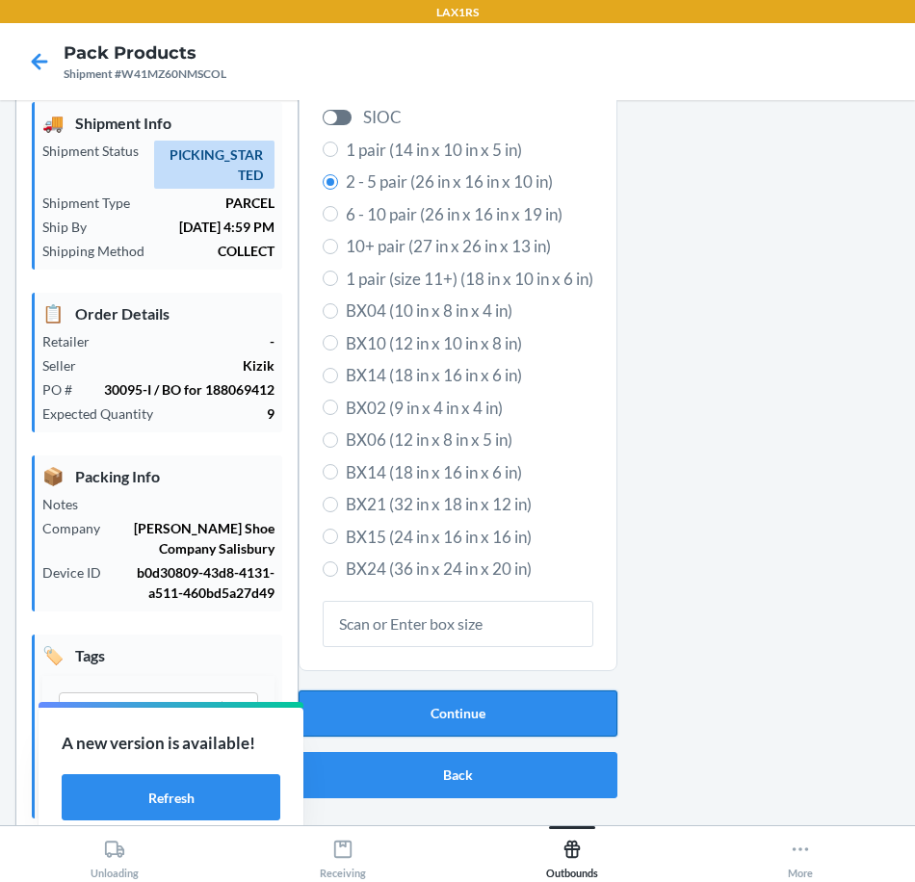
click at [540, 728] on button "Continue" at bounding box center [457, 713] width 319 height 46
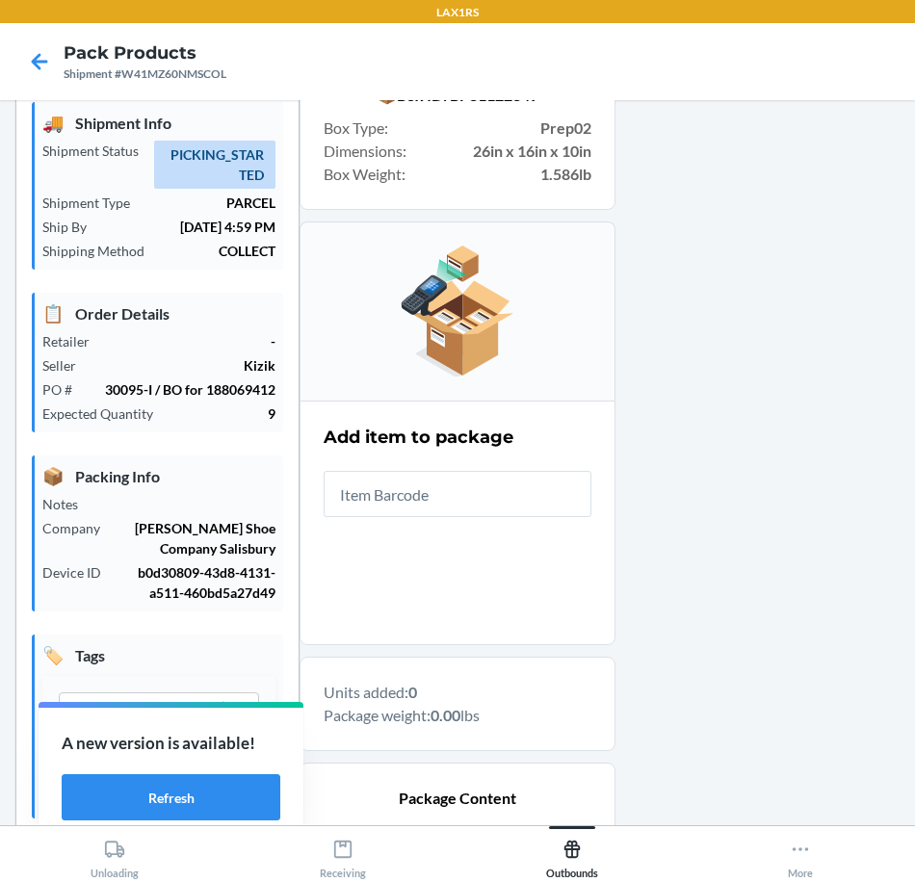
scroll to position [288, 0]
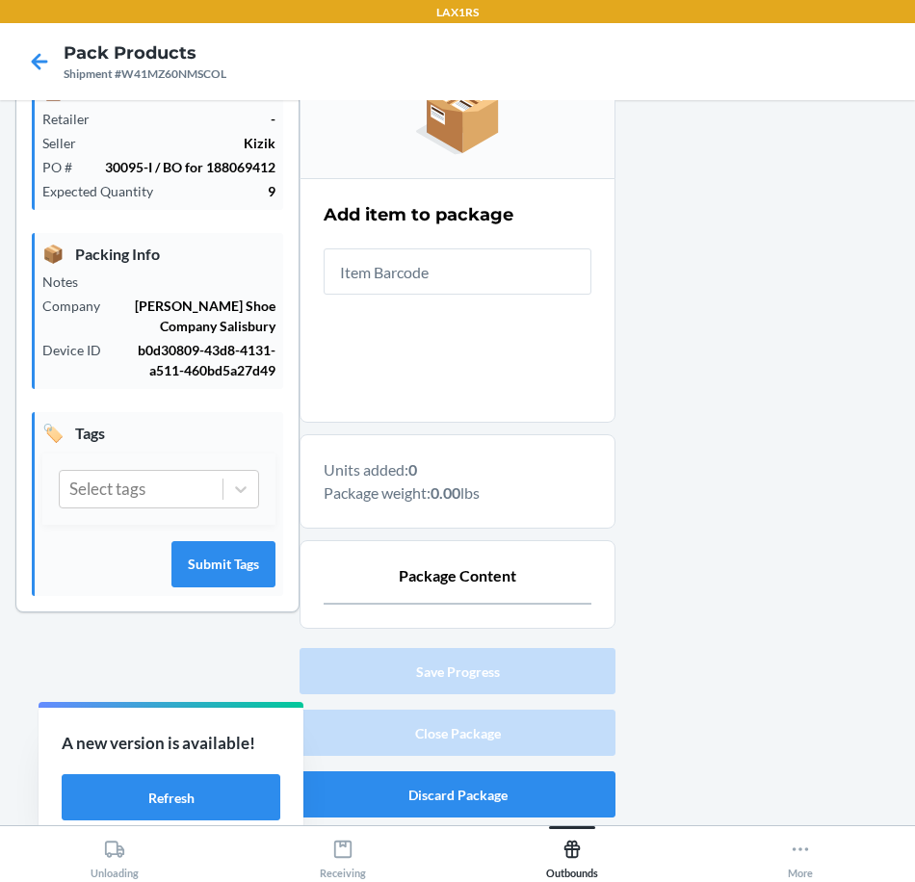
click at [495, 284] on input "text" at bounding box center [457, 271] width 268 height 46
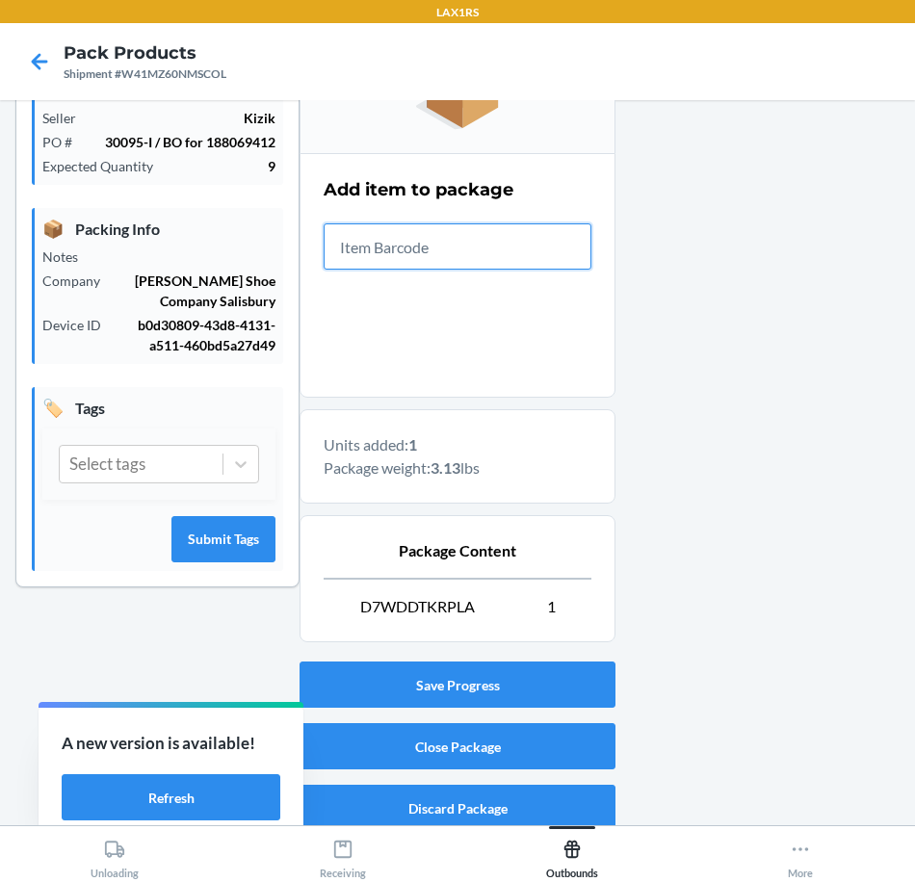
scroll to position [326, 0]
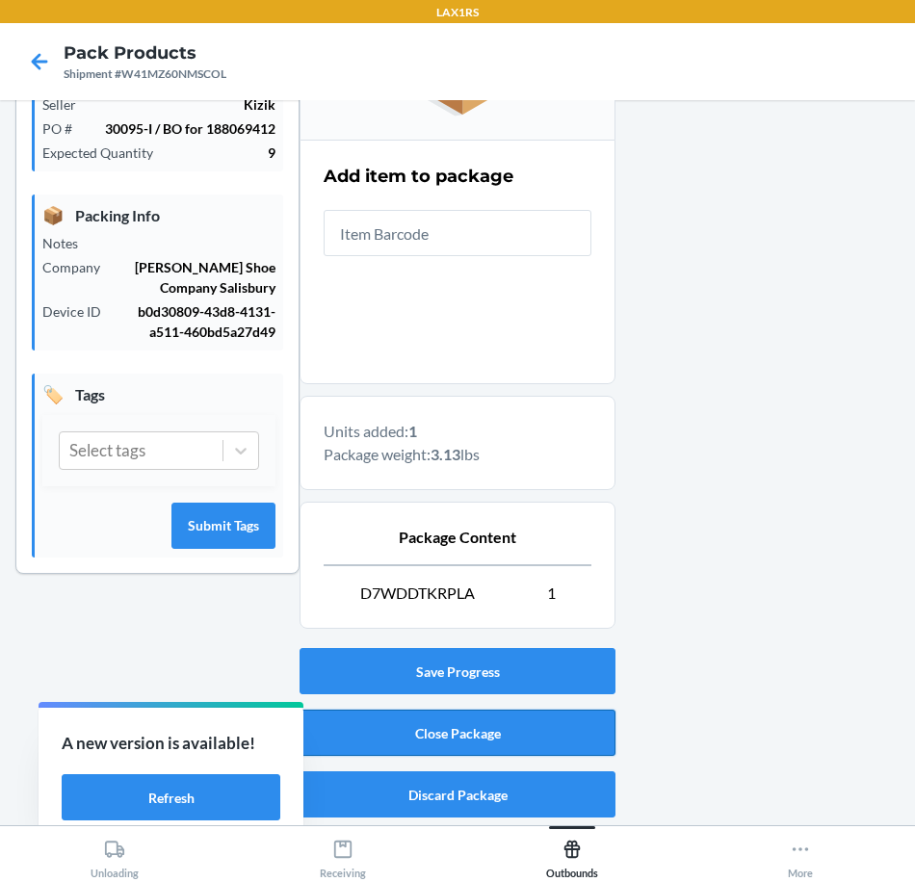
click at [573, 728] on button "Close Package" at bounding box center [457, 732] width 316 height 46
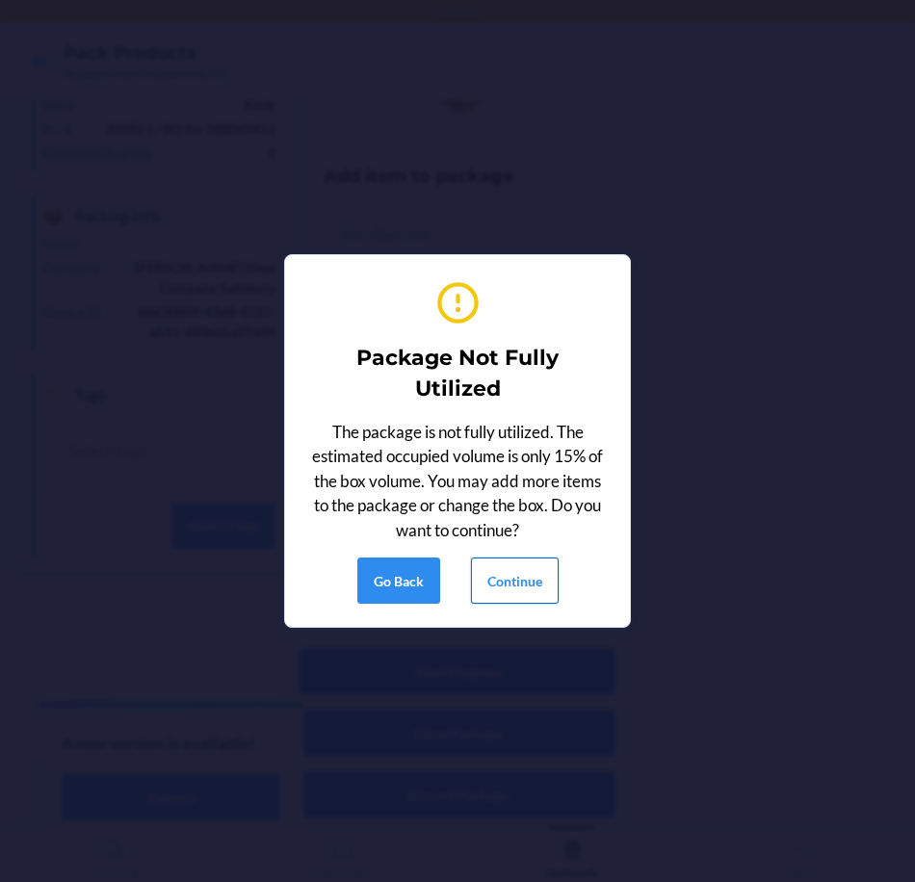
click at [495, 560] on button "Continue" at bounding box center [515, 580] width 88 height 46
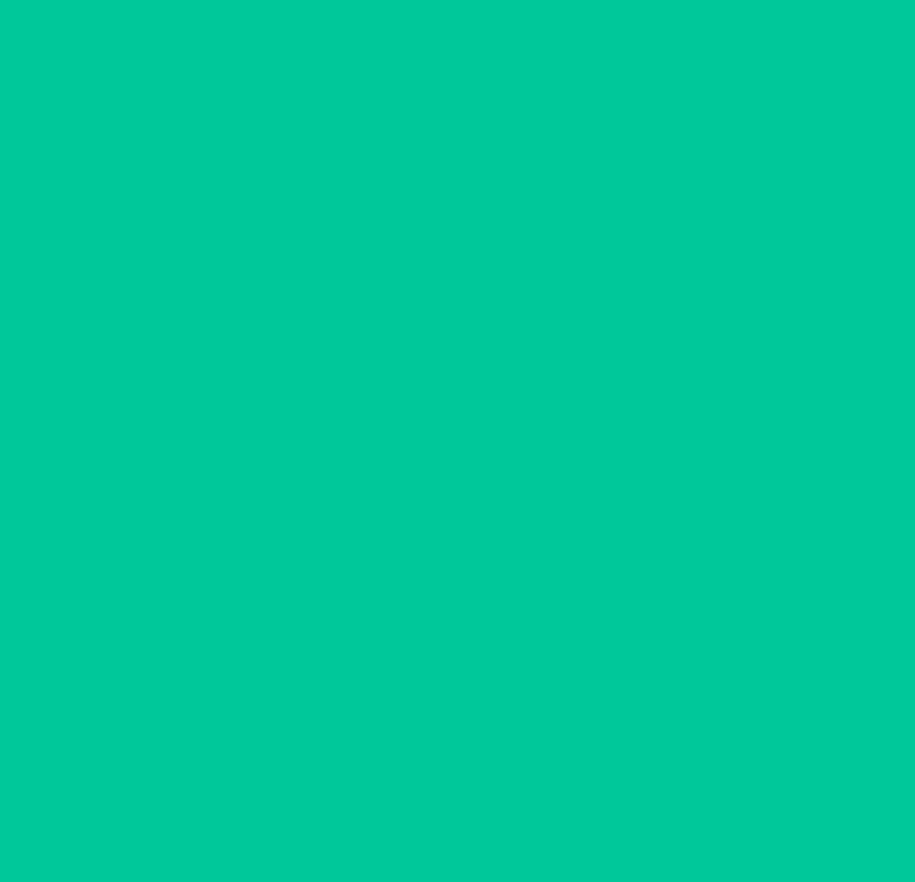
scroll to position [65, 0]
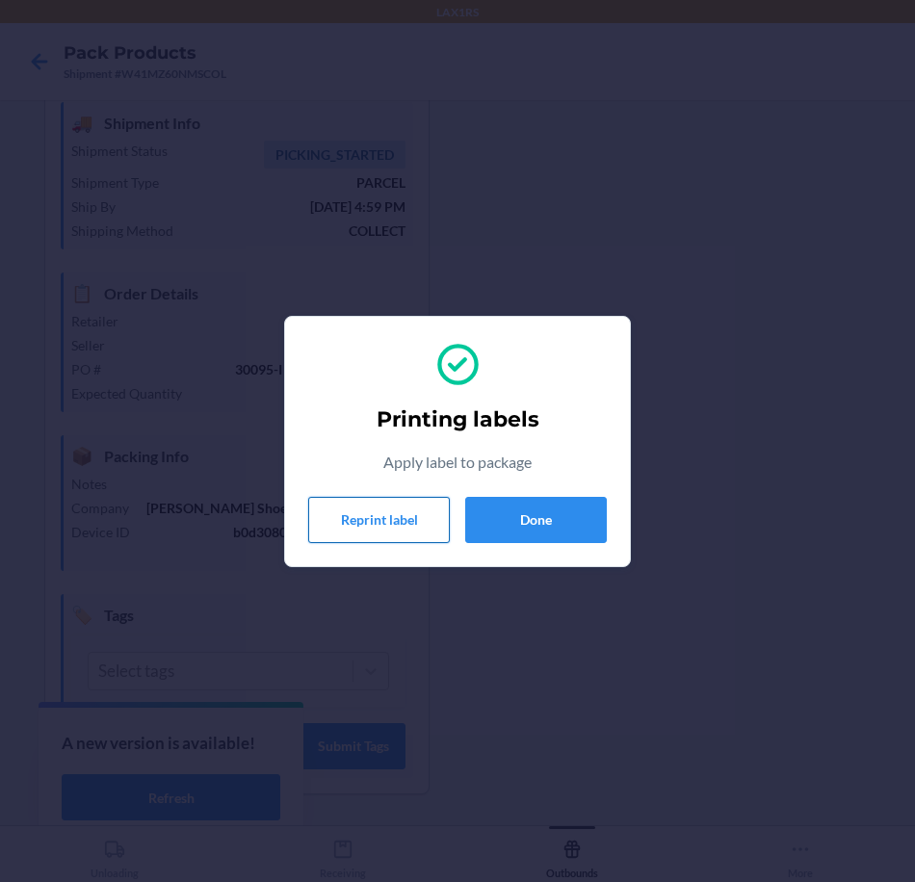
click at [382, 541] on button "Reprint label" at bounding box center [379, 520] width 142 height 46
click at [398, 529] on button "Reprint label" at bounding box center [379, 520] width 142 height 46
drag, startPoint x: 400, startPoint y: 525, endPoint x: 410, endPoint y: 525, distance: 10.6
click at [402, 525] on button "Reprint label" at bounding box center [379, 520] width 142 height 46
click at [354, 512] on button "Reprint label" at bounding box center [379, 520] width 142 height 46
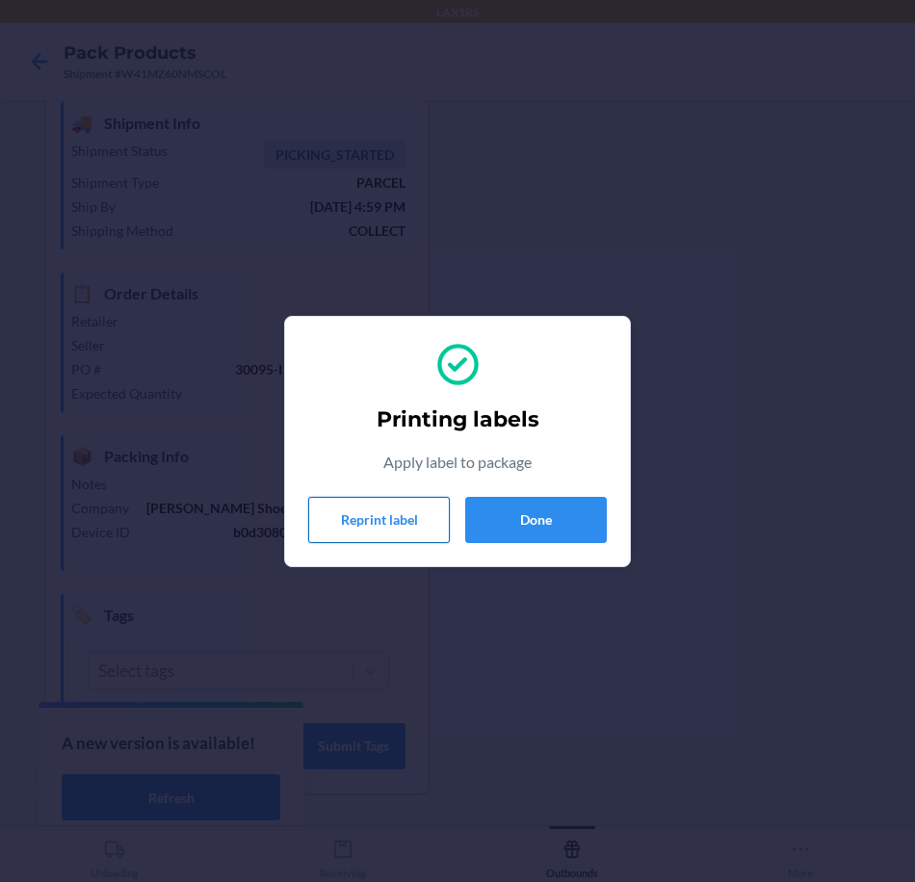
click at [374, 509] on button "Reprint label" at bounding box center [379, 520] width 142 height 46
click at [415, 537] on button "Reprint label" at bounding box center [379, 520] width 142 height 46
click at [400, 528] on button "Reprint label" at bounding box center [379, 520] width 142 height 46
click at [390, 512] on button "Reprint label" at bounding box center [379, 520] width 142 height 46
click at [399, 521] on button "Reprint label" at bounding box center [379, 520] width 142 height 46
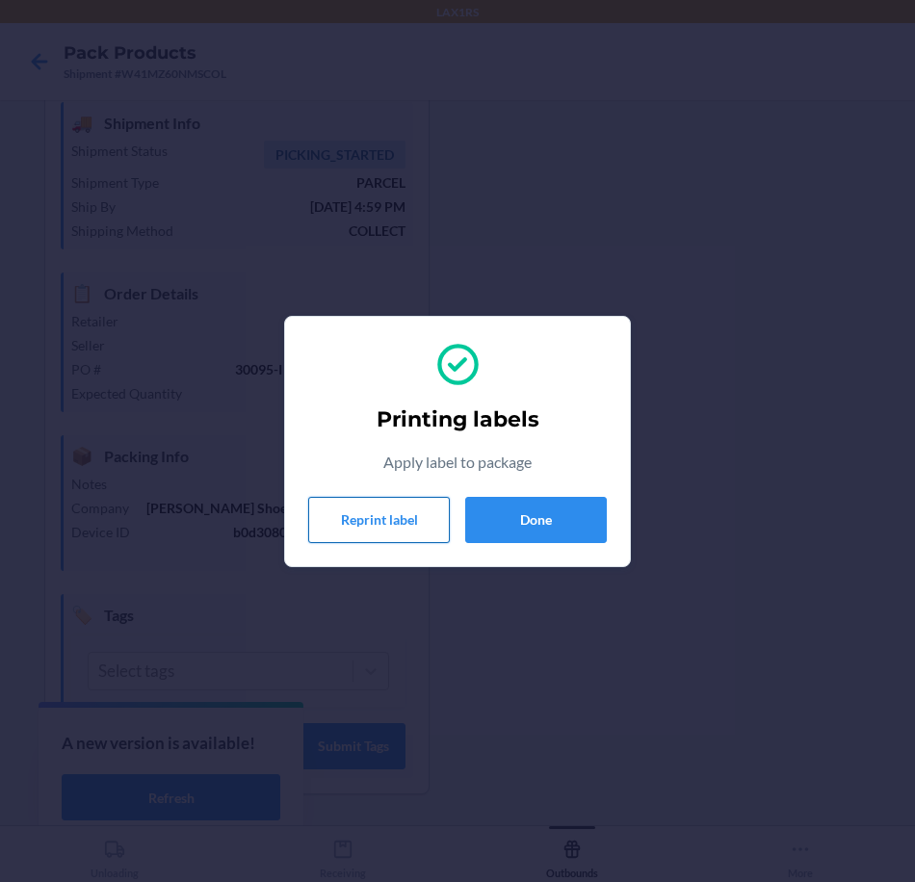
click at [399, 520] on button "Reprint label" at bounding box center [379, 520] width 142 height 46
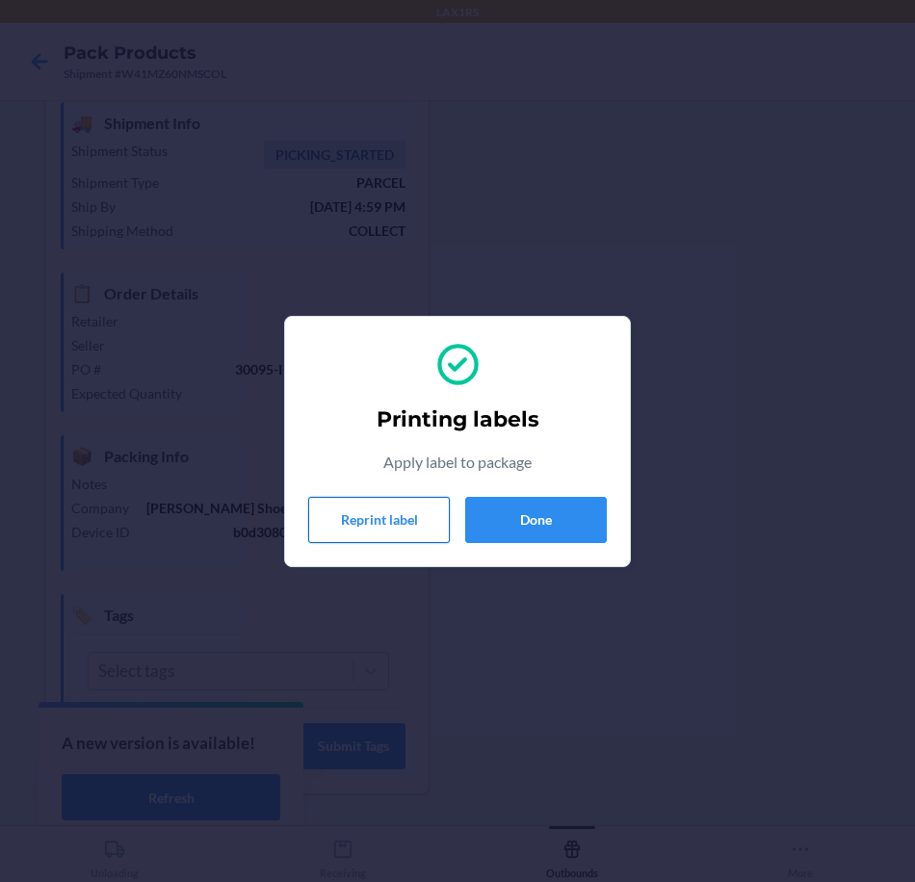
click at [414, 534] on button "Reprint label" at bounding box center [379, 520] width 142 height 46
click at [385, 519] on button "Reprint label" at bounding box center [379, 520] width 142 height 46
click at [539, 529] on button "Done" at bounding box center [536, 520] width 142 height 46
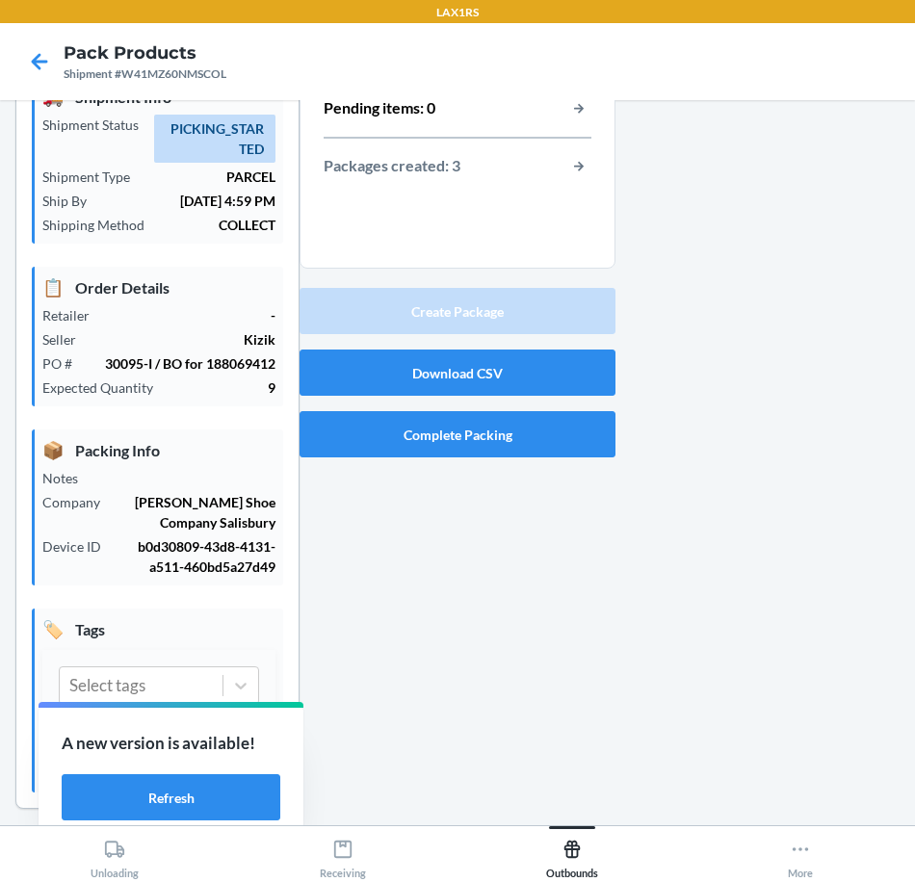
scroll to position [106, 0]
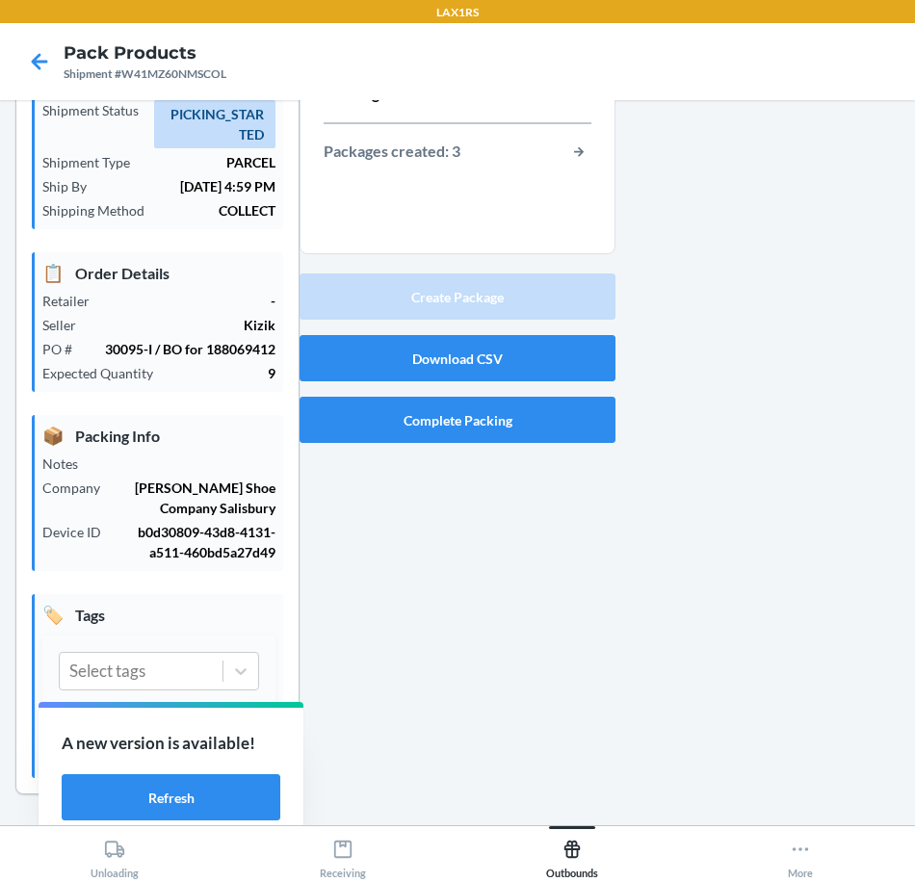
click at [155, 520] on div "📦 Packing Info Notes Company [PERSON_NAME] Shoe Company Salisbury Device ID b0d…" at bounding box center [157, 493] width 251 height 156
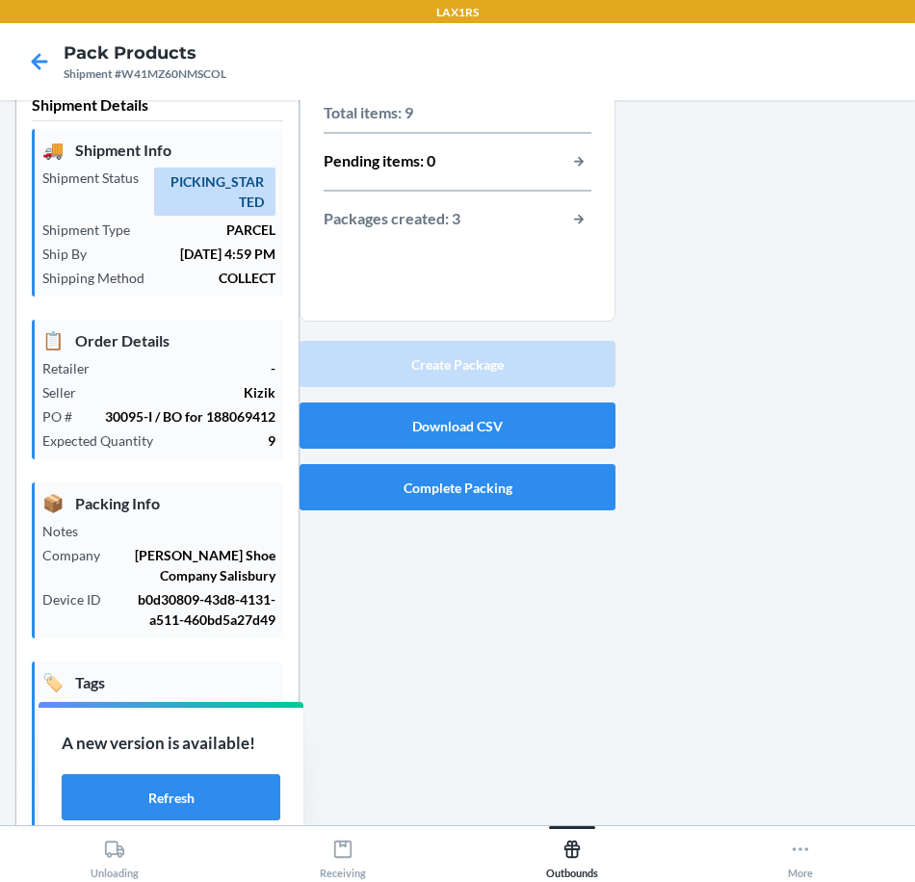
scroll to position [0, 0]
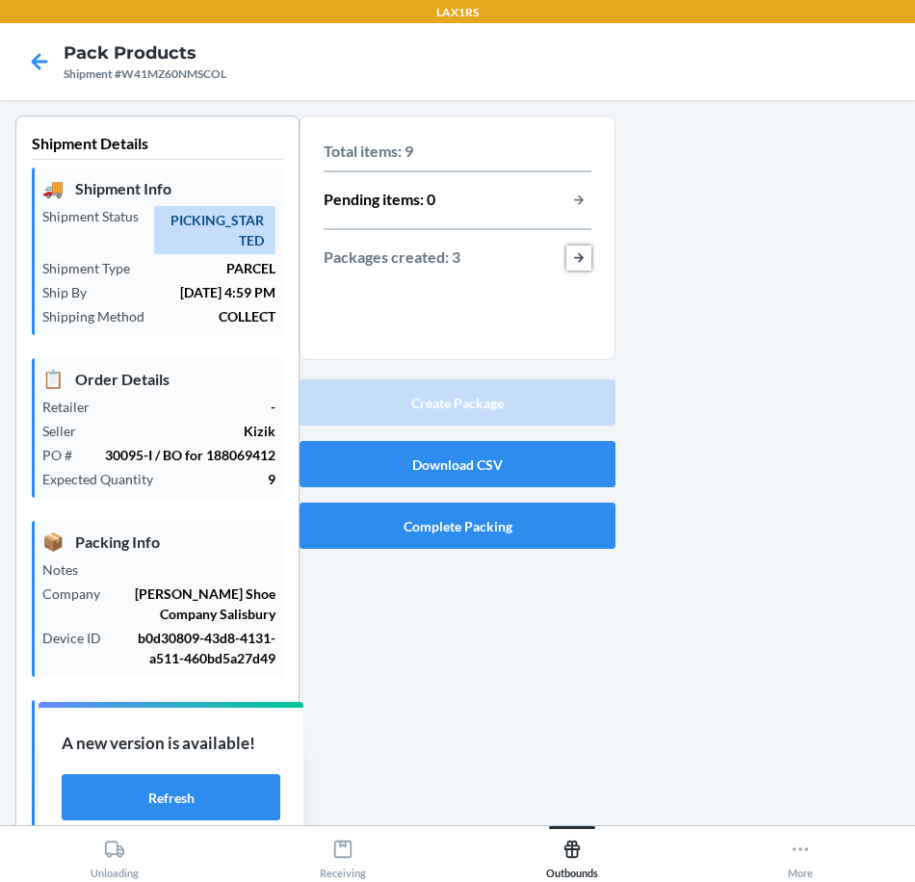
click at [572, 263] on button "button-view-packages-created" at bounding box center [578, 257] width 25 height 25
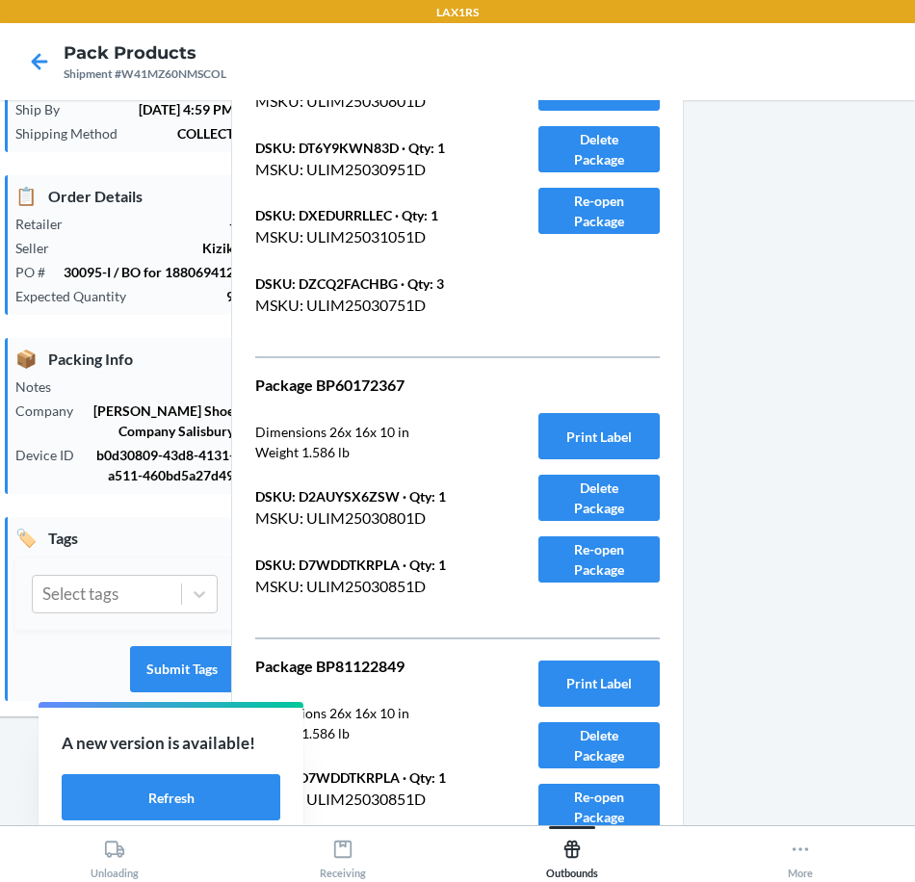
scroll to position [291, 0]
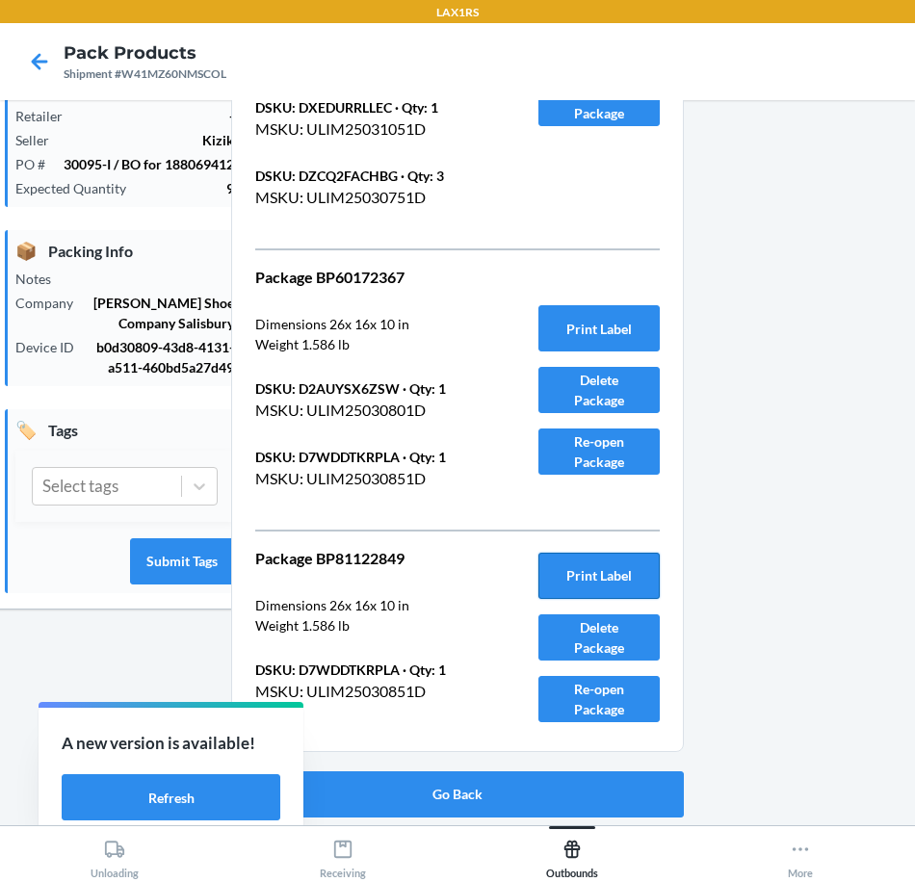
click at [604, 579] on button "Print Label" at bounding box center [598, 576] width 121 height 46
click at [572, 789] on button "Go Back" at bounding box center [457, 794] width 452 height 46
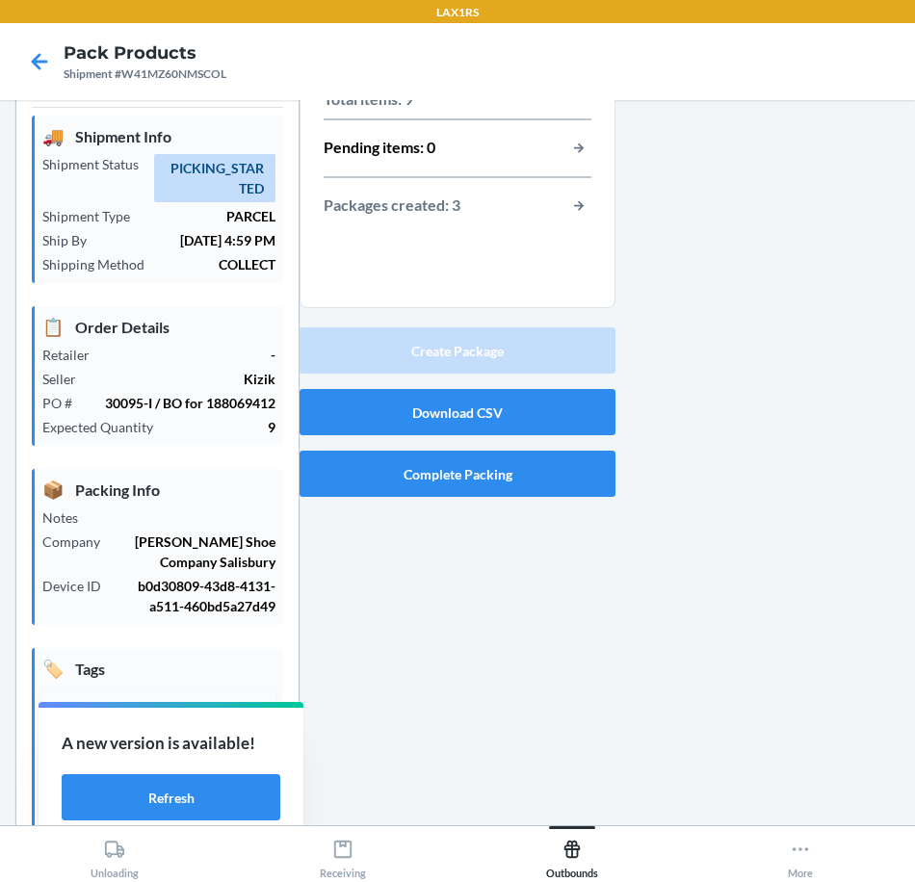
scroll to position [0, 0]
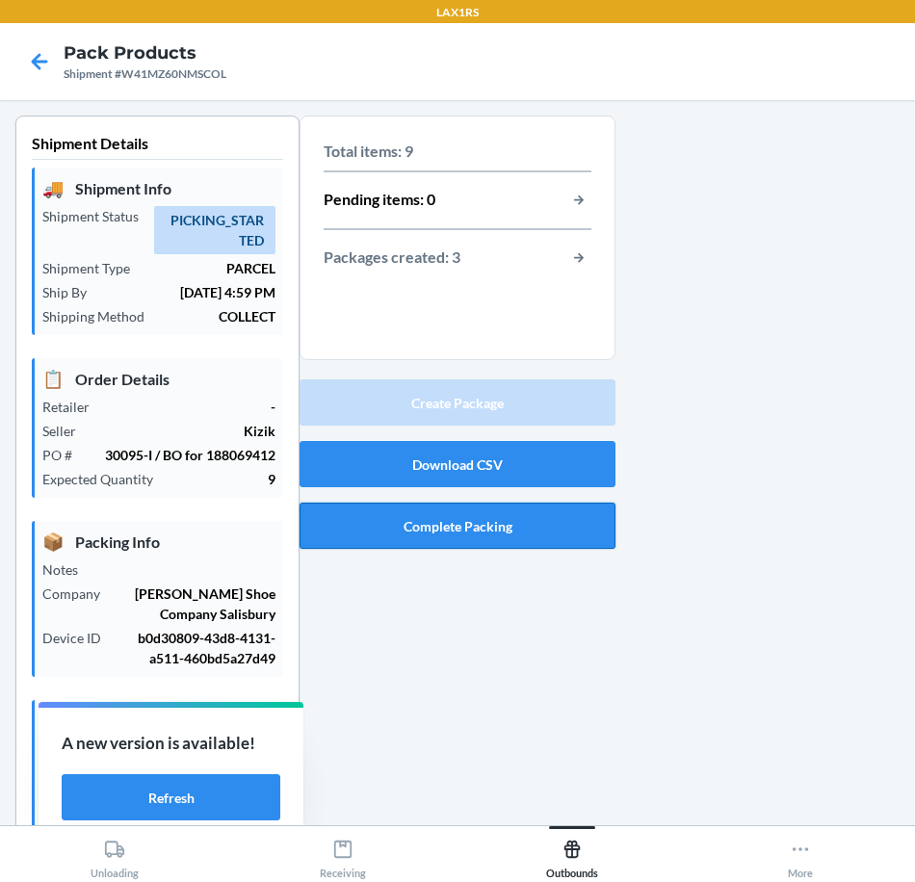
click at [538, 527] on button "Complete Packing" at bounding box center [457, 526] width 316 height 46
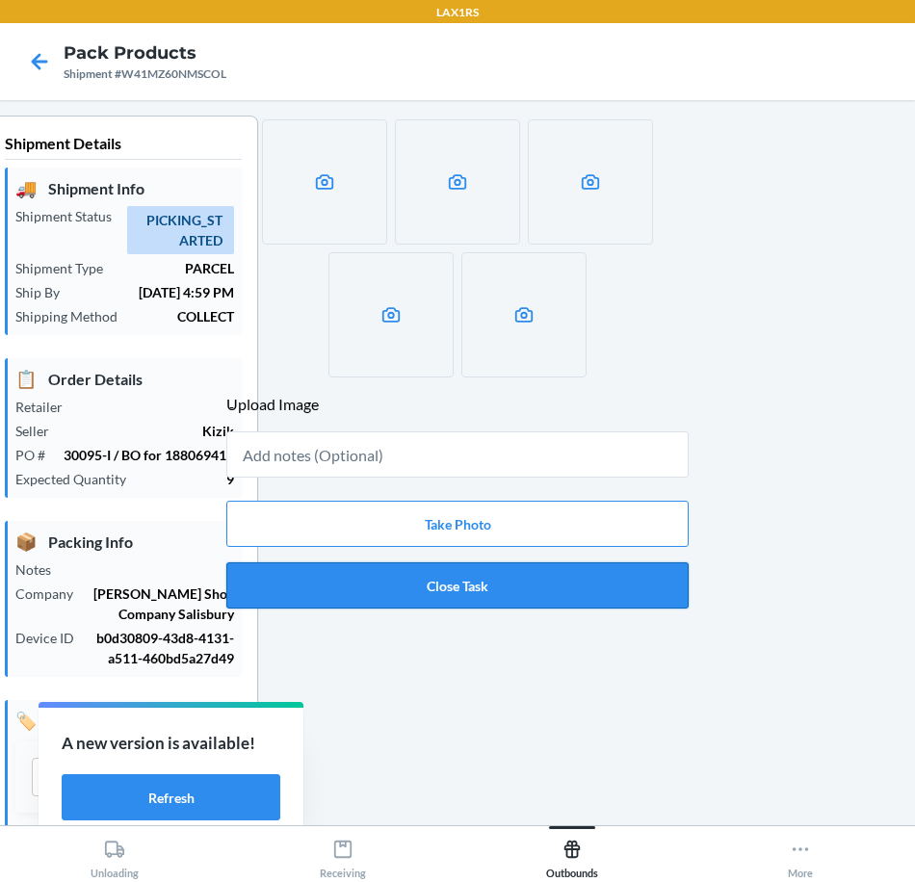
click at [611, 587] on button "Close Task" at bounding box center [457, 585] width 462 height 46
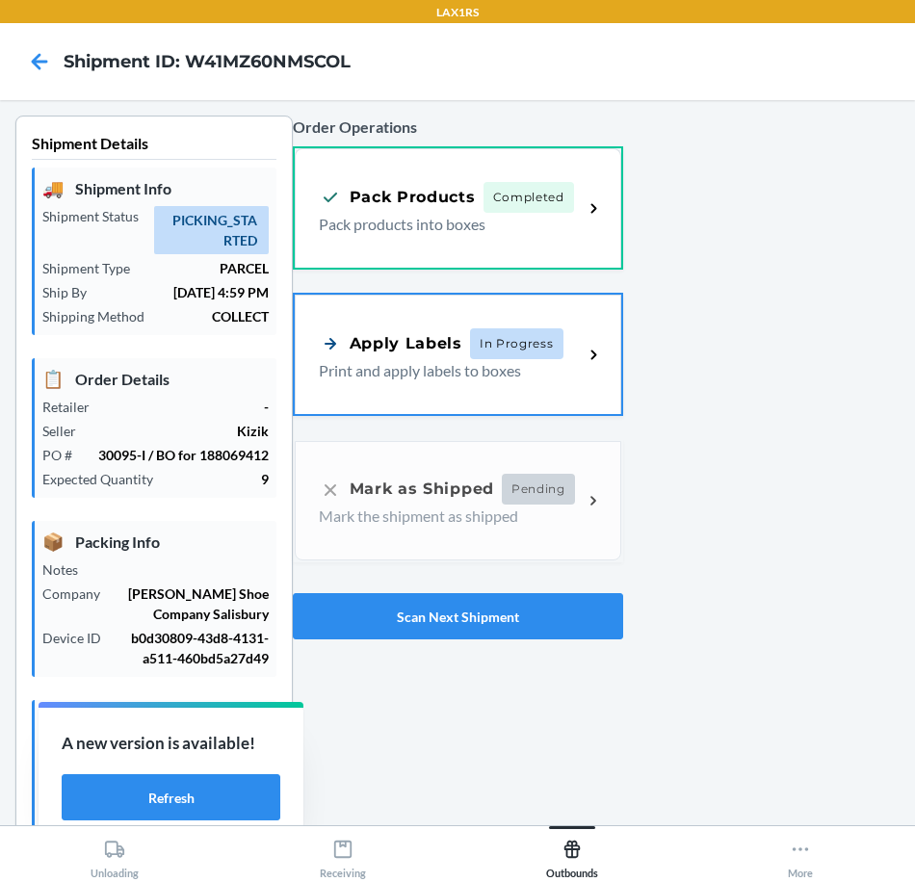
click at [443, 376] on p "Print and apply labels to boxes" at bounding box center [443, 370] width 249 height 23
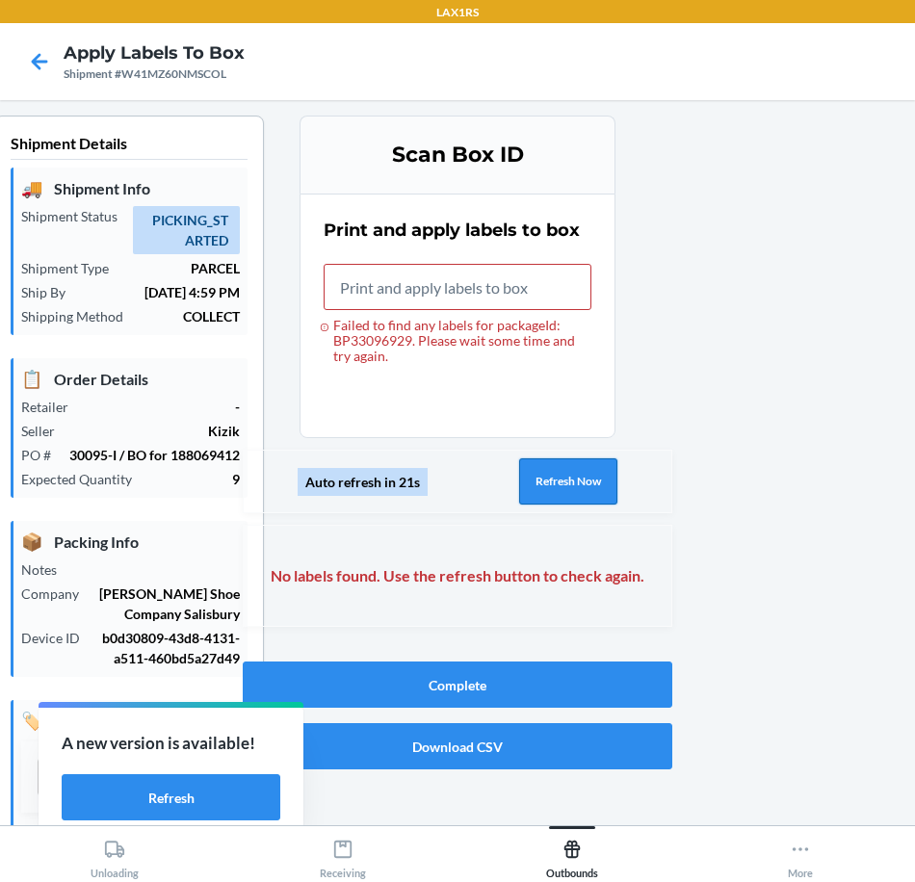
click at [598, 485] on button "Refresh Now" at bounding box center [568, 481] width 98 height 46
click at [587, 486] on button "Refresh Now" at bounding box center [568, 481] width 98 height 46
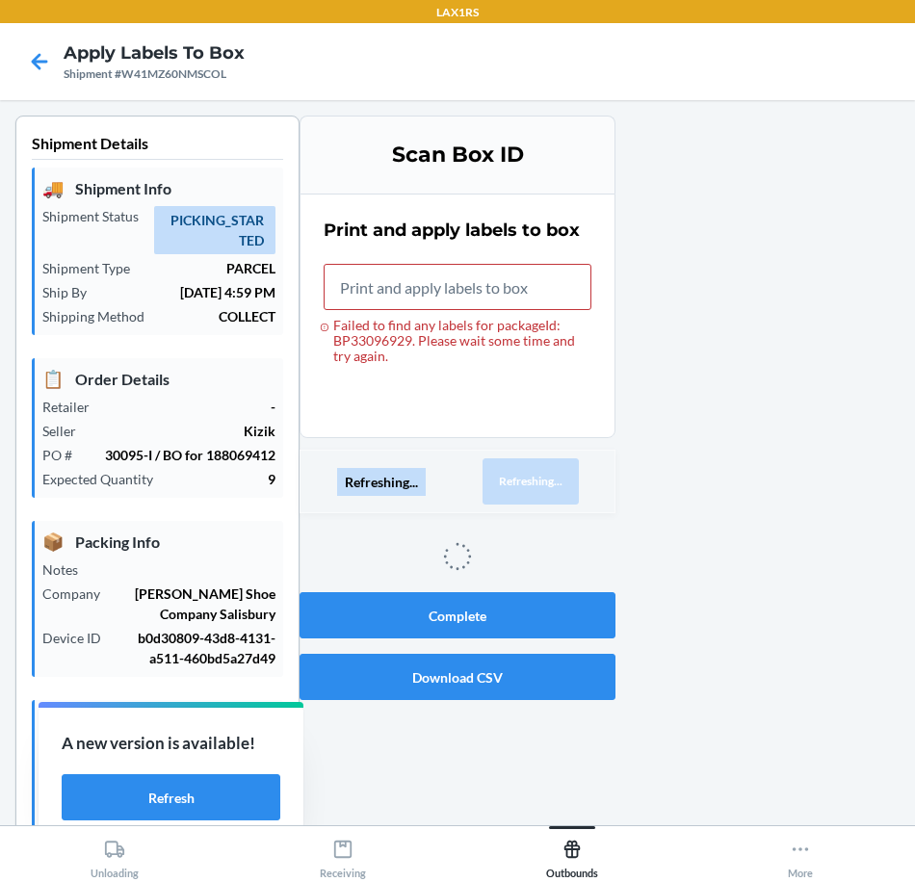
click at [587, 486] on div "Refreshing... Refreshing..." at bounding box center [457, 482] width 316 height 64
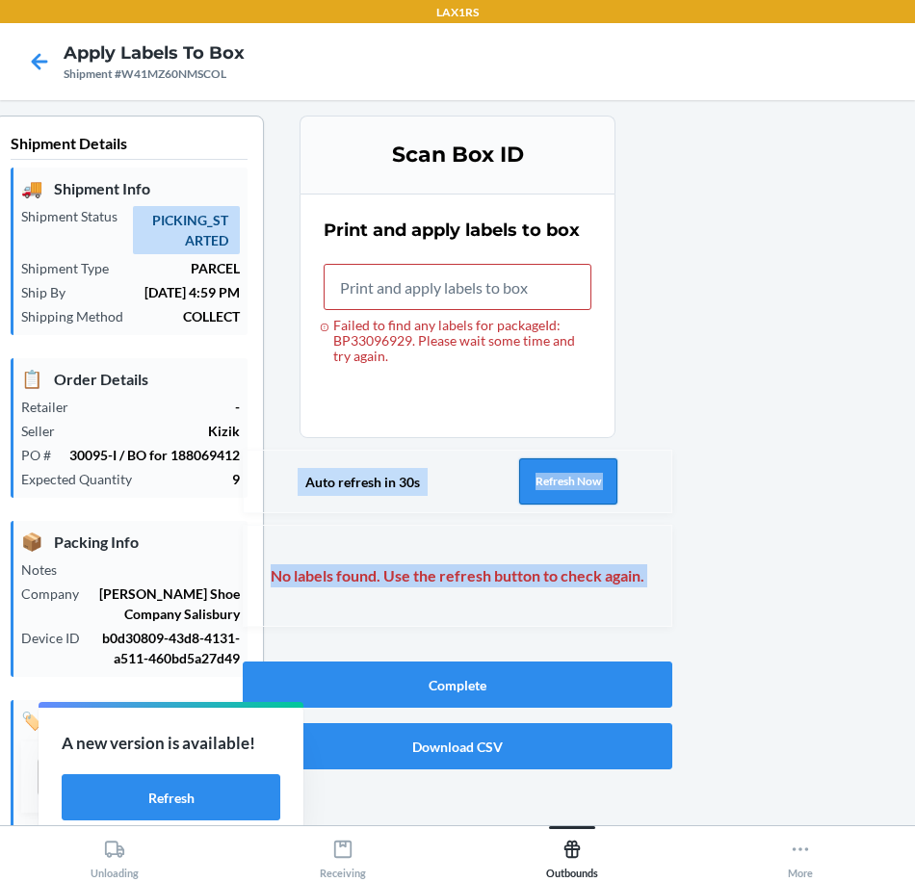
drag, startPoint x: 587, startPoint y: 486, endPoint x: 564, endPoint y: 486, distance: 23.1
click at [564, 486] on button "Refresh Now" at bounding box center [568, 481] width 98 height 46
click at [563, 486] on button "Refresh Now" at bounding box center [568, 481] width 98 height 46
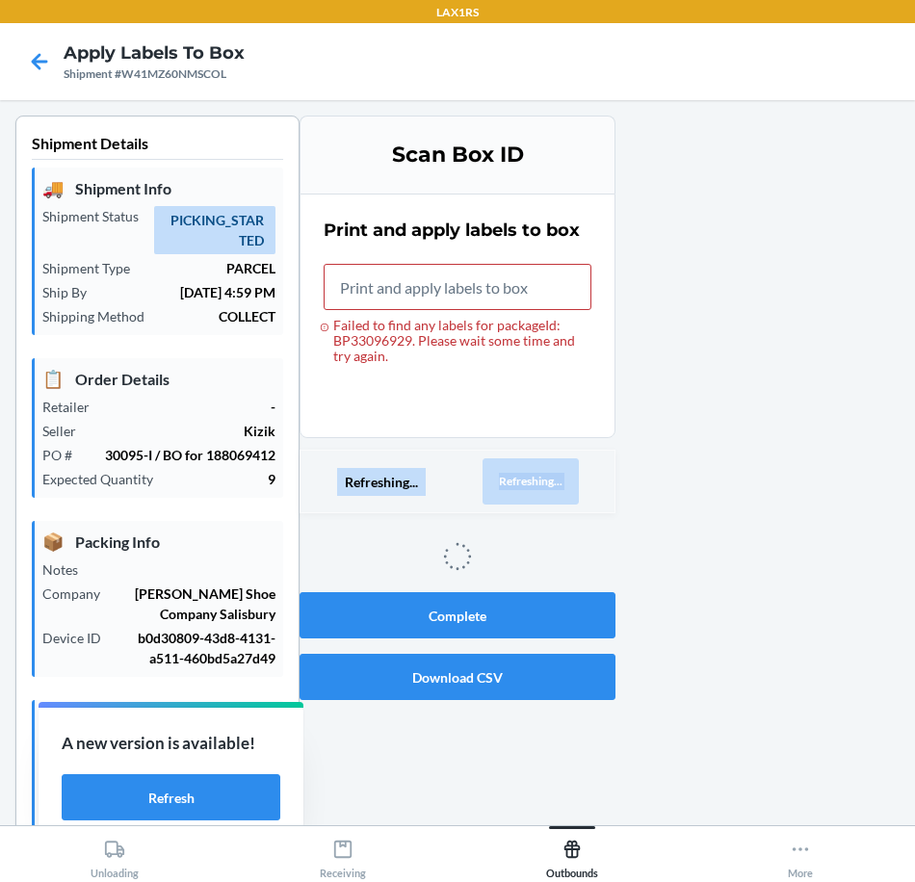
click at [563, 486] on button "Refreshing..." at bounding box center [530, 481] width 96 height 46
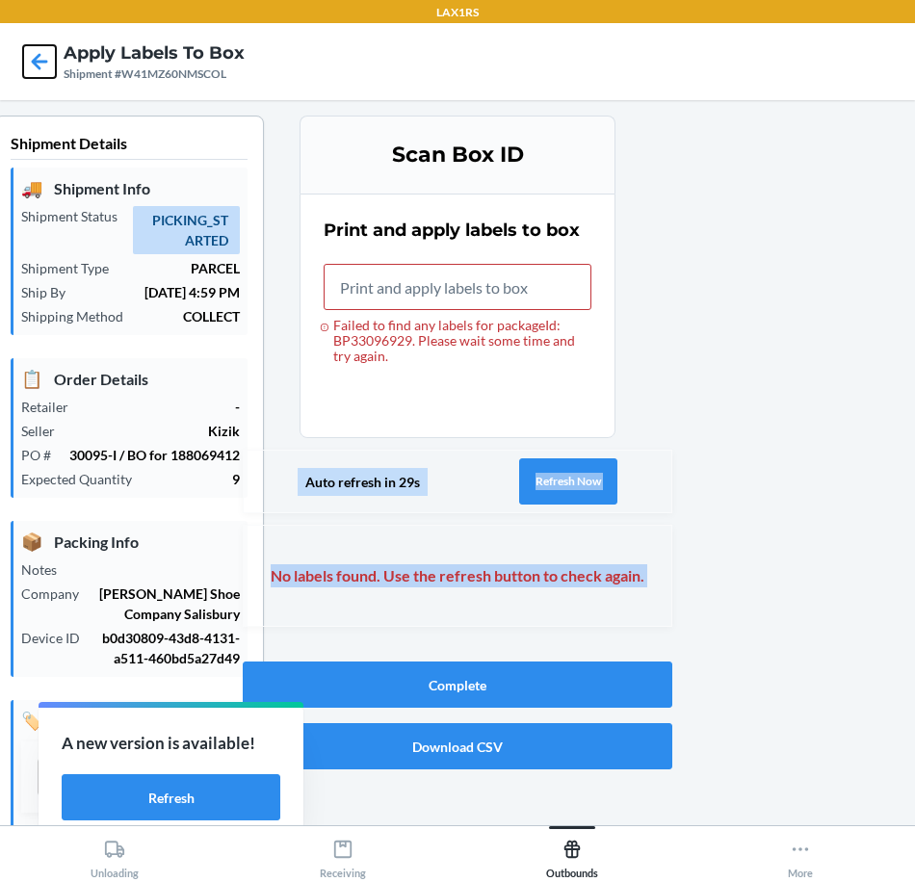
click at [48, 55] on icon at bounding box center [39, 61] width 33 height 33
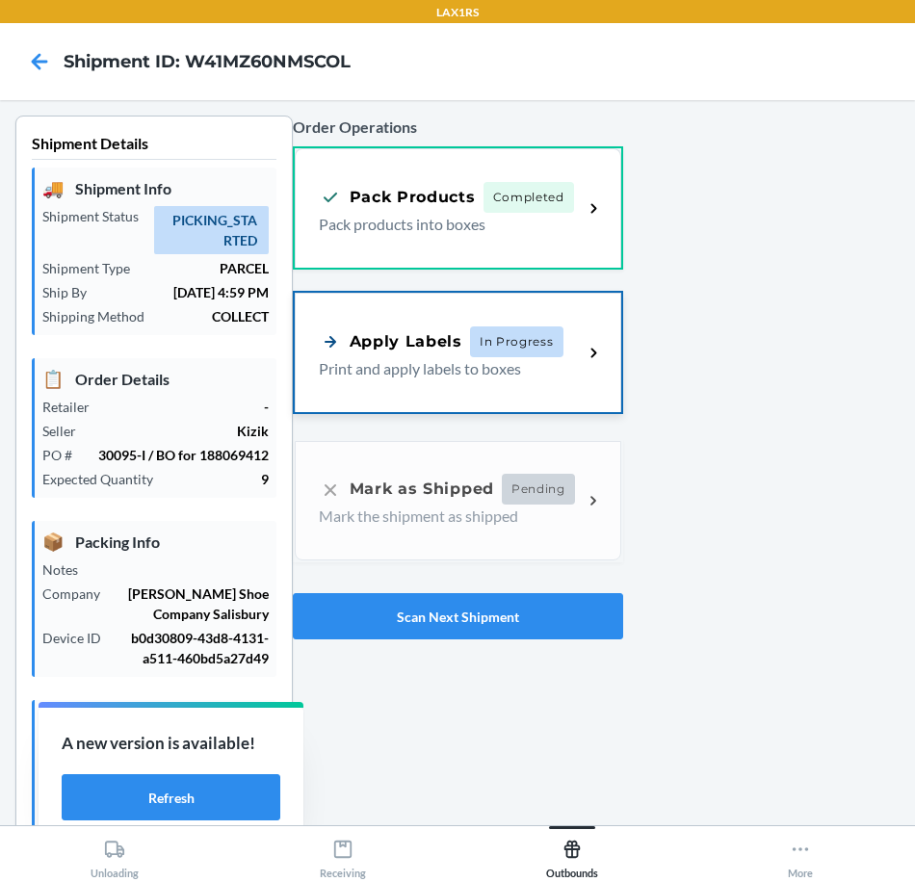
click at [455, 341] on div "Apply Labels In Progress" at bounding box center [441, 341] width 245 height 31
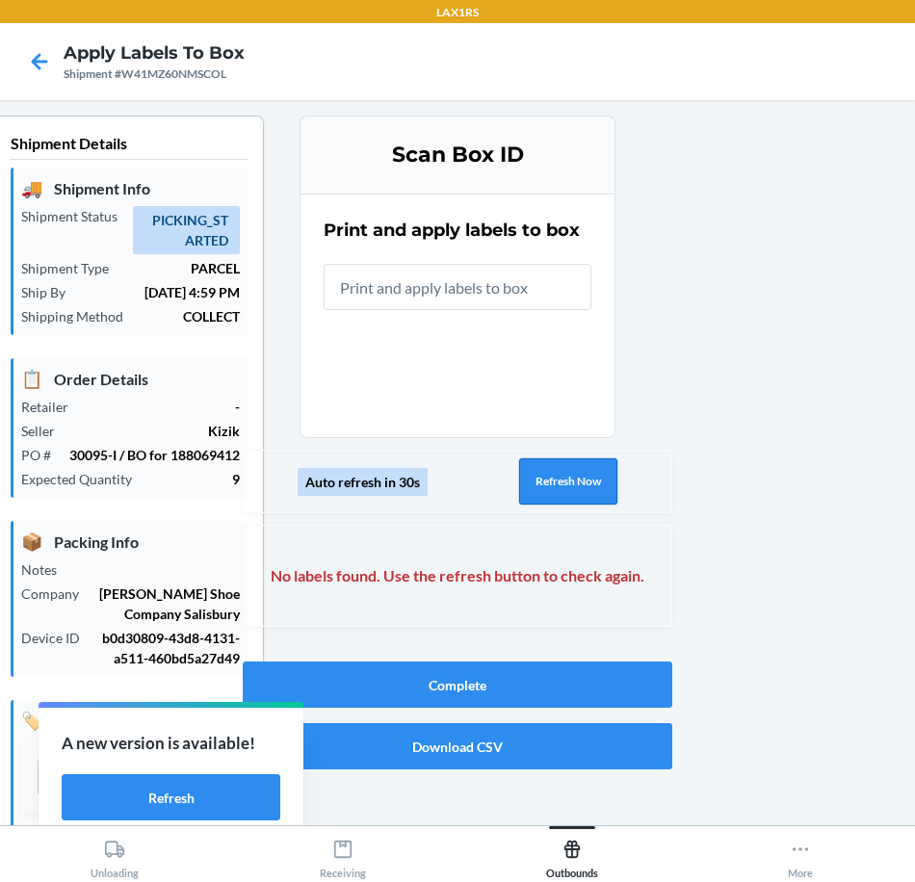
click at [542, 486] on button "Refresh Now" at bounding box center [568, 481] width 98 height 46
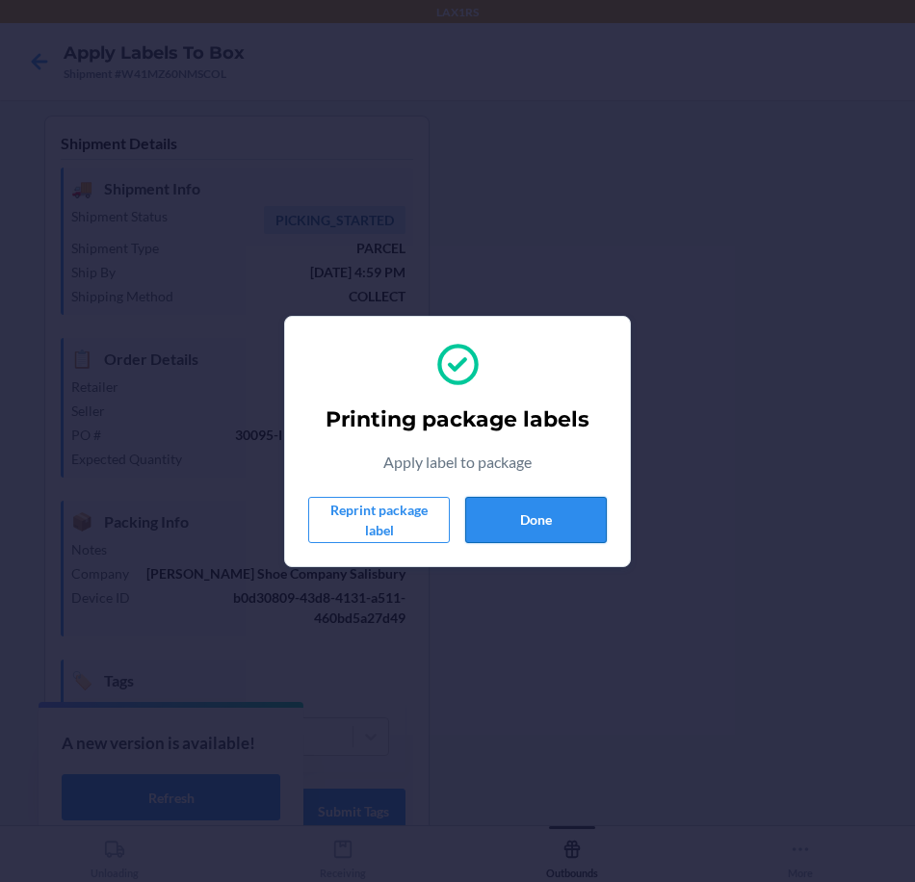
click at [514, 531] on button "Done" at bounding box center [536, 520] width 142 height 46
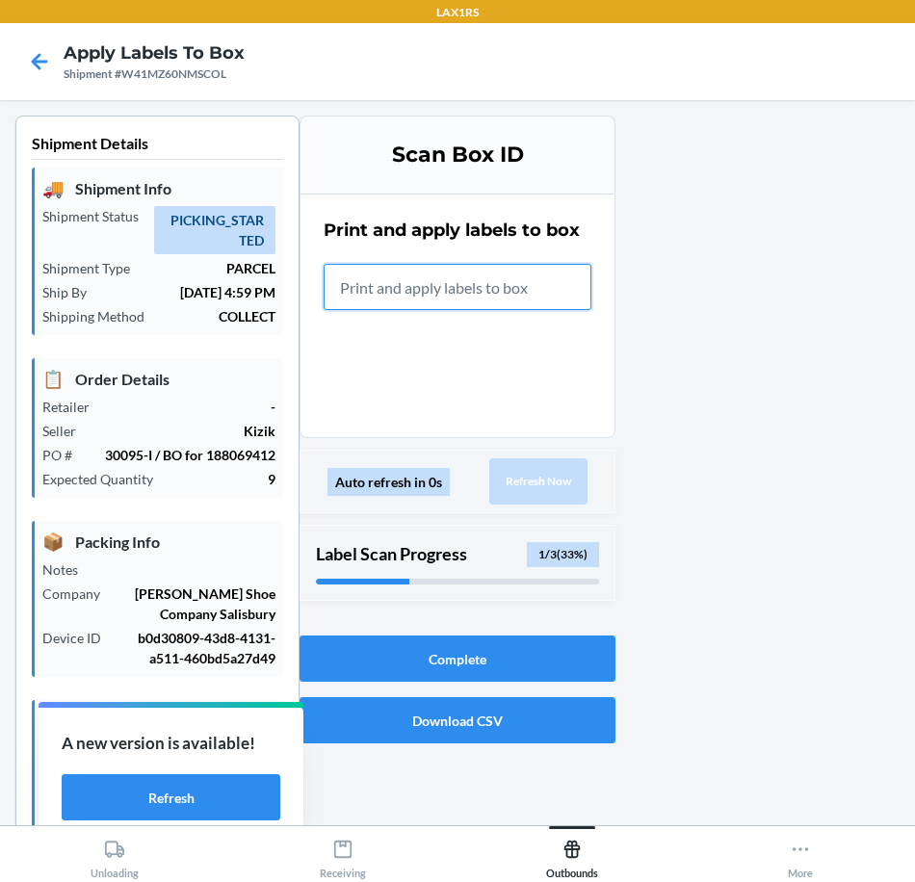
click at [473, 303] on input "text" at bounding box center [457, 287] width 268 height 46
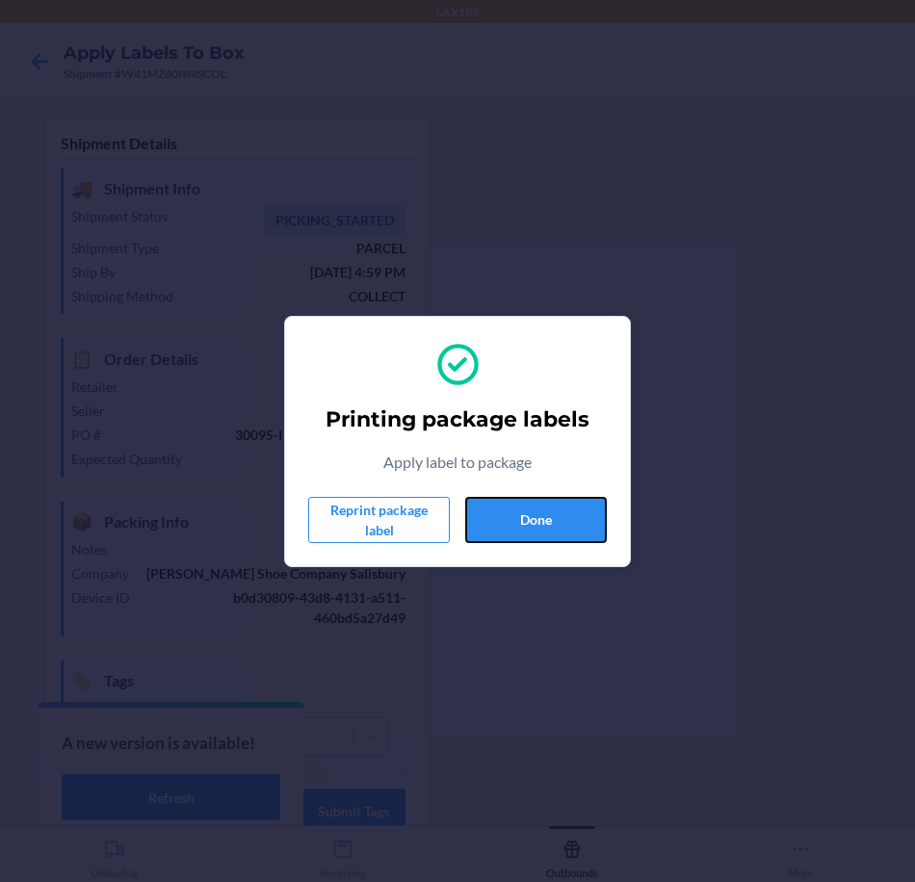
drag, startPoint x: 532, startPoint y: 525, endPoint x: 610, endPoint y: 524, distance: 78.0
click at [531, 525] on button "Done" at bounding box center [536, 520] width 142 height 46
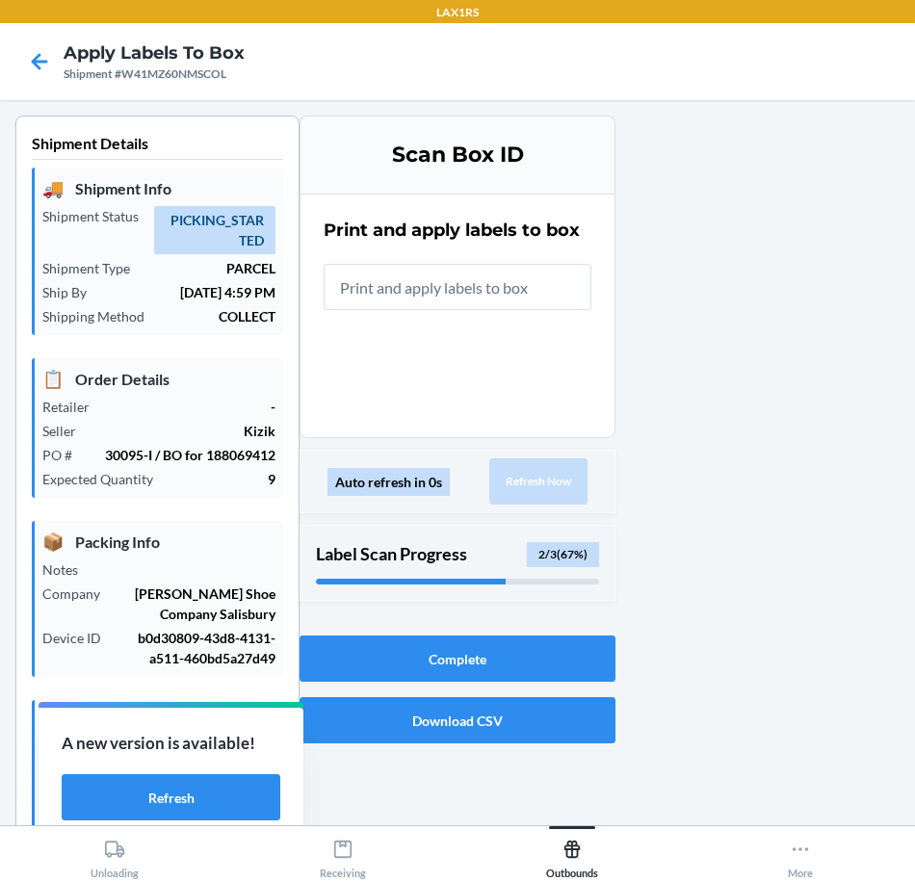
click at [363, 280] on input "text" at bounding box center [457, 287] width 268 height 46
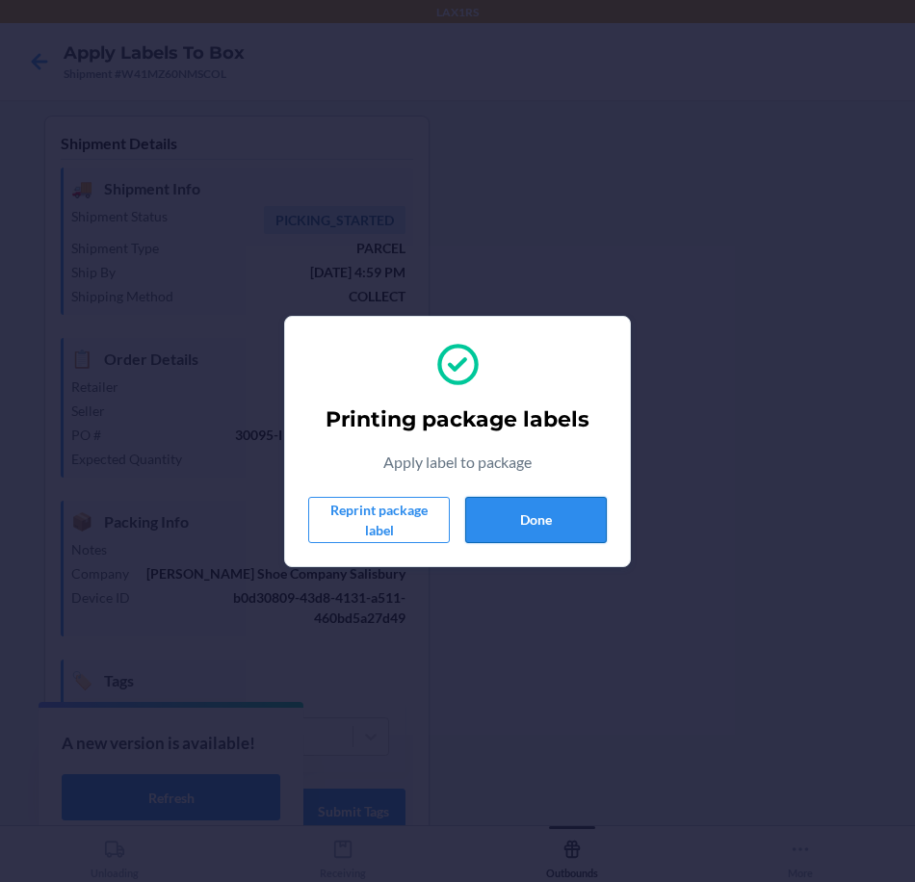
click at [505, 508] on button "Done" at bounding box center [536, 520] width 142 height 46
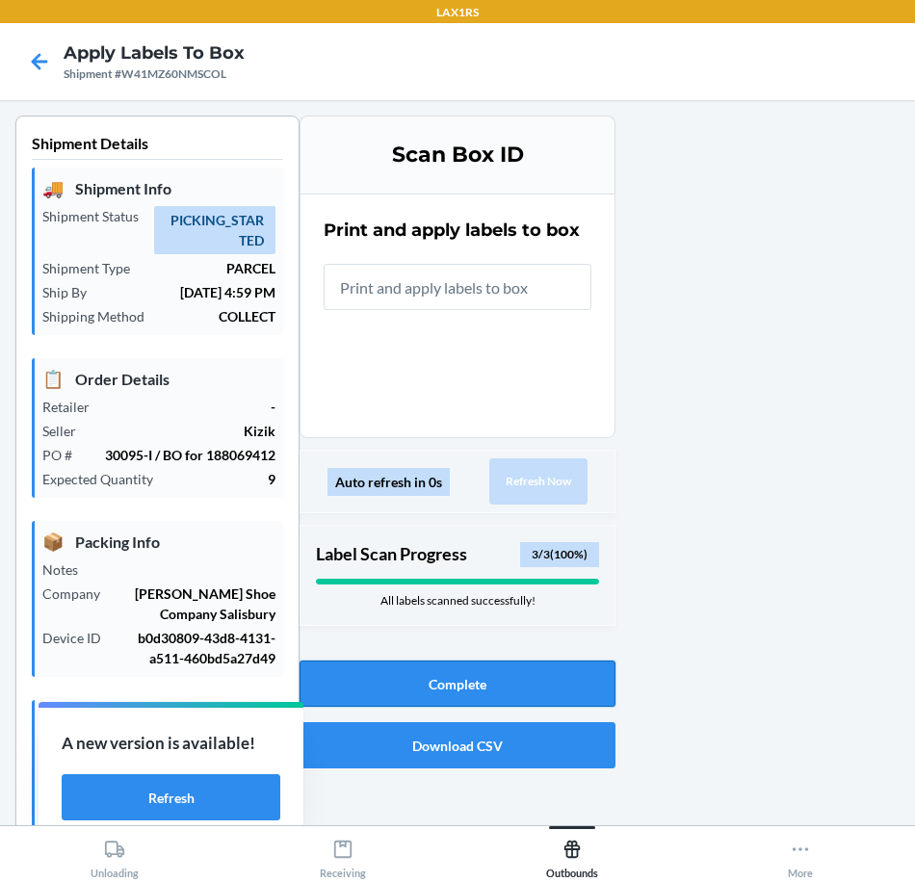
click at [524, 683] on button "Complete" at bounding box center [457, 683] width 316 height 46
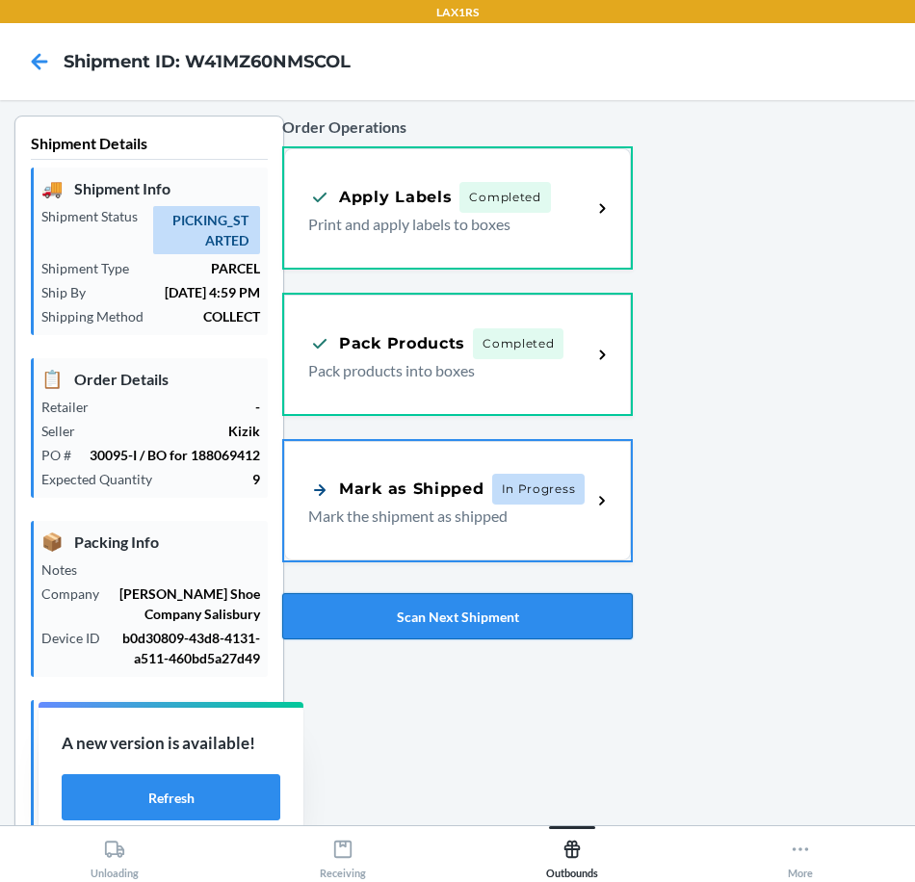
click at [569, 617] on button "Scan Next Shipment" at bounding box center [457, 616] width 350 height 46
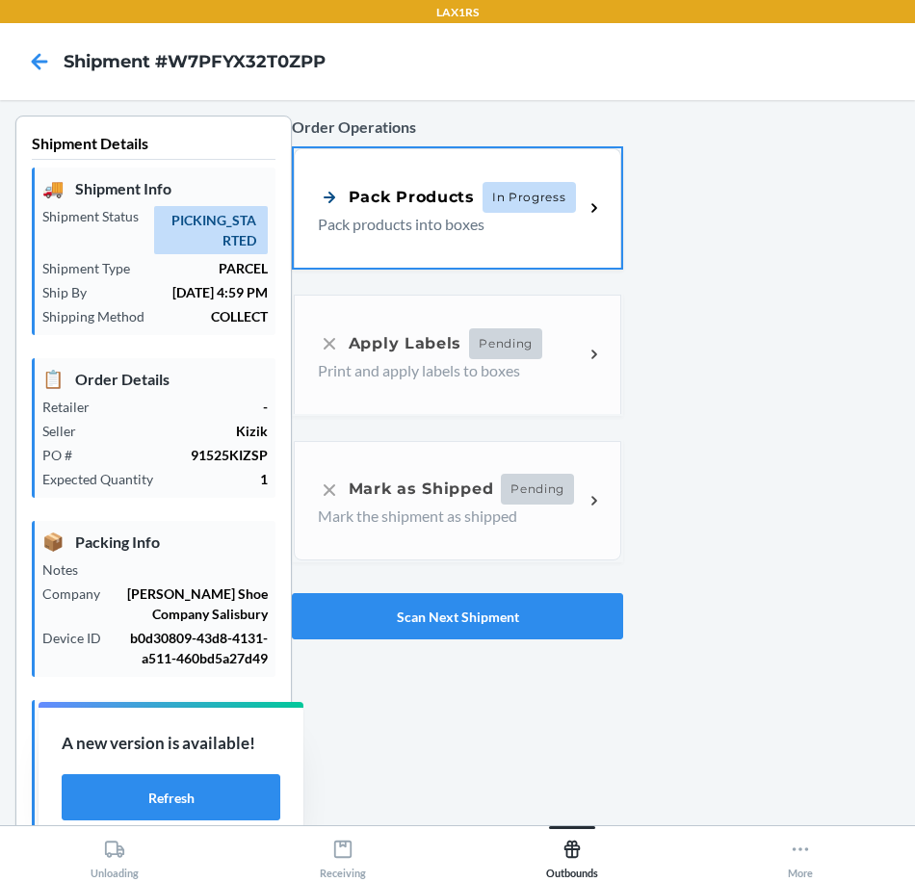
click at [450, 233] on p "Pack products into boxes" at bounding box center [443, 224] width 250 height 23
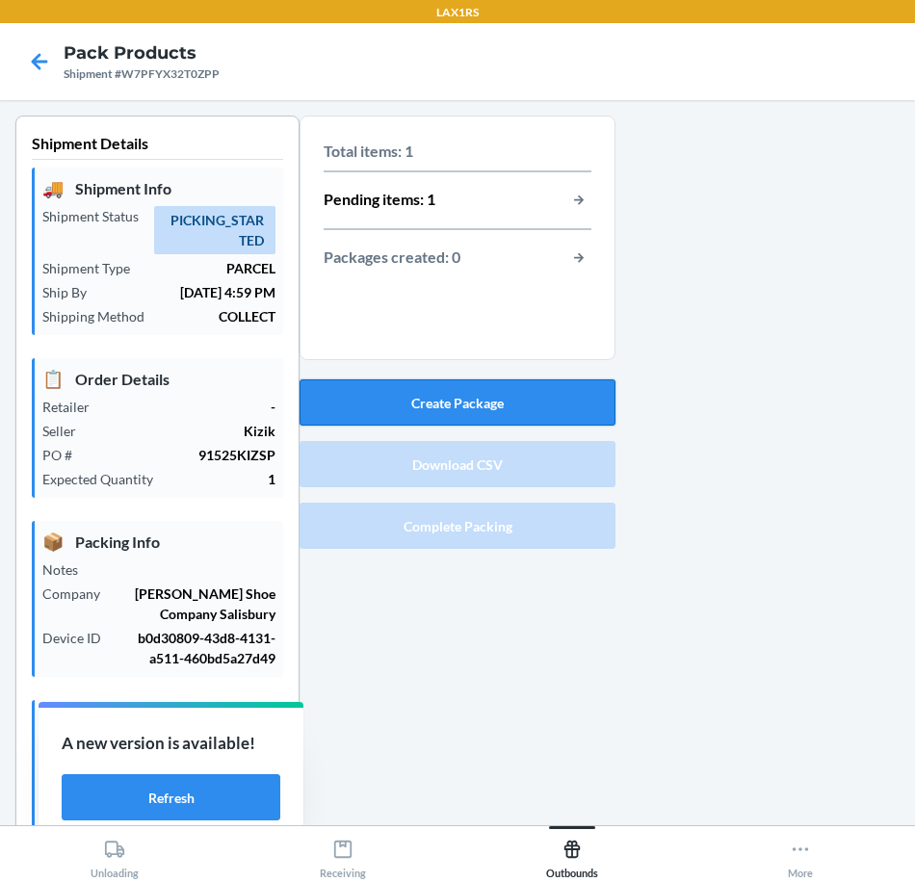
click at [490, 409] on button "Create Package" at bounding box center [457, 402] width 316 height 46
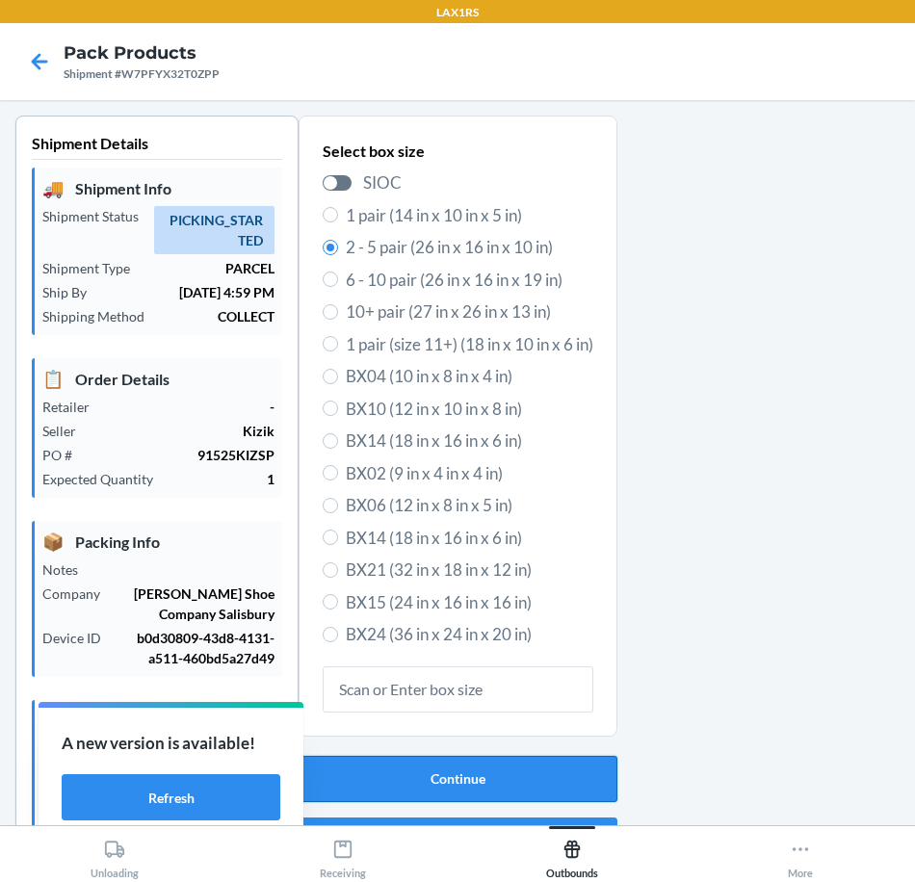
click at [536, 770] on button "Continue" at bounding box center [457, 779] width 319 height 46
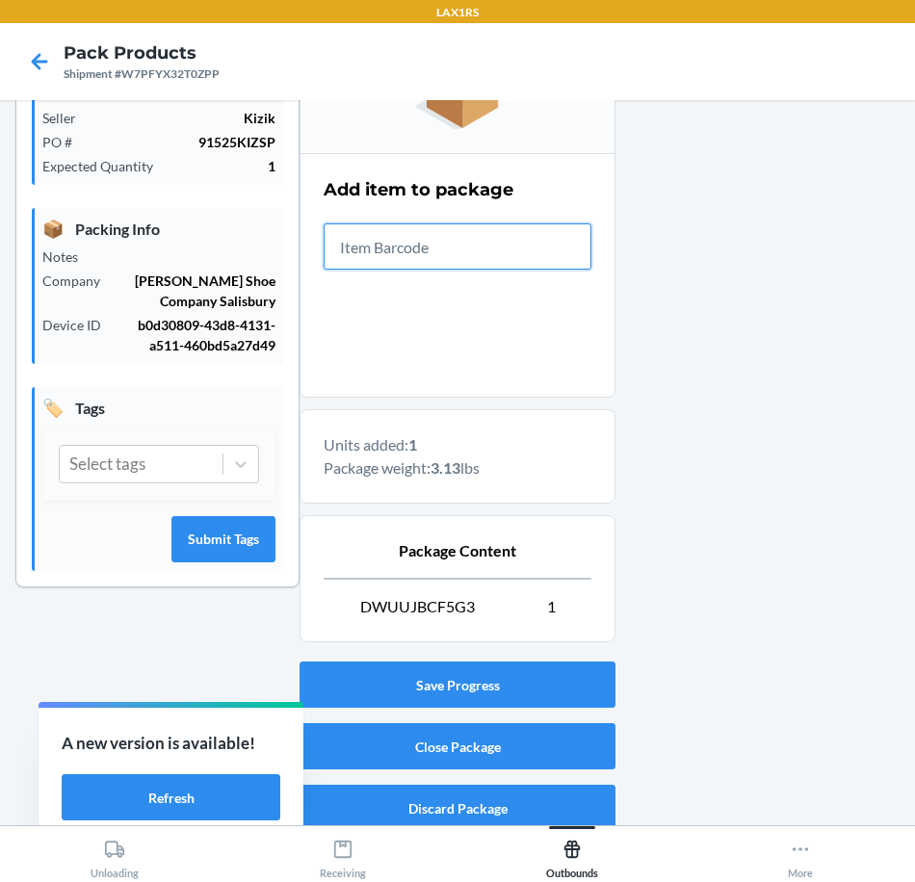
scroll to position [326, 0]
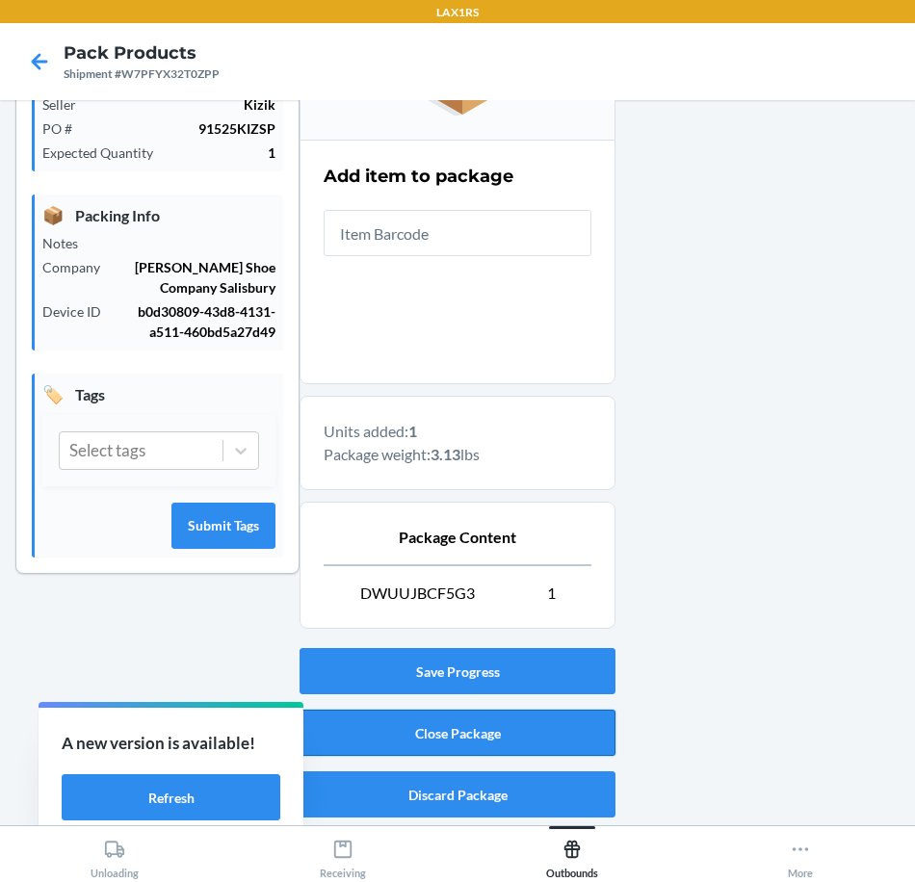
click at [541, 741] on button "Close Package" at bounding box center [457, 732] width 316 height 46
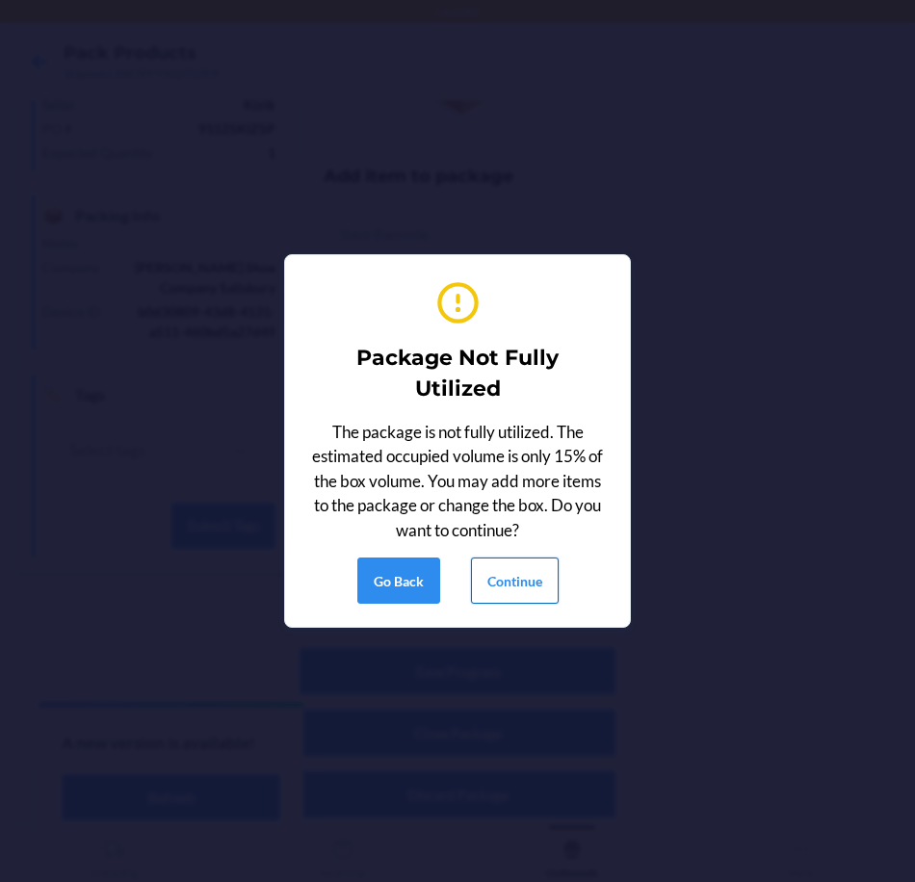
click at [542, 580] on button "Continue" at bounding box center [515, 580] width 88 height 46
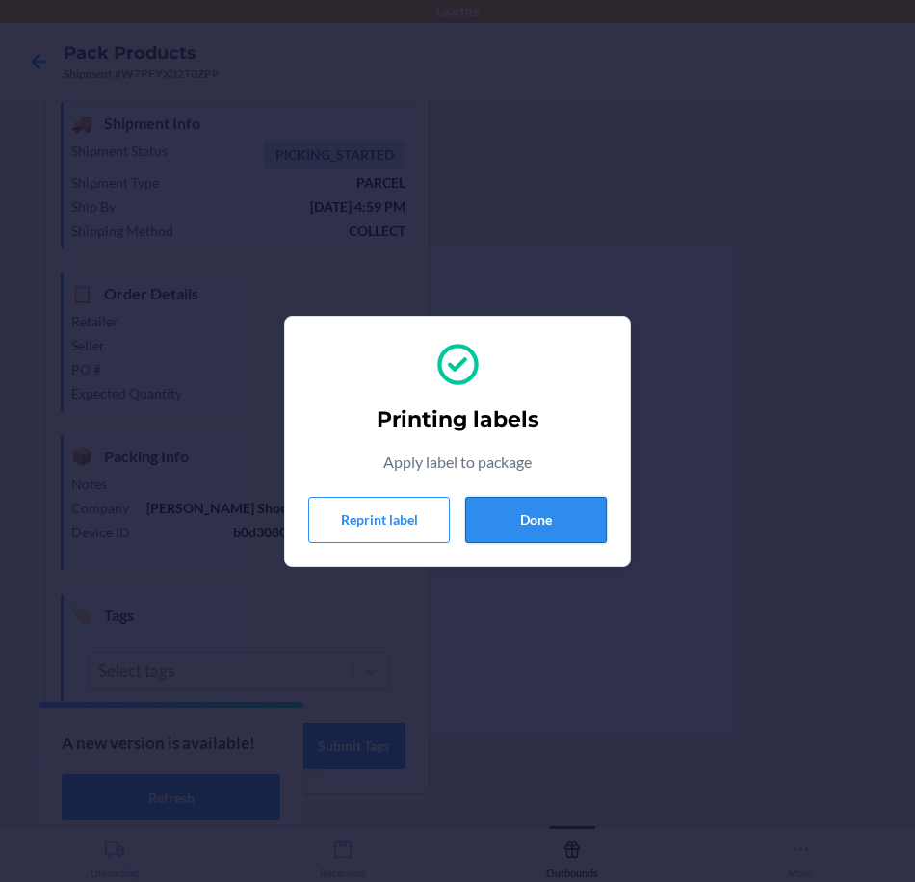
click at [592, 505] on button "Done" at bounding box center [536, 520] width 142 height 46
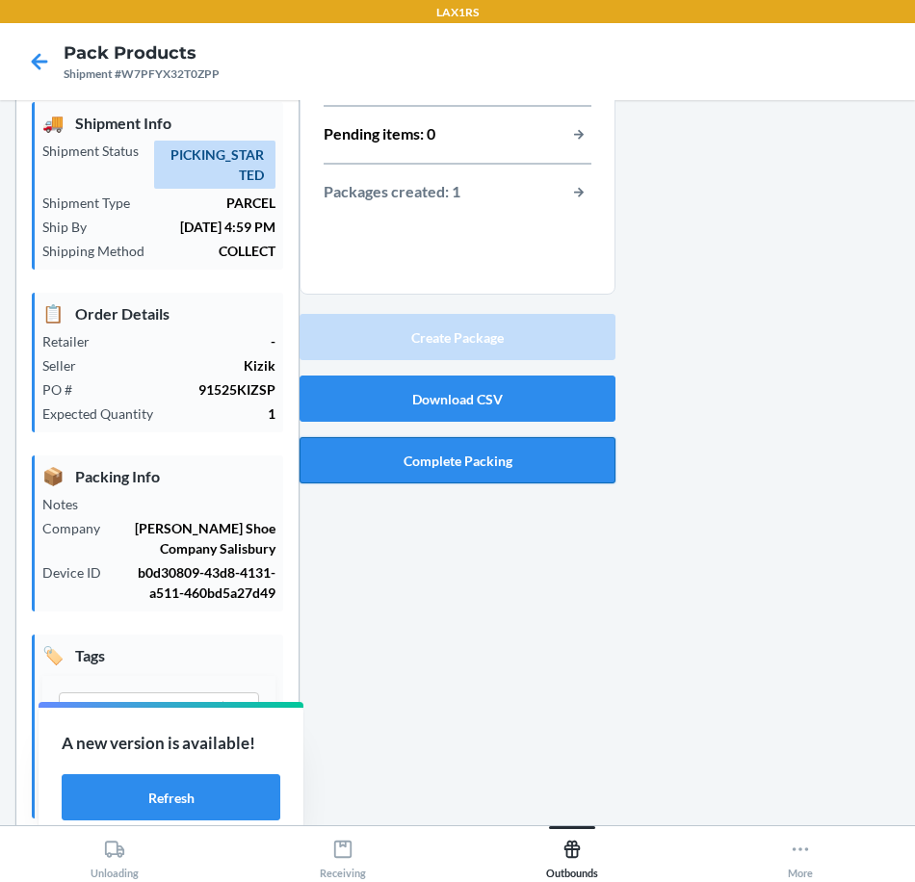
click at [538, 455] on button "Complete Packing" at bounding box center [457, 460] width 316 height 46
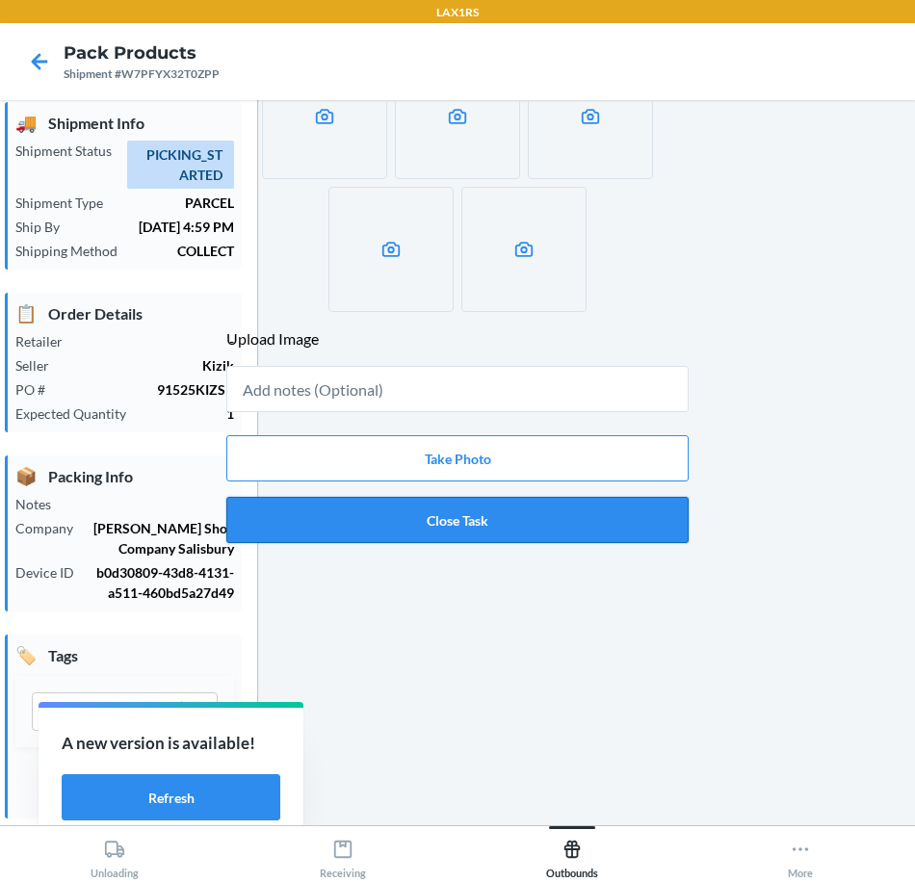
click at [533, 521] on button "Close Task" at bounding box center [457, 520] width 462 height 46
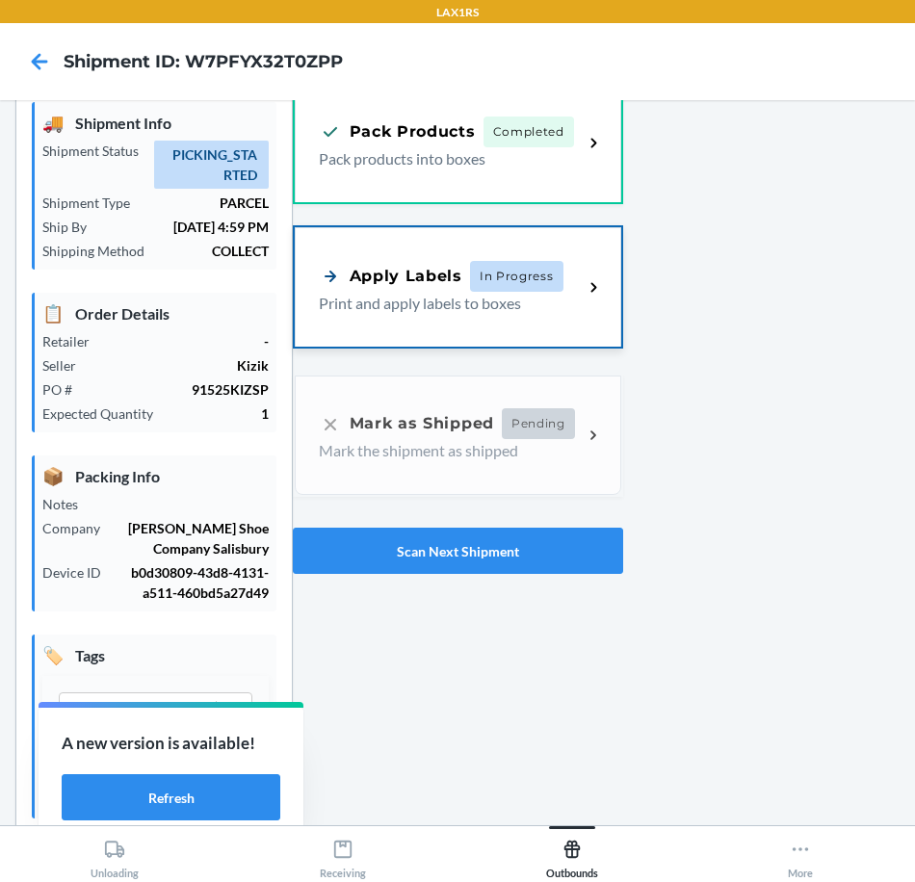
click at [470, 297] on p "Print and apply labels to boxes" at bounding box center [443, 303] width 249 height 23
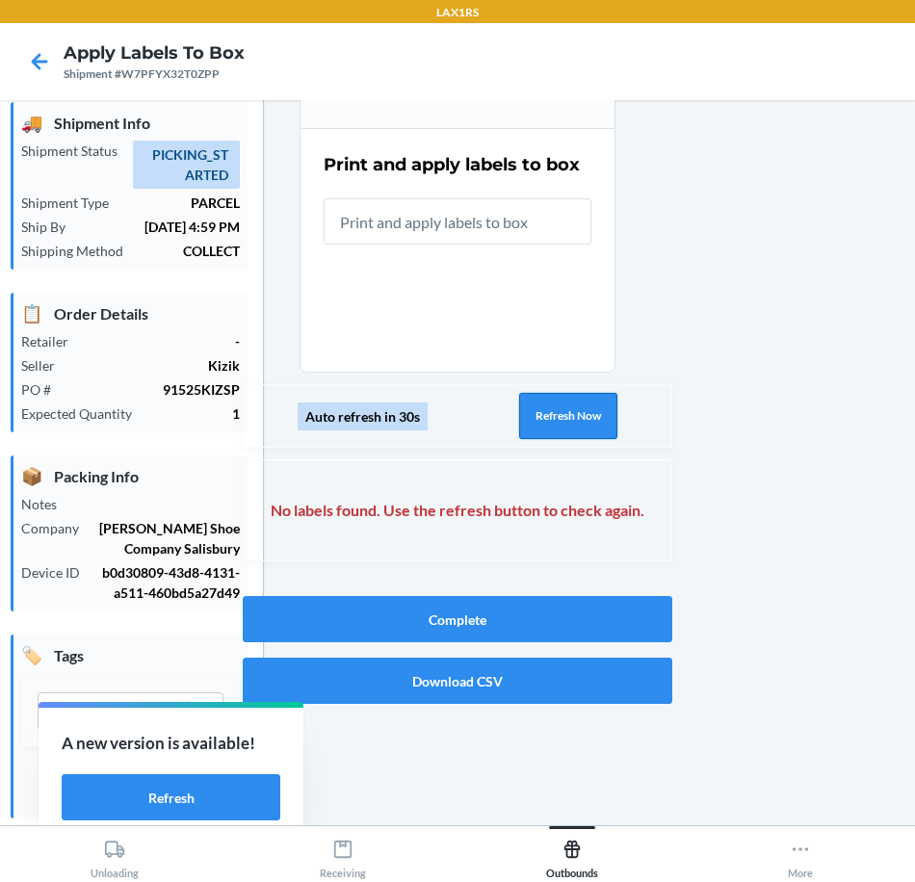
click at [537, 421] on button "Refresh Now" at bounding box center [568, 416] width 98 height 46
click at [538, 421] on button "Refresh Now" at bounding box center [568, 416] width 98 height 46
click at [537, 419] on button "Refresh Now" at bounding box center [568, 416] width 98 height 46
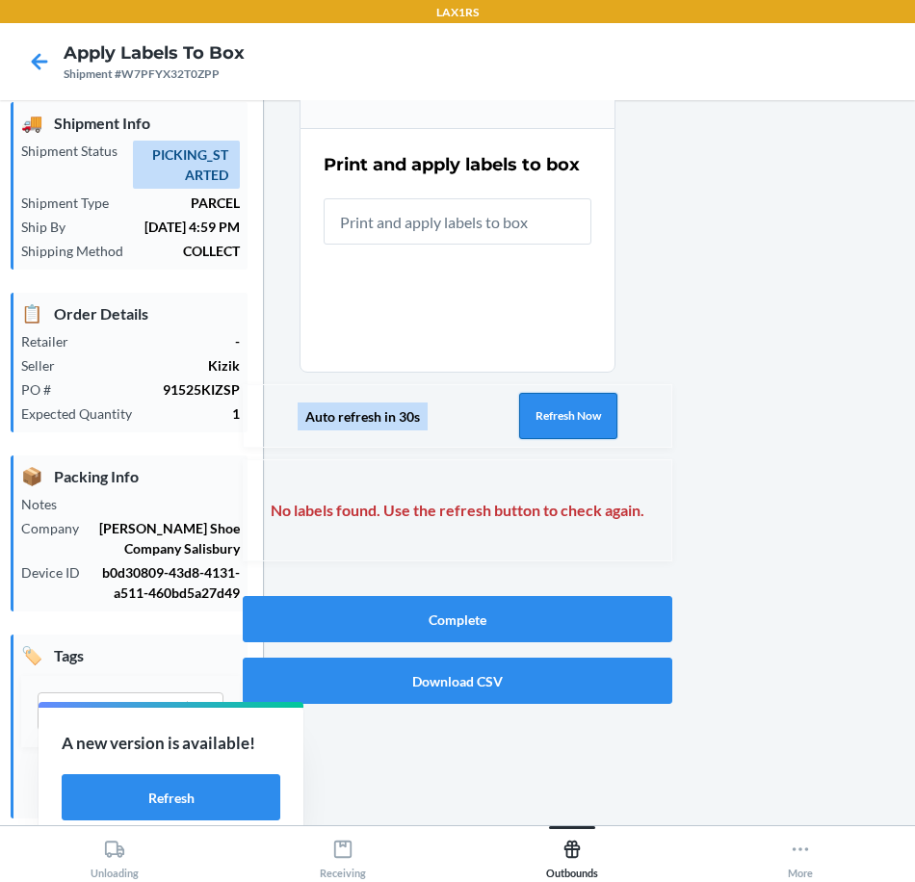
click at [537, 419] on button "Refresh Now" at bounding box center [568, 416] width 98 height 46
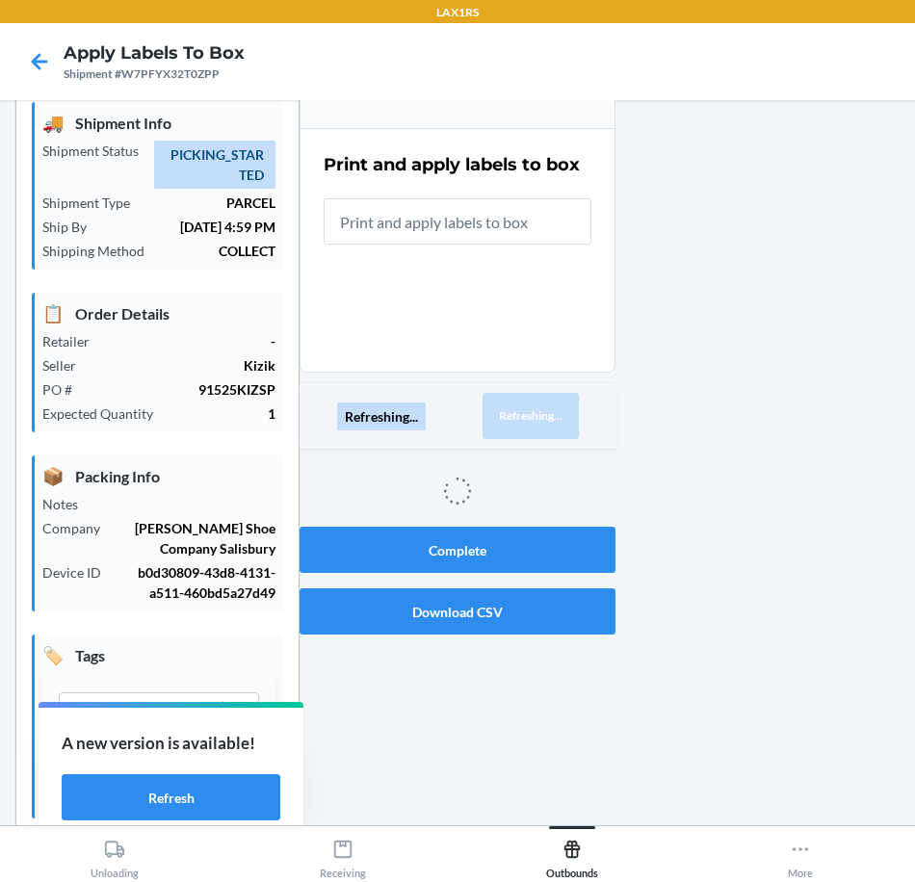
click at [537, 419] on button "Refreshing..." at bounding box center [530, 416] width 96 height 46
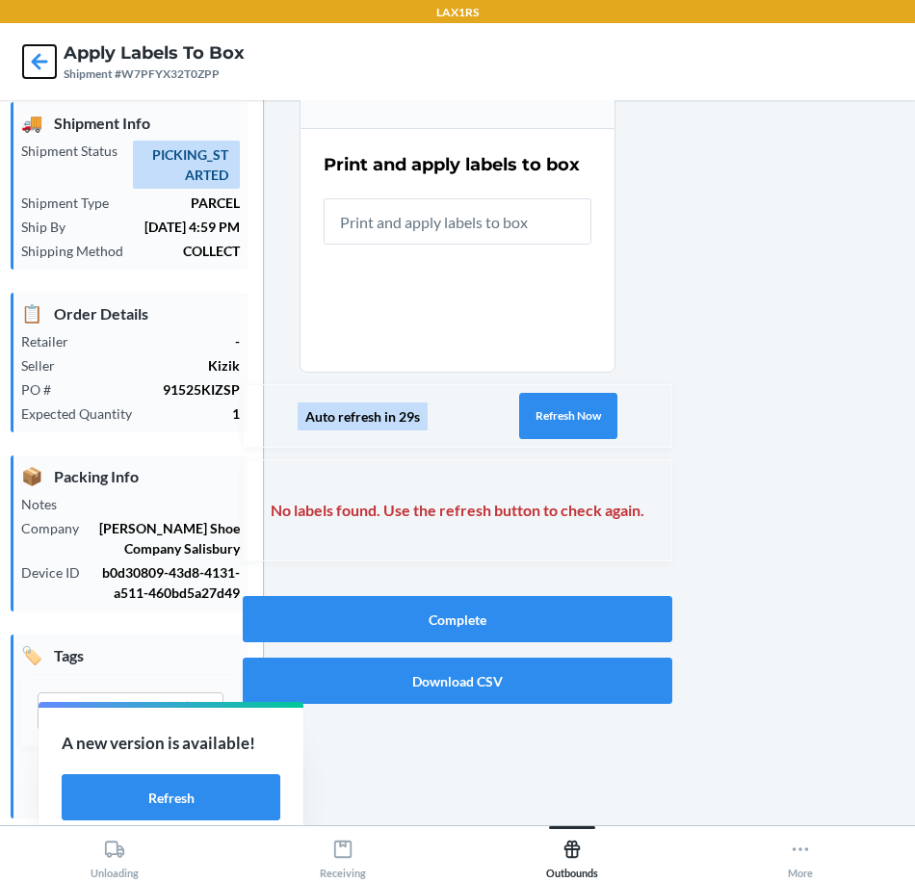
click at [31, 45] on icon at bounding box center [39, 61] width 33 height 33
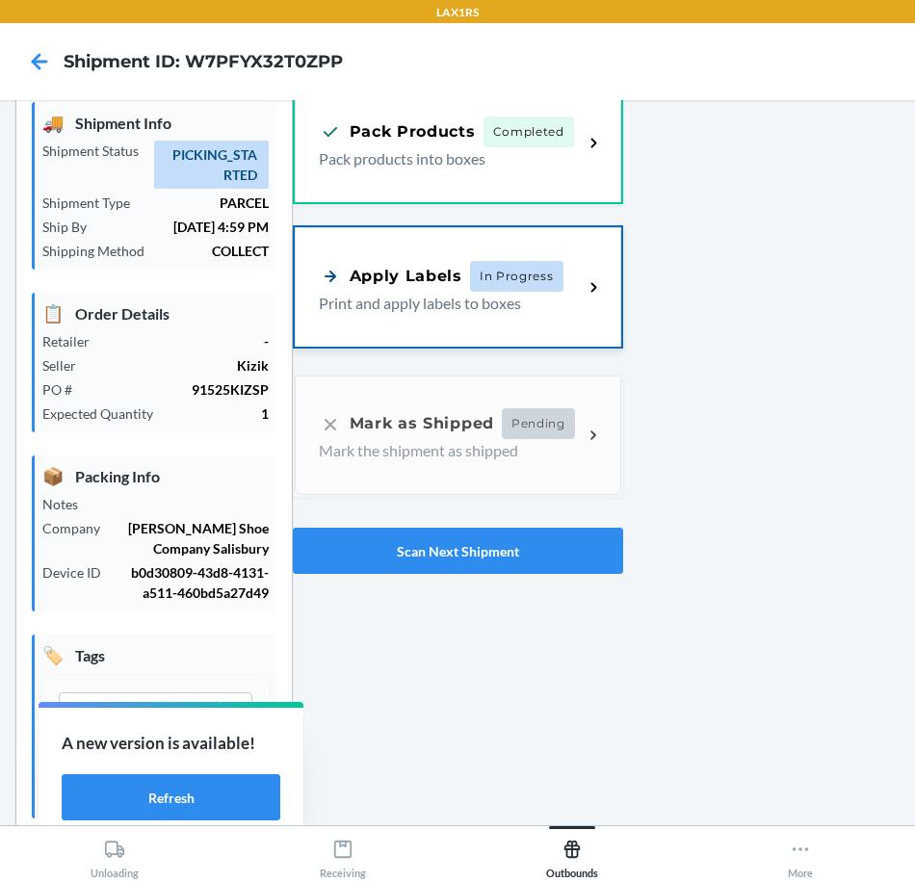
click at [517, 310] on p "Print and apply labels to boxes" at bounding box center [443, 303] width 249 height 23
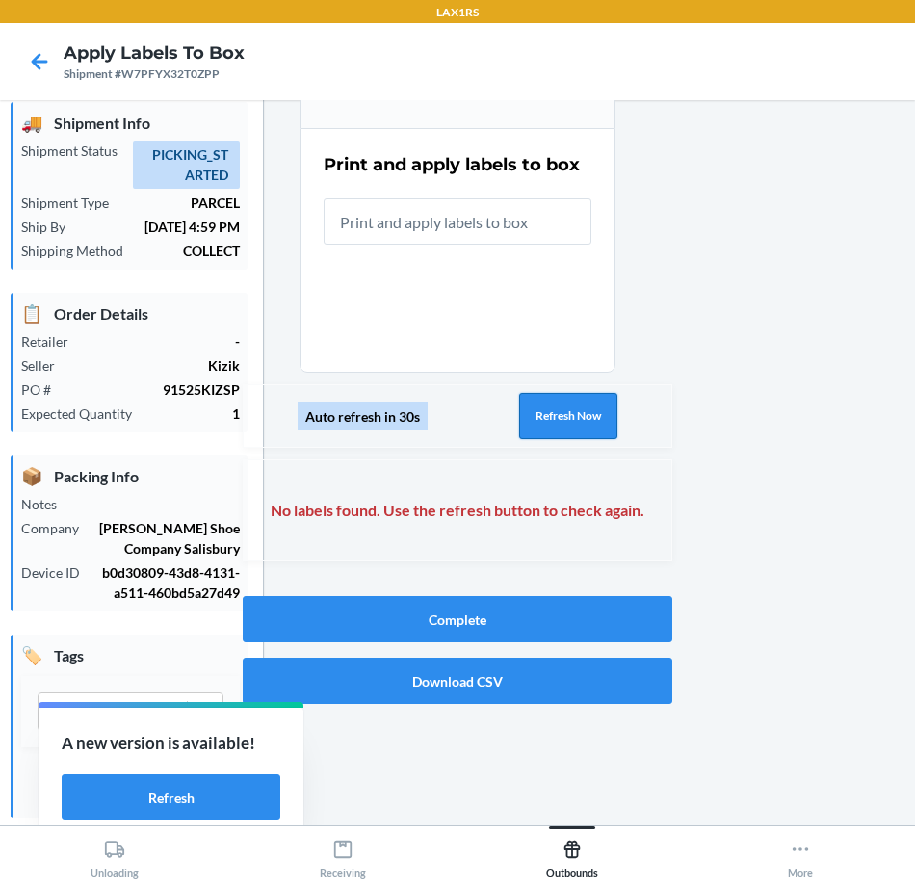
click at [574, 434] on button "Refresh Now" at bounding box center [568, 416] width 98 height 46
click at [574, 434] on div "Auto refresh in 30s Refresh Now" at bounding box center [457, 416] width 429 height 64
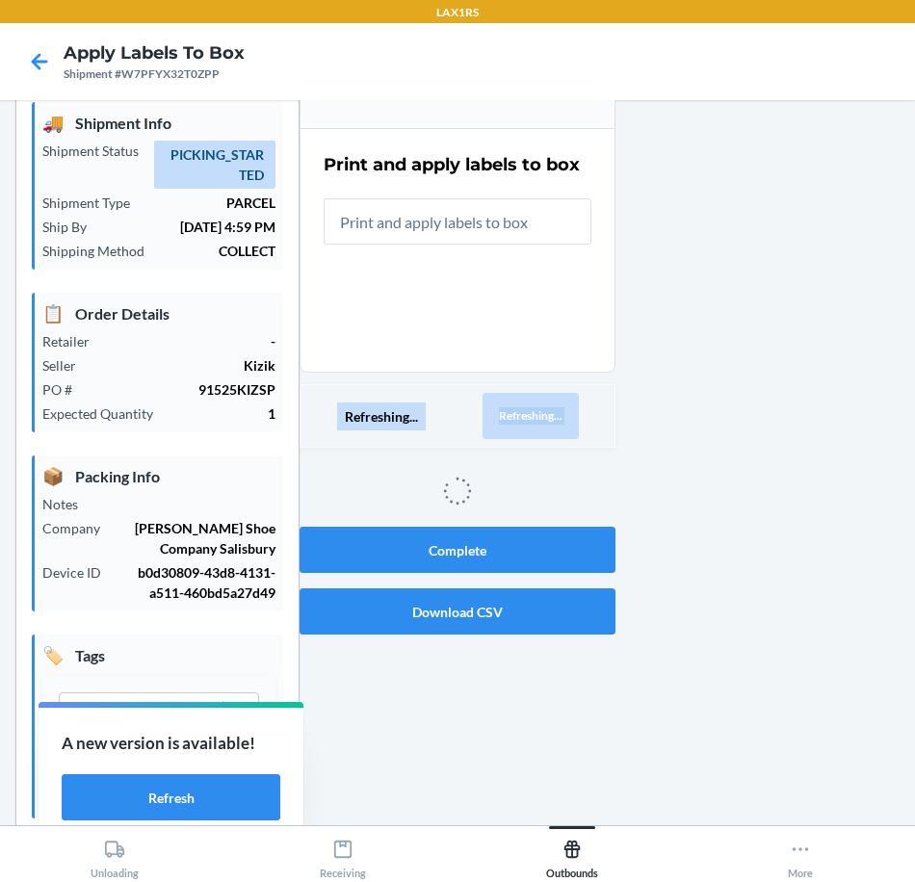
click at [574, 434] on div "Refreshing... Refreshing..." at bounding box center [457, 416] width 316 height 64
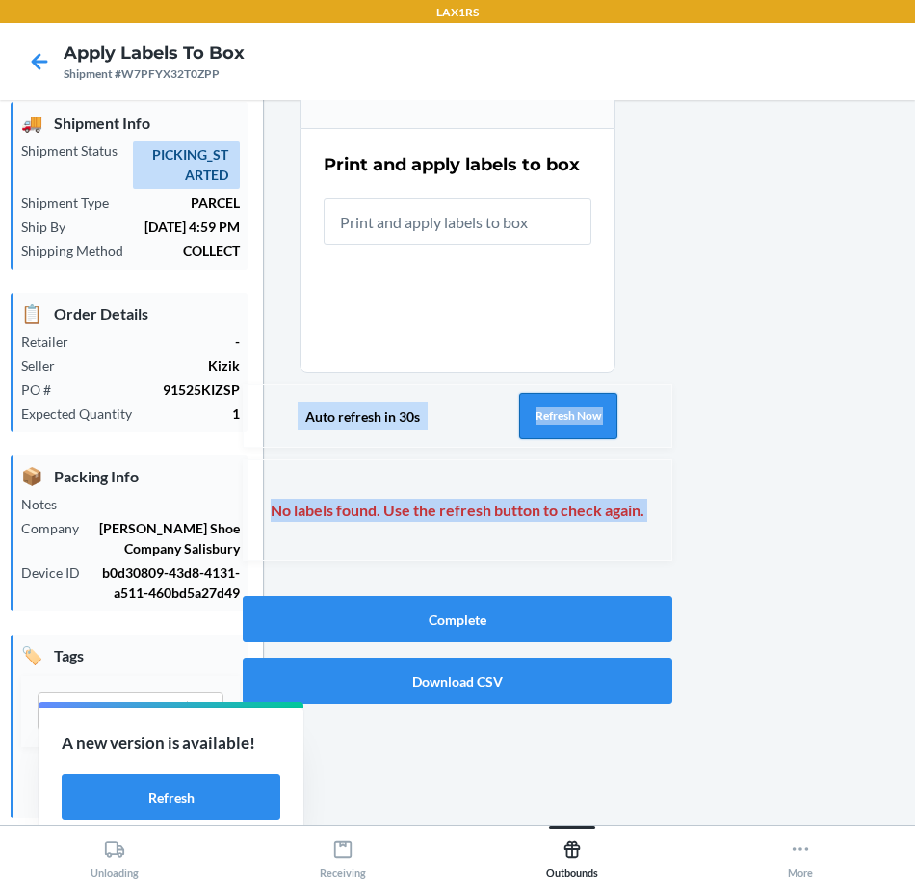
click at [574, 434] on button "Refresh Now" at bounding box center [568, 416] width 98 height 46
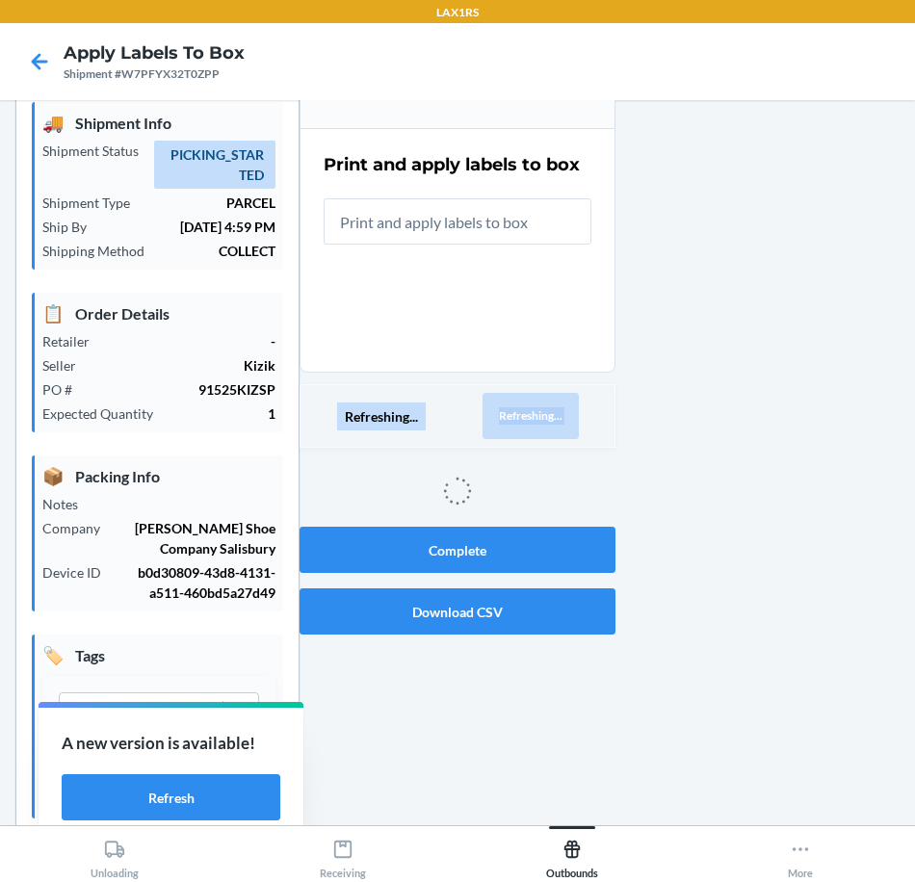
click at [574, 434] on div "Refreshing... Refreshing..." at bounding box center [457, 416] width 316 height 64
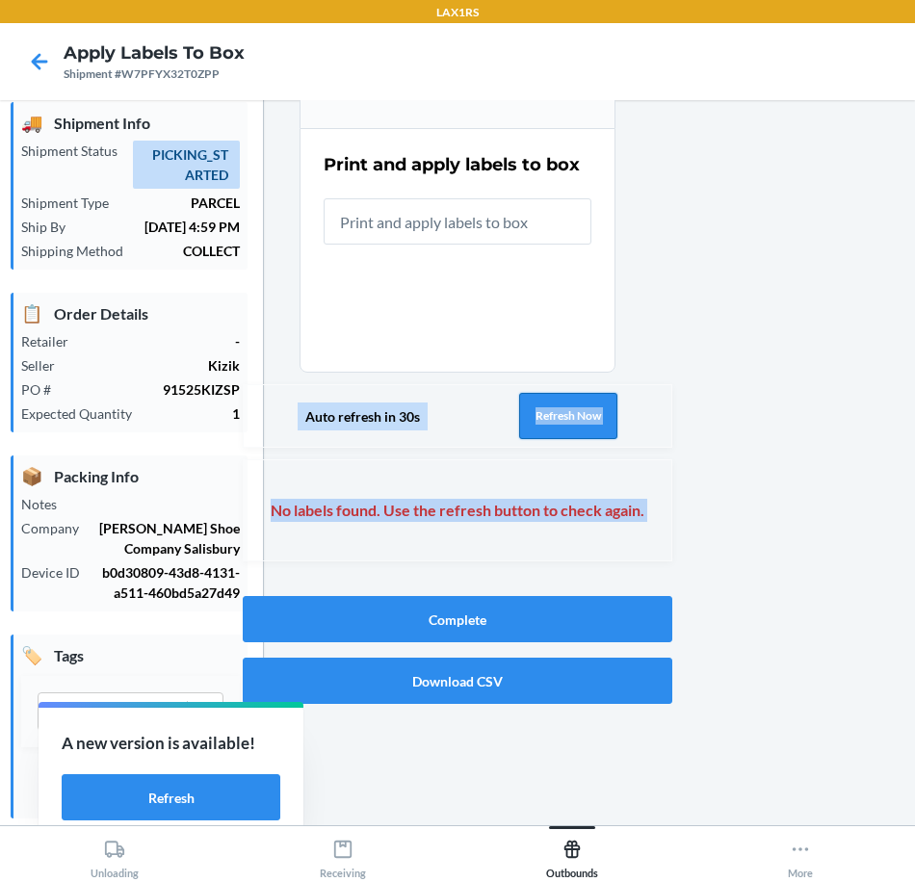
click at [536, 416] on button "Refresh Now" at bounding box center [568, 416] width 98 height 46
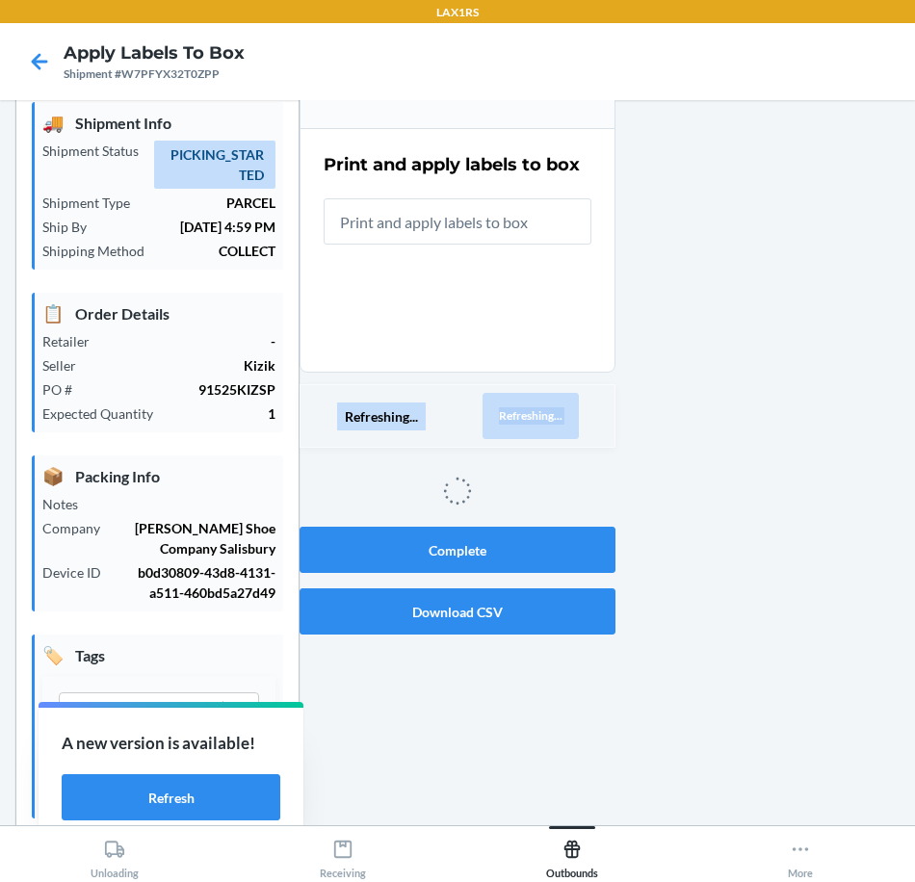
click at [537, 416] on button "Refreshing..." at bounding box center [530, 416] width 96 height 46
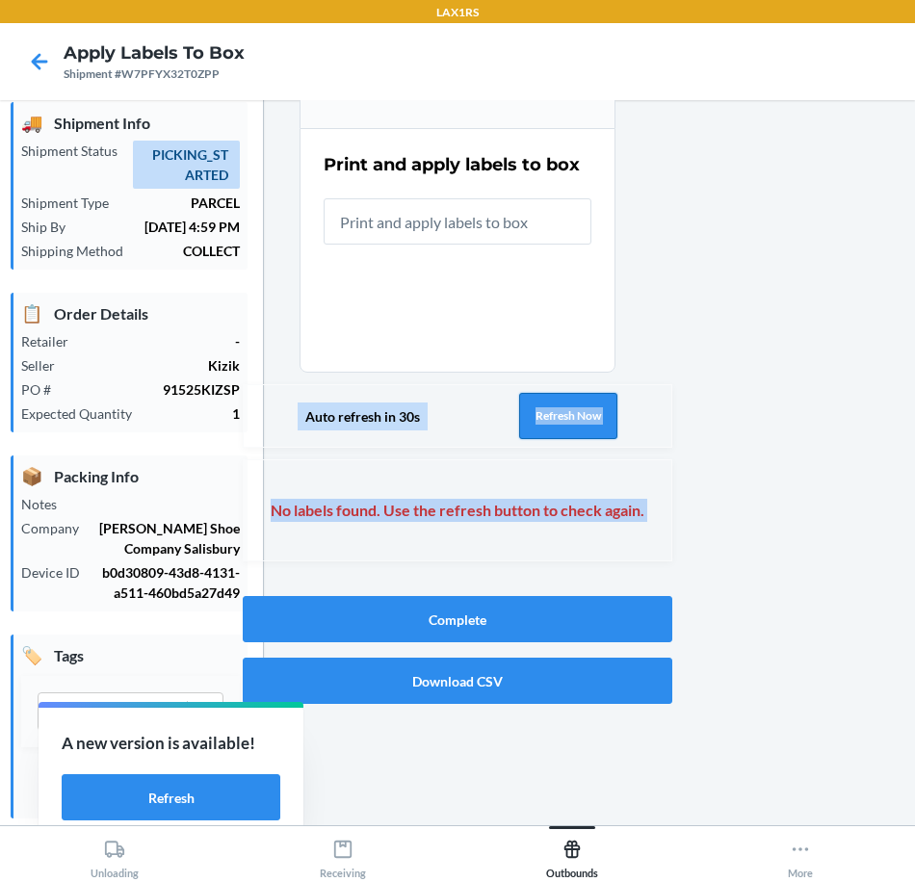
click at [538, 415] on button "Refresh Now" at bounding box center [568, 416] width 98 height 46
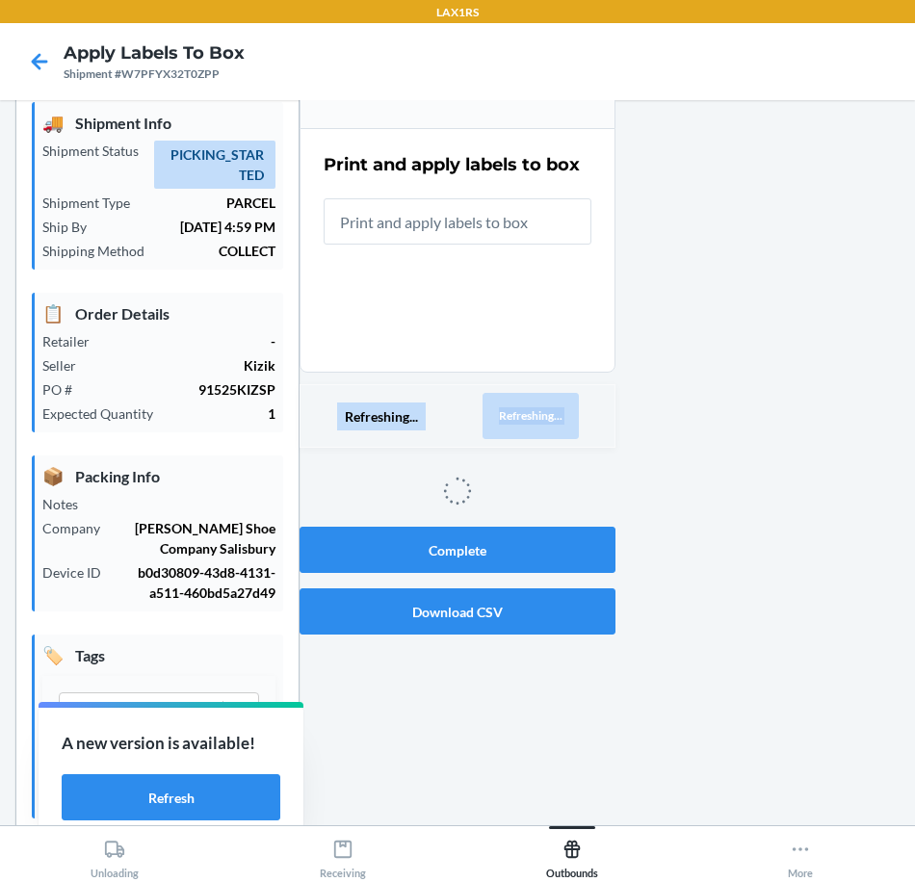
click at [538, 415] on button "Refreshing..." at bounding box center [530, 416] width 96 height 46
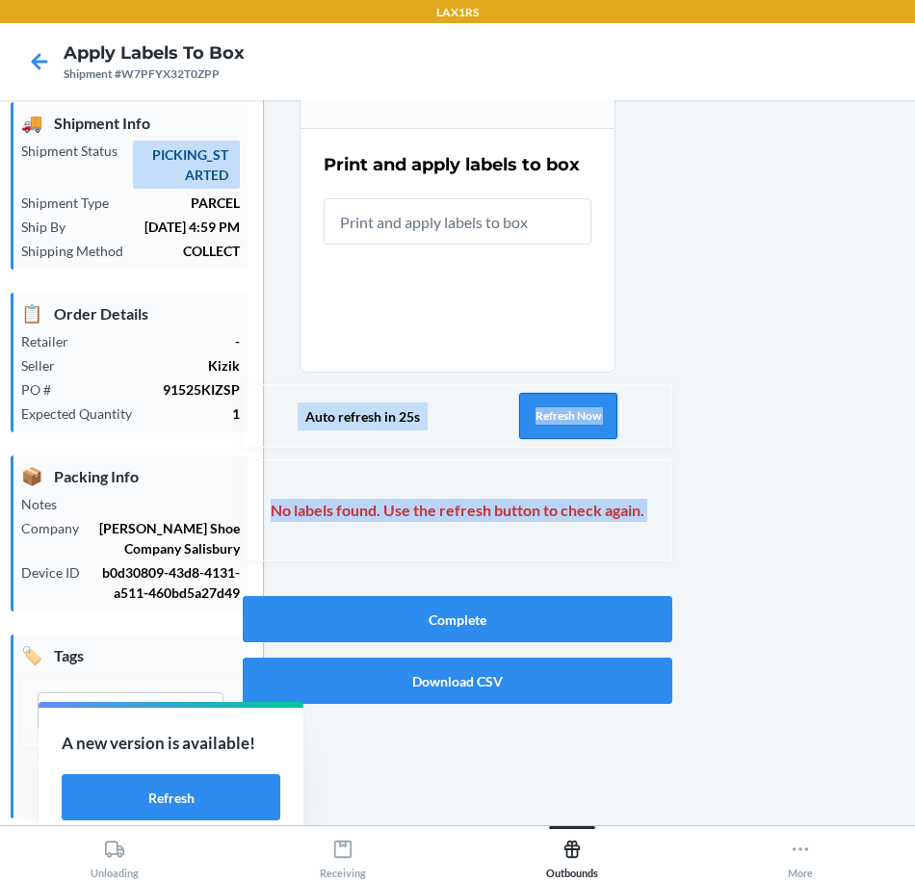
click at [538, 415] on button "Refresh Now" at bounding box center [568, 416] width 98 height 46
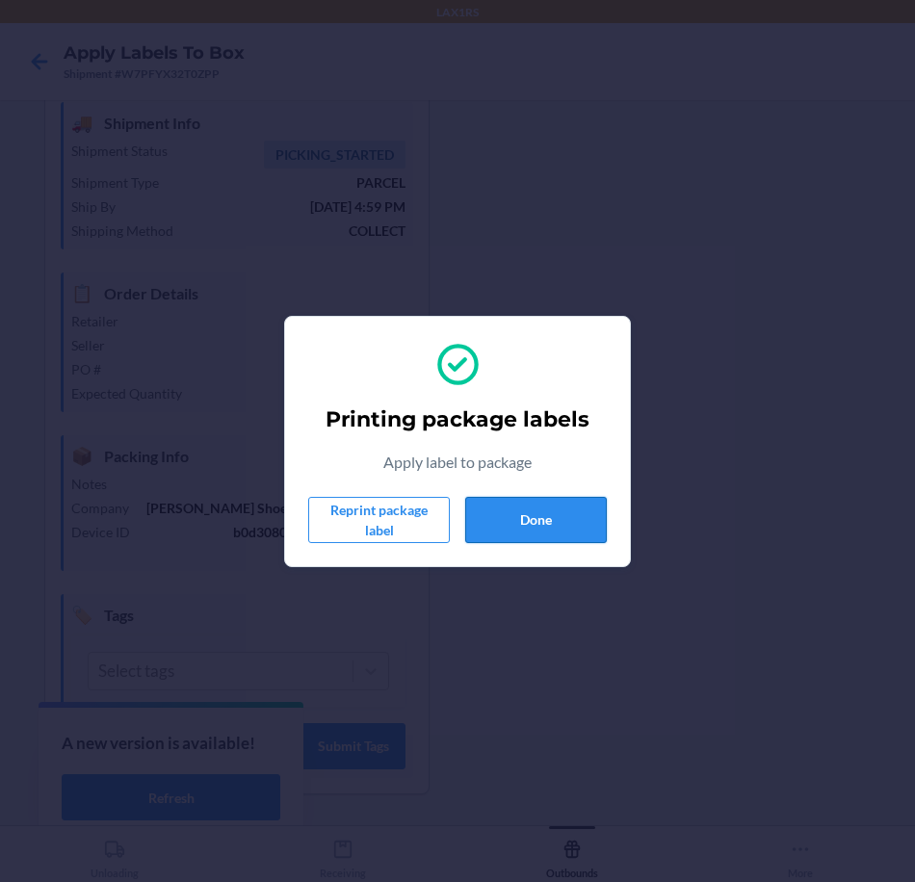
click at [600, 518] on button "Done" at bounding box center [536, 520] width 142 height 46
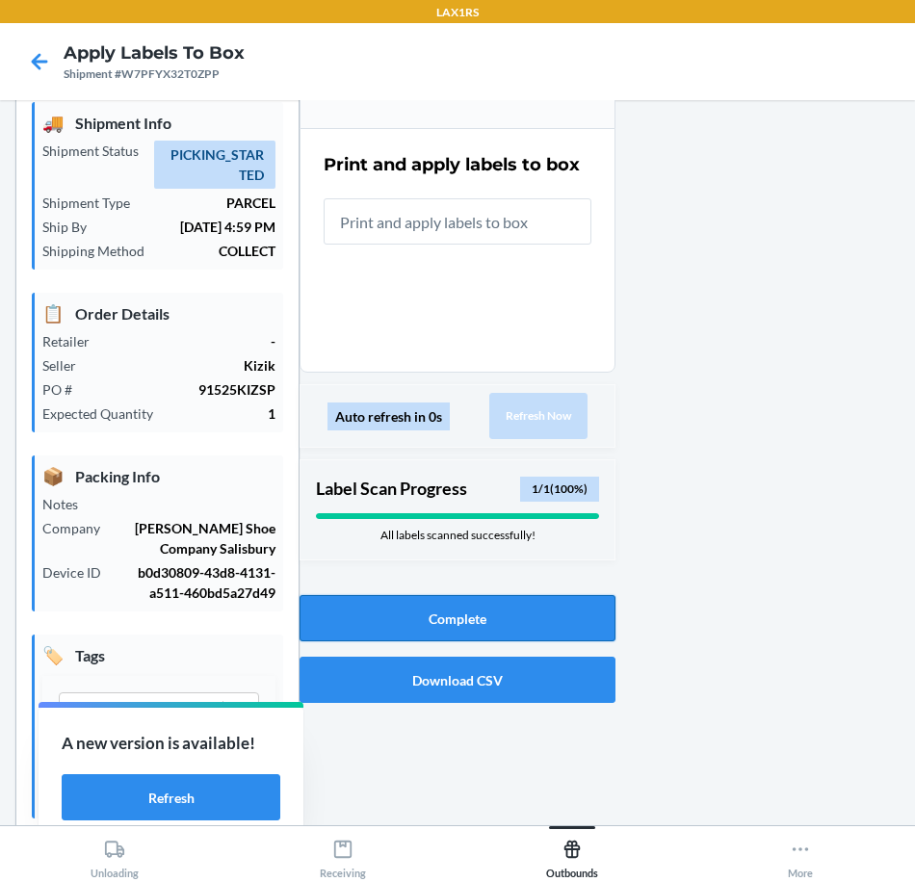
click at [575, 613] on button "Complete" at bounding box center [457, 618] width 316 height 46
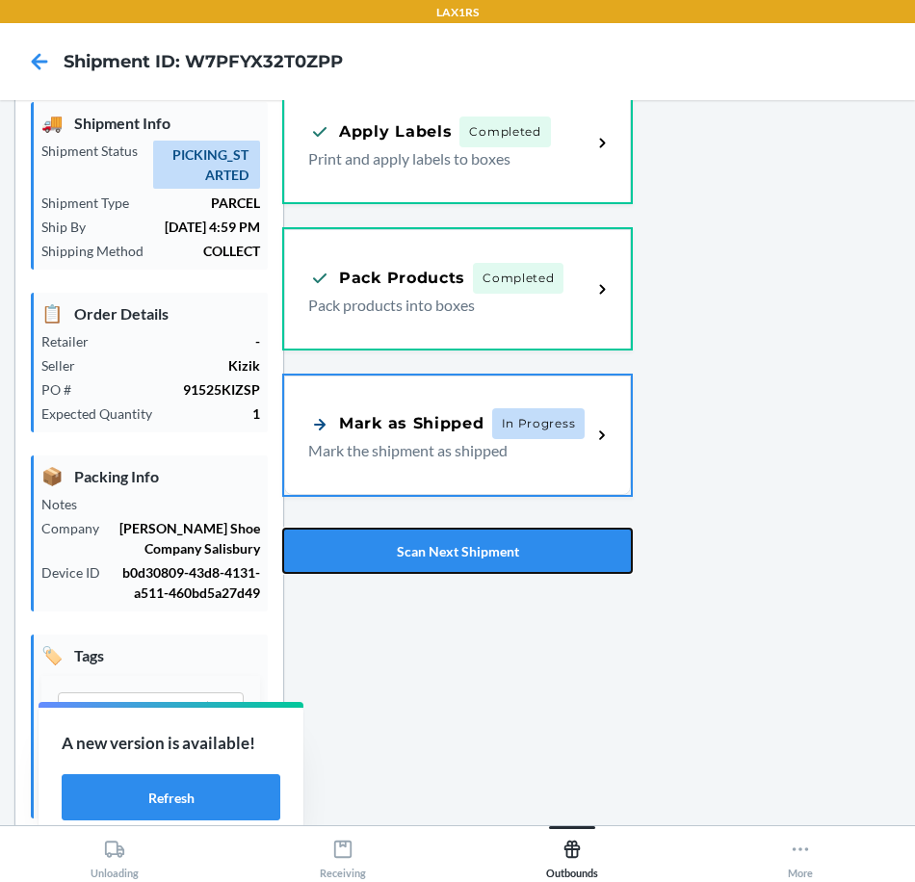
click at [513, 554] on button "Scan Next Shipment" at bounding box center [457, 551] width 350 height 46
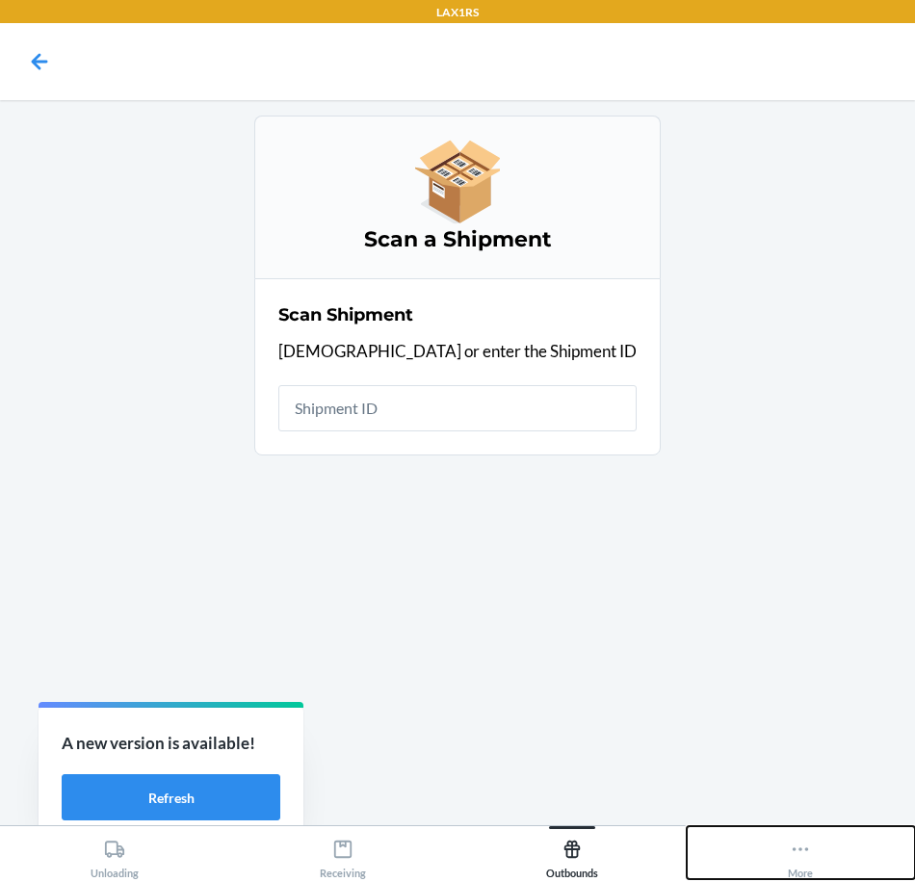
drag, startPoint x: 844, startPoint y: 862, endPoint x: 838, endPoint y: 851, distance: 12.1
click at [845, 862] on button "More" at bounding box center [800, 852] width 229 height 53
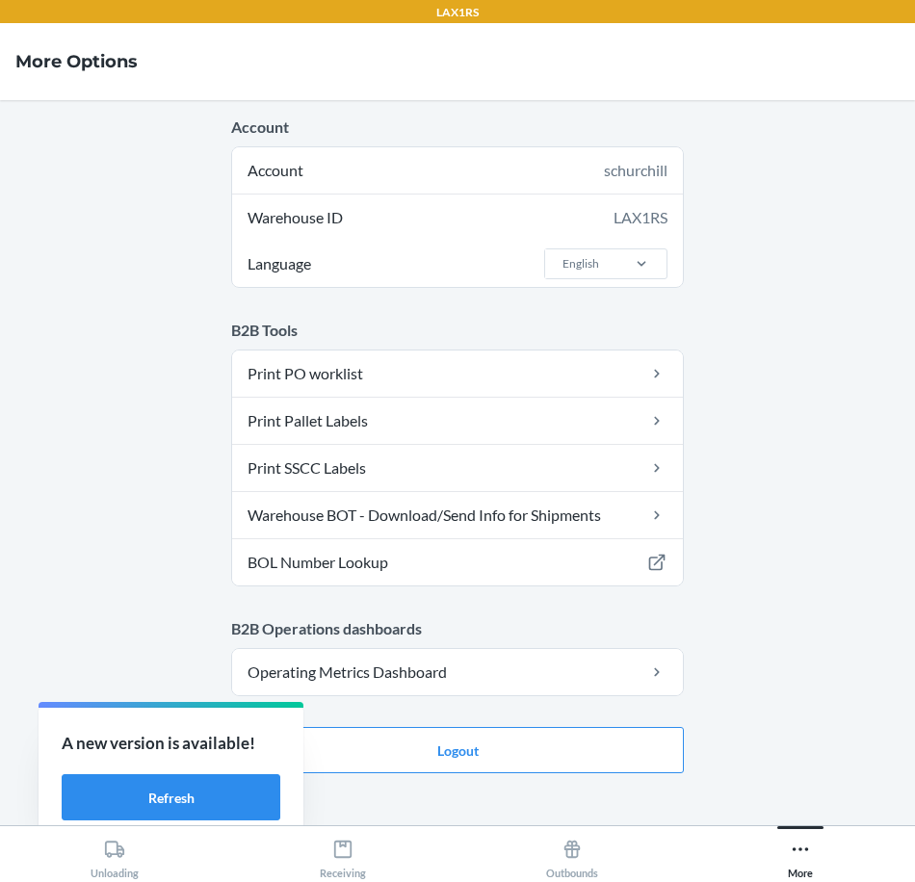
click at [581, 701] on main "Account Account schurchill Warehouse ID LAX1RS Language English B2B Tools Print…" at bounding box center [457, 462] width 915 height 725
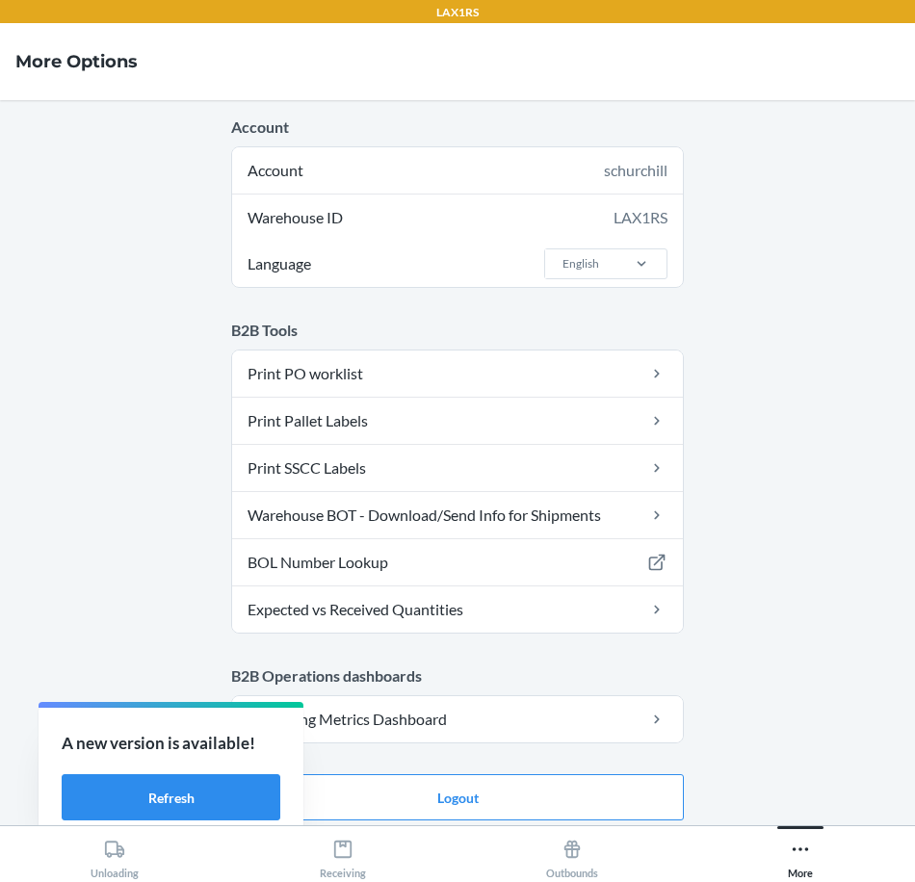
click at [598, 762] on main "Account Account schurchill Warehouse ID LAX1RS Language English B2B Tools Print…" at bounding box center [457, 462] width 915 height 725
click at [605, 772] on main "Account Account schurchill Warehouse ID LAX1RS Language English B2B Tools Print…" at bounding box center [457, 462] width 915 height 725
click at [604, 780] on button "Logout" at bounding box center [457, 797] width 452 height 46
